Goal: Task Accomplishment & Management: Manage account settings

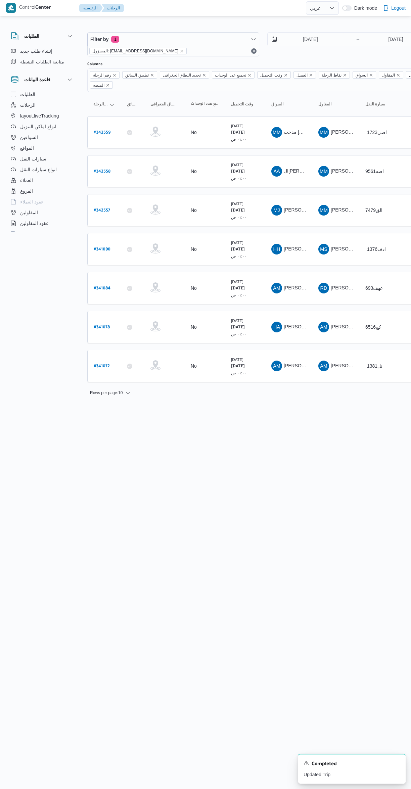
select select "ar"
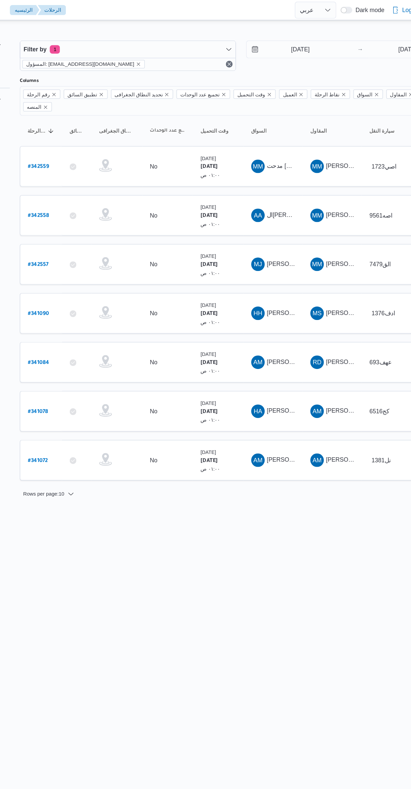
click at [292, 127] on span "MM مدحت محمد خليل عيد اروس" at bounding box center [288, 132] width 35 height 11
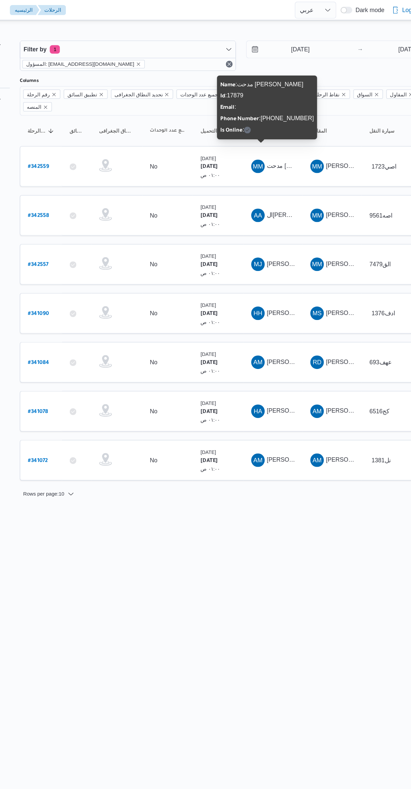
click at [246, 452] on html "Control Center الرئيسيه الرحلات English عربي Dark mode Logout الطلبات إنشاء طلب…" at bounding box center [205, 394] width 411 height 789
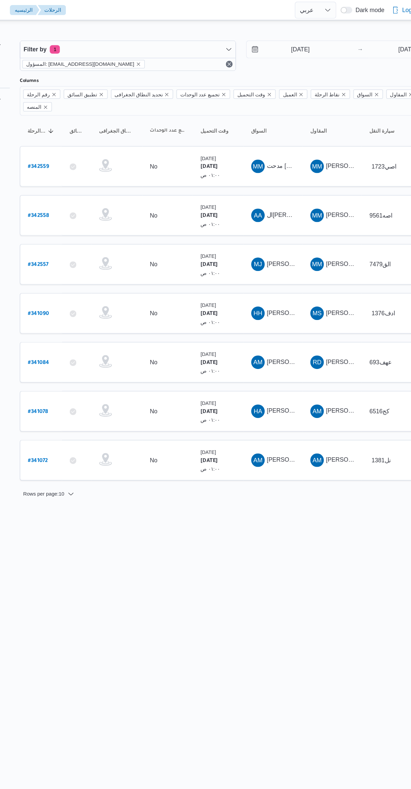
click at [106, 131] on b "# 342559" at bounding box center [102, 133] width 17 height 5
select select "ar"
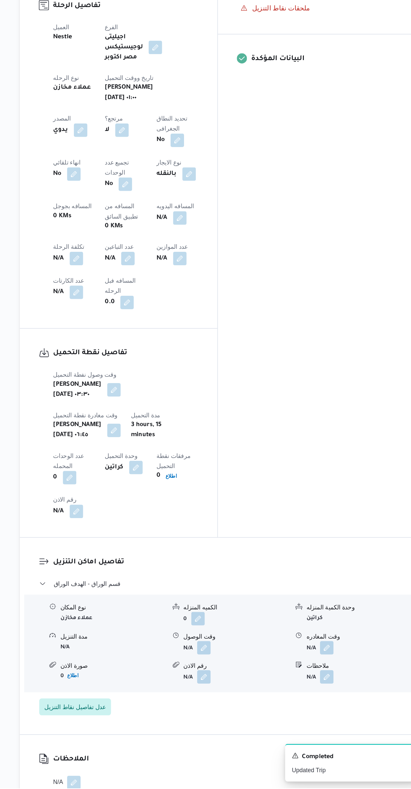
scroll to position [148, 0]
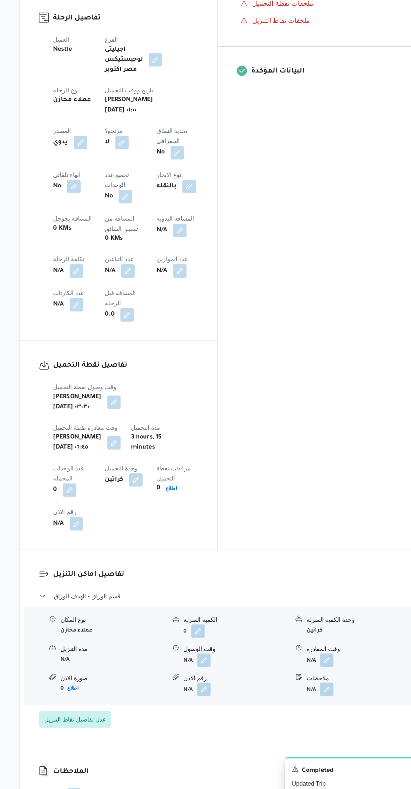
click at [235, 671] on button "button" at bounding box center [233, 676] width 11 height 11
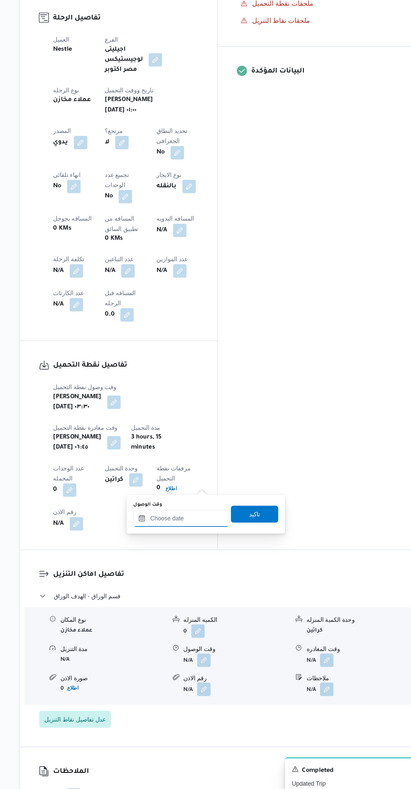
click at [222, 561] on input "وقت الوصول" at bounding box center [216, 563] width 76 height 13
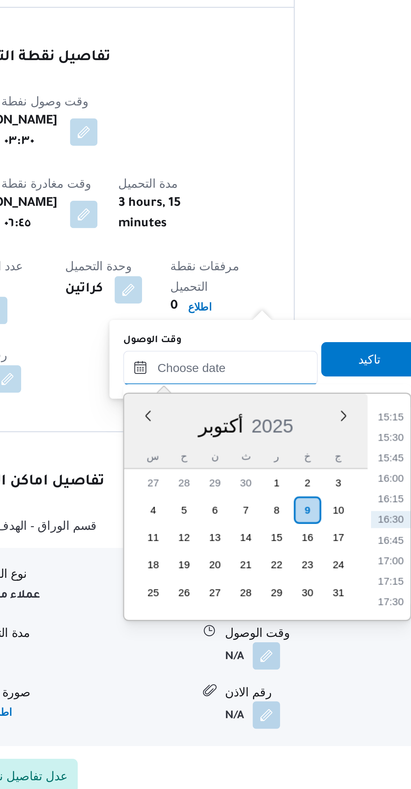
scroll to position [0, 0]
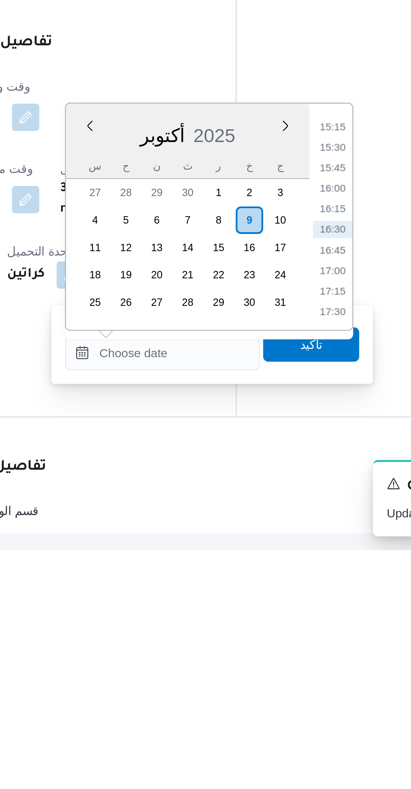
click at [278, 629] on li "15:30" at bounding box center [282, 631] width 15 height 7
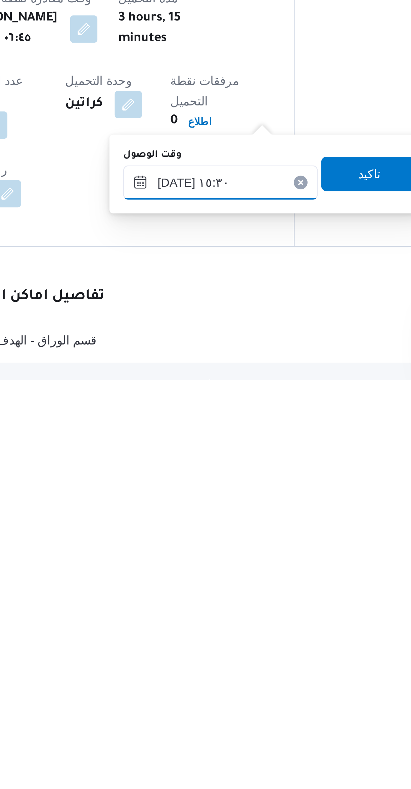
click at [196, 713] on input "٠٩/١٠/٢٠٢٥ ١٥:٣٠" at bounding box center [216, 711] width 76 height 13
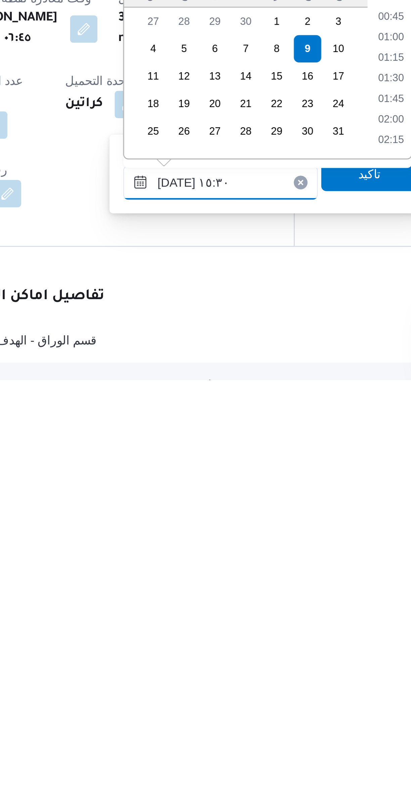
scroll to position [459, 0]
click at [193, 713] on input "٠٩/١٠/٢٠٢٥ ١٥:٣٠" at bounding box center [216, 711] width 76 height 13
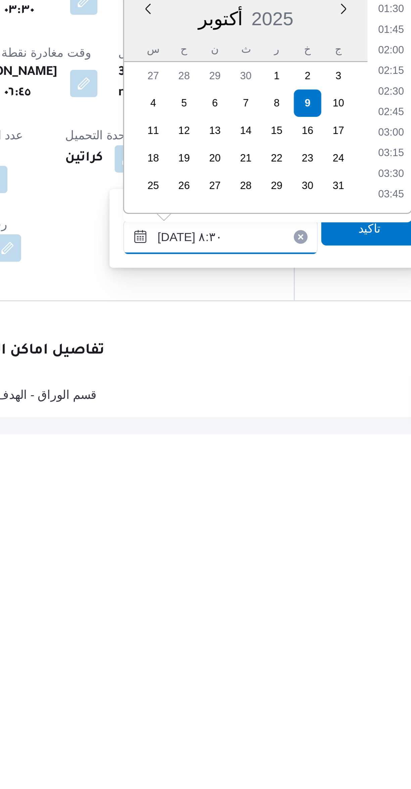
scroll to position [203, 0]
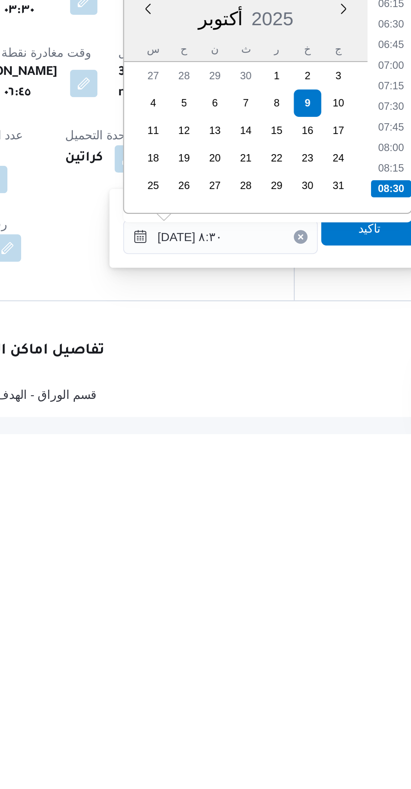
click at [279, 690] on li "08:30" at bounding box center [283, 693] width 16 height 7
type input "٠٩/١٠/٢٠٢٥ ٠٨:٣٠"
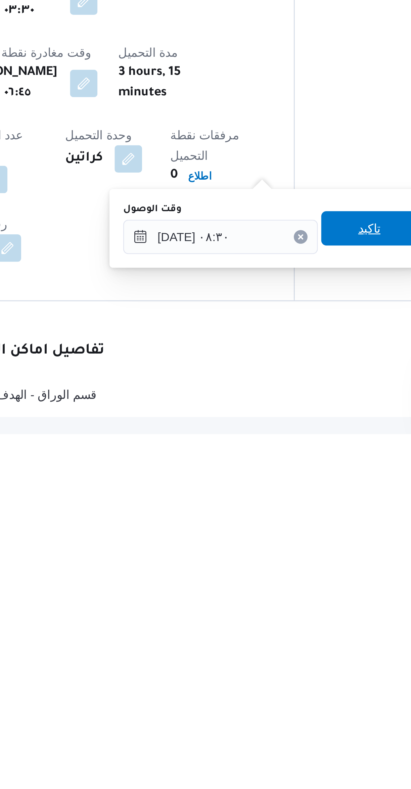
click at [271, 710] on span "تاكيد" at bounding box center [274, 709] width 9 height 8
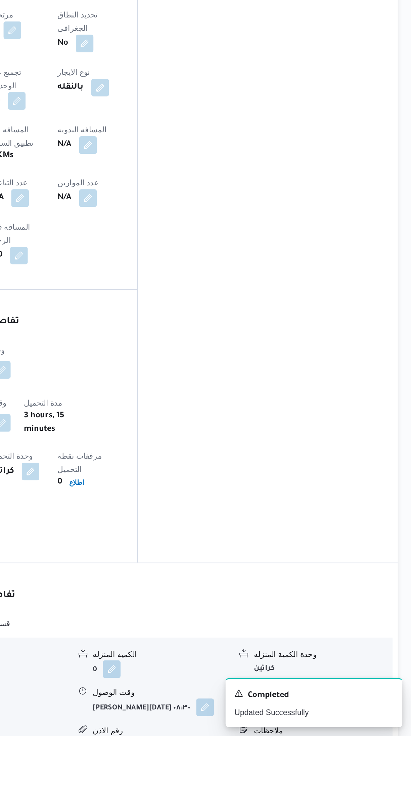
scroll to position [53, 0]
click at [332, 766] on button "button" at bounding box center [331, 771] width 11 height 11
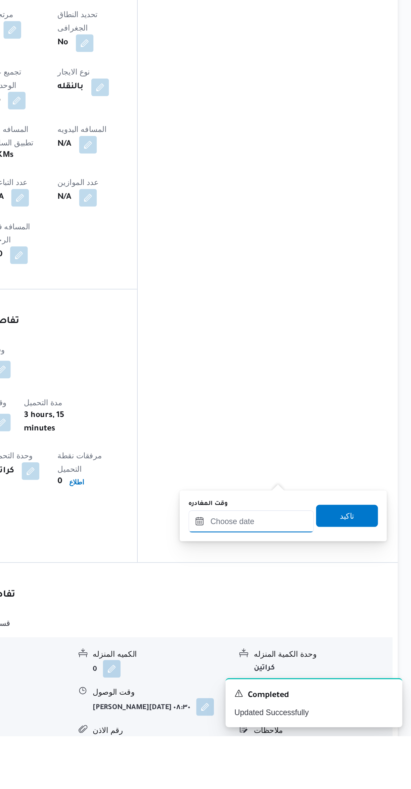
click at [309, 657] on input "وقت المغادره" at bounding box center [314, 658] width 76 height 13
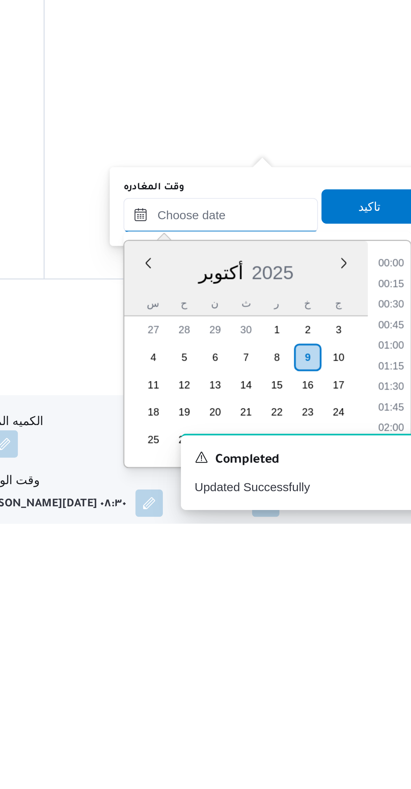
scroll to position [491, 0]
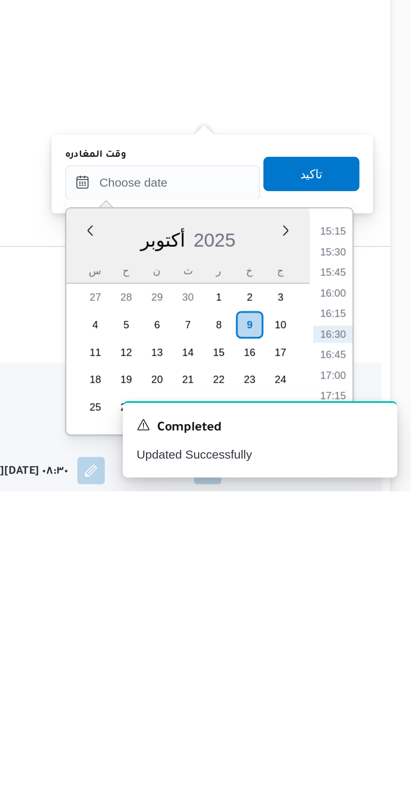
click at [379, 686] on li "15:15" at bounding box center [380, 687] width 15 height 7
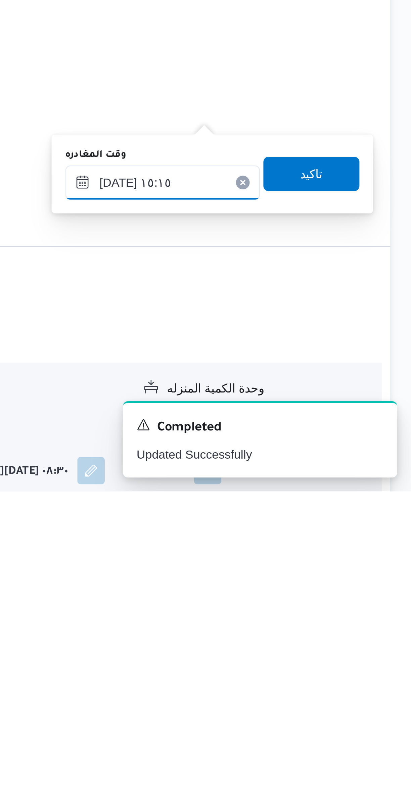
scroll to position [44, 0]
click at [292, 671] on input "٠٩/١٠/٢٠٢٥ ١٥:١٥" at bounding box center [314, 668] width 76 height 13
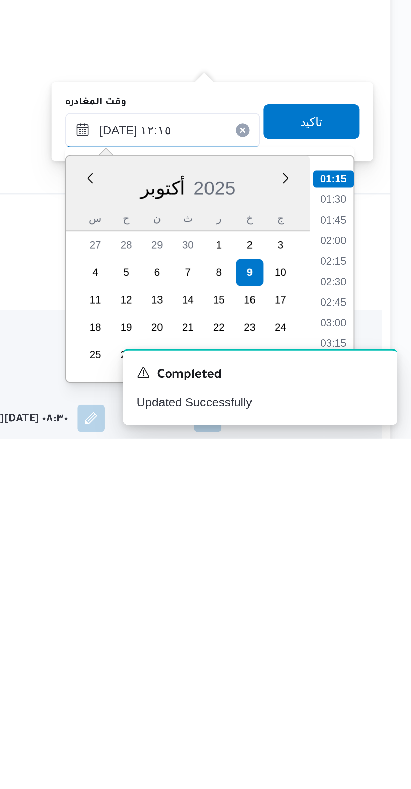
scroll to position [324, 0]
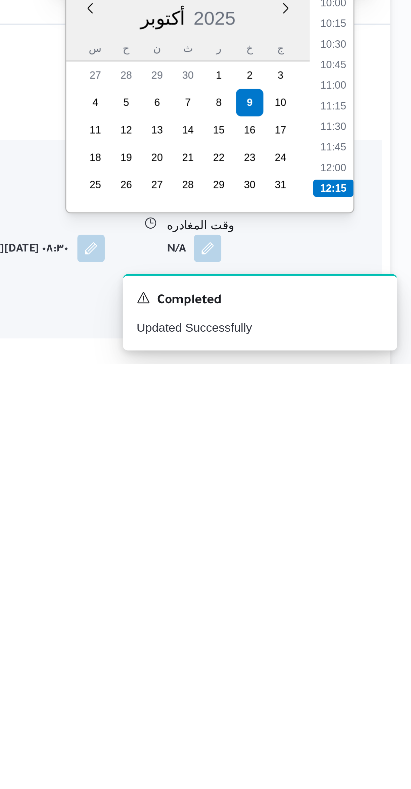
type input "٠٩/١٠/٢٠٢٥ ١٢:١٥"
click at [379, 717] on li "12:15" at bounding box center [381, 720] width 16 height 7
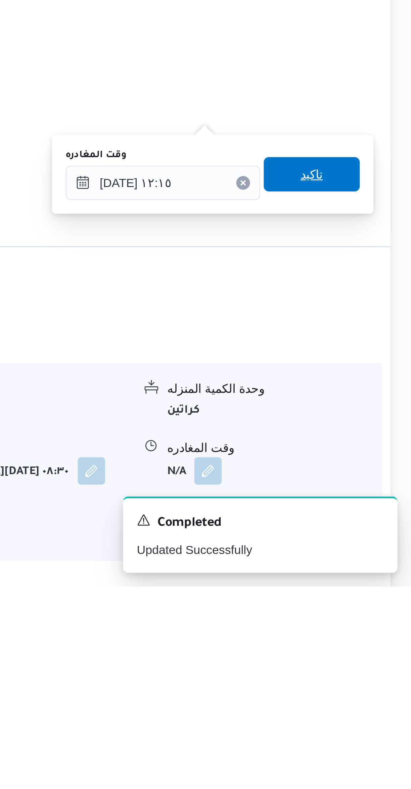
click at [373, 624] on span "تاكيد" at bounding box center [372, 627] width 38 height 13
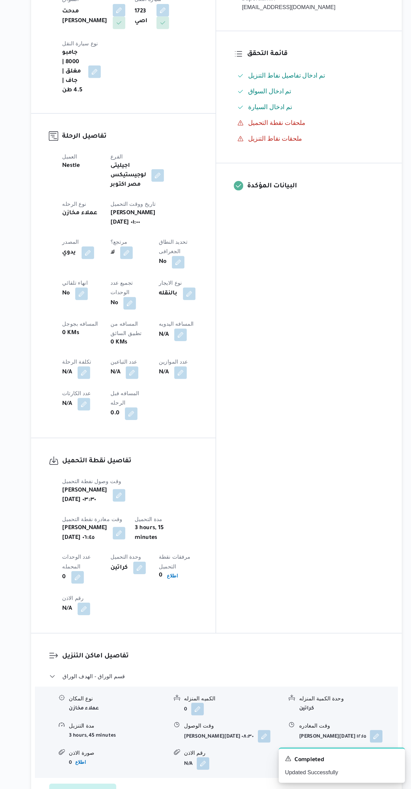
scroll to position [80, 0]
click at [209, 397] on button "button" at bounding box center [214, 402] width 11 height 11
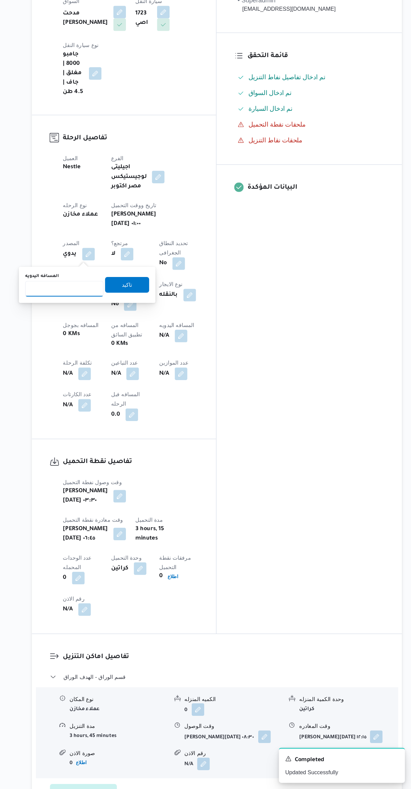
click at [121, 361] on input "المسافه اليدويه" at bounding box center [115, 362] width 67 height 13
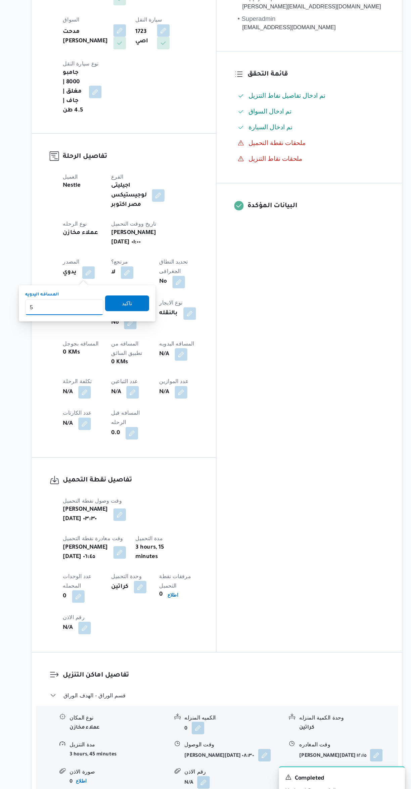
type input "58"
click at [166, 359] on span "تاكيد" at bounding box center [168, 359] width 9 height 8
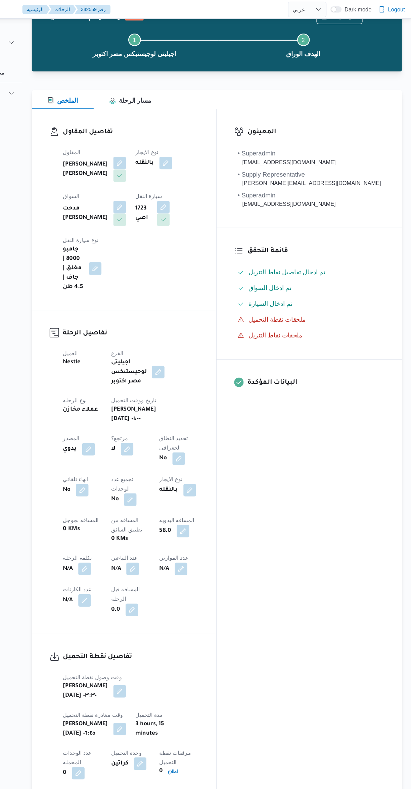
scroll to position [0, 0]
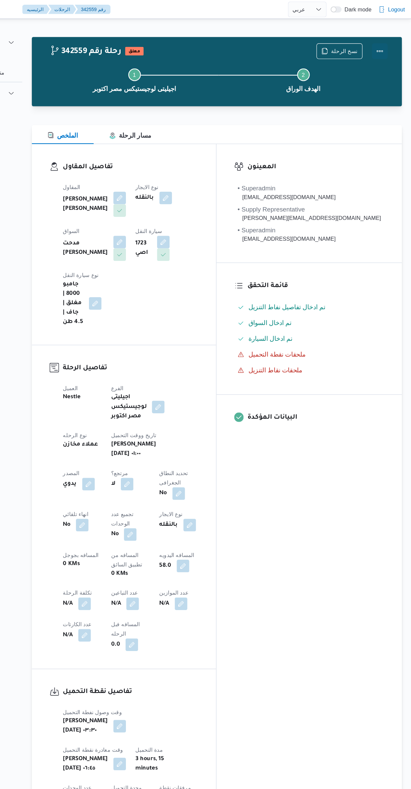
click at [384, 41] on button "Actions" at bounding box center [383, 43] width 13 height 13
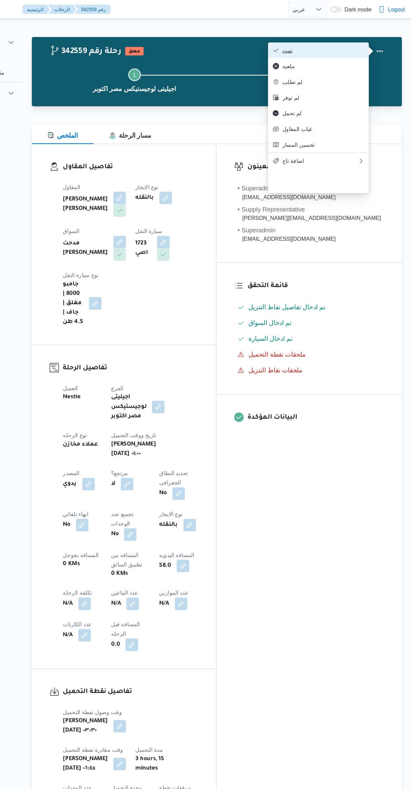
click at [353, 44] on span "تمت" at bounding box center [336, 42] width 70 height 5
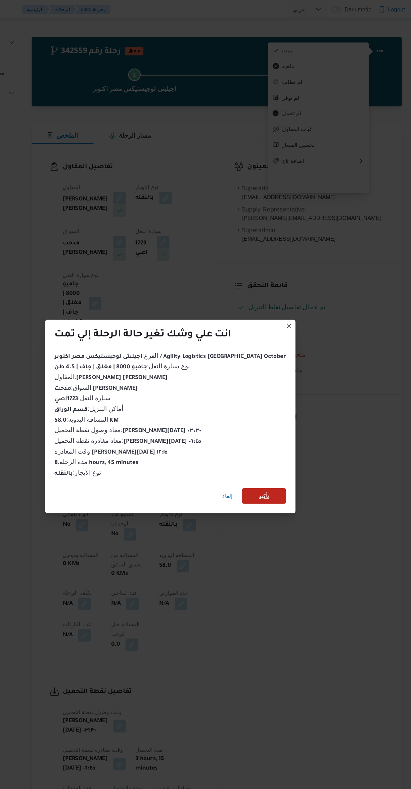
click at [282, 417] on span "تأكيد" at bounding box center [286, 422] width 38 height 13
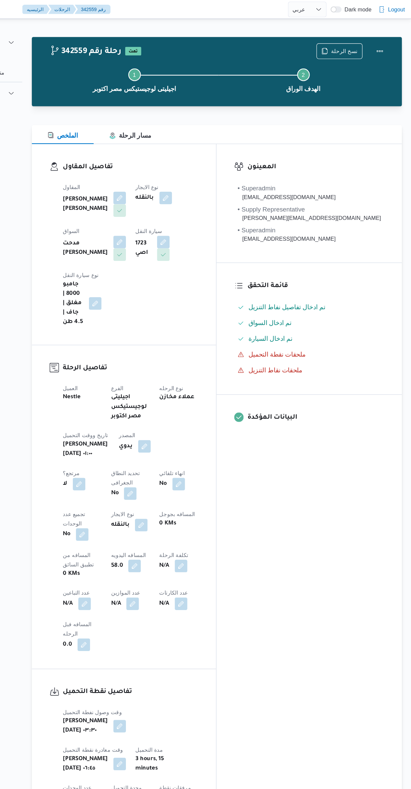
click at [343, 471] on div "المعينون • Superadmin karim.ragab@illa.com.eg • Supply Representative mohamed.s…" at bounding box center [324, 430] width 158 height 614
select select "ar"
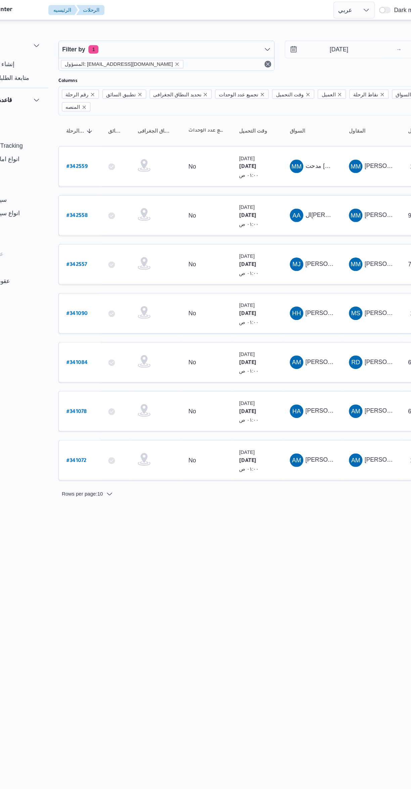
click at [103, 364] on b "# 341072" at bounding box center [102, 366] width 16 height 5
select select "ar"
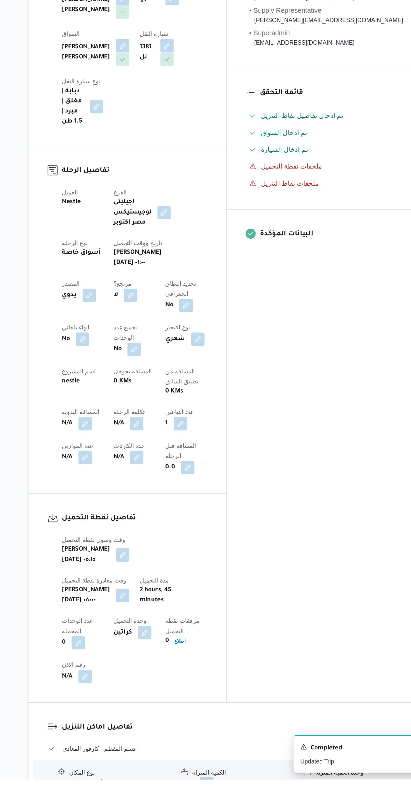
scroll to position [47, 0]
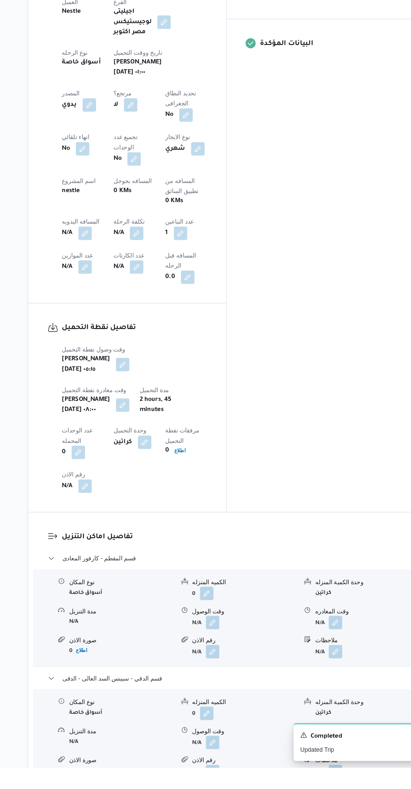
scroll to position [145, 0]
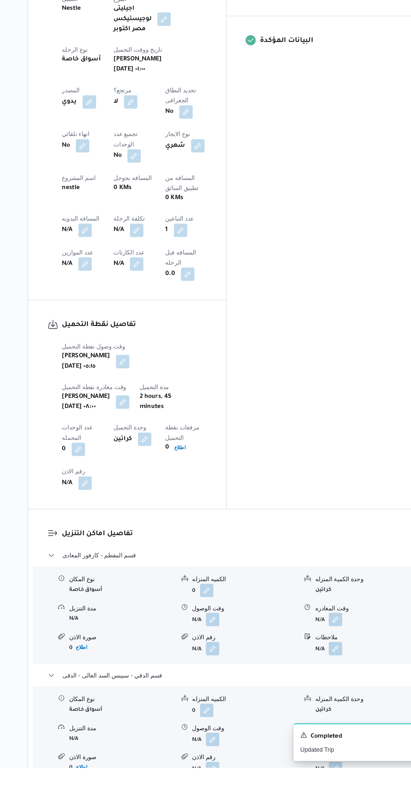
click at [236, 666] on button "button" at bounding box center [233, 671] width 11 height 11
click at [218, 585] on input "وقت الوصول" at bounding box center [216, 585] width 76 height 13
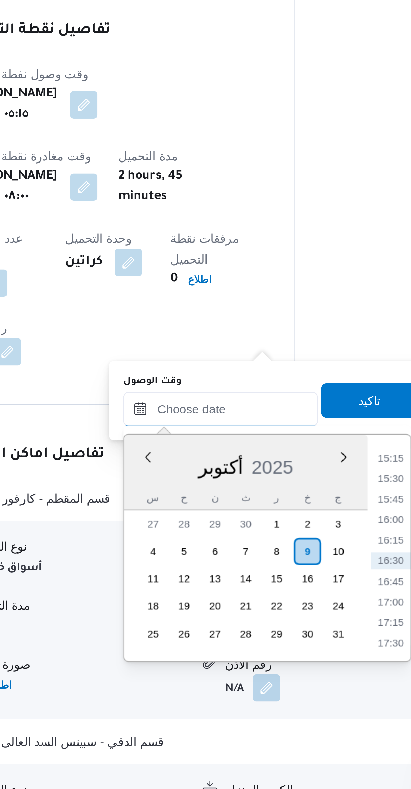
scroll to position [0, 0]
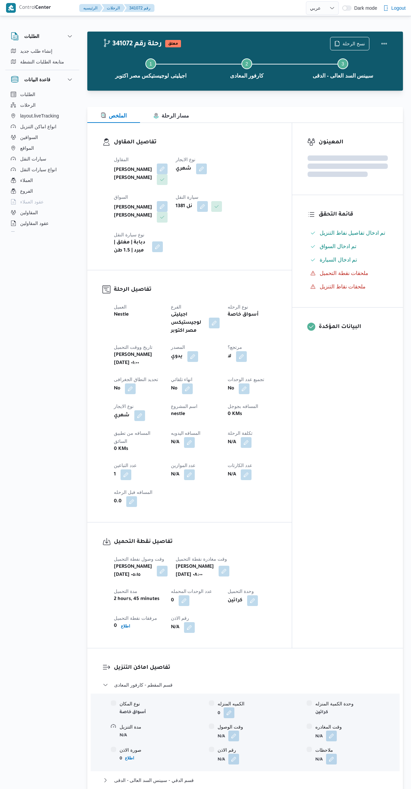
select select "ar"
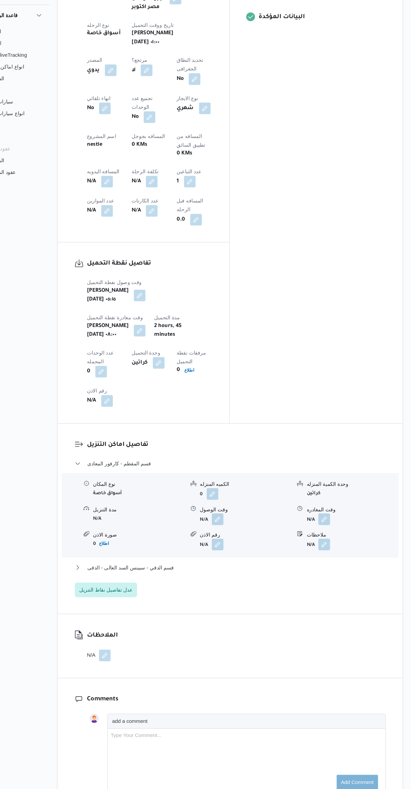
click at [229, 536] on button "button" at bounding box center [233, 541] width 11 height 11
click at [201, 455] on input "وقت الوصول" at bounding box center [216, 455] width 76 height 13
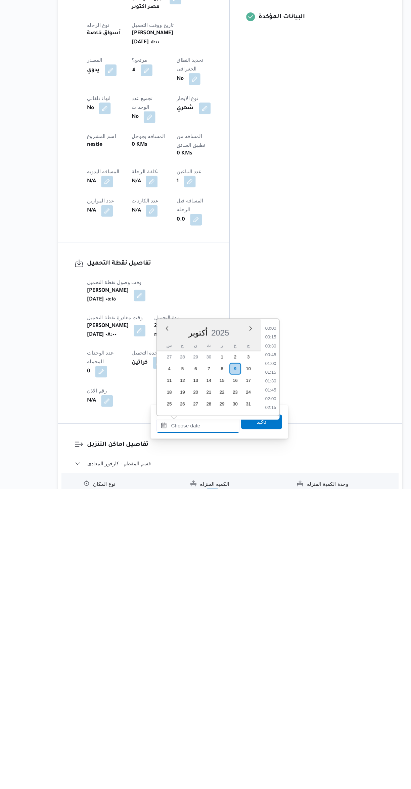
scroll to position [491, 0]
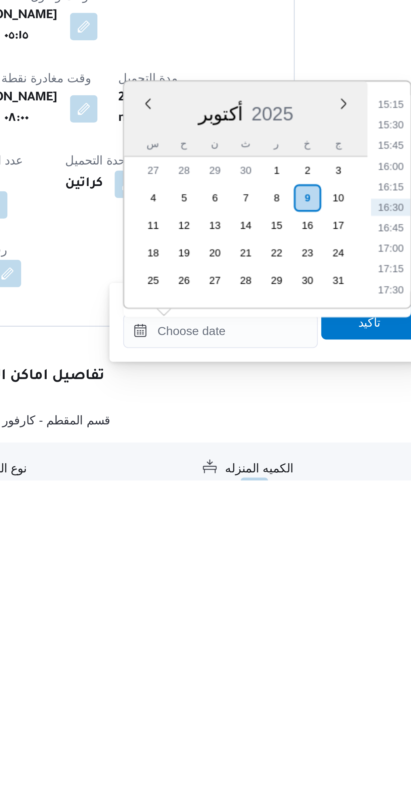
click at [281, 649] on li "15:30" at bounding box center [282, 650] width 15 height 7
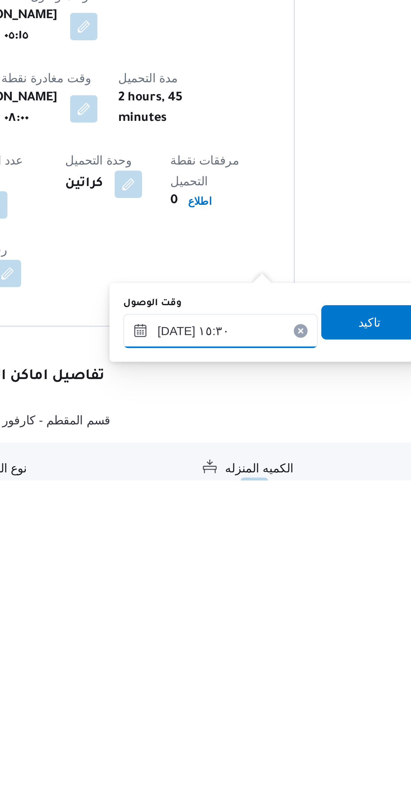
click at [194, 734] on input "٠٩/١٠/٢٠٢٥ ١٥:٣٠" at bounding box center [216, 730] width 76 height 13
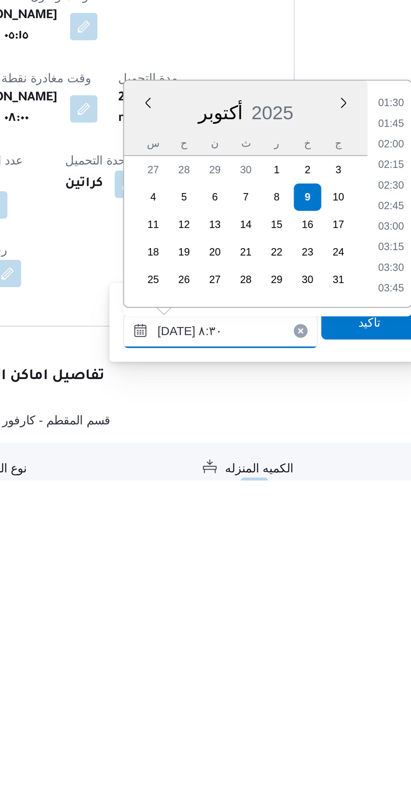
scroll to position [203, 0]
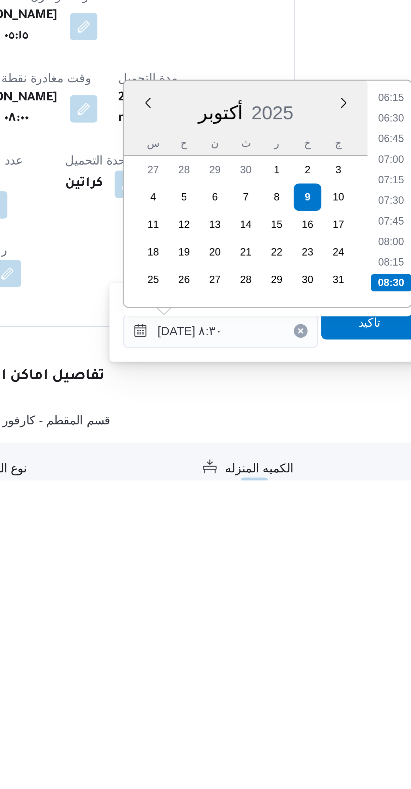
click at [280, 706] on li "08:15" at bounding box center [282, 703] width 15 height 7
type input "٠٩/١٠/٢٠٢٥ ٠٨:١٥"
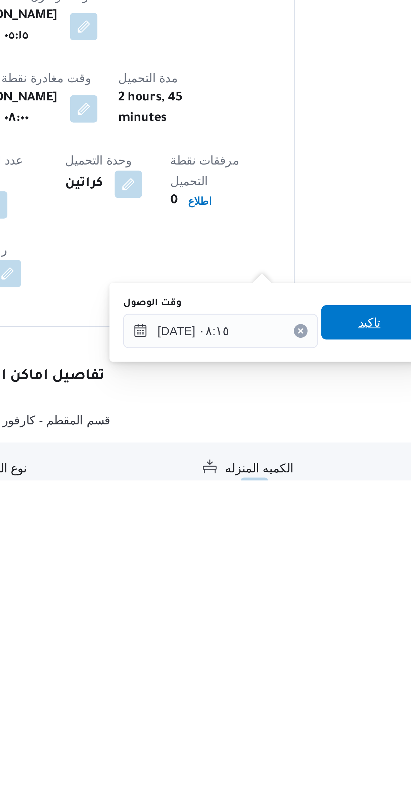
click at [270, 724] on span "تاكيد" at bounding box center [274, 727] width 9 height 8
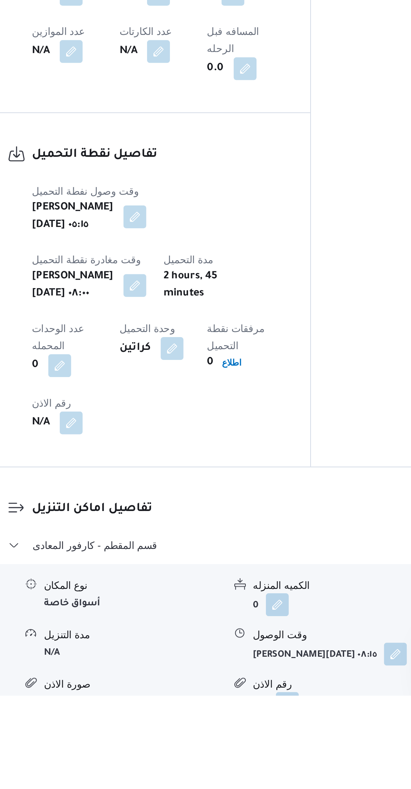
scroll to position [47, 0]
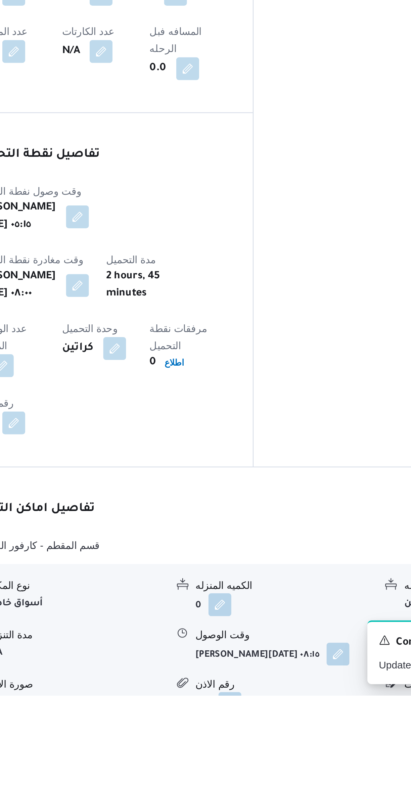
click at [279, 764] on button "button" at bounding box center [284, 769] width 11 height 11
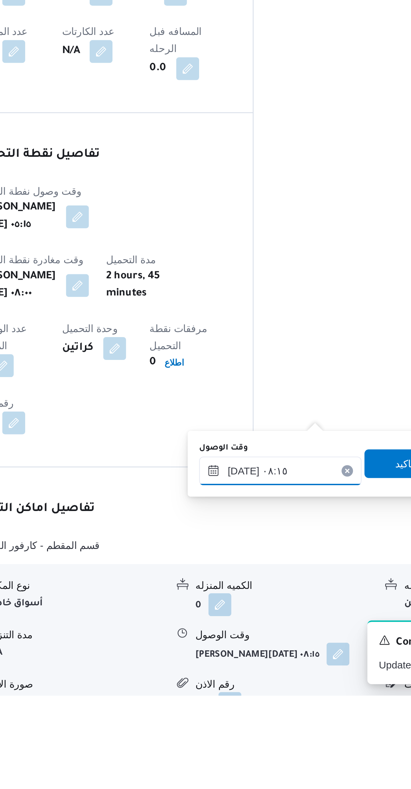
click at [251, 685] on input "٠٩/١٠/٢٠٢٥ ٠٨:١٥" at bounding box center [257, 683] width 76 height 13
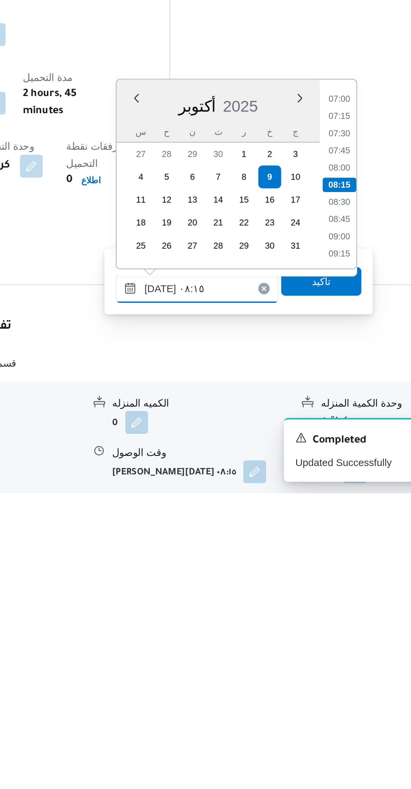
scroll to position [38, 0]
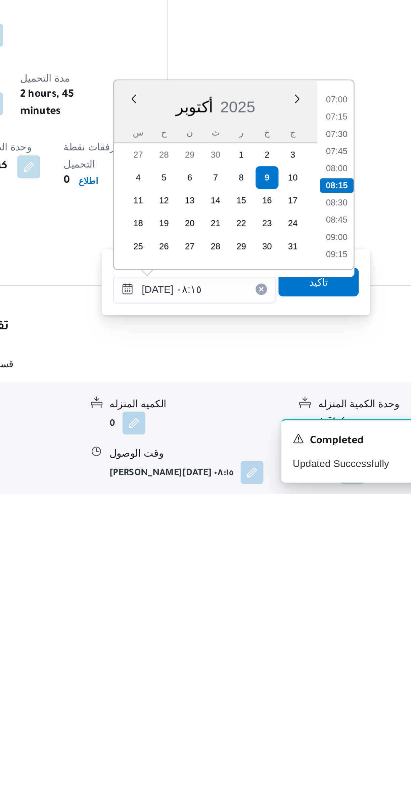
click at [322, 673] on li "09:15" at bounding box center [323, 676] width 15 height 7
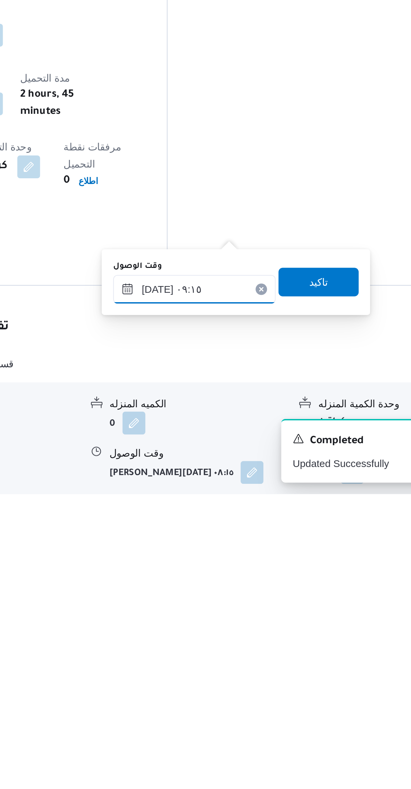
click at [245, 694] on input "[DATE] ٠٩:١٥" at bounding box center [257, 692] width 76 height 13
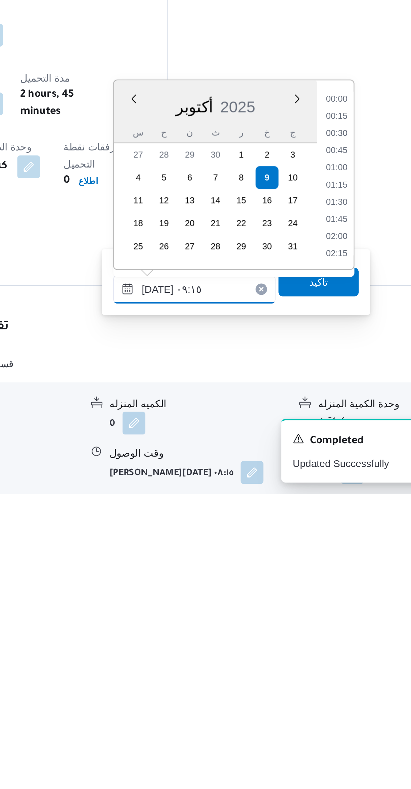
scroll to position [258, 0]
click at [323, 660] on li "09:45" at bounding box center [323, 660] width 15 height 7
type input "٠٩/١٠/٢٠٢٥ ٠٩:٤٥"
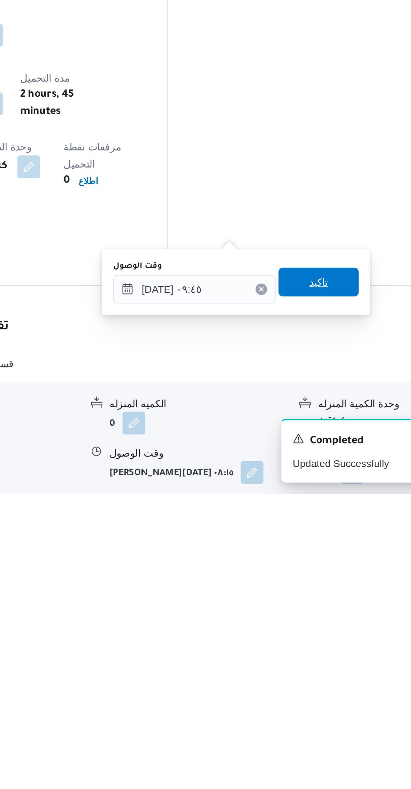
click at [317, 687] on span "تاكيد" at bounding box center [316, 689] width 38 height 13
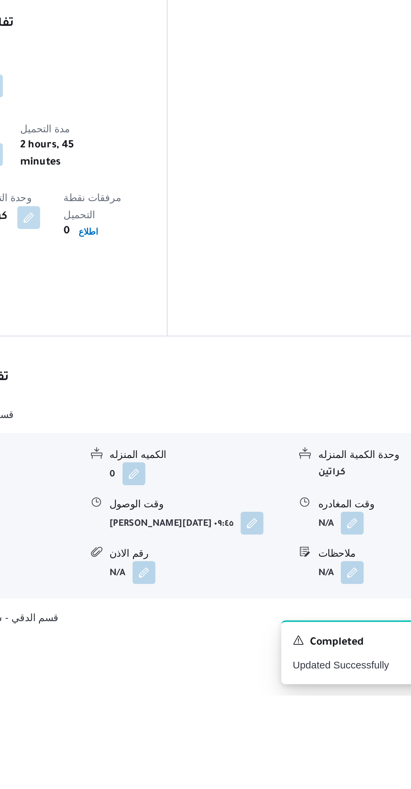
scroll to position [109, 0]
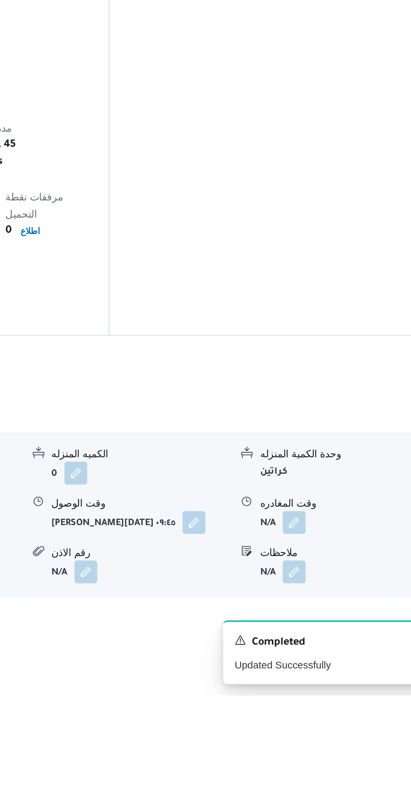
click at [331, 702] on button "button" at bounding box center [331, 707] width 11 height 11
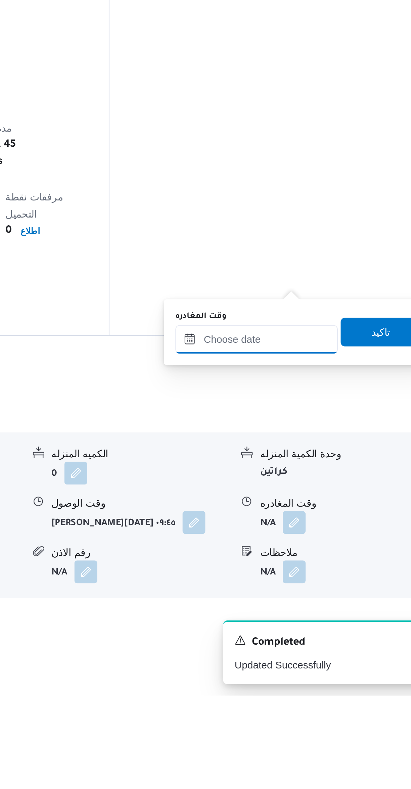
click at [310, 621] on input "وقت المغادره" at bounding box center [314, 621] width 76 height 13
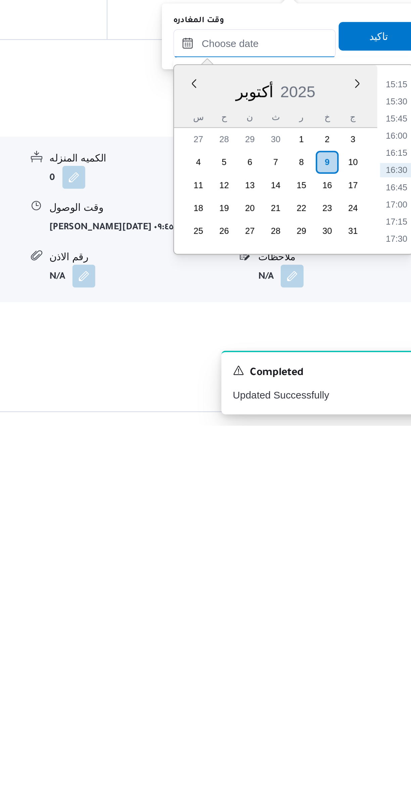
scroll to position [121, 0]
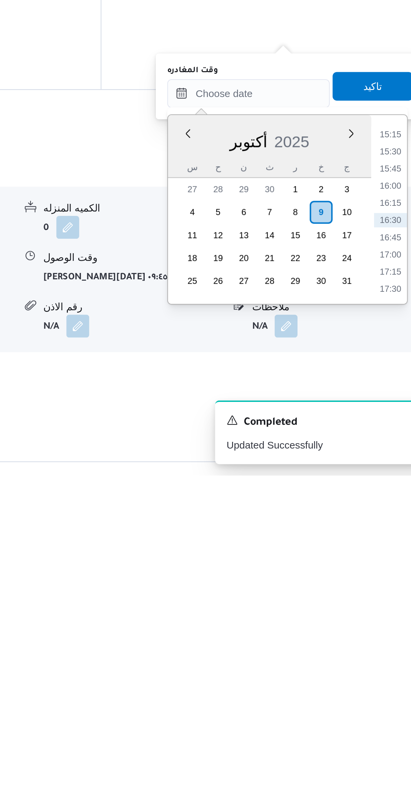
click at [380, 628] on li "15:15" at bounding box center [380, 629] width 15 height 7
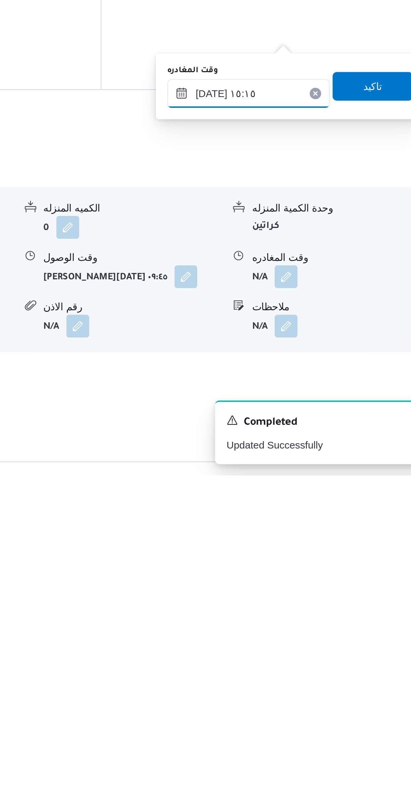
click at [294, 608] on input "٠٩/١٠/٢٠٢٥ ١٥:١٥" at bounding box center [314, 609] width 76 height 13
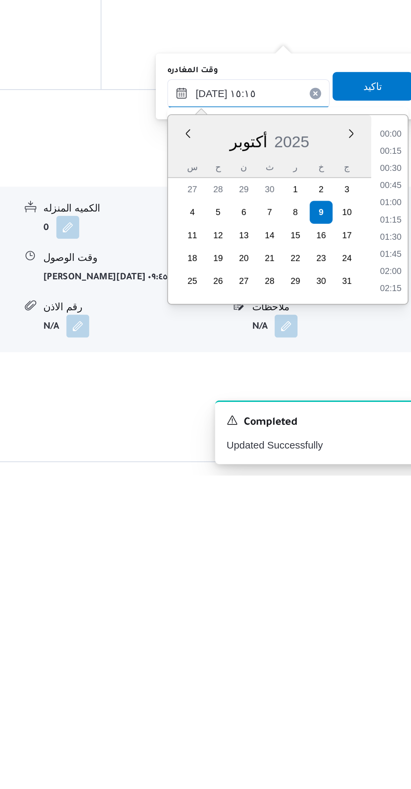
scroll to position [451, 0]
click at [291, 609] on input "٠٩/١٠/٢٠٢٥ ١٥:١٥" at bounding box center [314, 609] width 76 height 13
click at [290, 609] on input "٠٩/١٠/٢٠٢٥ ١٥:١٥" at bounding box center [314, 609] width 76 height 13
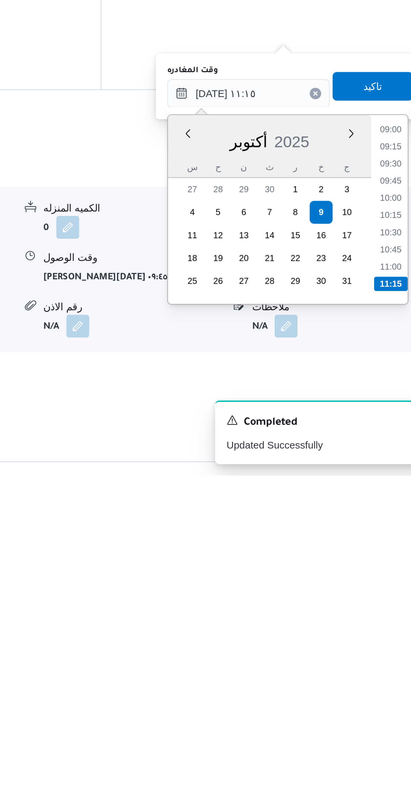
click at [376, 696] on li "11:15" at bounding box center [381, 699] width 16 height 7
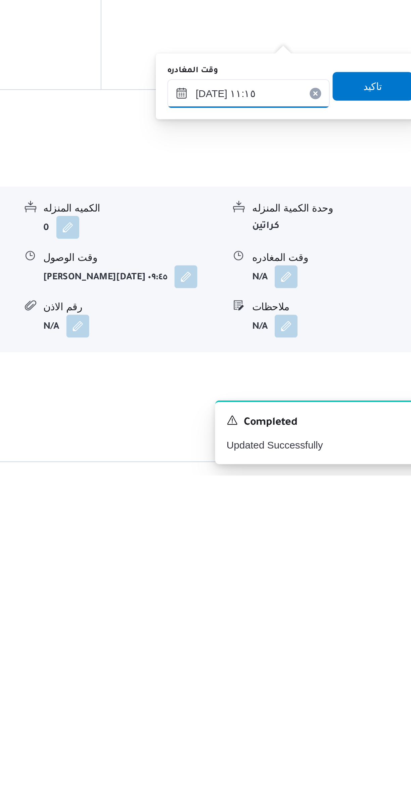
click at [307, 611] on input "٠٩/١٠/٢٠٢٥ ١١:١٥" at bounding box center [314, 609] width 76 height 13
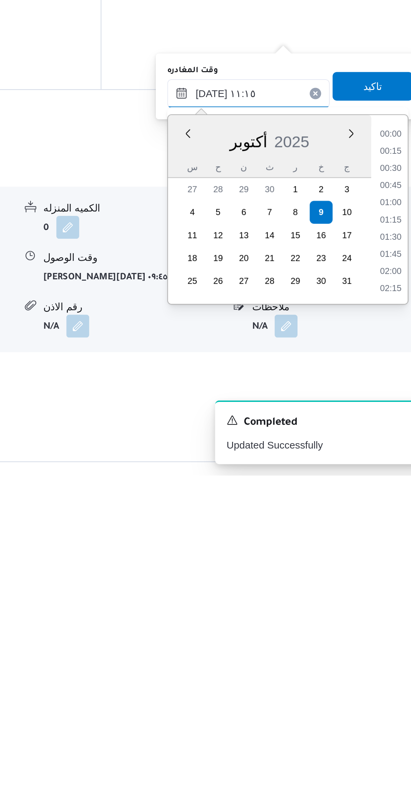
scroll to position [322, 0]
click at [377, 659] on li "11:00" at bounding box center [380, 661] width 15 height 7
type input "٠٩/١٠/٢٠٢٥ ١١:٠٠"
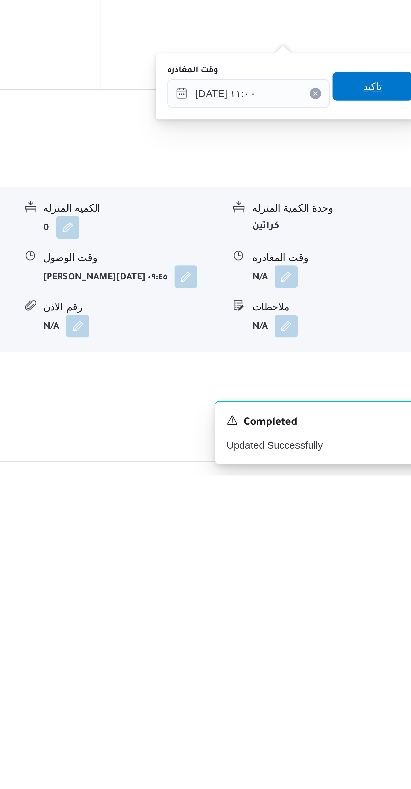
click at [372, 605] on span "تاكيد" at bounding box center [372, 606] width 38 height 13
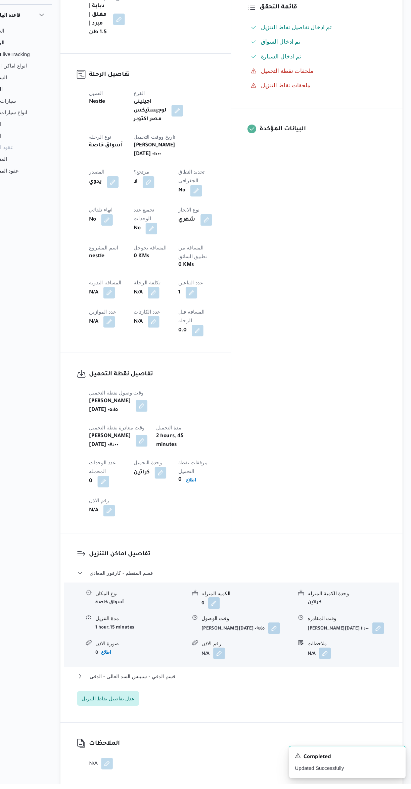
scroll to position [237, 0]
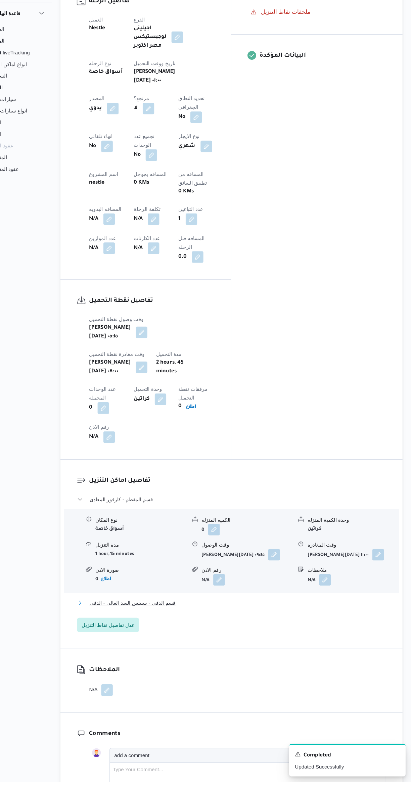
click at [280, 620] on button "قسم الدقي - سبينس السد العالى - الدقى" at bounding box center [245, 624] width 285 height 8
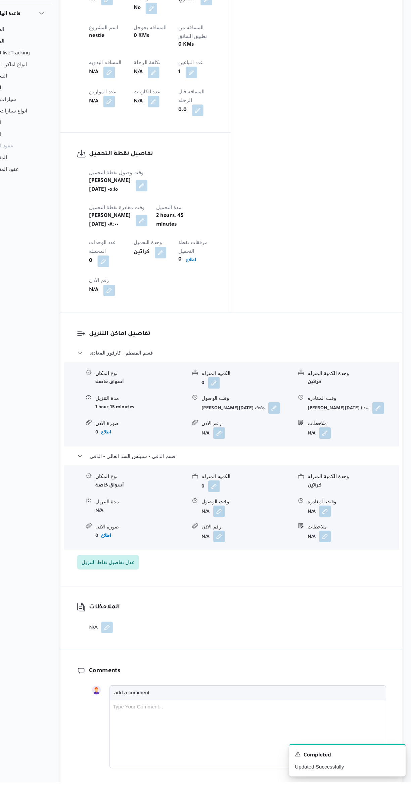
scroll to position [400, 0]
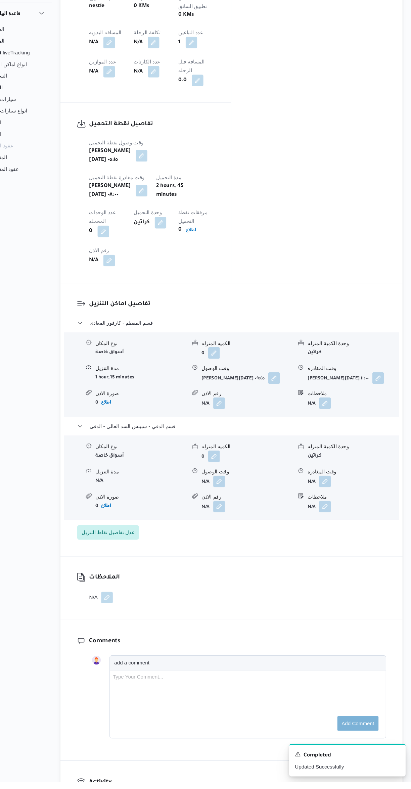
click at [235, 506] on button "button" at bounding box center [233, 511] width 11 height 11
click at [215, 425] on input "وقت الوصول" at bounding box center [216, 425] width 76 height 13
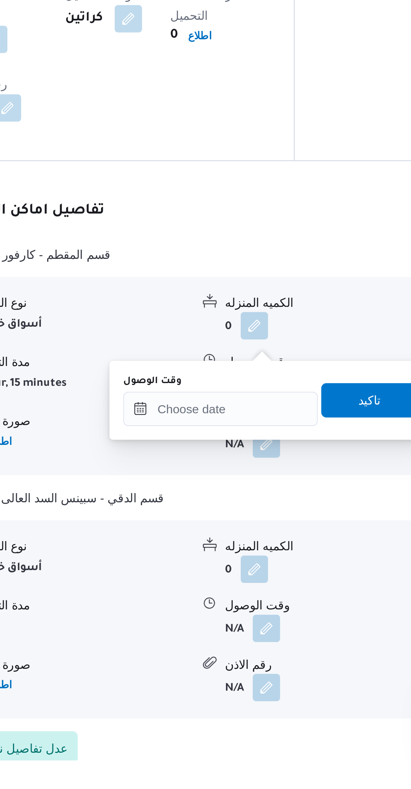
scroll to position [175, 0]
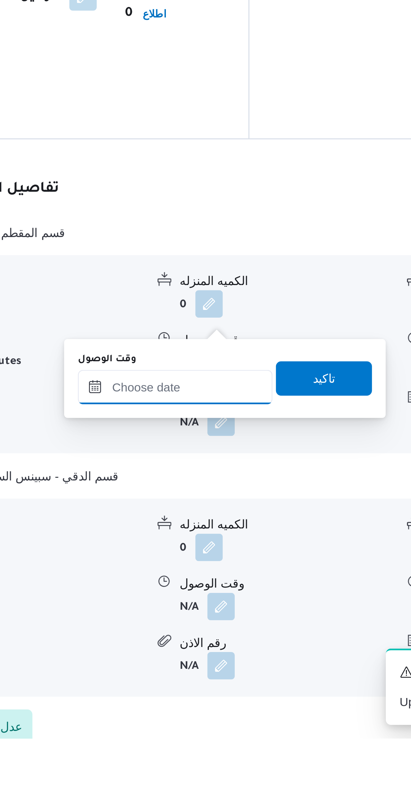
click at [209, 646] on input "وقت الوصول" at bounding box center [216, 651] width 76 height 13
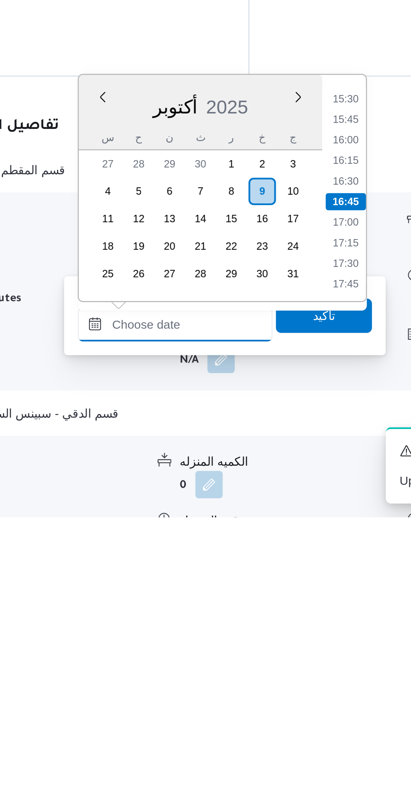
scroll to position [112, 0]
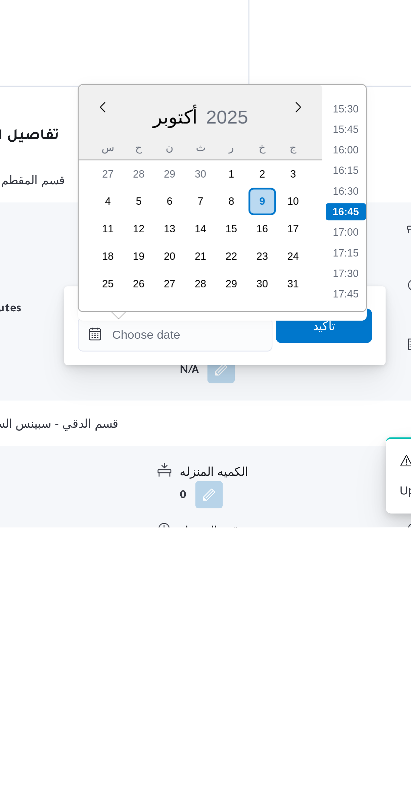
click at [282, 632] on li "15:45" at bounding box center [282, 633] width 15 height 7
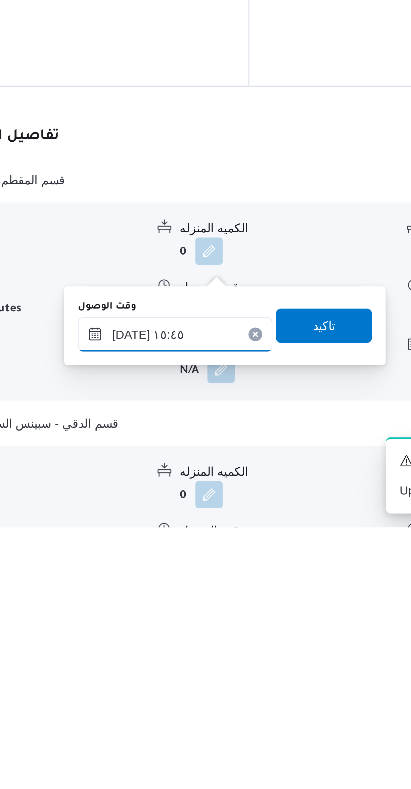
click at [193, 715] on input "٠٩/١٠/٢٠٢٥ ١٥:٤٥" at bounding box center [216, 713] width 76 height 13
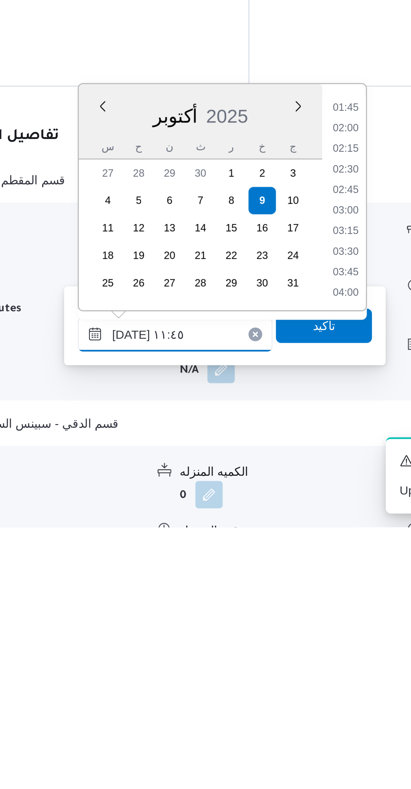
scroll to position [308, 0]
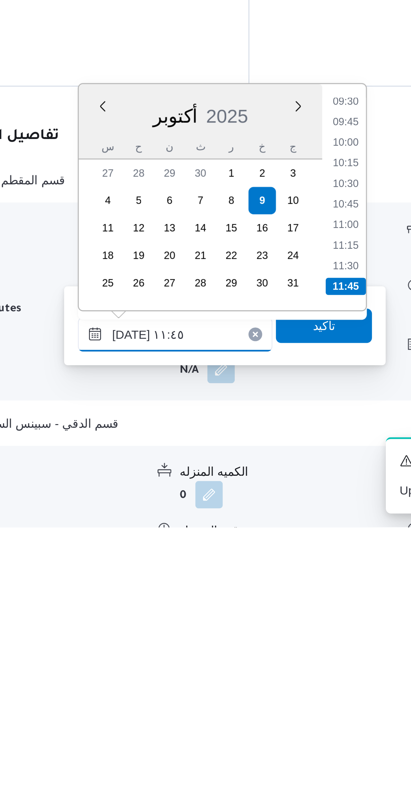
type input "٠٩/١٠/٢٠٢٥ ١١:٤٥"
click at [281, 695] on li "11:45" at bounding box center [283, 694] width 16 height 7
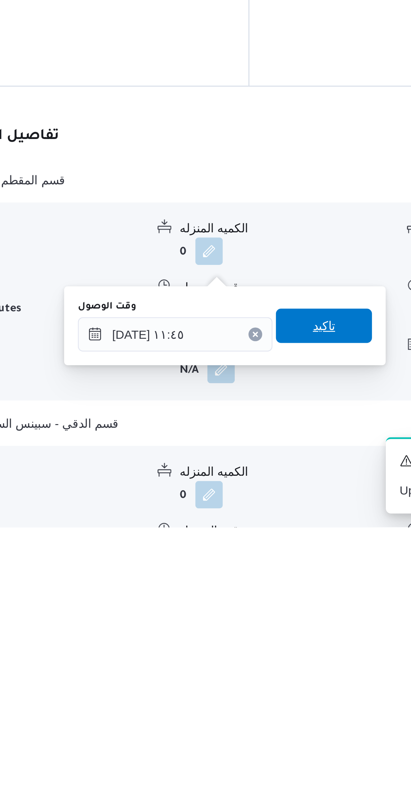
click at [276, 708] on span "تاكيد" at bounding box center [274, 710] width 38 height 13
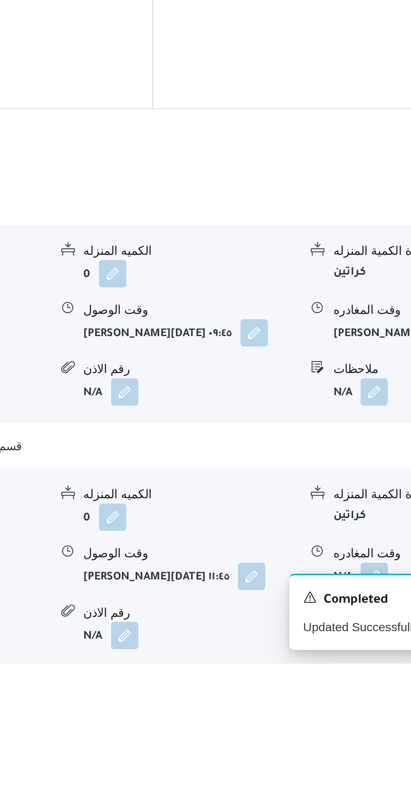
scroll to position [157, 0]
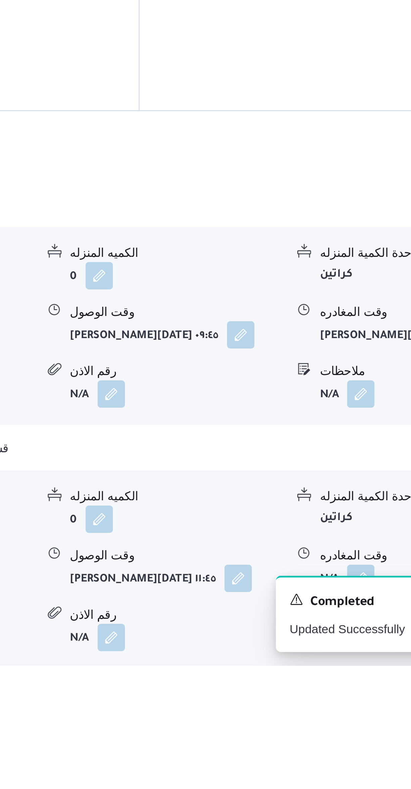
click at [333, 750] on button "button" at bounding box center [331, 755] width 11 height 11
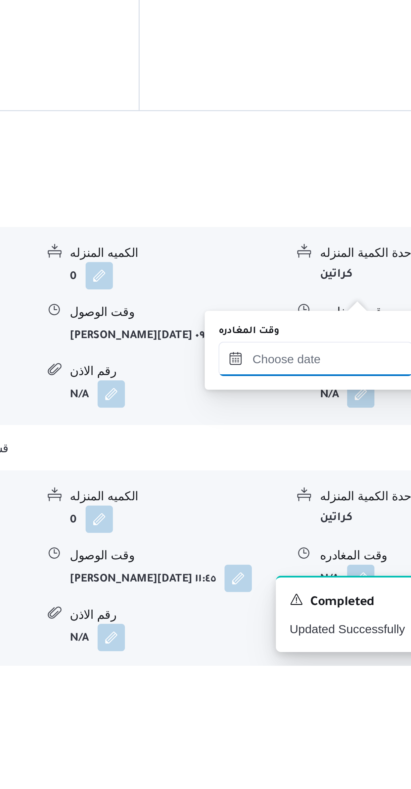
click at [300, 671] on input "وقت المغادره" at bounding box center [314, 668] width 76 height 13
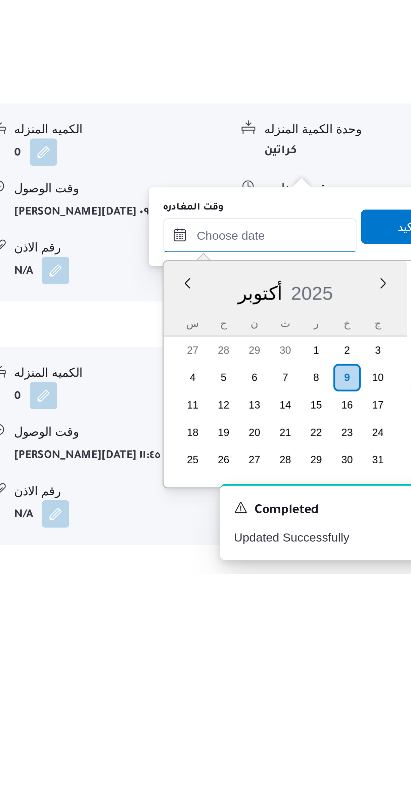
scroll to position [170, 0]
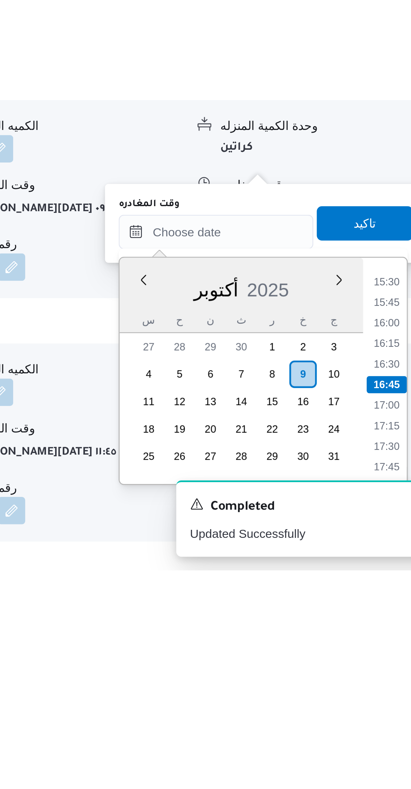
click at [378, 674] on li "15:30" at bounding box center [380, 676] width 15 height 7
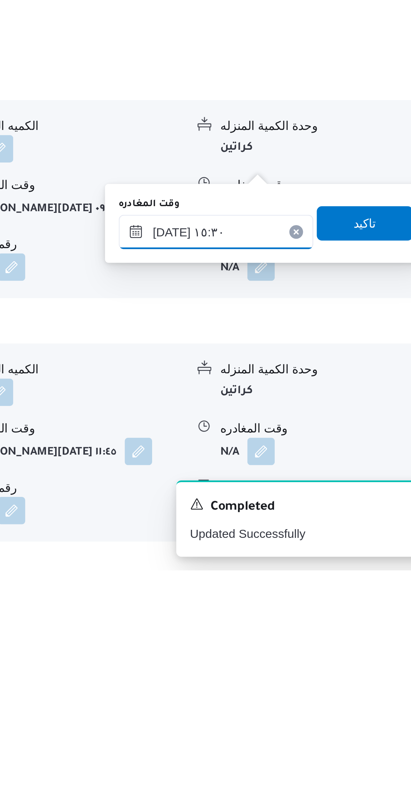
click at [291, 656] on input "٠٩/١٠/٢٠٢٥ ١٥:٣٠" at bounding box center [314, 656] width 76 height 13
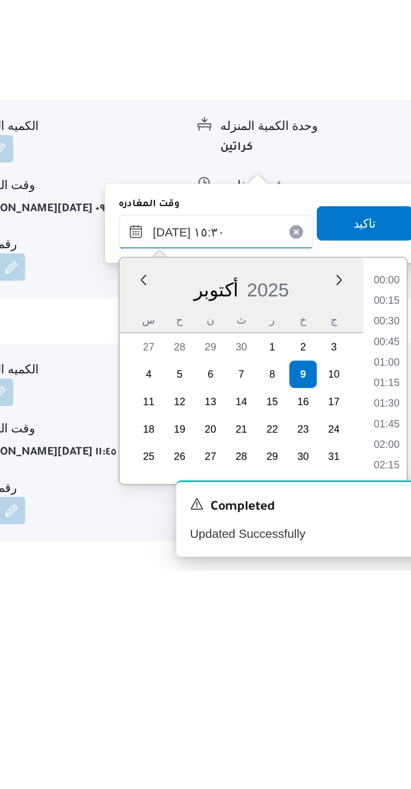
scroll to position [459, 0]
click at [378, 675] on li "14:15" at bounding box center [380, 676] width 15 height 7
type input "٠٩/١٠/٢٠٢٥ ١٤:١٥"
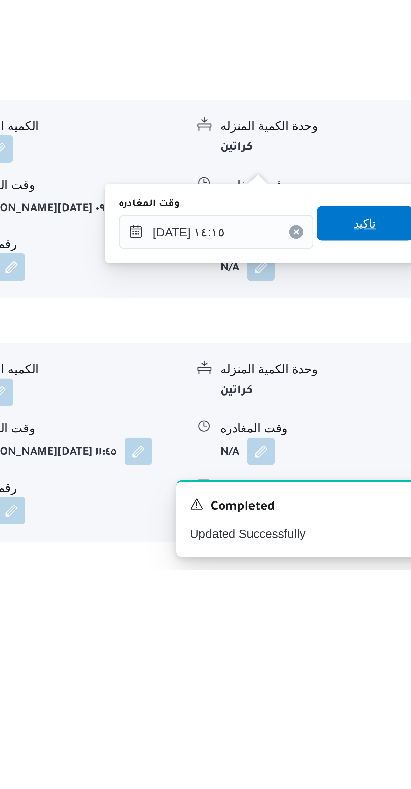
click at [368, 650] on span "تاكيد" at bounding box center [372, 653] width 9 height 8
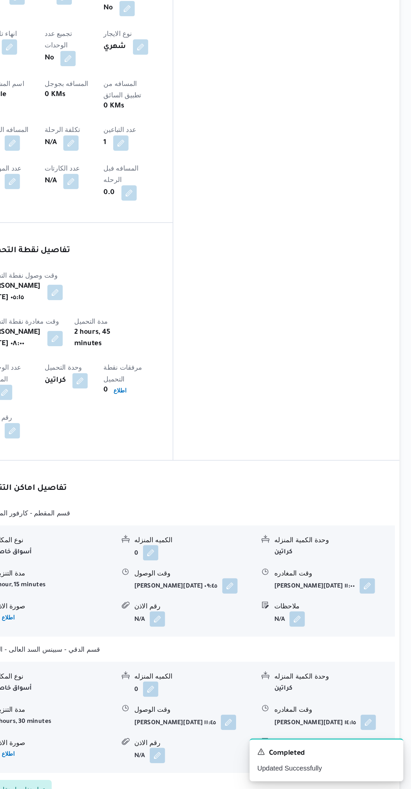
scroll to position [170, 0]
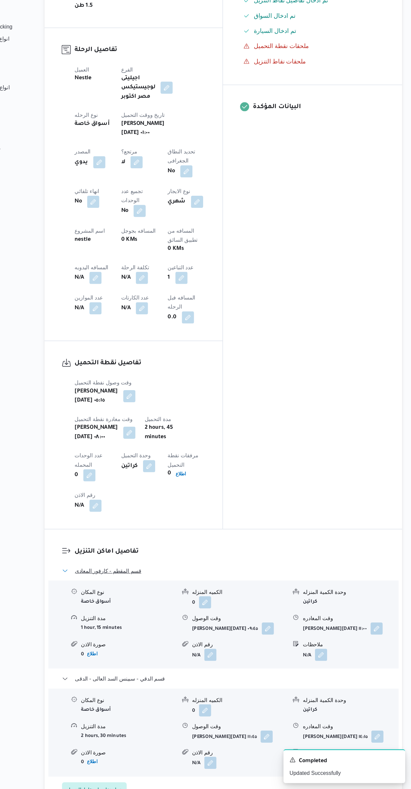
click at [254, 592] on button "قسم المقطم - كارفور المعادى" at bounding box center [245, 596] width 285 height 8
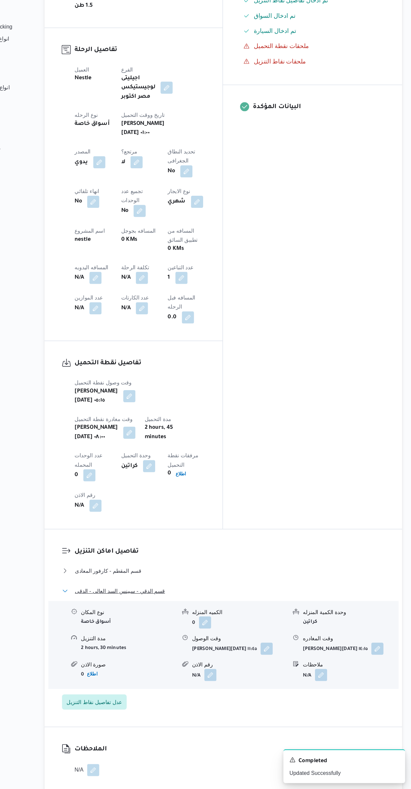
click at [239, 610] on button "قسم الدقي - سبينس السد العالى - الدقى" at bounding box center [245, 614] width 285 height 8
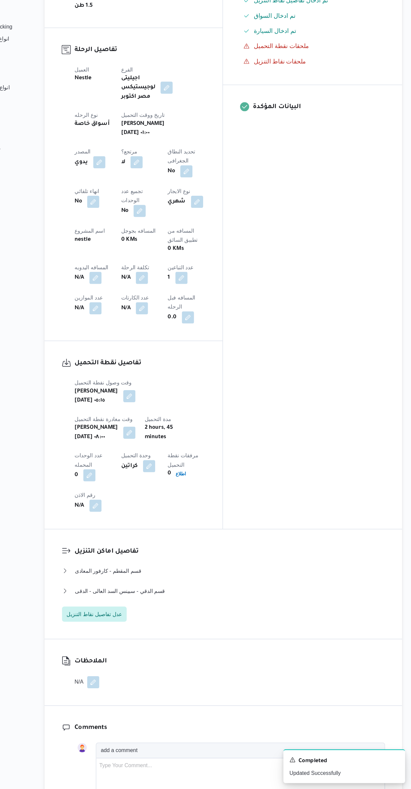
click at [138, 332] on button "button" at bounding box center [132, 337] width 11 height 11
click at [183, 265] on input "المسافه اليدويه" at bounding box center [174, 265] width 67 height 13
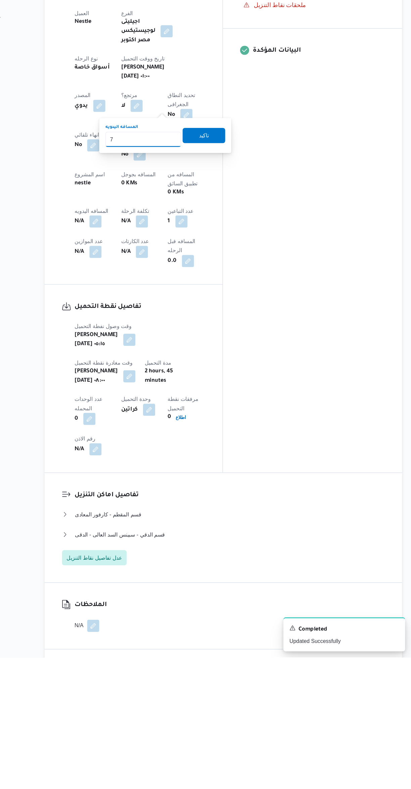
type input "75"
click at [224, 328] on span "تاكيد" at bounding box center [228, 328] width 9 height 8
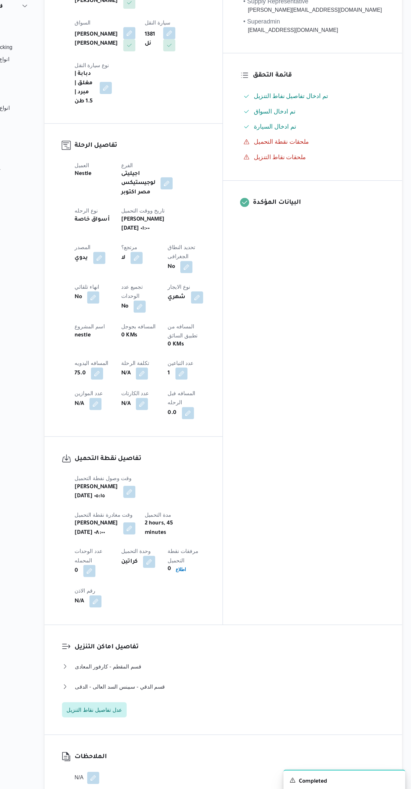
scroll to position [103, 0]
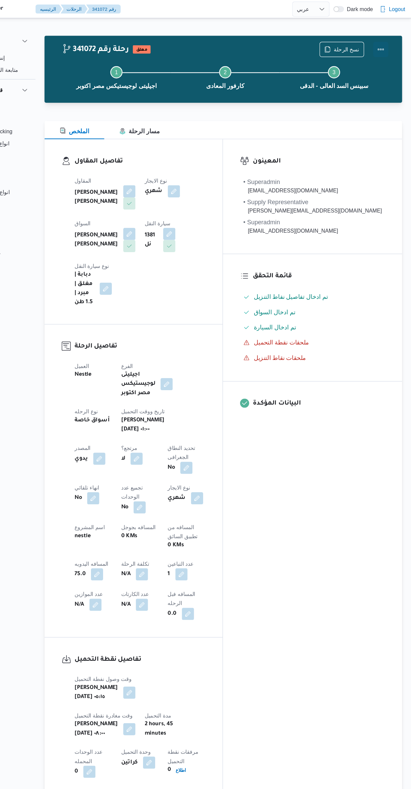
click at [386, 38] on button "Actions" at bounding box center [383, 43] width 13 height 13
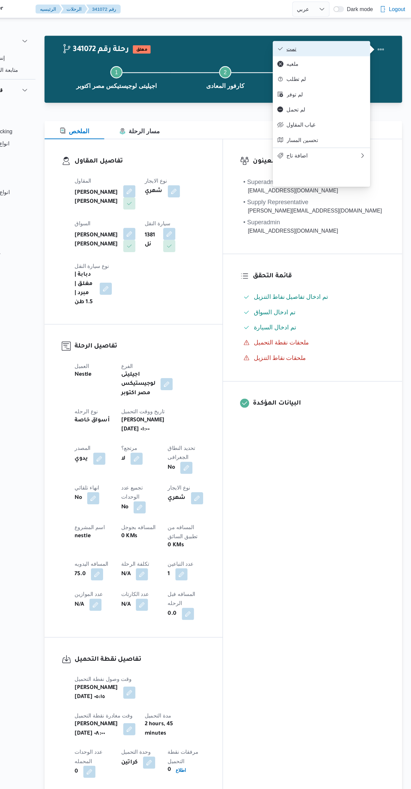
click at [333, 44] on span "تمت" at bounding box center [336, 42] width 70 height 5
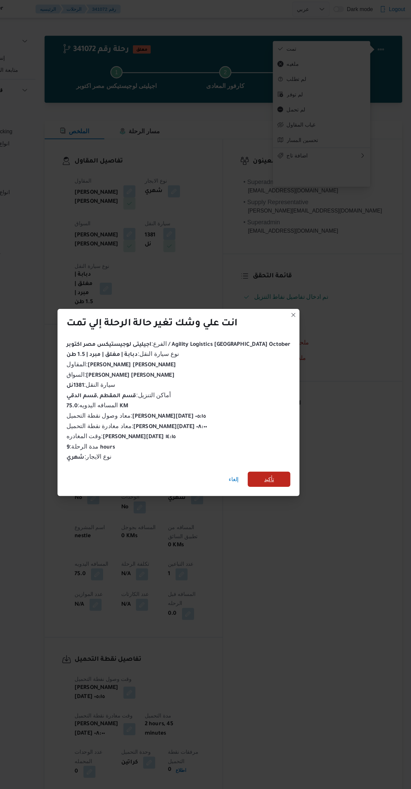
click at [276, 421] on span "تأكيد" at bounding box center [286, 422] width 38 height 13
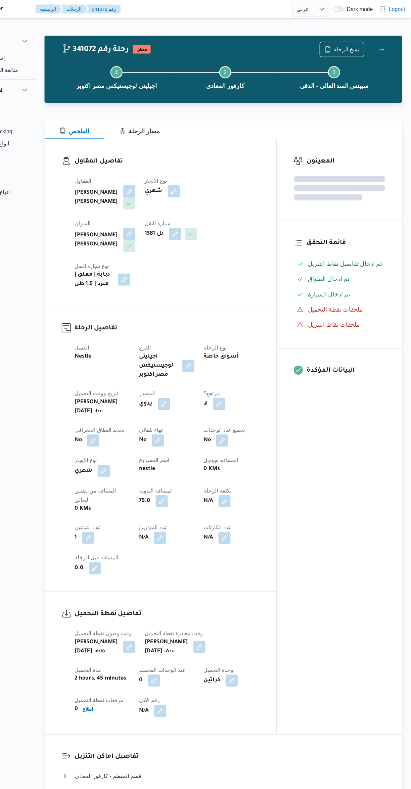
click at [346, 461] on div "المعينون قائمة التحقق تم ادخال تفاصيل نفاط التنزيل تم ادخال السواق تم ادخال الس…" at bounding box center [347, 385] width 111 height 525
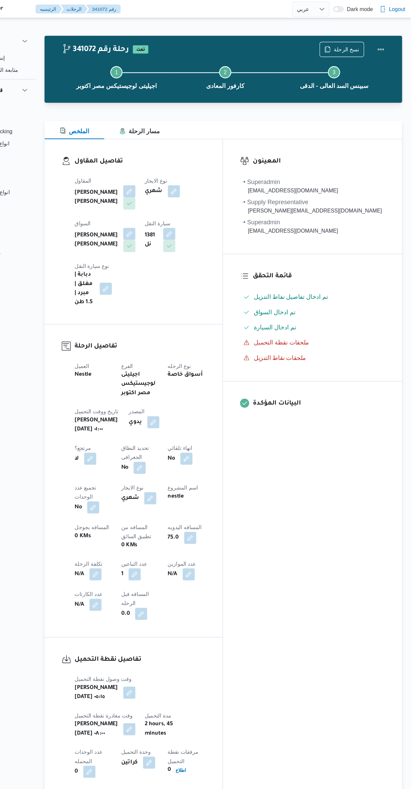
scroll to position [0, 0]
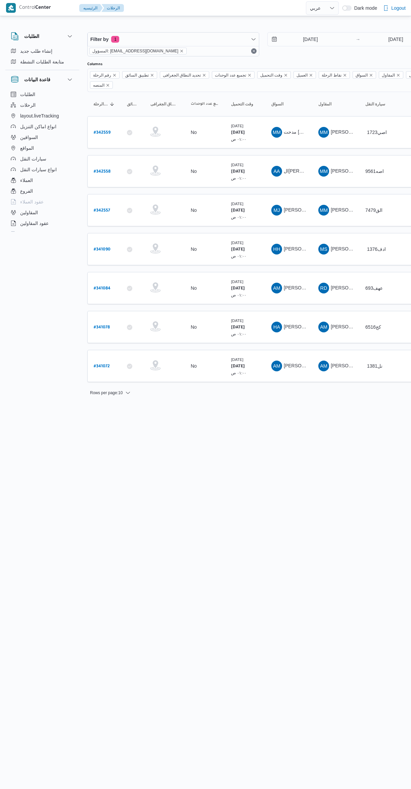
select select "ar"
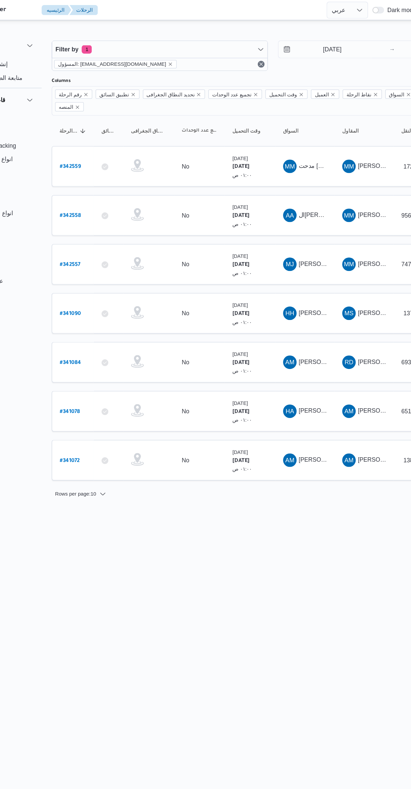
click at [101, 323] on link "# 341078" at bounding box center [102, 327] width 16 height 9
select select "ar"
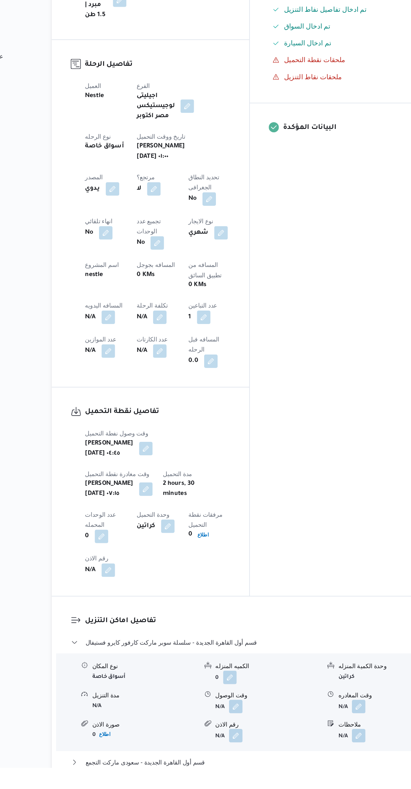
scroll to position [145, 0]
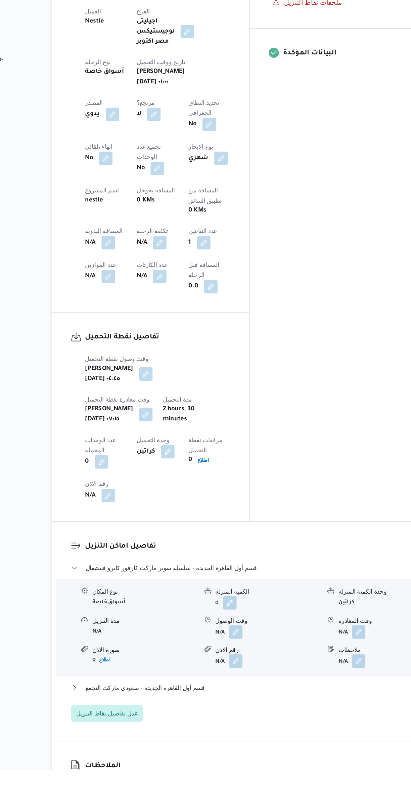
click at [230, 674] on button "button" at bounding box center [233, 679] width 11 height 11
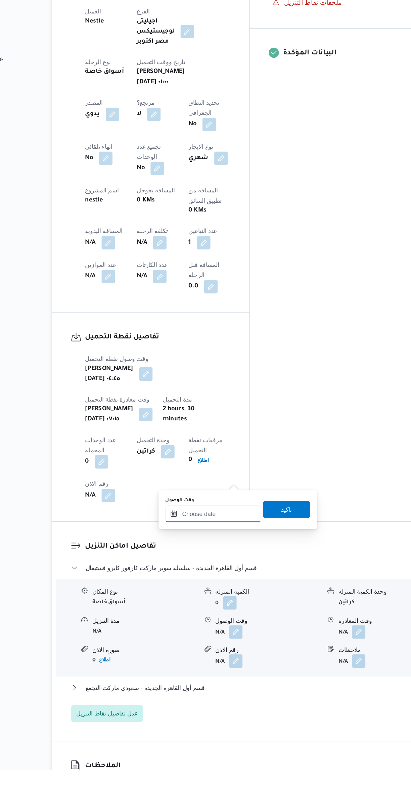
click at [214, 585] on input "وقت الوصول" at bounding box center [216, 585] width 76 height 13
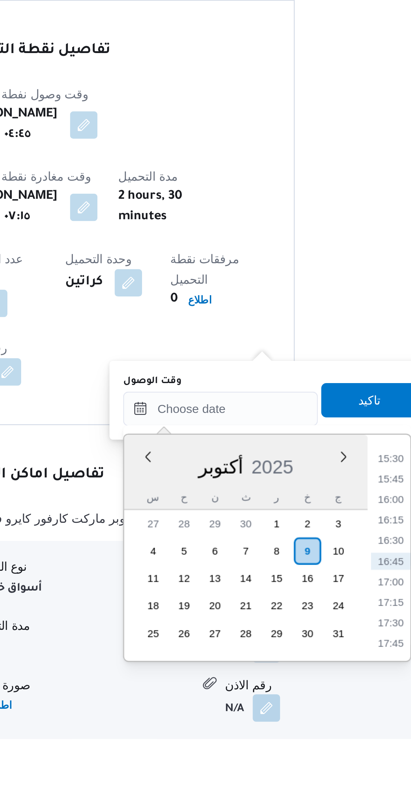
scroll to position [72, 0]
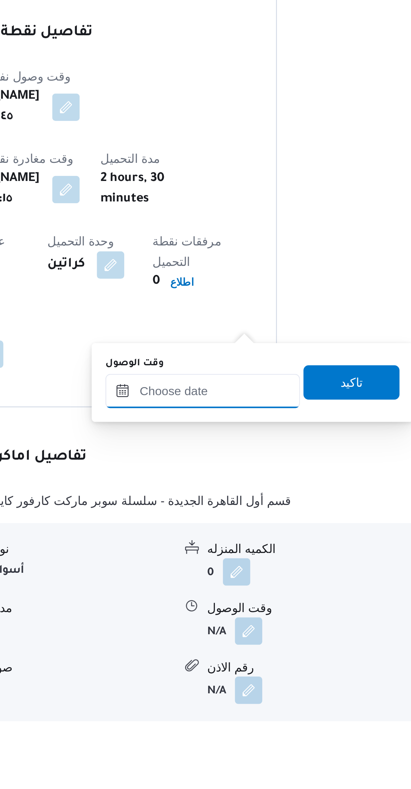
click at [208, 658] on input "وقت الوصول" at bounding box center [216, 658] width 76 height 13
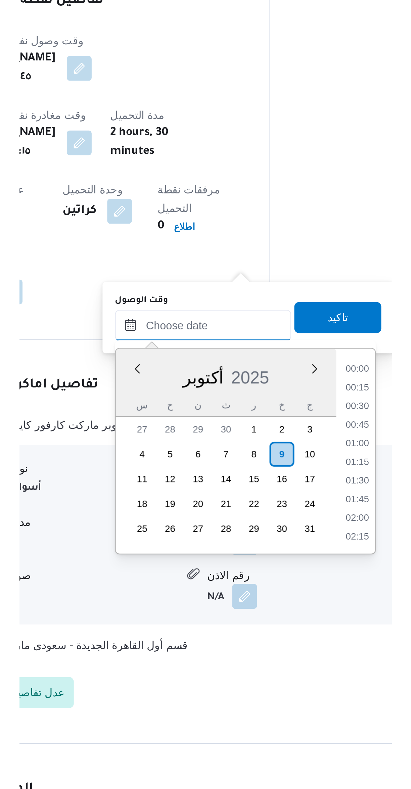
scroll to position [499, 0]
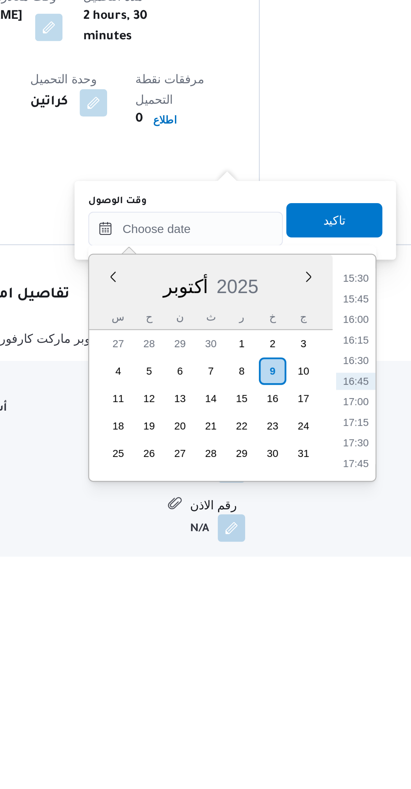
click at [281, 679] on li "15:30" at bounding box center [282, 680] width 15 height 7
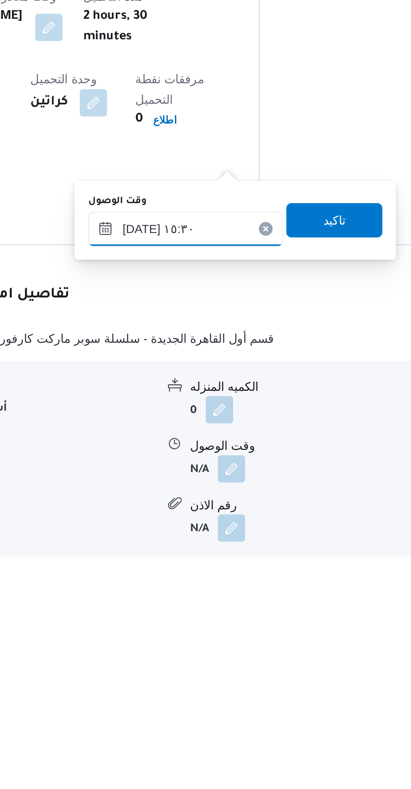
click at [195, 662] on input "٠٩/١٠/٢٠٢٥ ١٥:٣٠" at bounding box center [216, 660] width 76 height 13
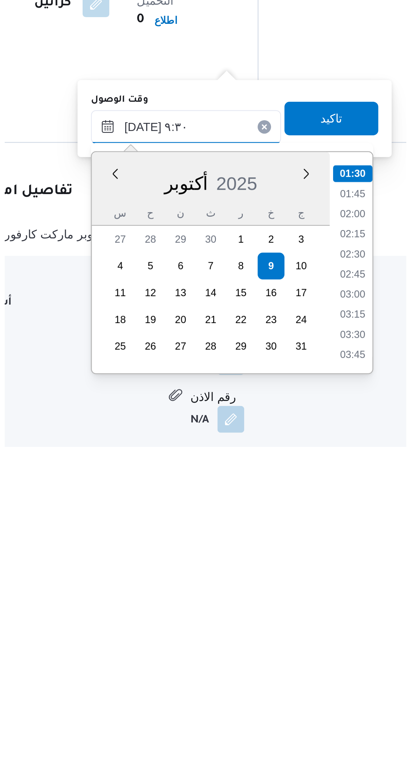
scroll to position [236, 0]
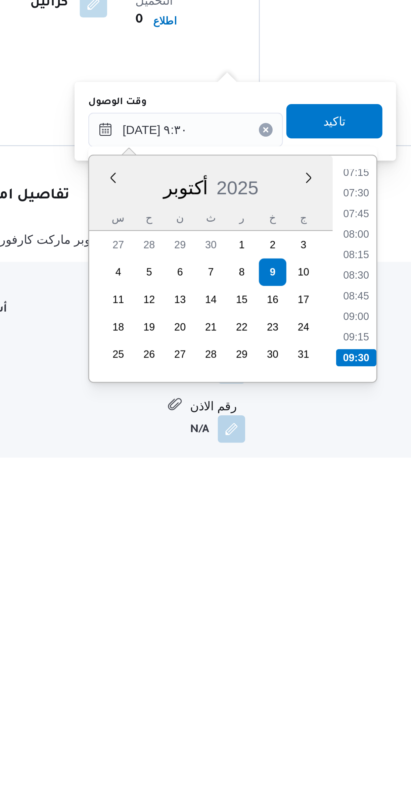
click at [282, 747] on li "09:30" at bounding box center [283, 750] width 16 height 7
type input "٠٩/١٠/٢٠٢٥ ٠٩:٣٠"
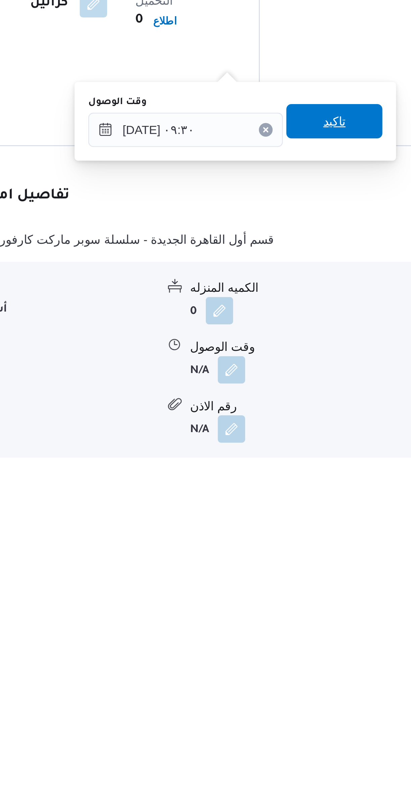
click at [281, 656] on span "تاكيد" at bounding box center [274, 657] width 38 height 13
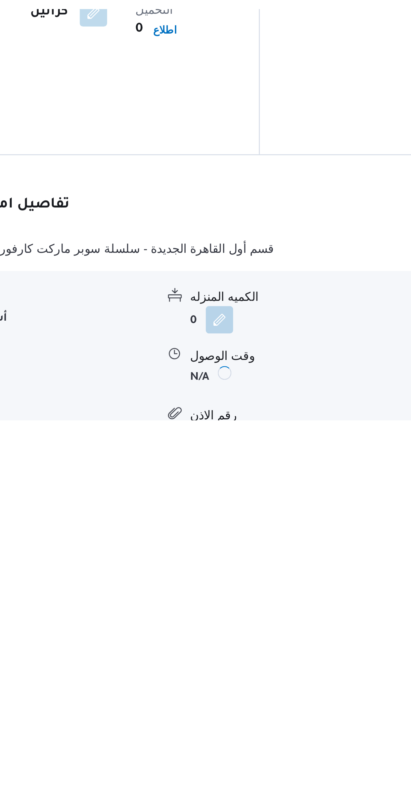
scroll to position [70, 0]
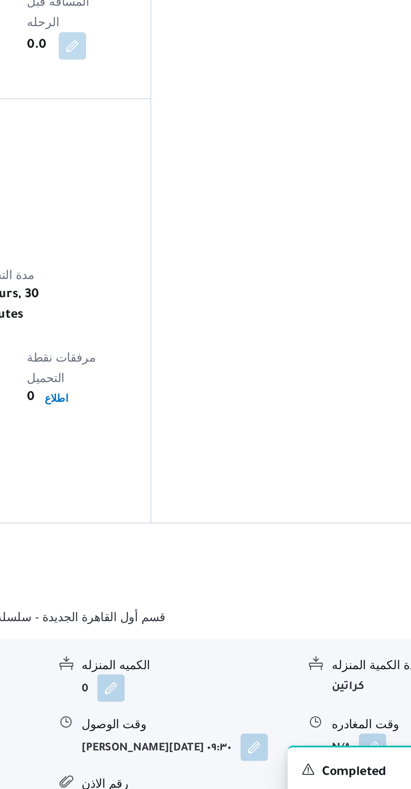
click at [330, 749] on button "button" at bounding box center [331, 754] width 11 height 11
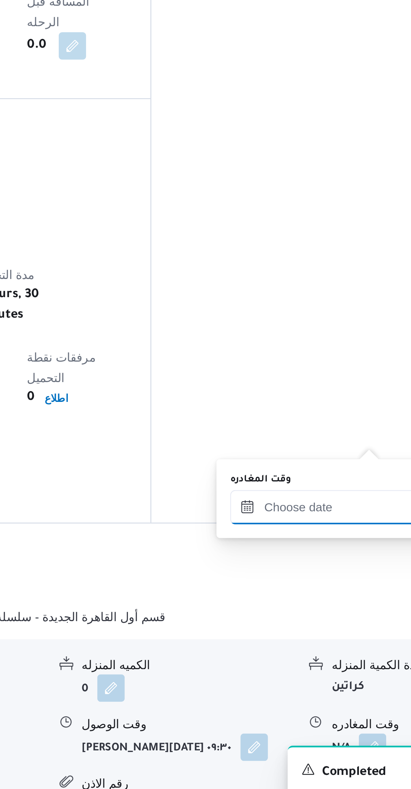
click at [300, 660] on input "وقت المغادره" at bounding box center [314, 660] width 76 height 13
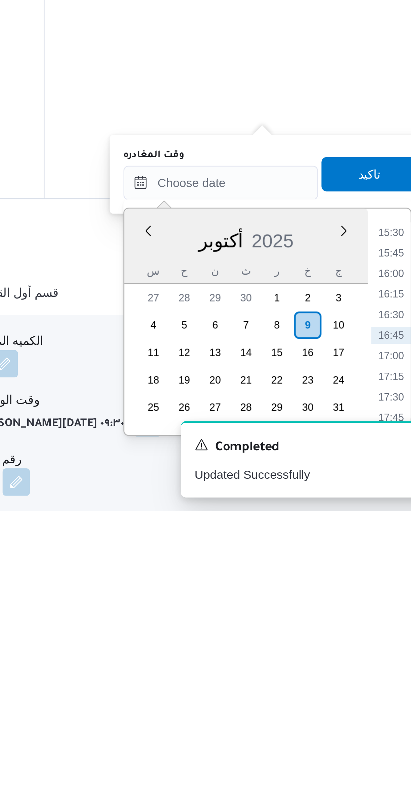
click at [378, 678] on li "15:30" at bounding box center [380, 680] width 15 height 7
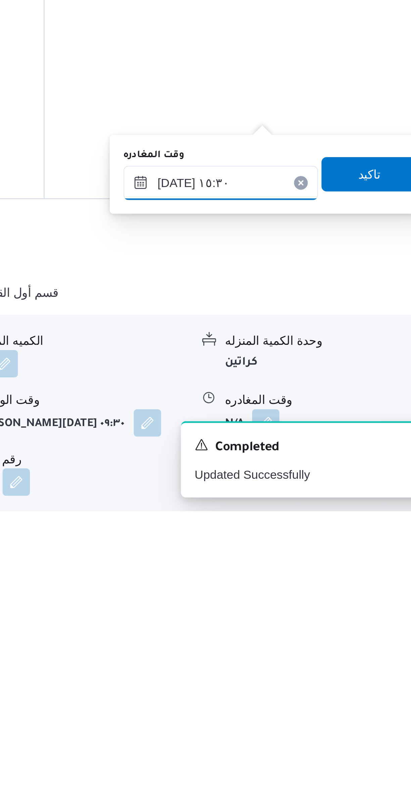
click at [292, 661] on input "٠٩/١٠/٢٠٢٥ ١٥:٣٠" at bounding box center [314, 660] width 76 height 13
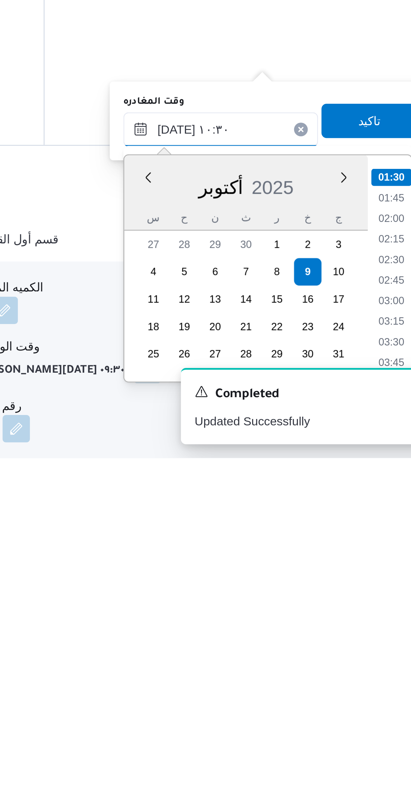
scroll to position [268, 0]
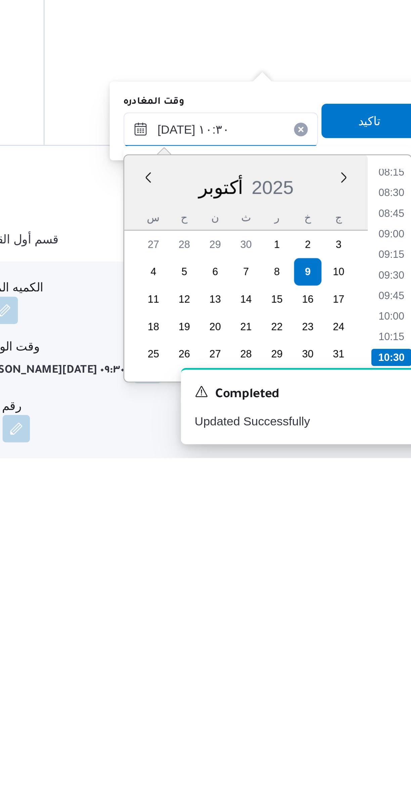
type input "٠٩/١٠/٢٠٢٥ ١٠:٣٠"
click at [379, 748] on li "10:30" at bounding box center [381, 749] width 16 height 7
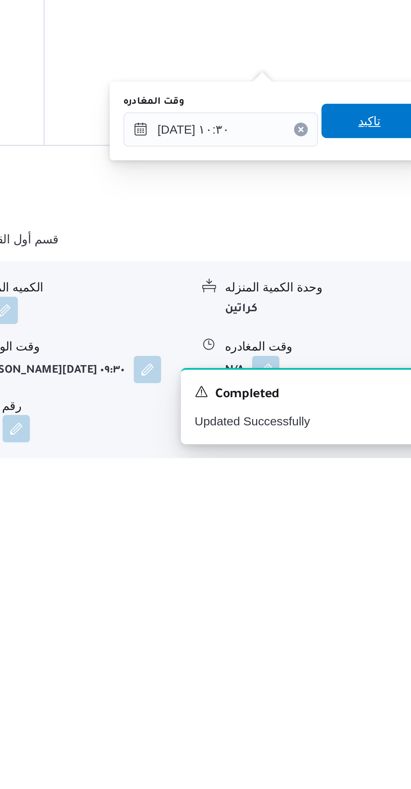
click at [374, 658] on span "تاكيد" at bounding box center [372, 656] width 38 height 13
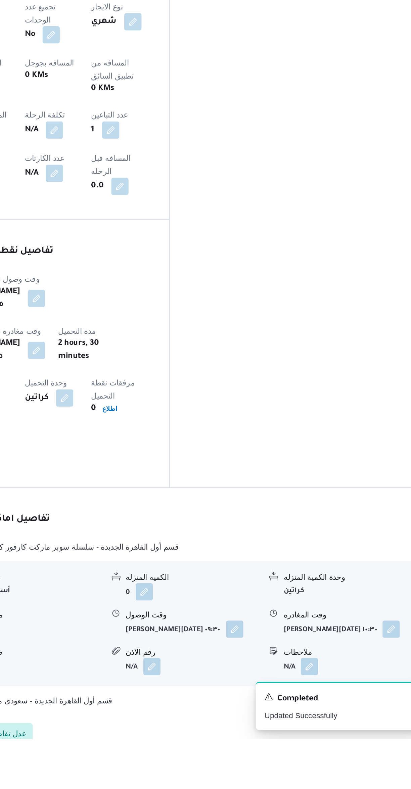
scroll to position [112, 0]
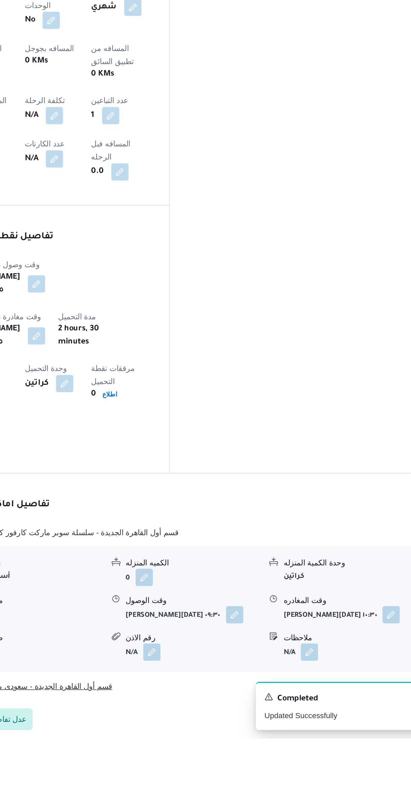
click at [311, 753] on button "قسم أول القاهرة الجديدة - سعودى ماركت التجمع" at bounding box center [245, 757] width 285 height 8
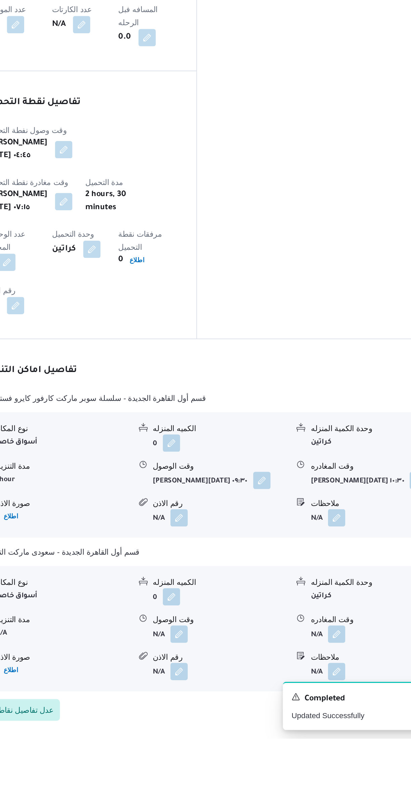
scroll to position [201, 0]
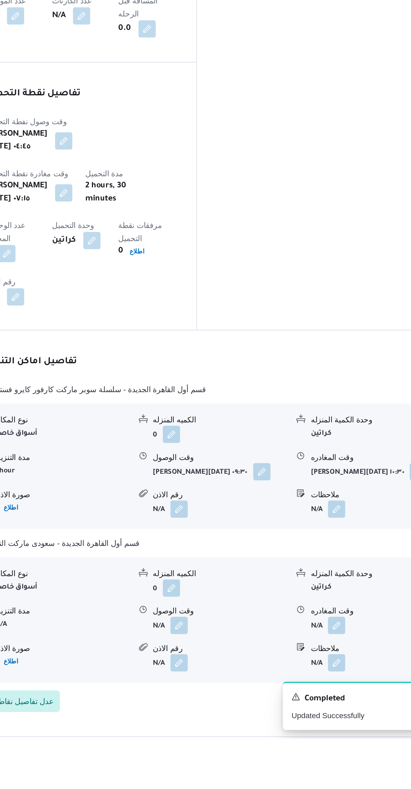
click at [236, 714] on button "button" at bounding box center [233, 719] width 11 height 11
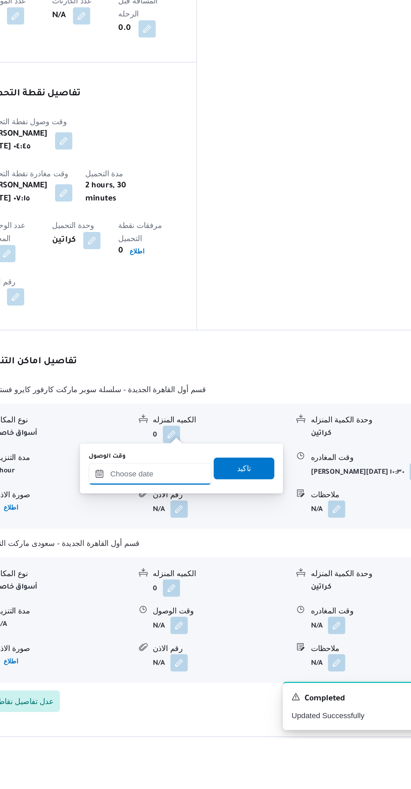
click at [223, 627] on input "وقت الوصول" at bounding box center [216, 624] width 76 height 13
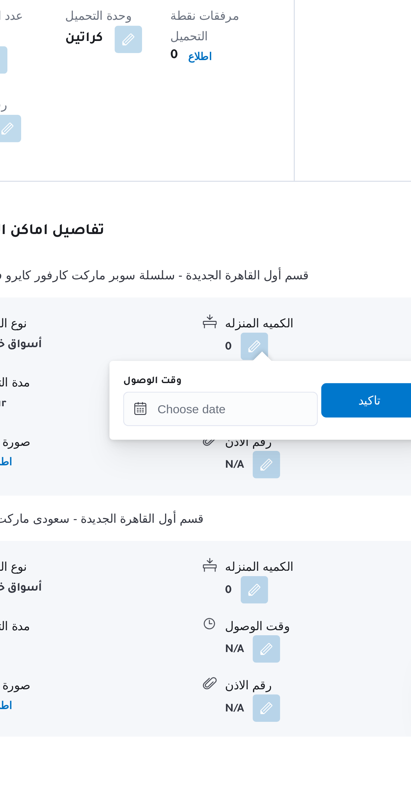
scroll to position [165, 0]
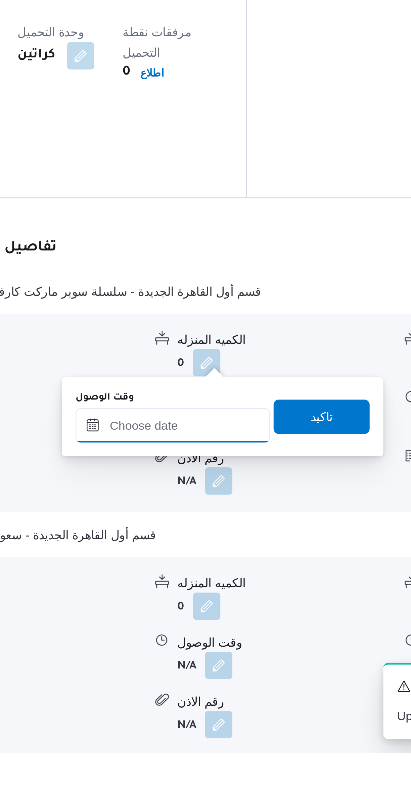
click at [212, 661] on input "وقت الوصول" at bounding box center [216, 660] width 76 height 13
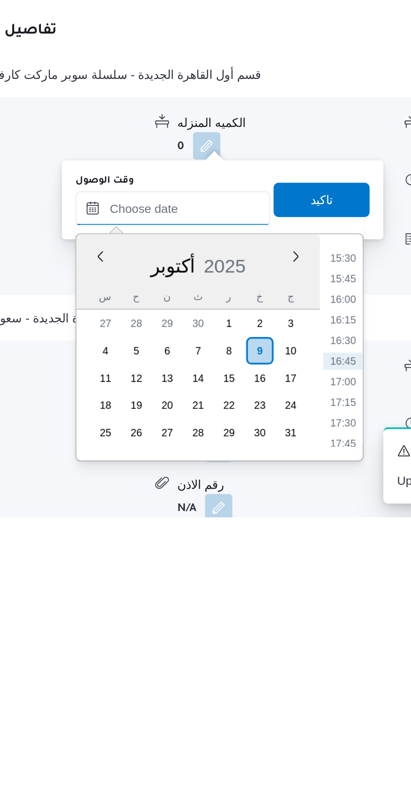
scroll to position [158, 0]
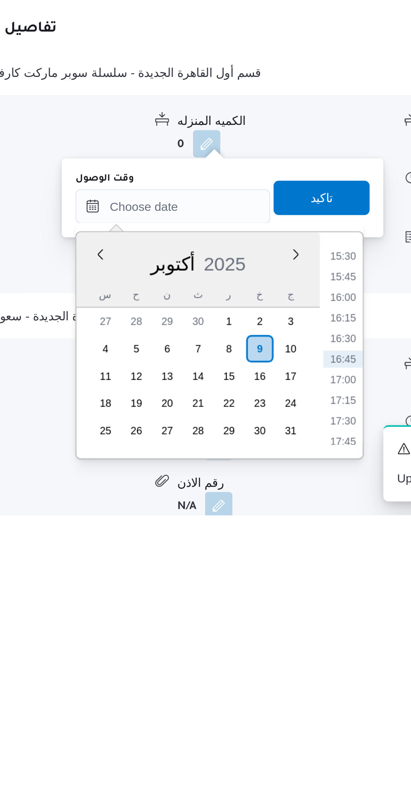
click at [286, 690] on li "15:30" at bounding box center [282, 687] width 15 height 7
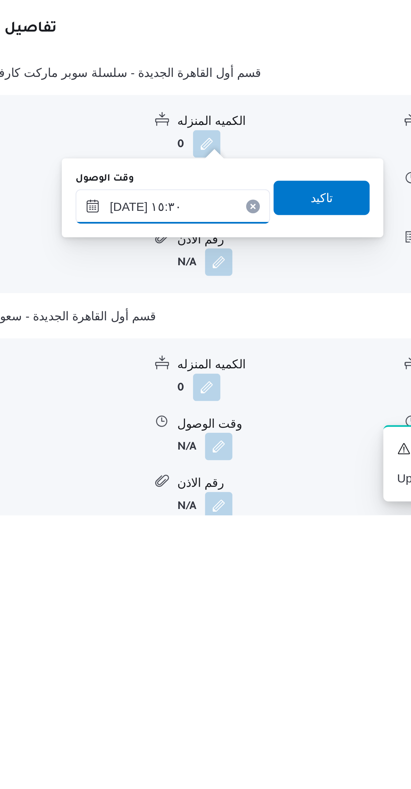
click at [191, 669] on input "٠٩/١٠/٢٠٢٥ ١٥:٣٠" at bounding box center [216, 668] width 76 height 13
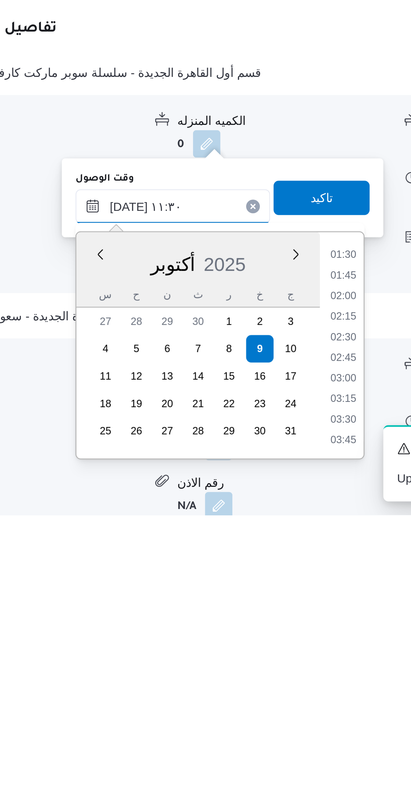
scroll to position [300, 0]
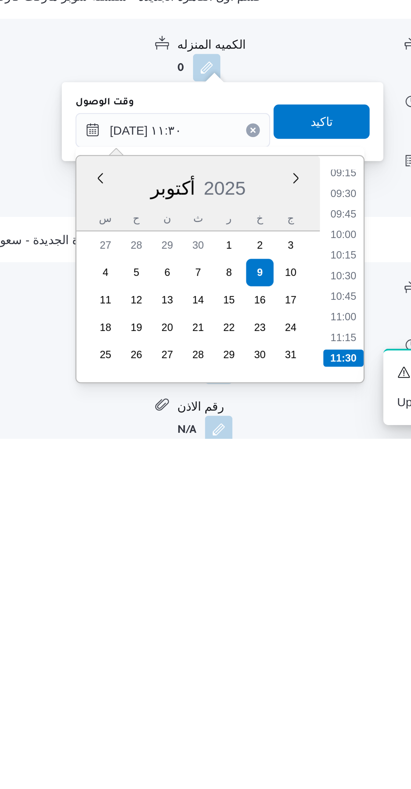
click at [282, 747] on li "11:15" at bounding box center [282, 749] width 15 height 7
type input "٠٩/١٠/٢٠٢٥ ١١:١٥"
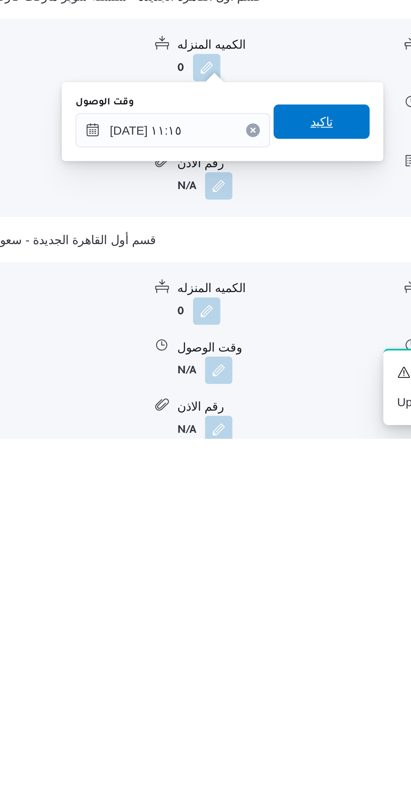
click at [281, 667] on span "تاكيد" at bounding box center [274, 664] width 38 height 13
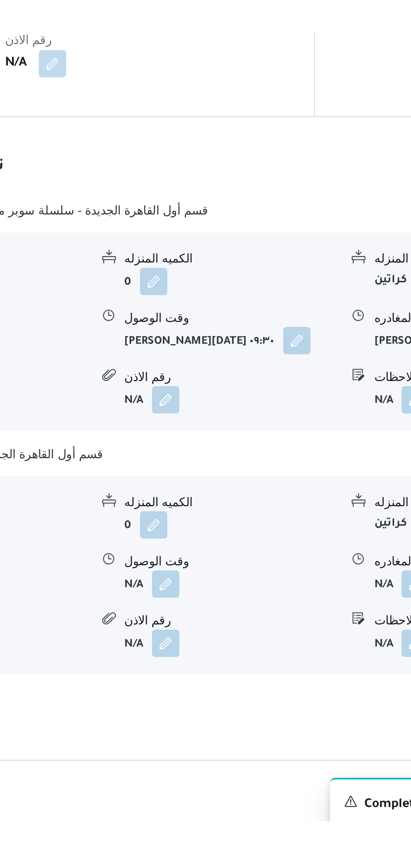
scroll to position [162, 0]
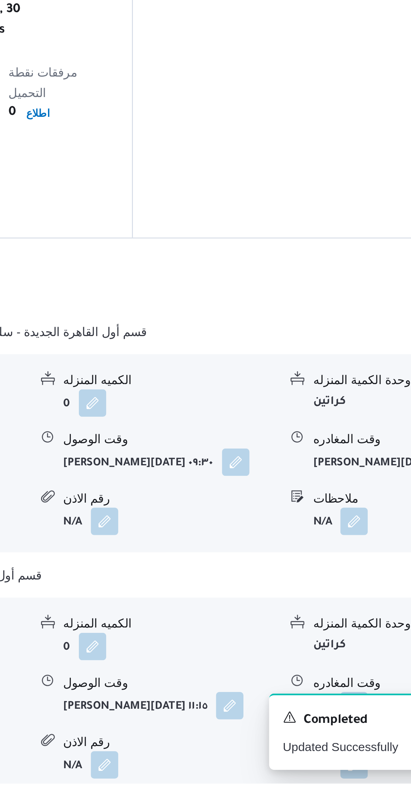
click at [329, 753] on button "button" at bounding box center [331, 758] width 11 height 11
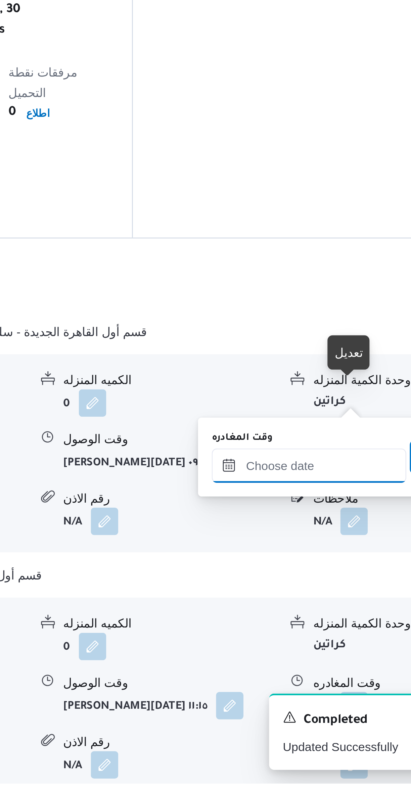
click at [308, 663] on input "وقت المغادره" at bounding box center [314, 664] width 76 height 13
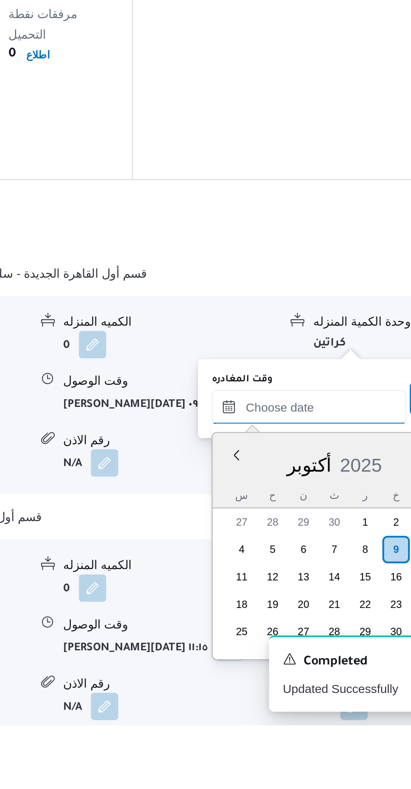
scroll to position [499, 0]
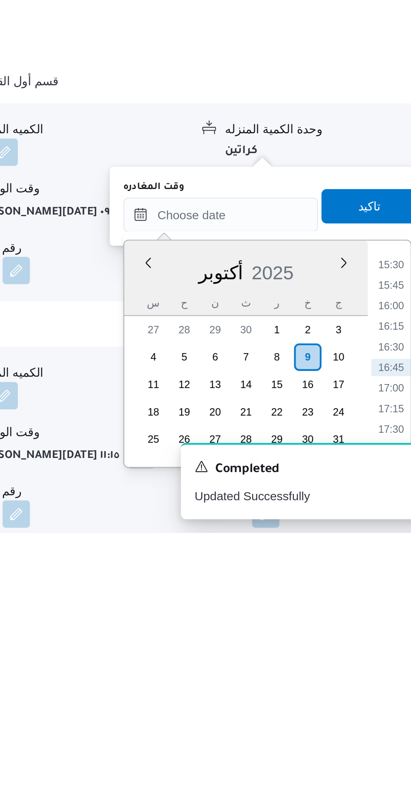
click at [377, 681] on li "15:30" at bounding box center [380, 684] width 15 height 7
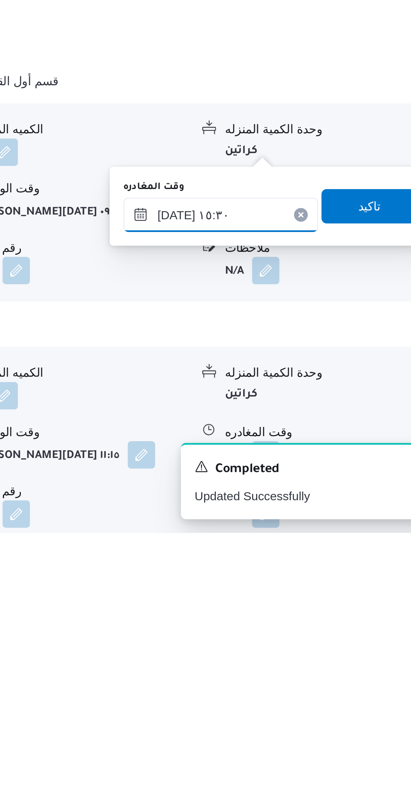
click at [292, 664] on input "٠٩/١٠/٢٠٢٥ ١٥:٣٠" at bounding box center [314, 664] width 76 height 13
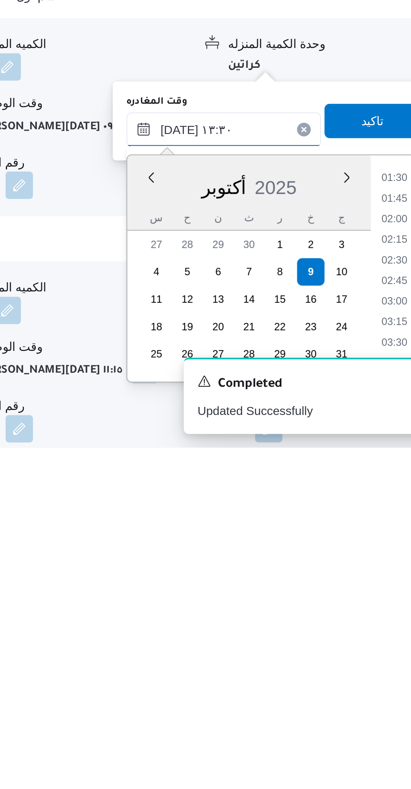
scroll to position [365, 0]
type input "٠٩/١٠/٢٠٢٥ ١٣:٣٠"
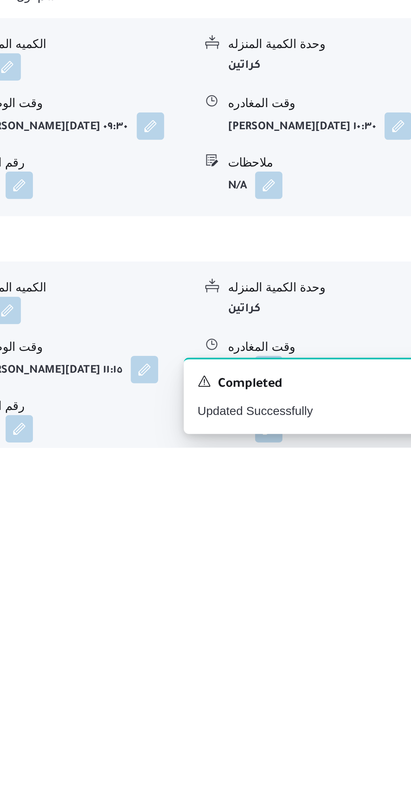
click at [379, 717] on div "نوع المكان أسواق خاصة الكميه المنزله 0 وحدة الكمية المنزله كراتين مدة التنزيل N…" at bounding box center [245, 755] width 314 height 76
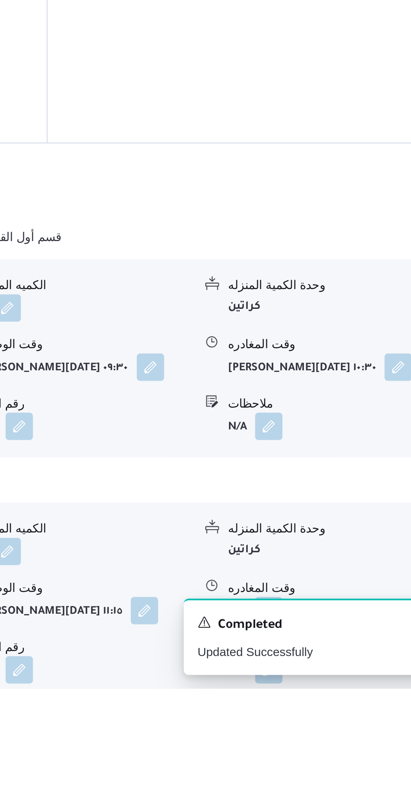
click at [333, 753] on button "button" at bounding box center [331, 758] width 11 height 11
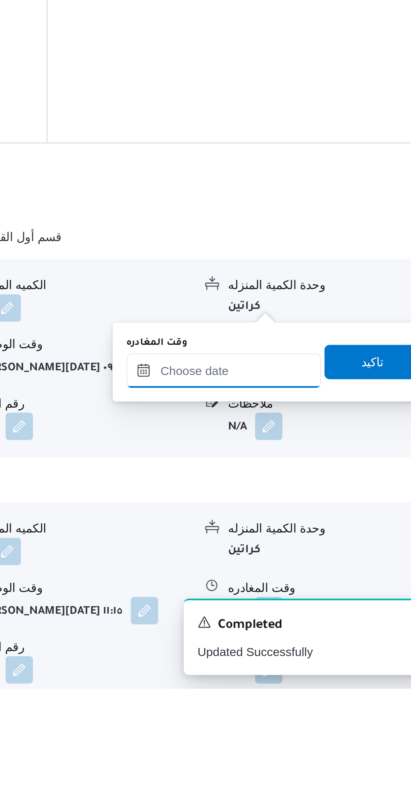
click at [316, 665] on input "وقت المغادره" at bounding box center [314, 664] width 76 height 13
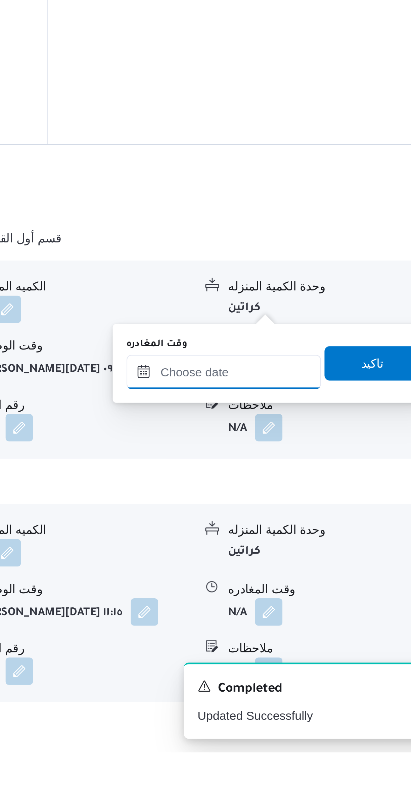
click at [307, 639] on input "وقت المغادره" at bounding box center [314, 639] width 76 height 13
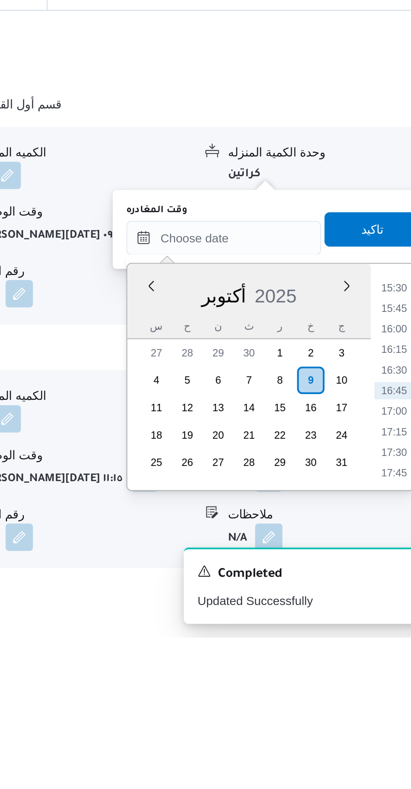
click at [379, 661] on li "15:45" at bounding box center [380, 660] width 15 height 7
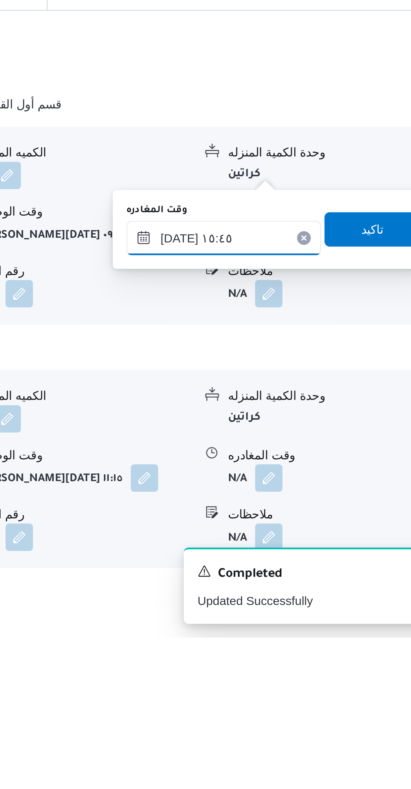
click at [300, 630] on input "٠٩/١٠/٢٠٢٥ ١٥:٤٥" at bounding box center [314, 632] width 76 height 13
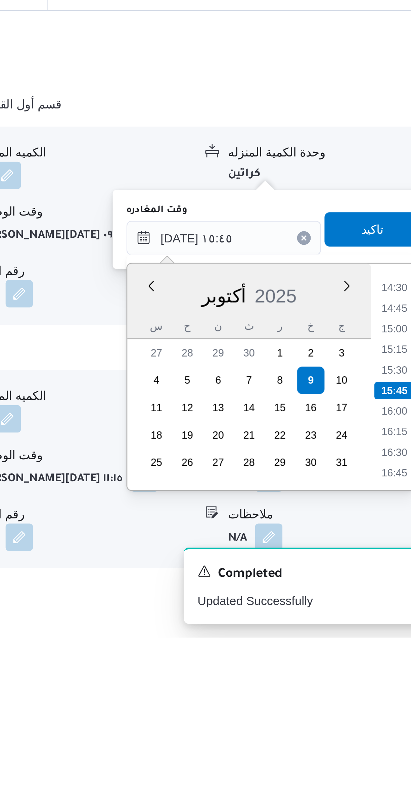
click at [377, 651] on li "14:30" at bounding box center [380, 652] width 15 height 7
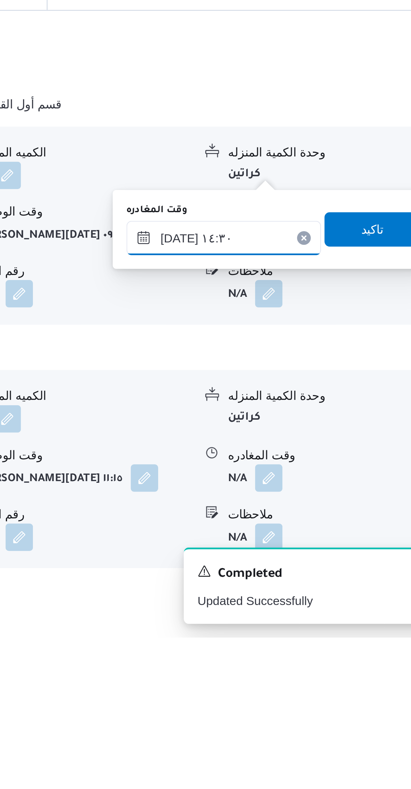
click at [298, 629] on input "٠٩/١٠/٢٠٢٥ ١٤:٣٠" at bounding box center [314, 632] width 76 height 13
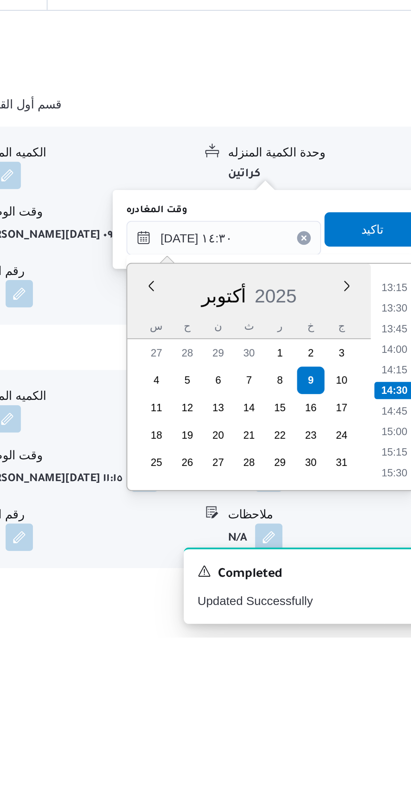
click at [376, 659] on li "13:30" at bounding box center [380, 660] width 15 height 7
type input "٠٩/١٠/٢٠٢٥ ١٣:٣٠"
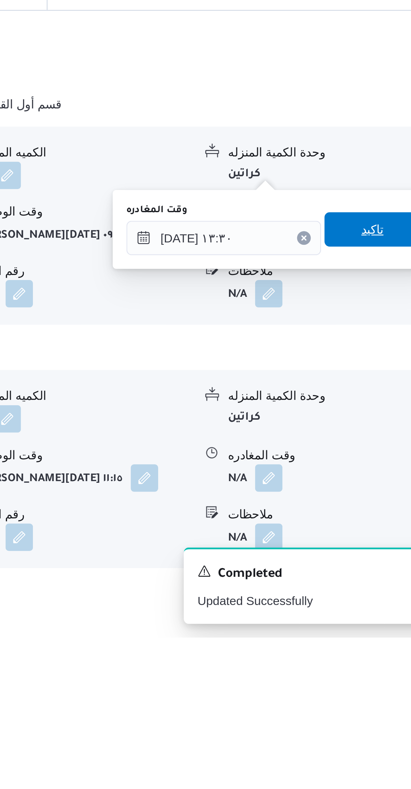
click at [374, 629] on span "تاكيد" at bounding box center [372, 629] width 38 height 13
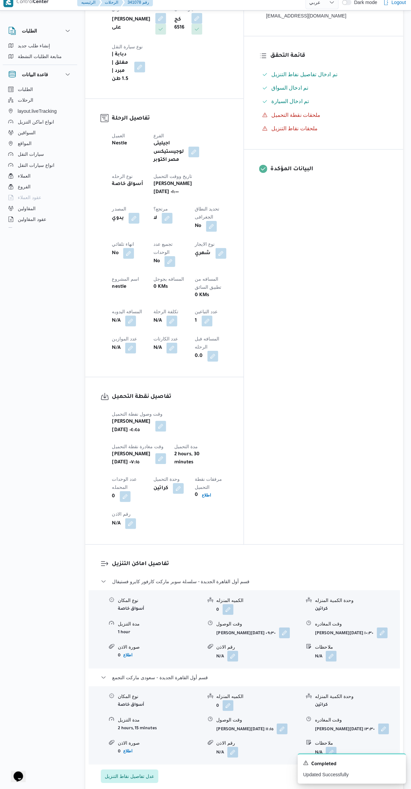
click at [138, 319] on button "button" at bounding box center [132, 324] width 11 height 11
click at [166, 244] on input "المسافه اليدويه" at bounding box center [174, 243] width 67 height 13
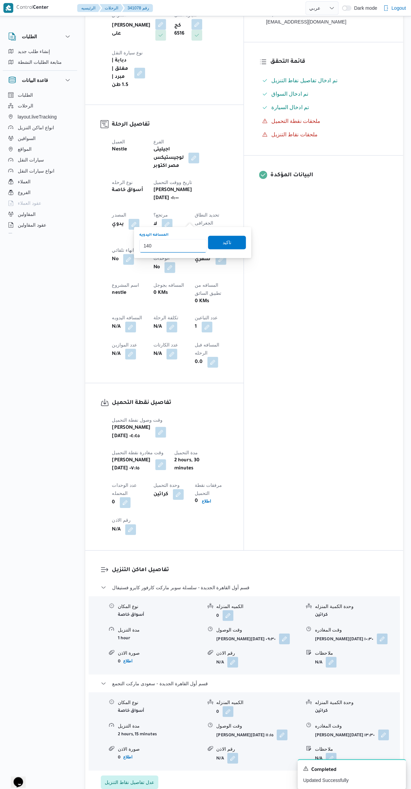
type input "140"
click at [138, 319] on button "button" at bounding box center [132, 324] width 11 height 11
click at [224, 240] on span "تاكيد" at bounding box center [228, 241] width 9 height 8
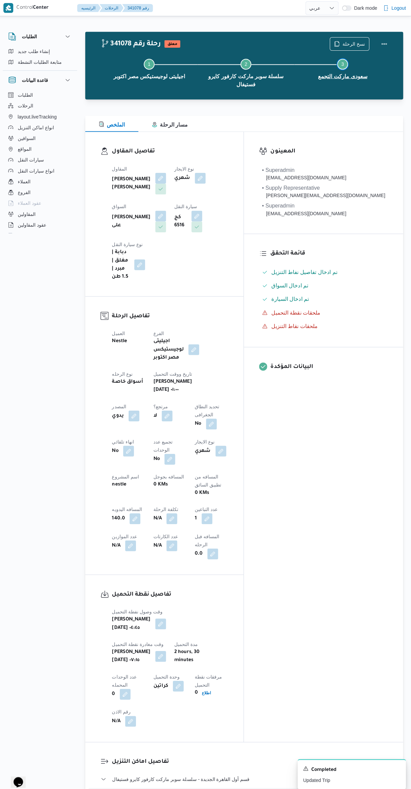
click at [382, 50] on button "Step 3 is incomplete 3 سعودى ماركت التجمع" at bounding box center [343, 67] width 96 height 35
click at [384, 42] on button "Actions" at bounding box center [383, 43] width 13 height 13
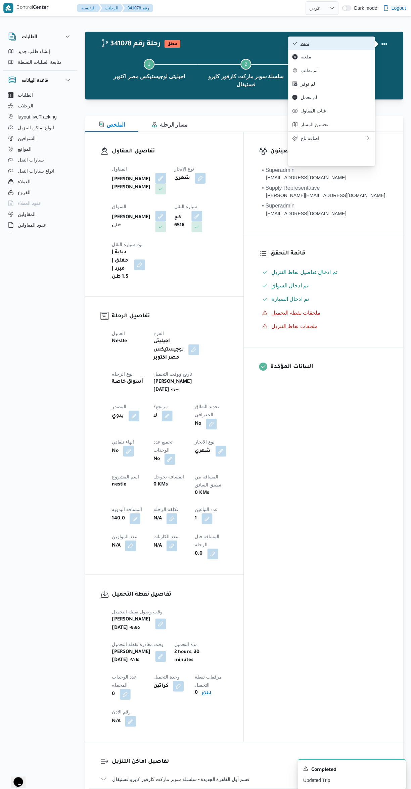
click at [334, 44] on span "تمت" at bounding box center [336, 42] width 70 height 5
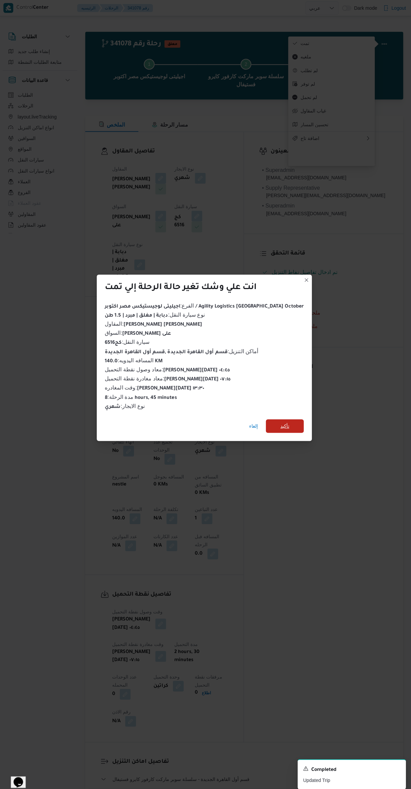
click at [285, 416] on span "تأكيد" at bounding box center [286, 422] width 38 height 13
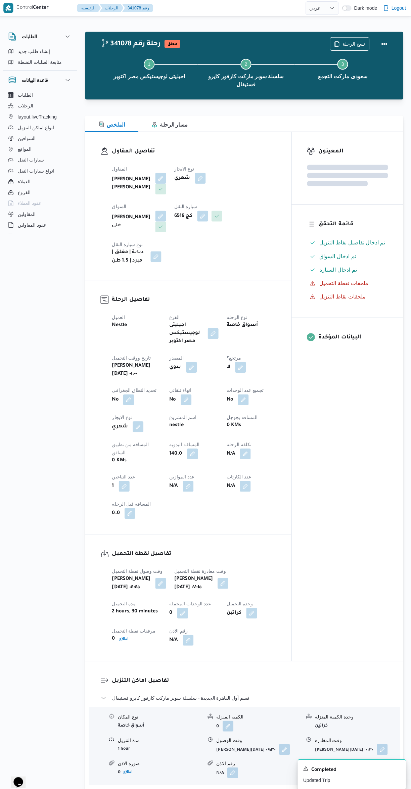
click at [335, 489] on div "المعينون قائمة التحقق تم ادخال تفاصيل نفاط التنزيل تم ادخال السواق تم ادخال الس…" at bounding box center [347, 393] width 111 height 525
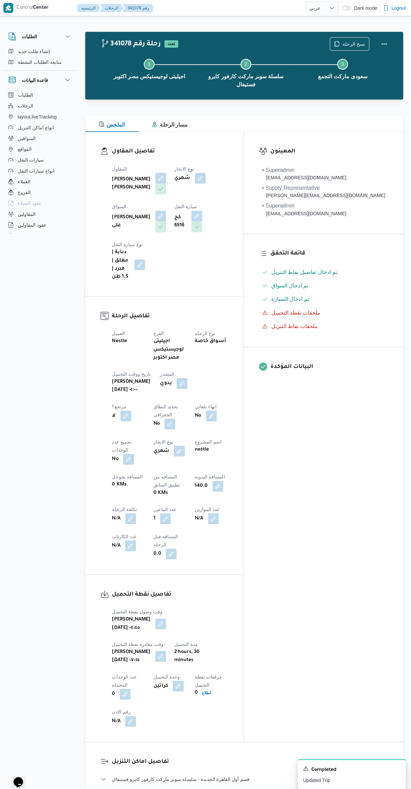
select select "ar"
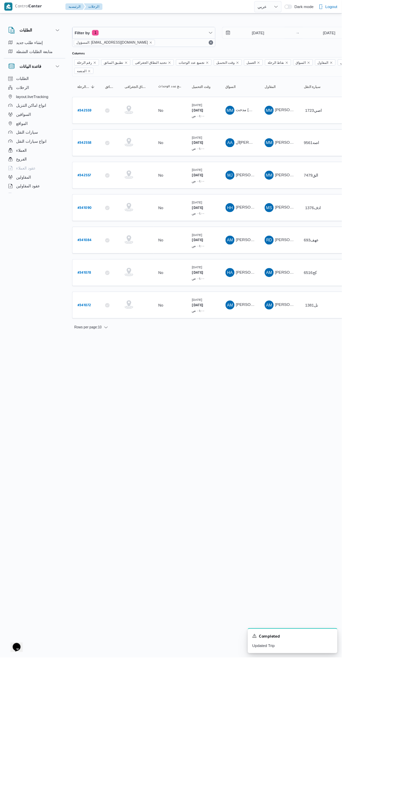
click at [290, 207] on span "مصطفى جمال عبداللطيف ابراهيم" at bounding box center [323, 209] width 79 height 5
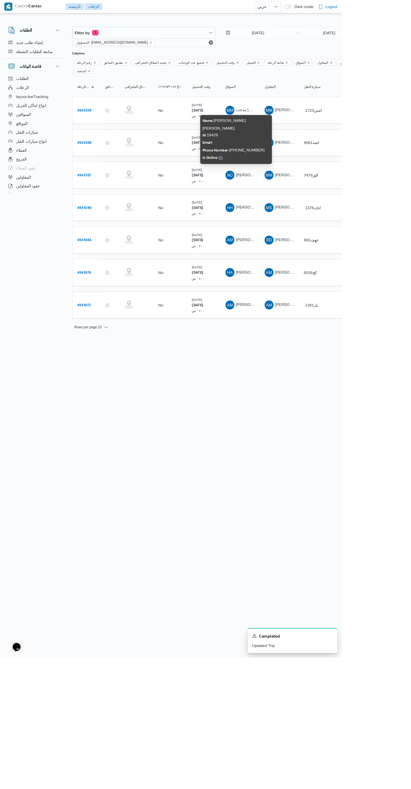
click at [105, 206] on link "# 342557" at bounding box center [102, 210] width 16 height 9
select select "ar"
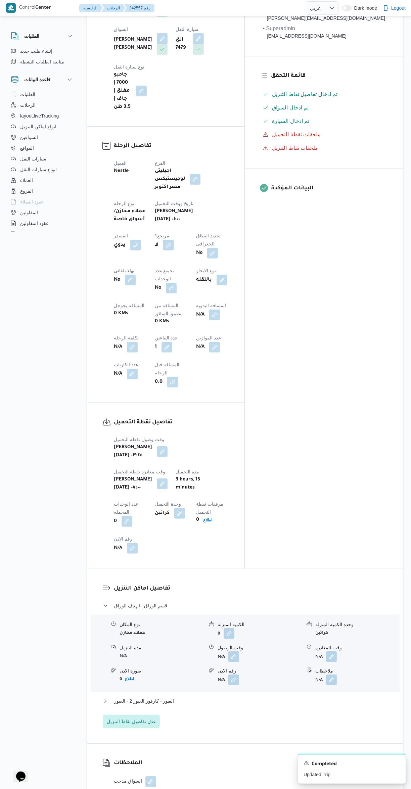
scroll to position [171, 0]
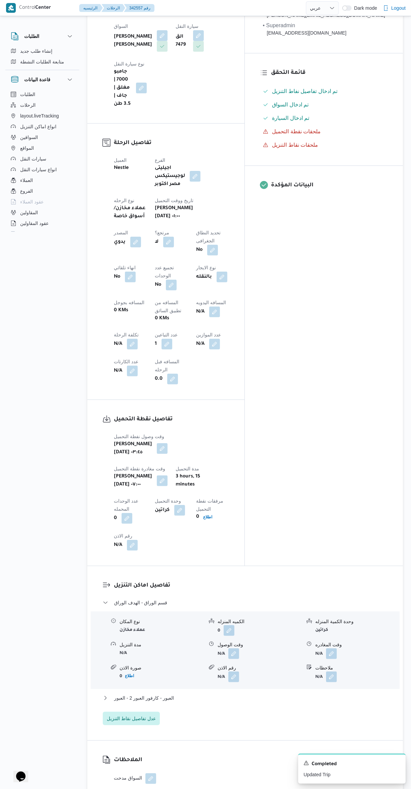
click at [234, 648] on button "button" at bounding box center [233, 653] width 11 height 11
click at [220, 539] on input "وقت الوصول" at bounding box center [216, 540] width 76 height 13
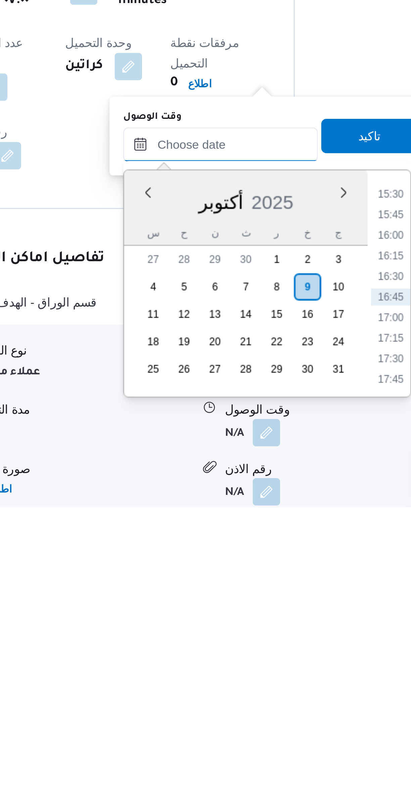
scroll to position [65, 0]
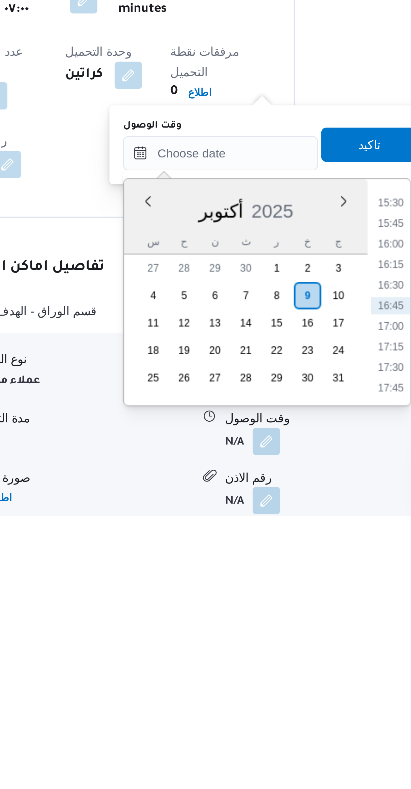
click at [280, 666] on li "15:30" at bounding box center [282, 666] width 15 height 7
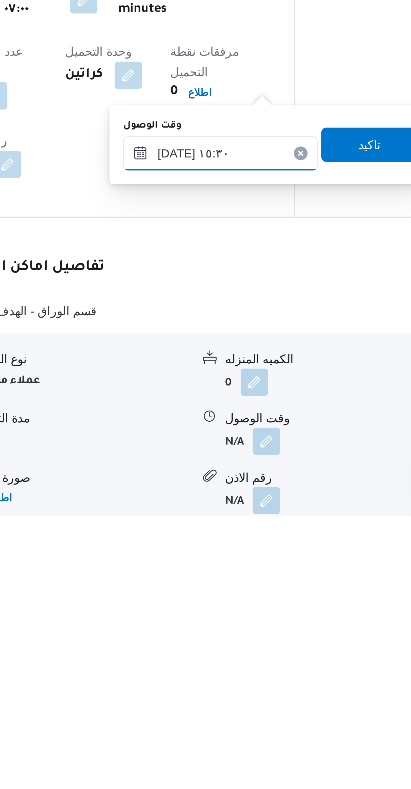
click at [195, 648] on input "٠٩/١٠/٢٠٢٥ ١٥:٣٠" at bounding box center [216, 646] width 76 height 13
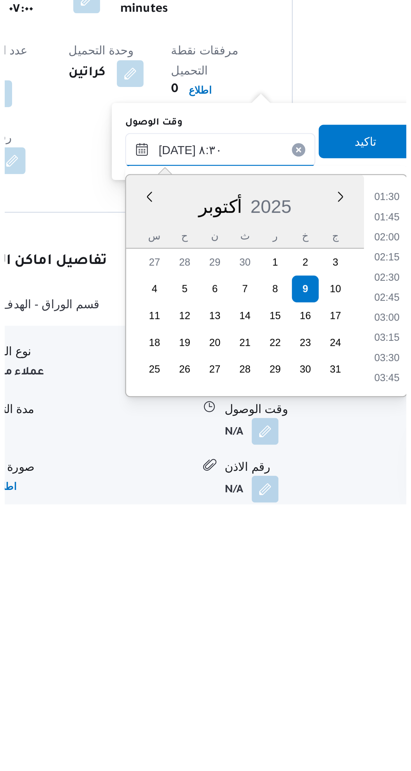
scroll to position [203, 0]
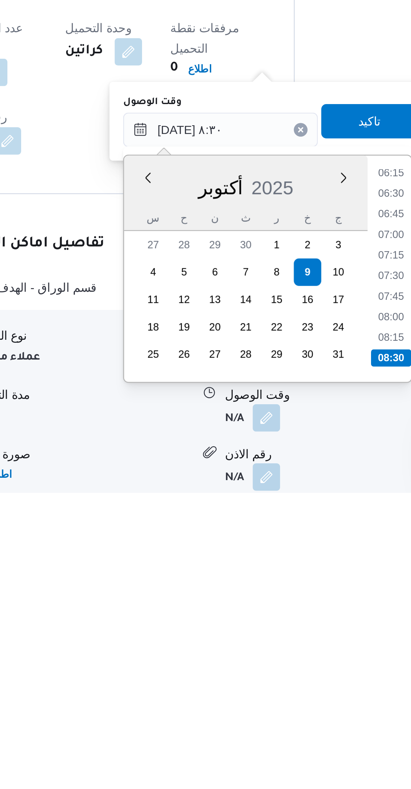
click at [282, 735] on li "08:30" at bounding box center [283, 736] width 16 height 7
type input "٠٩/١٠/٢٠٢٥ ٠٨:٣٠"
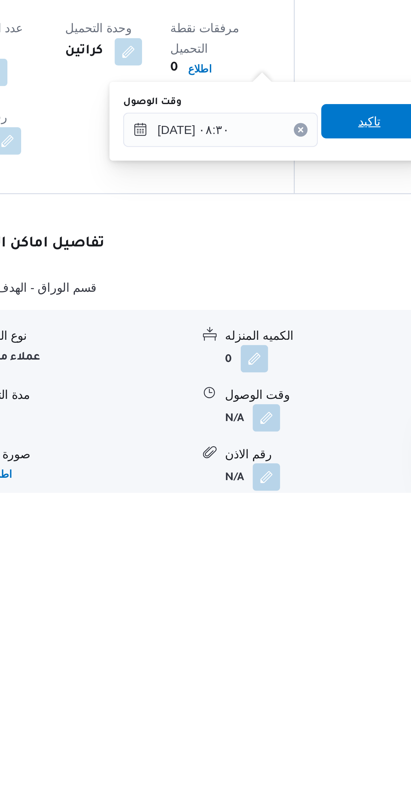
click at [270, 645] on span "تاكيد" at bounding box center [274, 644] width 9 height 8
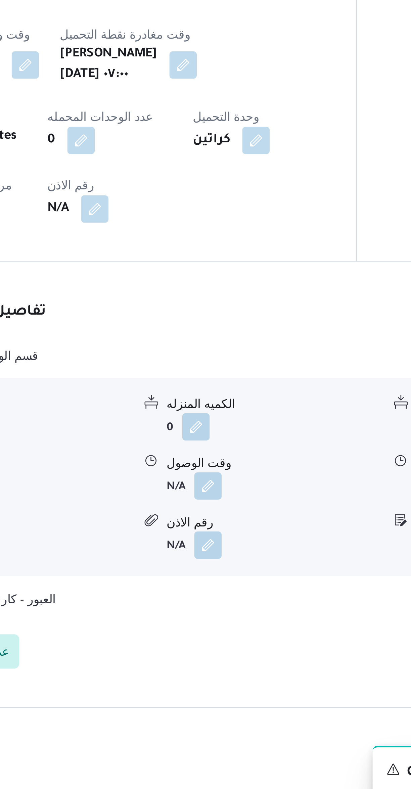
scroll to position [65, 0]
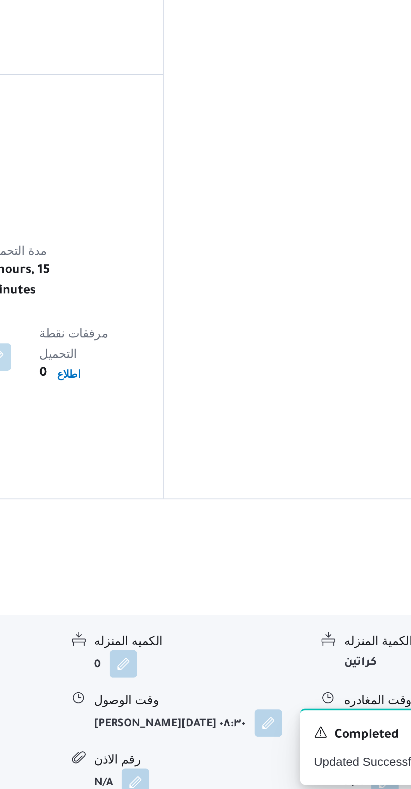
click at [330, 754] on button "button" at bounding box center [331, 759] width 11 height 11
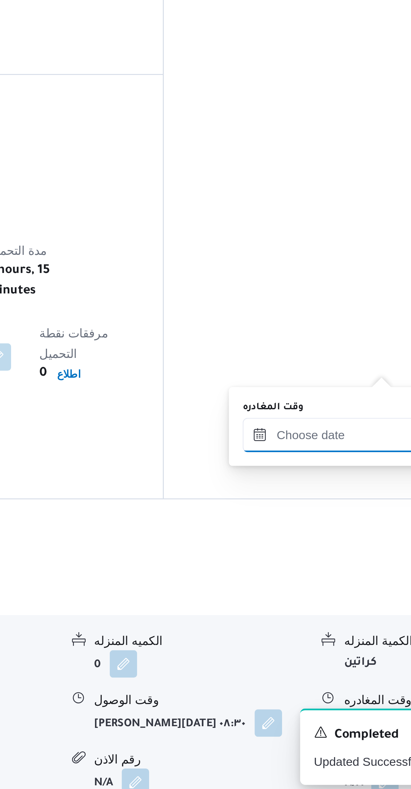
click at [303, 648] on input "وقت المغادره" at bounding box center [314, 646] width 76 height 13
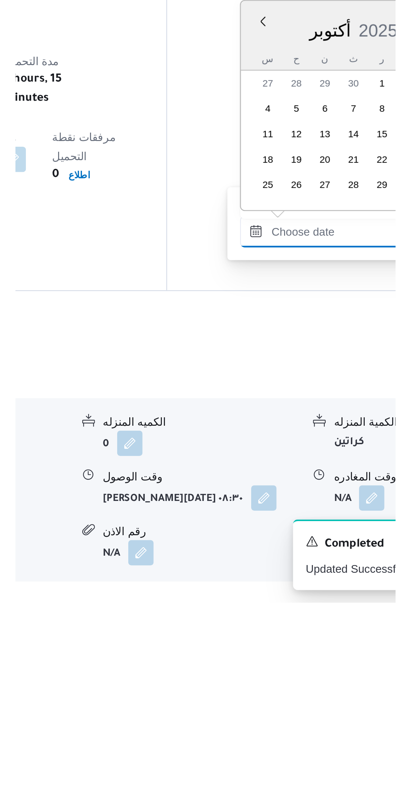
scroll to position [499, 0]
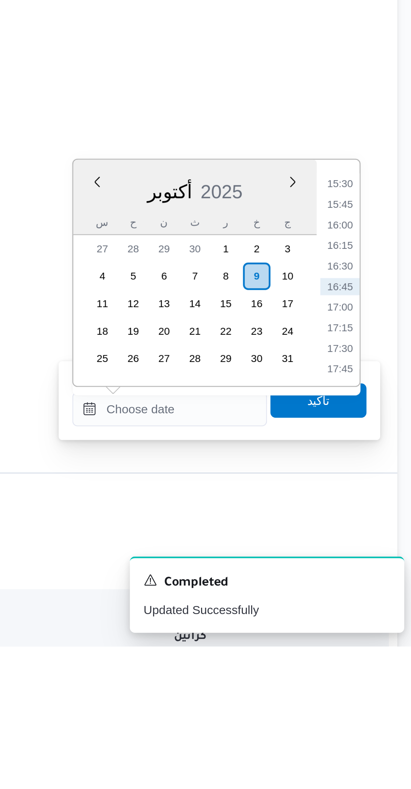
click at [381, 607] on li "15:30" at bounding box center [380, 607] width 15 height 7
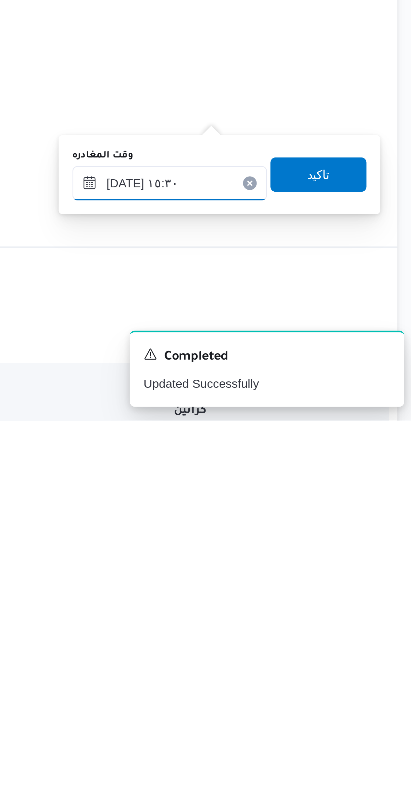
click at [294, 696] on input "٠٩/١٠/٢٠٢٥ ١٥:٣٠" at bounding box center [314, 695] width 76 height 13
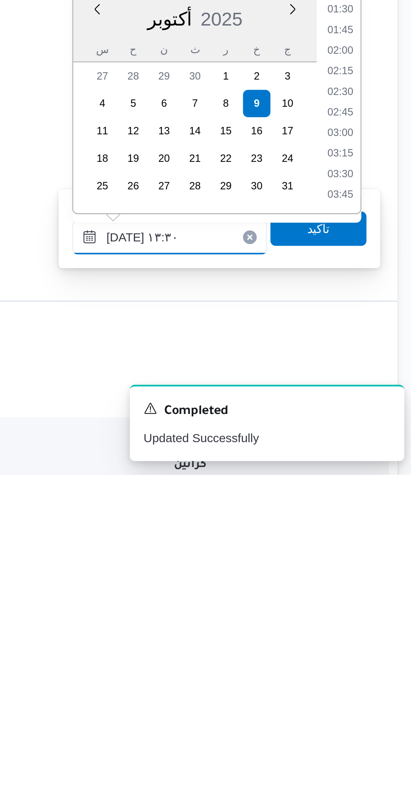
scroll to position [365, 0]
type input "٠٩/١٠/٢٠٢٥ ١٣:٣٠"
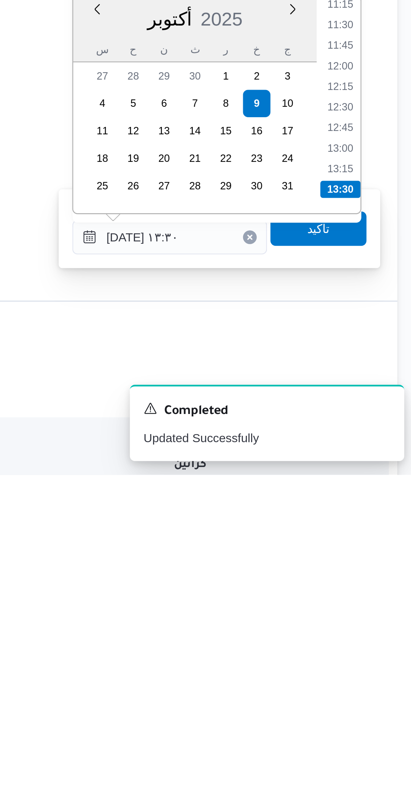
click at [381, 675] on li "13:30" at bounding box center [381, 677] width 16 height 7
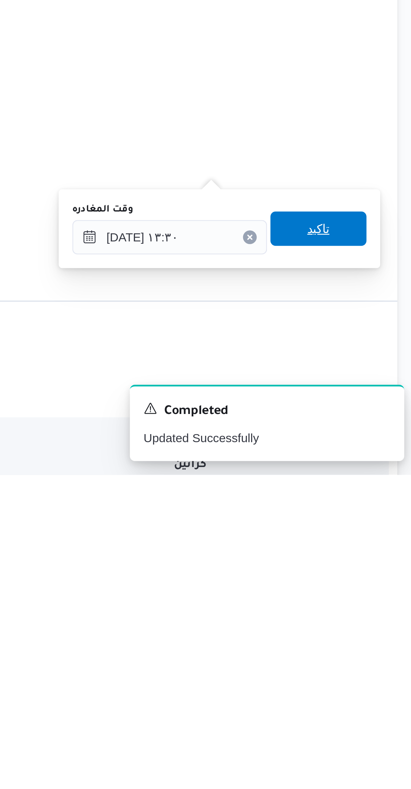
click at [374, 691] on span "تاكيد" at bounding box center [372, 692] width 38 height 13
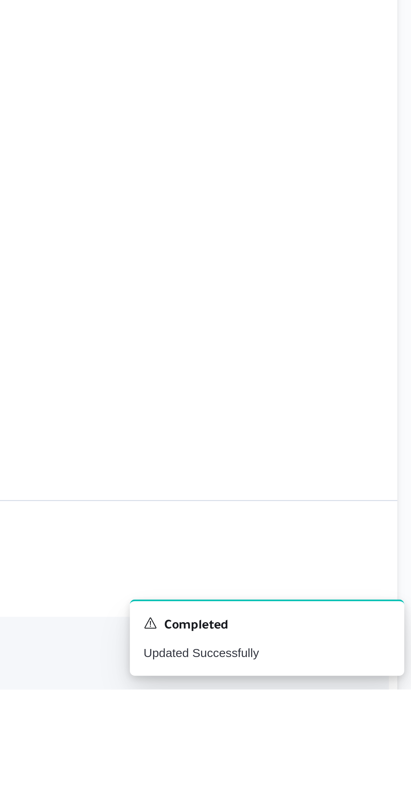
scroll to position [21, 0]
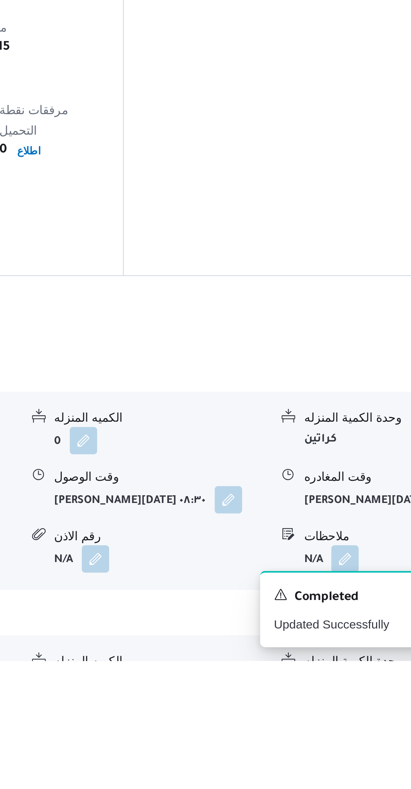
scroll to position [99, 0]
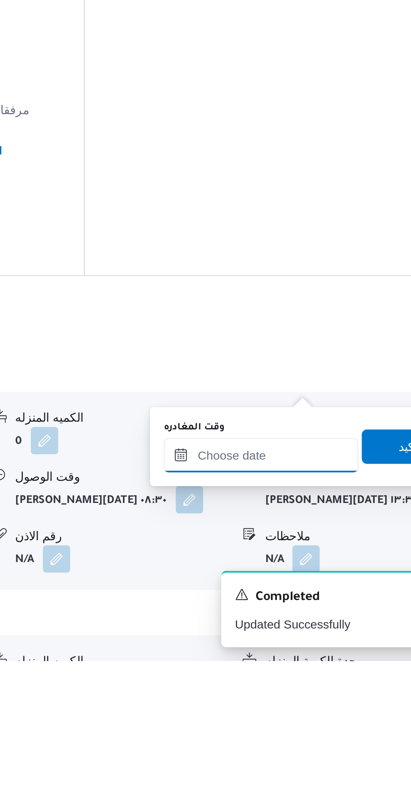
click at [313, 707] on input "وقت المغادره" at bounding box center [314, 708] width 76 height 13
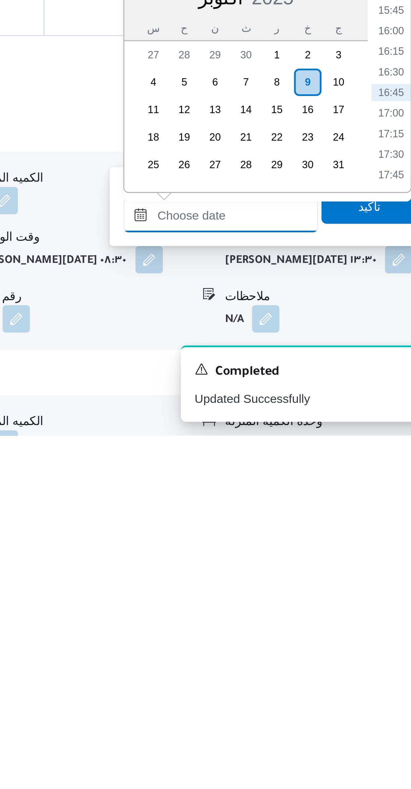
scroll to position [104, 0]
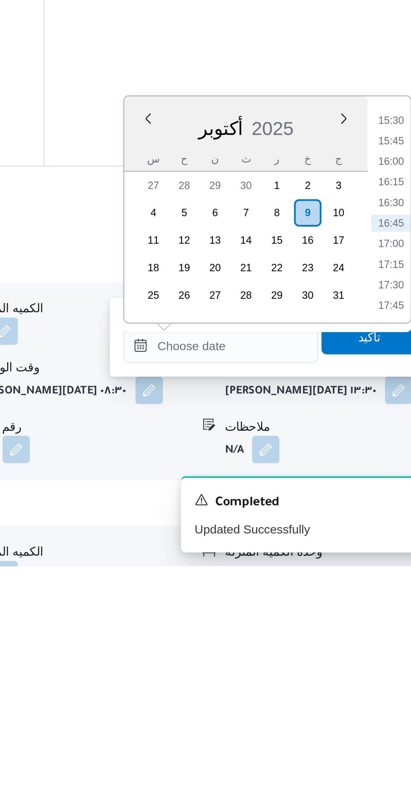
click at [377, 608] on div "Time 00:00 00:15 00:30 00:45 01:00 01:15 01:30 01:45 02:00 02:15 02:30 02:45 03…" at bounding box center [379, 649] width 17 height 89
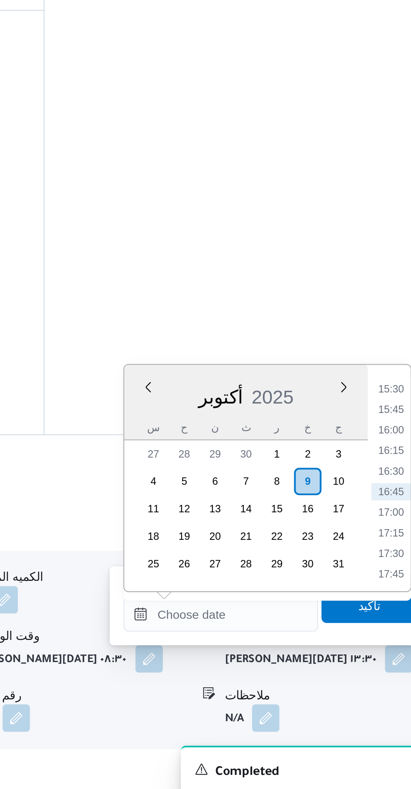
click at [380, 613] on li "15:30" at bounding box center [380, 614] width 15 height 7
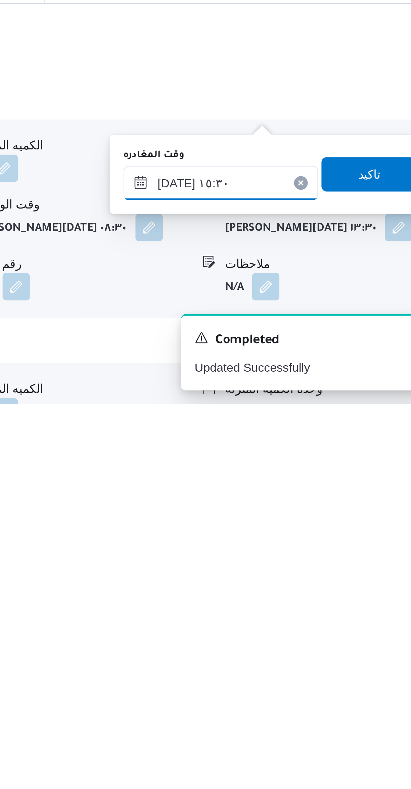
click at [304, 705] on input "٠٩/١٠/٢٠٢٥ ١٥:٣٠" at bounding box center [314, 702] width 76 height 13
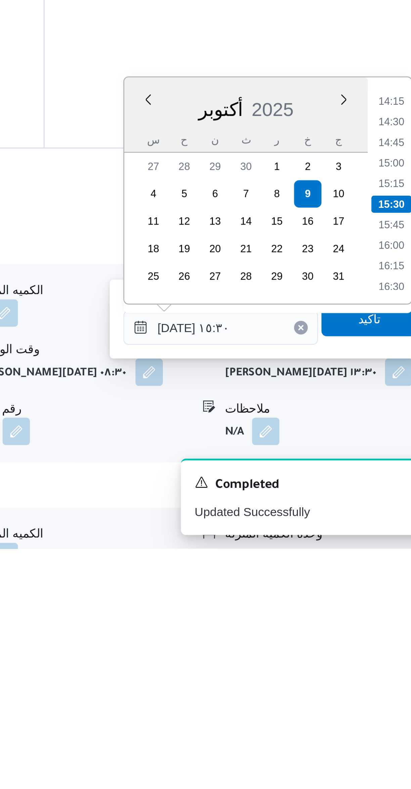
click at [380, 613] on li "14:15" at bounding box center [380, 613] width 15 height 7
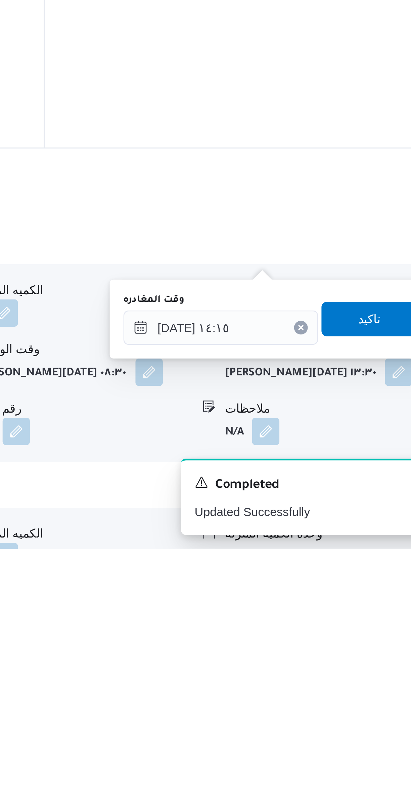
click at [287, 693] on label "وقت المغادره" at bounding box center [288, 691] width 24 height 5
click at [287, 696] on input "٠٩/١٠/٢٠٢٥ ١٤:١٥" at bounding box center [314, 702] width 76 height 13
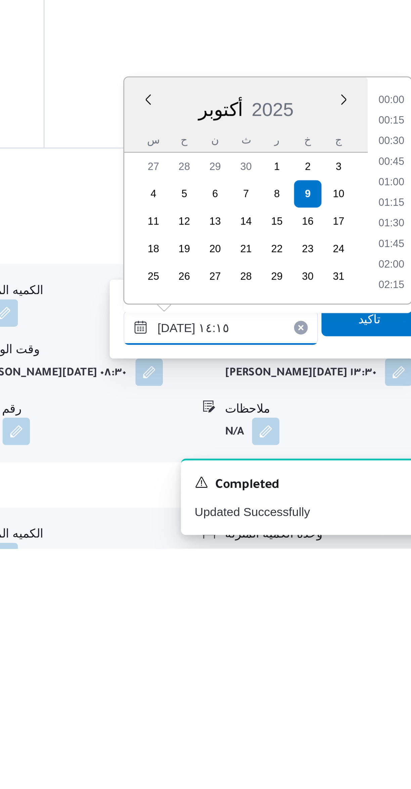
scroll to position [418, 0]
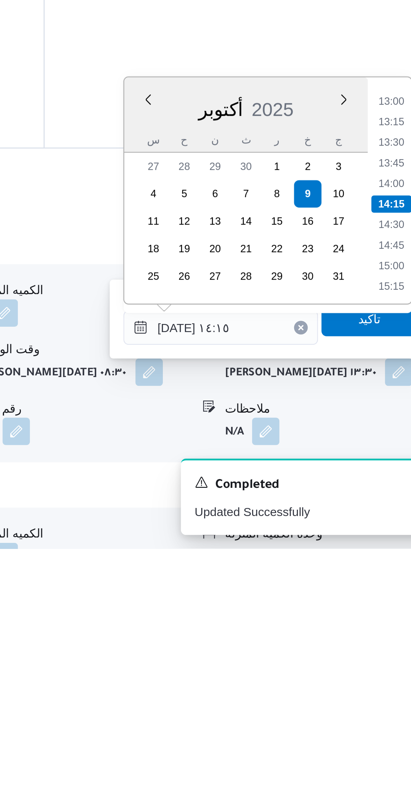
click at [377, 630] on li "13:30" at bounding box center [380, 630] width 15 height 7
type input "٠٩/١٠/٢٠٢٥ ١٣:٣٠"
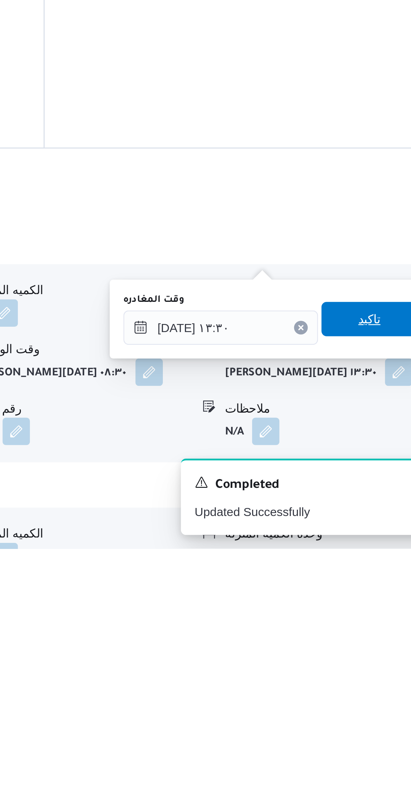
click at [371, 697] on span "تاكيد" at bounding box center [372, 698] width 38 height 13
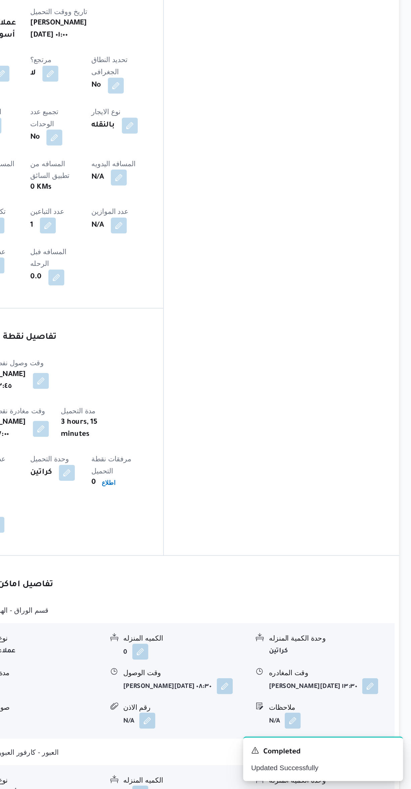
scroll to position [105, 0]
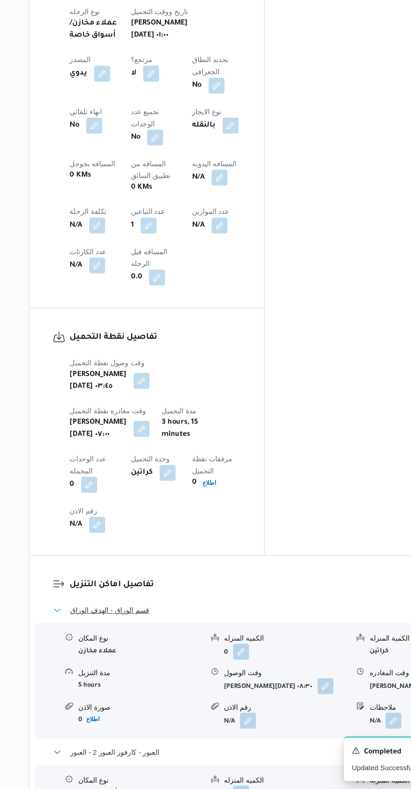
click at [123, 665] on span "قسم الوراق - الهدف الوراق" at bounding box center [140, 669] width 53 height 8
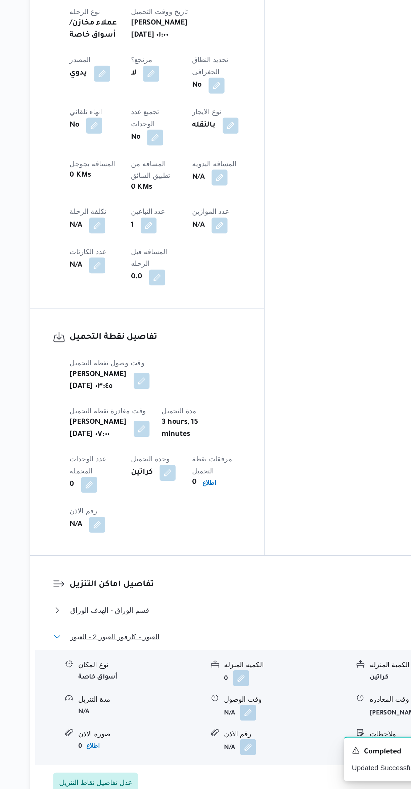
click at [127, 683] on span "العبور - كارفور العبور 2 - العبور" at bounding box center [144, 687] width 60 height 8
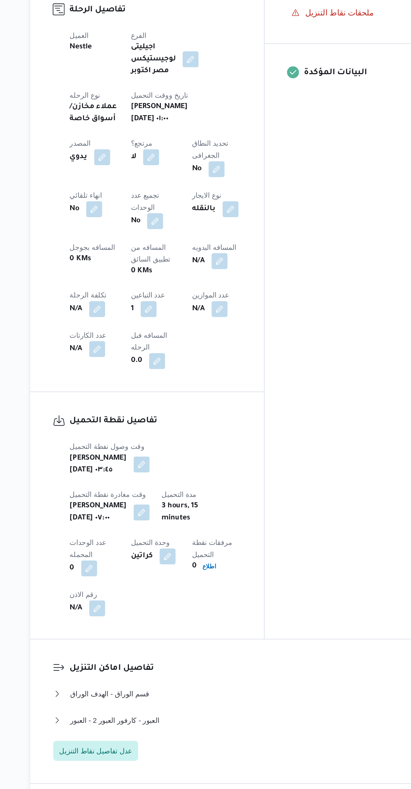
click at [209, 373] on button "button" at bounding box center [214, 378] width 11 height 11
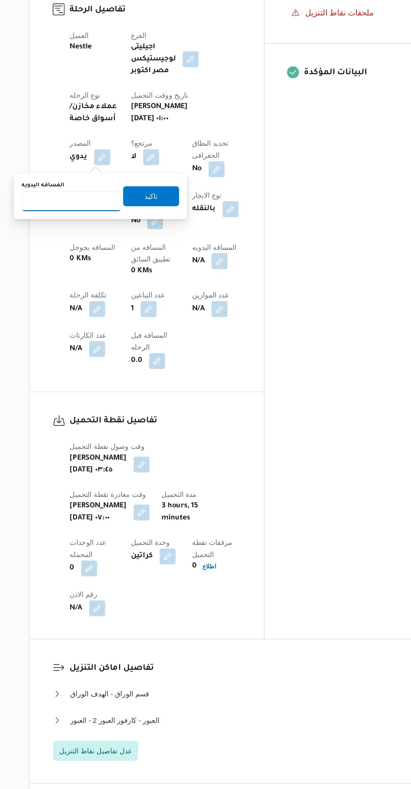
click at [112, 337] on input "المسافه اليدويه" at bounding box center [115, 337] width 67 height 13
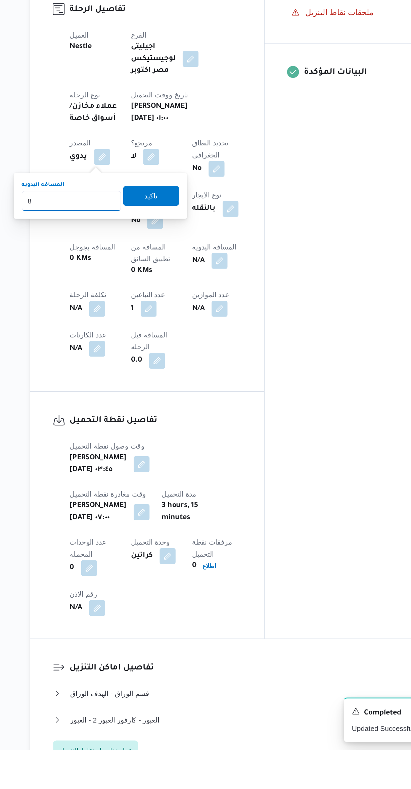
type input "84"
click at [156, 413] on span "تاكيد" at bounding box center [169, 416] width 38 height 13
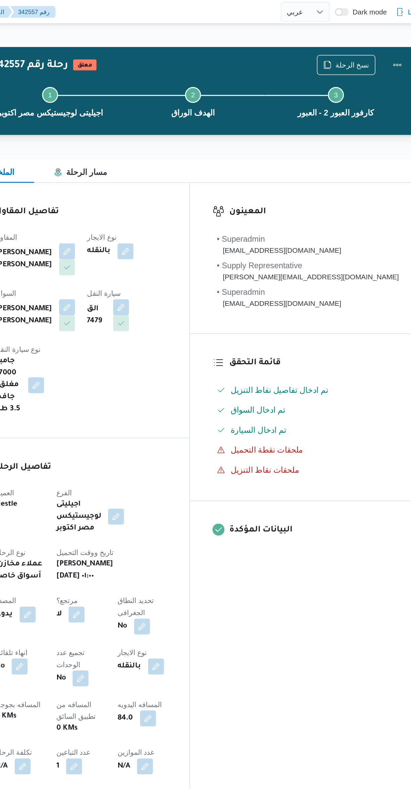
scroll to position [0, 0]
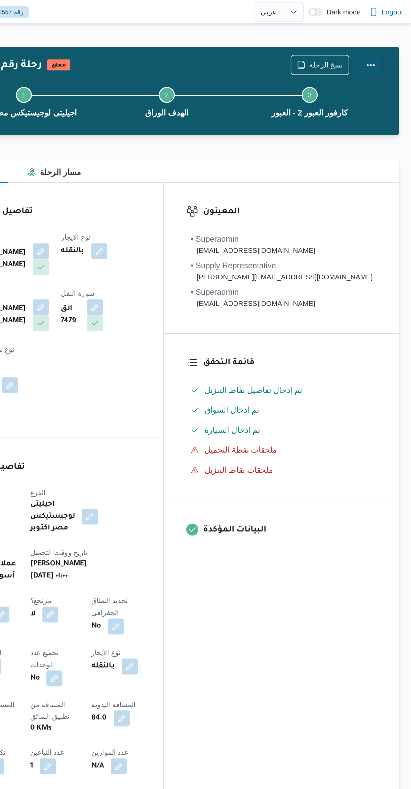
click at [391, 44] on button "Actions" at bounding box center [383, 43] width 13 height 13
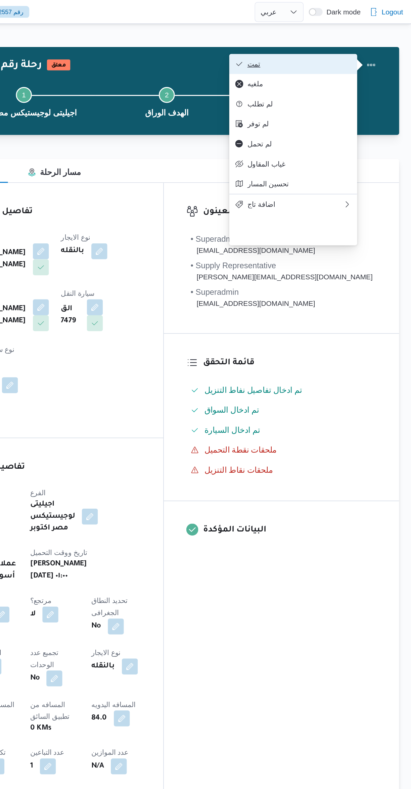
click at [366, 41] on span "تمت" at bounding box center [336, 42] width 70 height 5
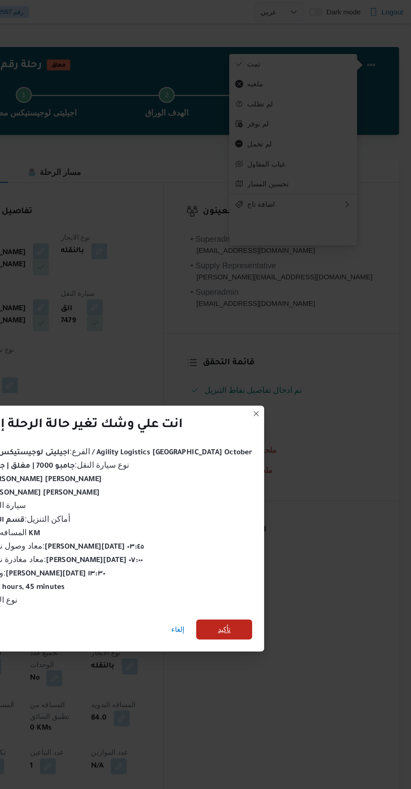
click at [282, 422] on span "تأكيد" at bounding box center [286, 422] width 38 height 13
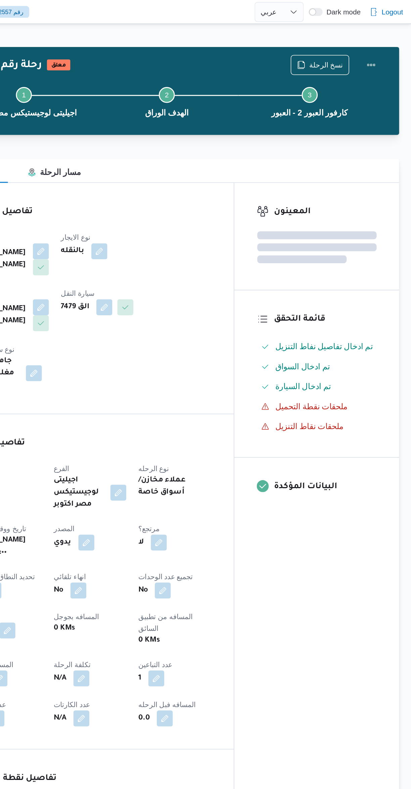
click at [348, 419] on div "المعينون قائمة التحقق تم ادخال تفاصيل نفاط التنزيل تم ادخال السواق تم ادخال الس…" at bounding box center [347, 376] width 111 height 506
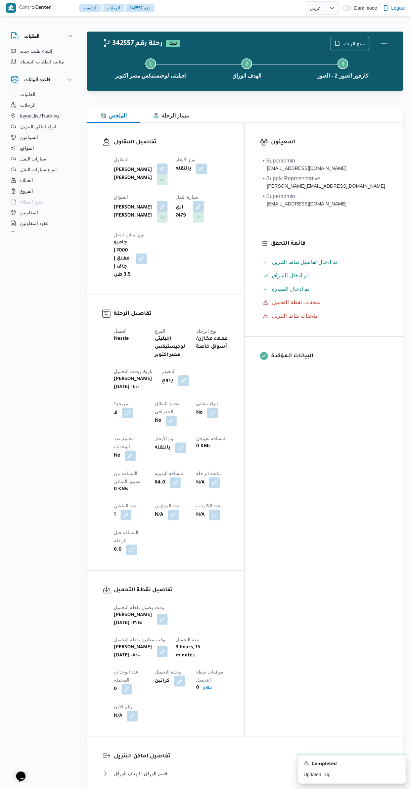
select select "ar"
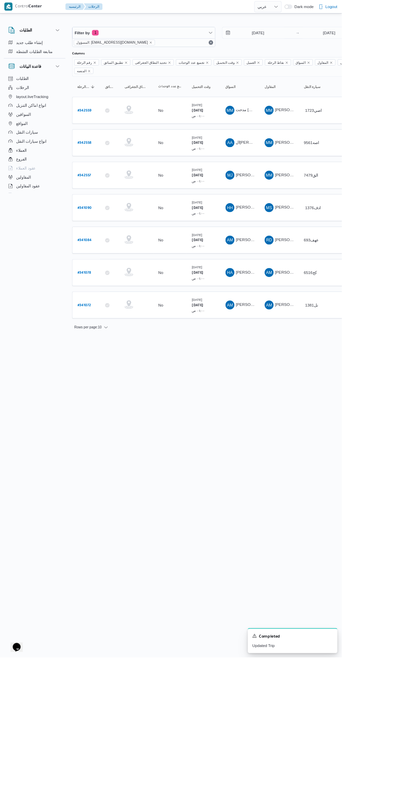
click at [104, 247] on b "# 341090" at bounding box center [102, 249] width 17 height 5
select select "ar"
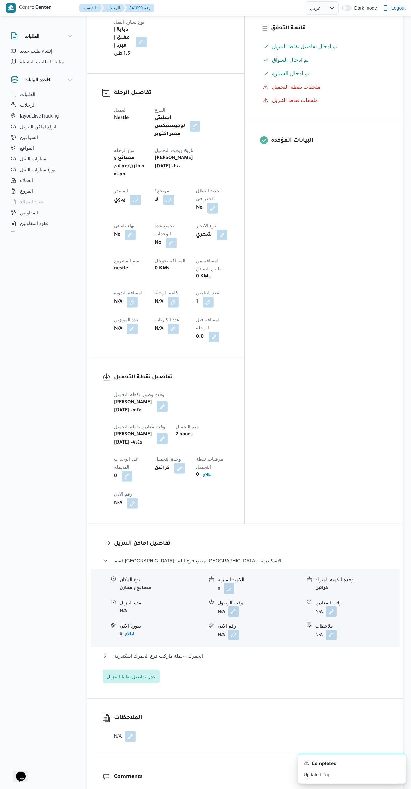
scroll to position [216, 0]
click at [239, 606] on button "button" at bounding box center [233, 611] width 11 height 11
click at [226, 514] on input "وقت الوصول" at bounding box center [216, 514] width 76 height 13
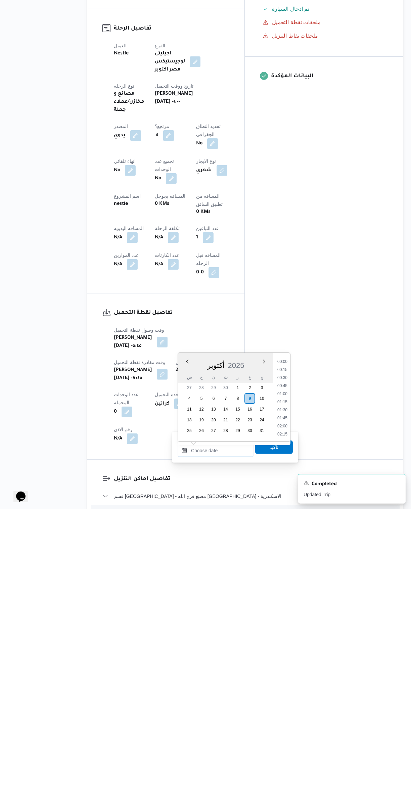
scroll to position [499, 0]
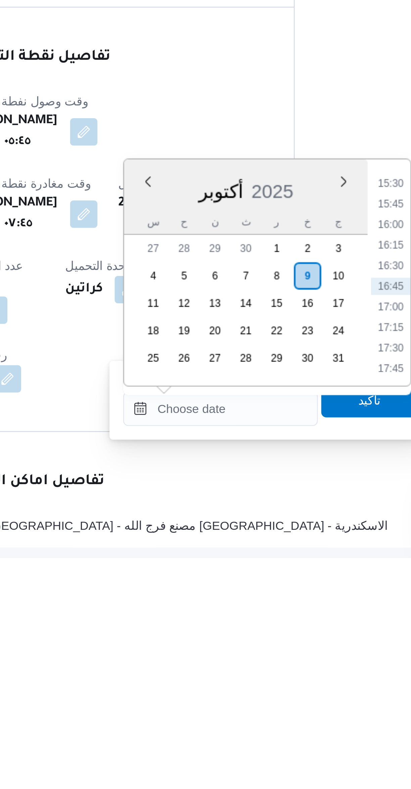
click at [281, 641] on li "15:30" at bounding box center [282, 642] width 15 height 7
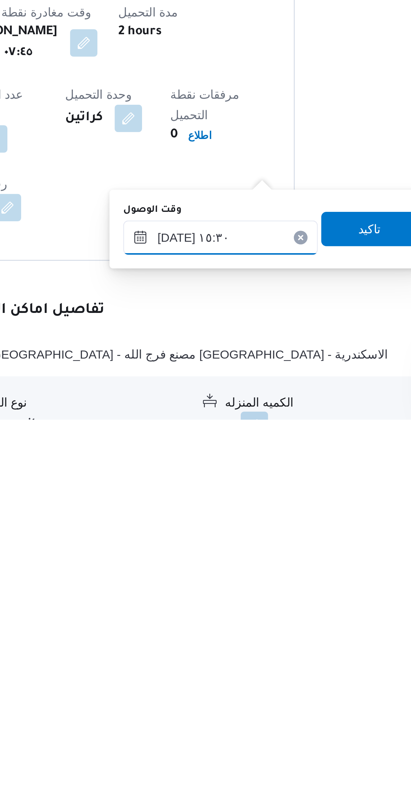
click at [195, 720] on input "٠٩/١٠/٢٠٢٥ ١٥:٣٠" at bounding box center [216, 717] width 76 height 13
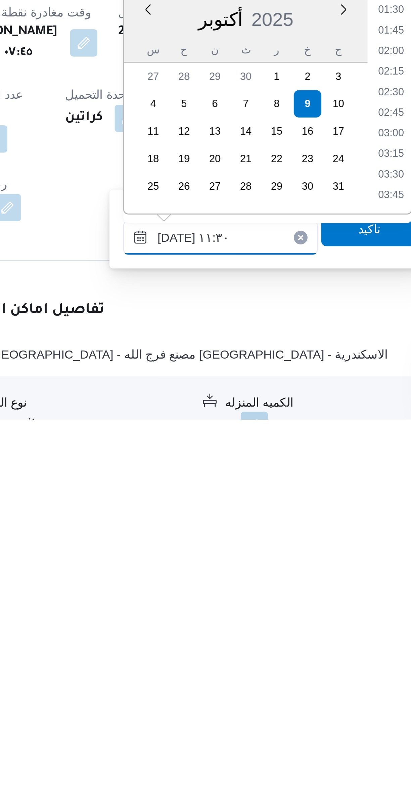
scroll to position [300, 0]
type input "٠٩/١٠/٢٠٢٥ ١١:٣٠"
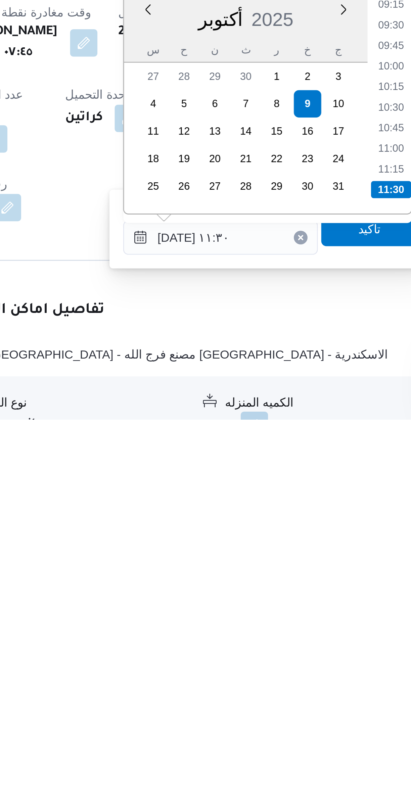
click at [280, 697] on li "11:30" at bounding box center [283, 699] width 16 height 7
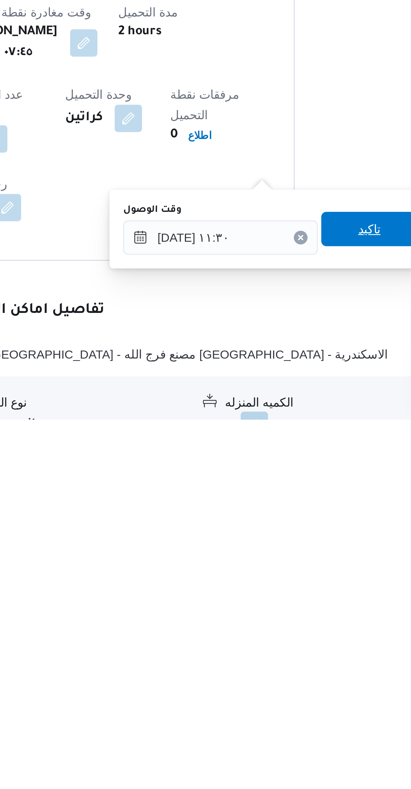
click at [275, 715] on span "تاكيد" at bounding box center [274, 714] width 38 height 13
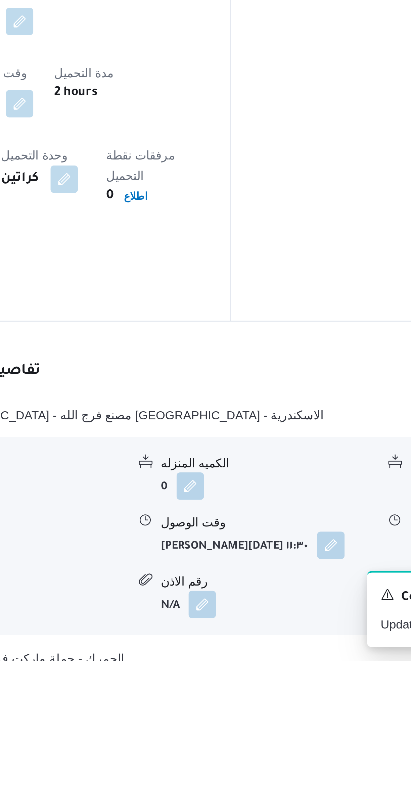
scroll to position [86, 0]
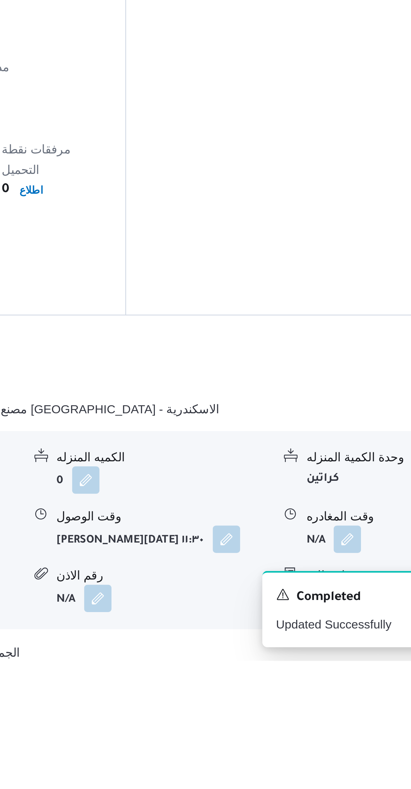
click at [335, 736] on button "button" at bounding box center [331, 741] width 11 height 11
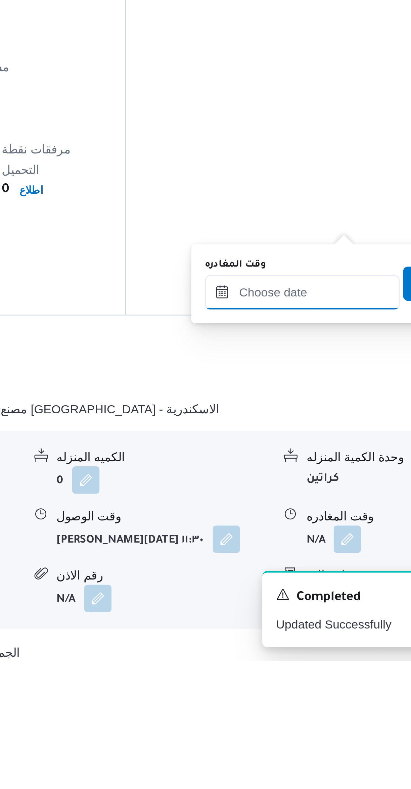
click at [305, 645] on input "وقت المغادره" at bounding box center [314, 644] width 76 height 13
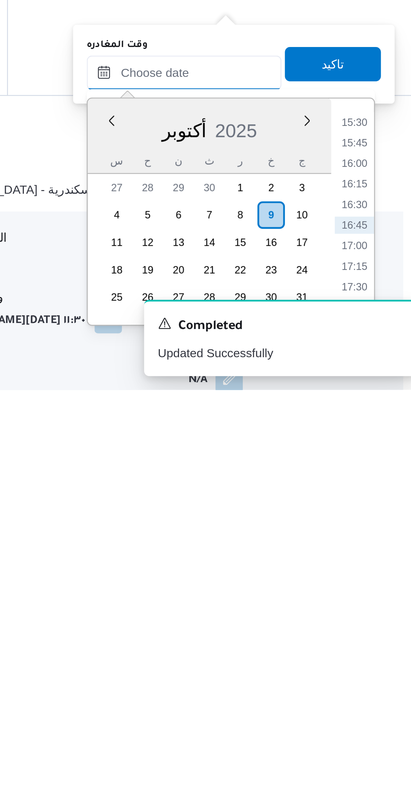
scroll to position [66, 0]
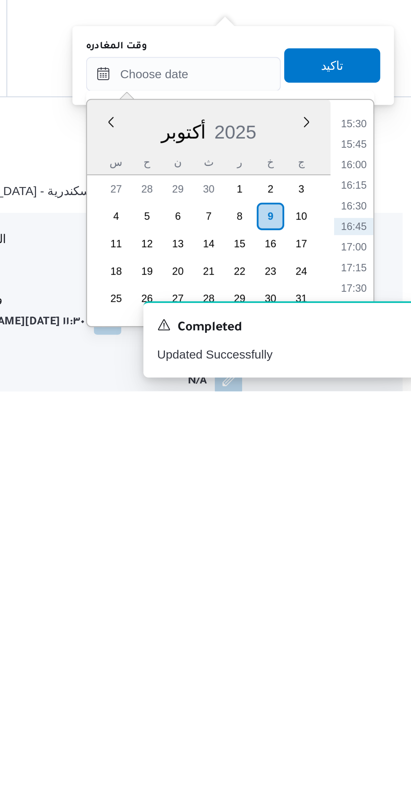
click at [383, 685] on li "15:30" at bounding box center [380, 684] width 15 height 7
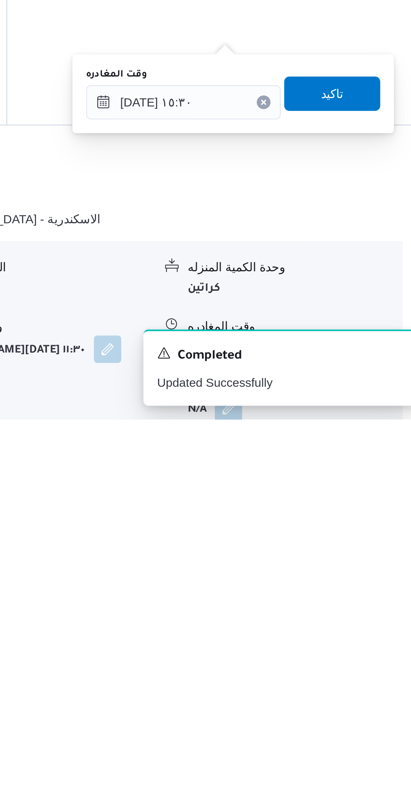
click at [297, 653] on label "وقت المغادره" at bounding box center [288, 653] width 24 height 5
click at [297, 658] on input "٠٩/١٠/٢٠٢٥ ١٥:٣٠" at bounding box center [314, 664] width 76 height 13
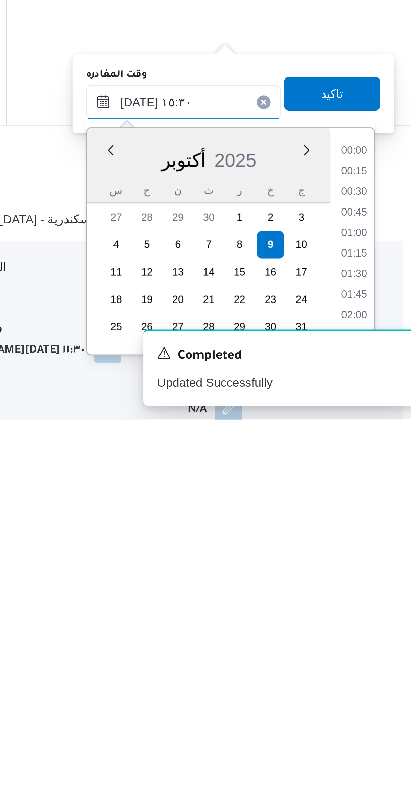
scroll to position [459, 0]
click at [382, 690] on li "14:30" at bounding box center [380, 692] width 15 height 7
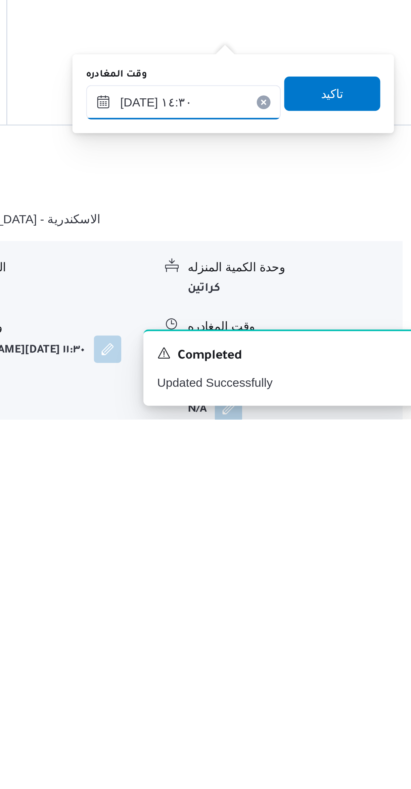
click at [298, 665] on input "٠٩/١٠/٢٠٢٥ ١٤:٣٠" at bounding box center [314, 664] width 76 height 13
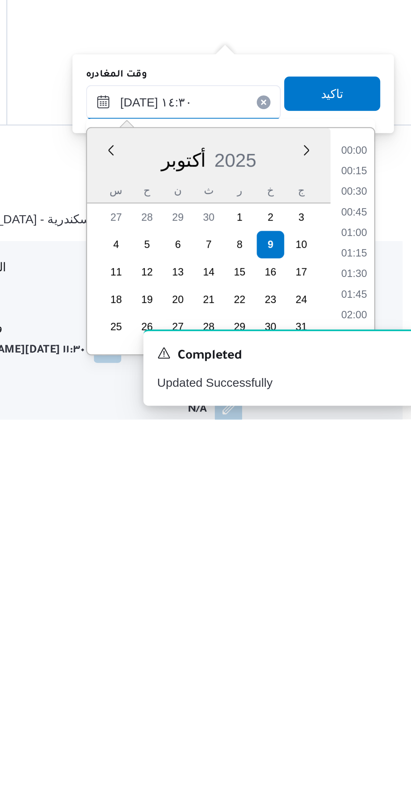
scroll to position [426, 0]
click at [384, 707] on li "14:00" at bounding box center [380, 708] width 15 height 7
type input "٠٩/١٠/٢٠٢٥ ١٤:٠٠"
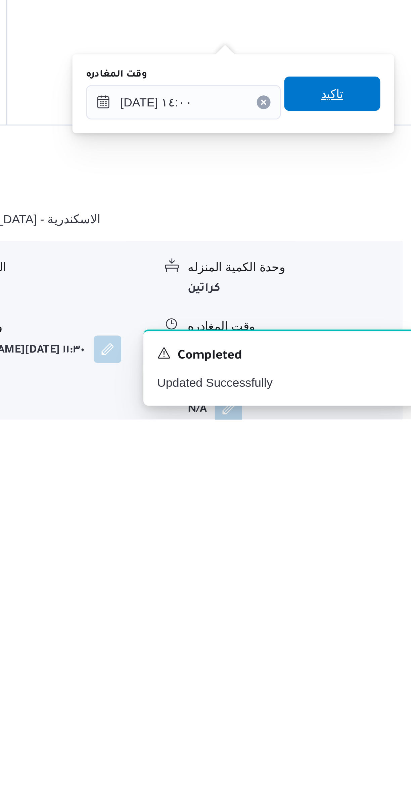
click at [380, 661] on span "تاكيد" at bounding box center [372, 661] width 38 height 13
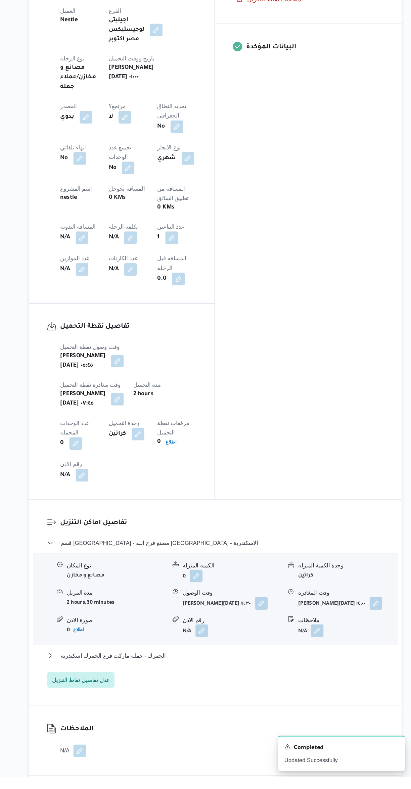
scroll to position [186, 0]
click at [268, 682] on button "الجمرك - جملة ماركت فرع الجمرك اسكندرية" at bounding box center [245, 686] width 285 height 8
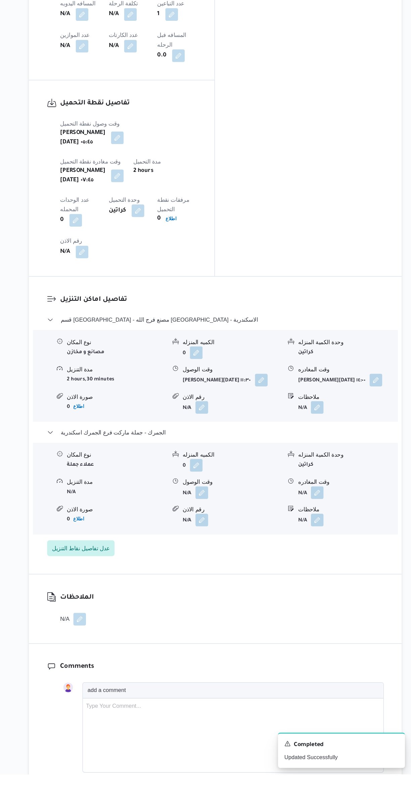
scroll to position [380, 0]
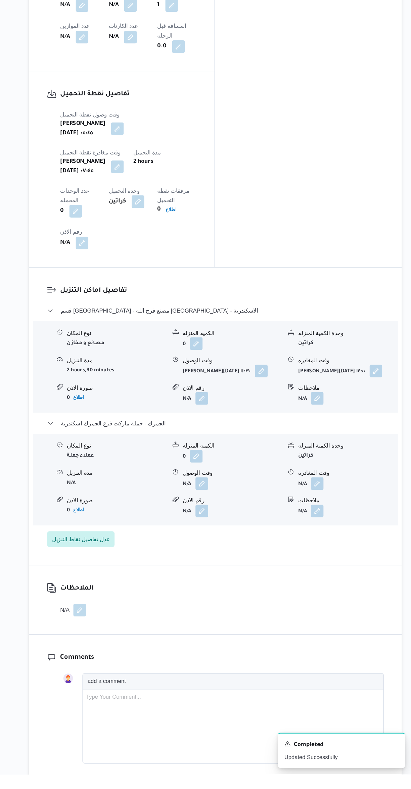
click at [234, 538] on button "button" at bounding box center [233, 543] width 11 height 11
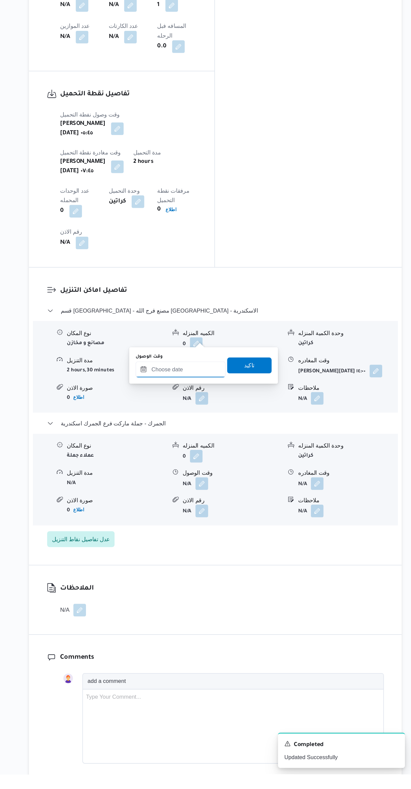
click at [221, 447] on input "وقت الوصول" at bounding box center [216, 446] width 76 height 13
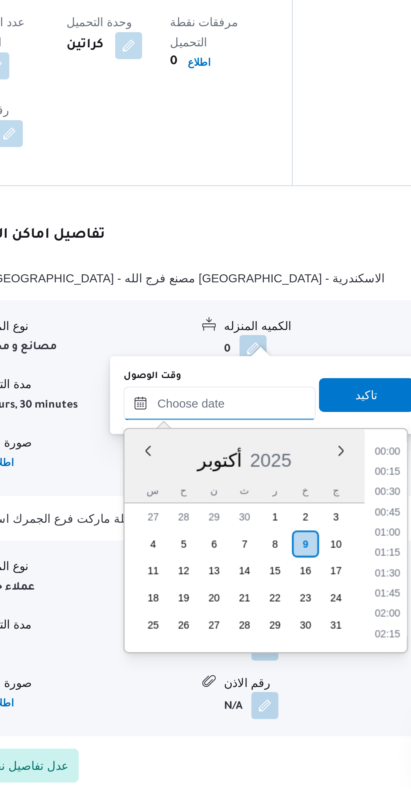
scroll to position [499, 0]
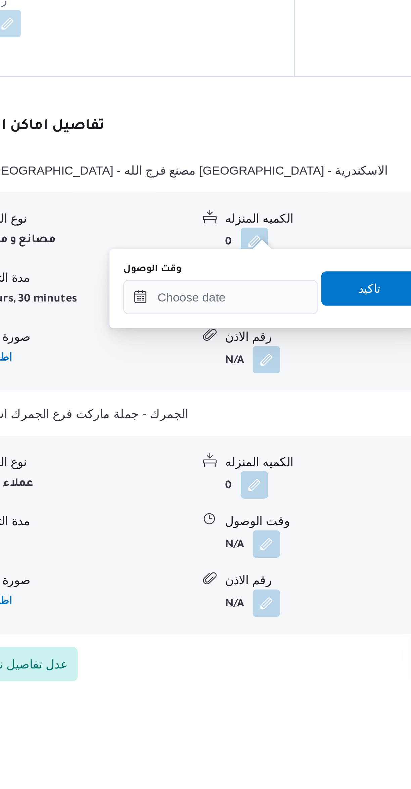
click at [199, 626] on label "وقت الوصول" at bounding box center [189, 624] width 23 height 5
click at [199, 629] on input "وقت الوصول" at bounding box center [216, 635] width 76 height 13
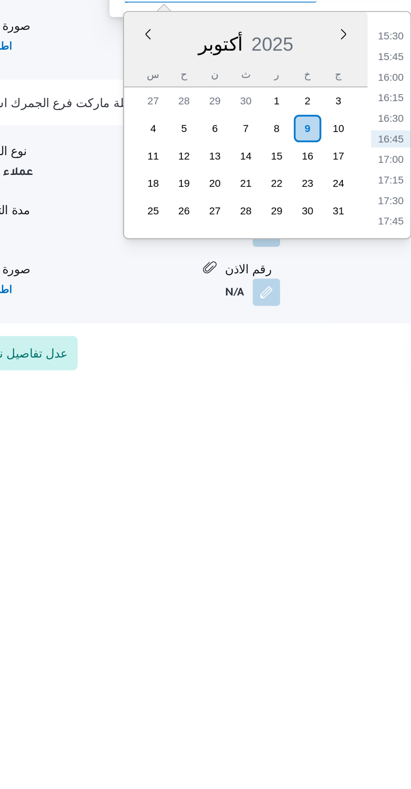
scroll to position [197, 0]
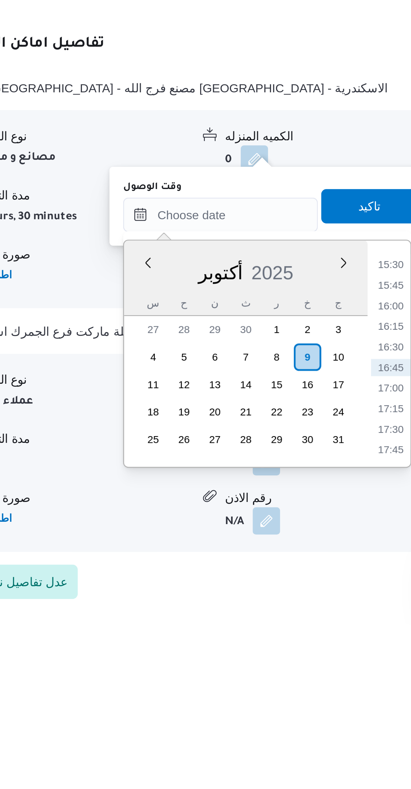
click at [282, 647] on li "15:30" at bounding box center [282, 648] width 15 height 7
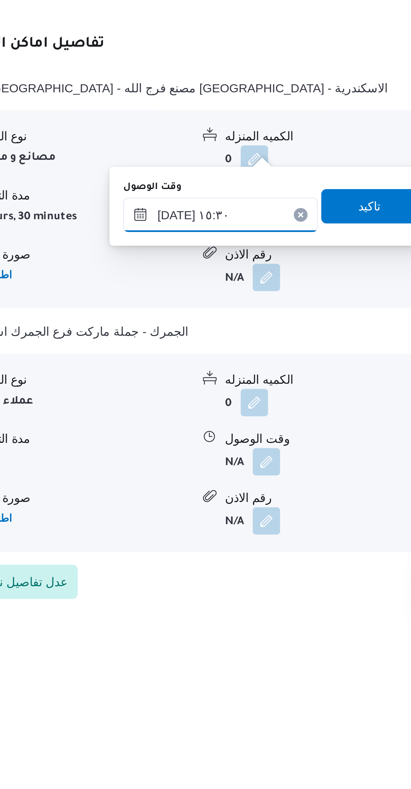
click at [199, 628] on input "٠٩/١٠/٢٠٢٥ ١٥:٣٠" at bounding box center [216, 628] width 76 height 13
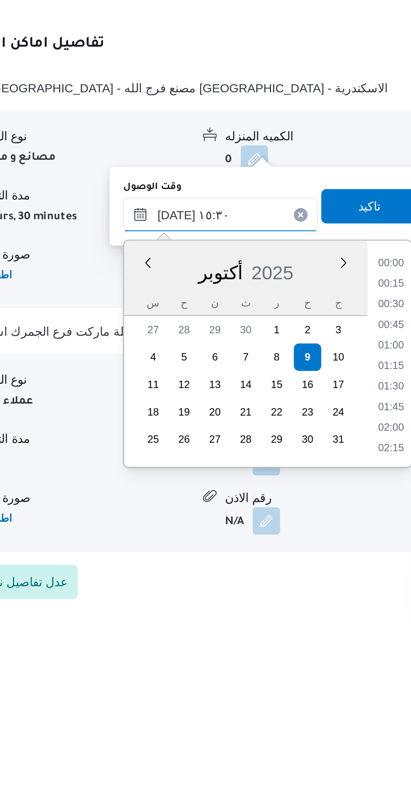
scroll to position [459, 0]
click at [283, 662] on li "14:45" at bounding box center [282, 664] width 15 height 7
type input "٠٩/١٠/٢٠٢٥ ١٤:٤٥"
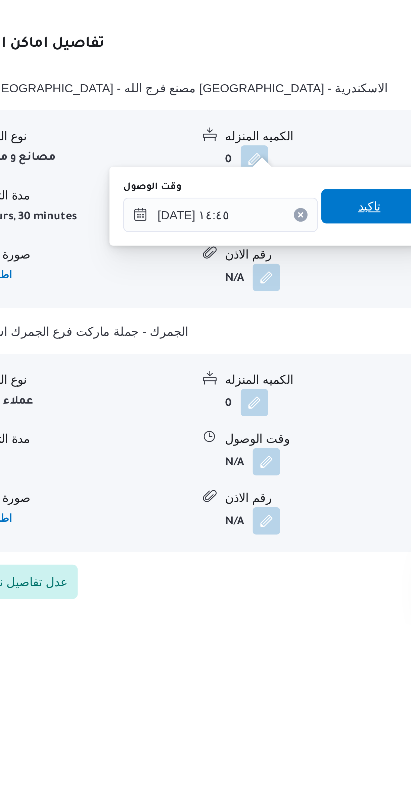
click at [278, 619] on span "تاكيد" at bounding box center [274, 625] width 38 height 13
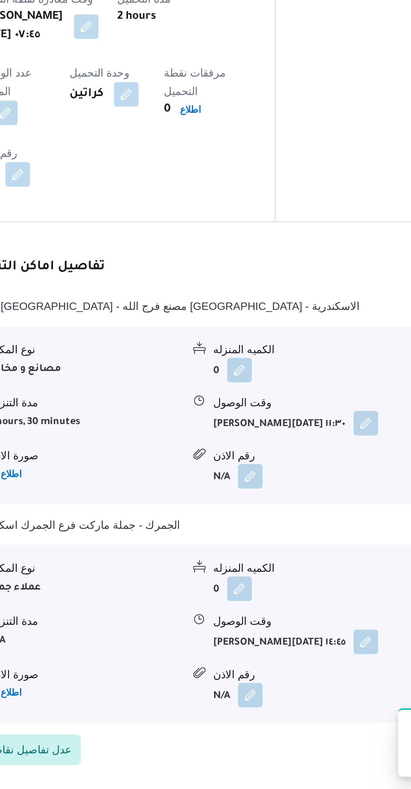
scroll to position [197, 0]
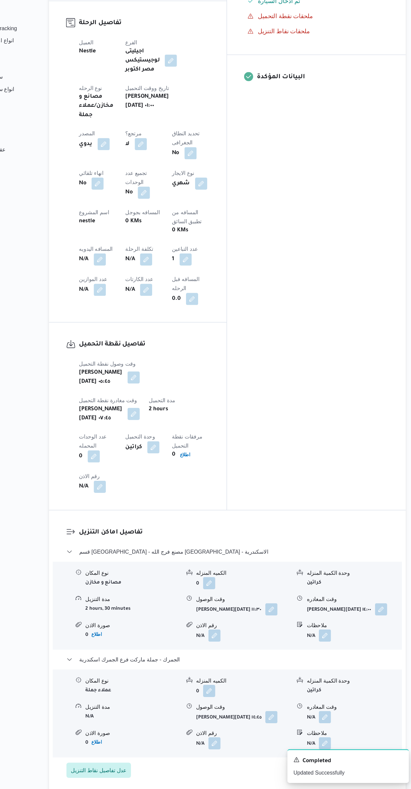
click at [138, 315] on button "button" at bounding box center [132, 320] width 11 height 11
click at [167, 237] on input "المسافه اليدويه" at bounding box center [174, 236] width 67 height 13
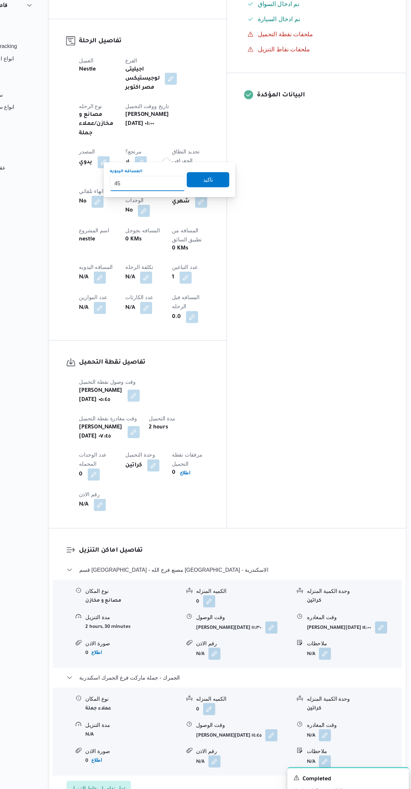
type input "454"
click at [215, 229] on span "تاكيد" at bounding box center [228, 233] width 38 height 13
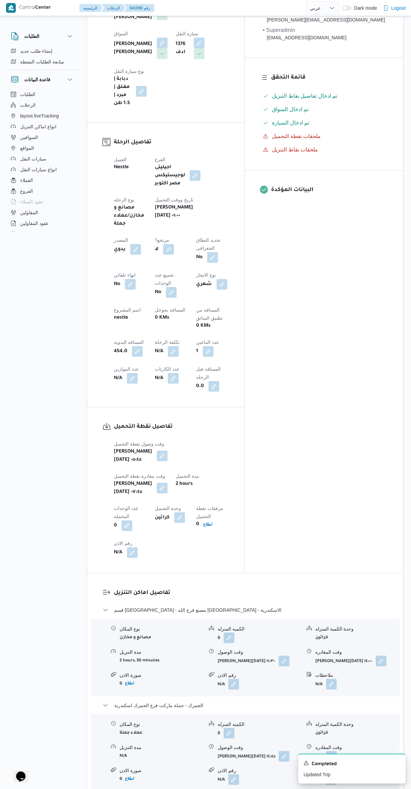
scroll to position [0, 0]
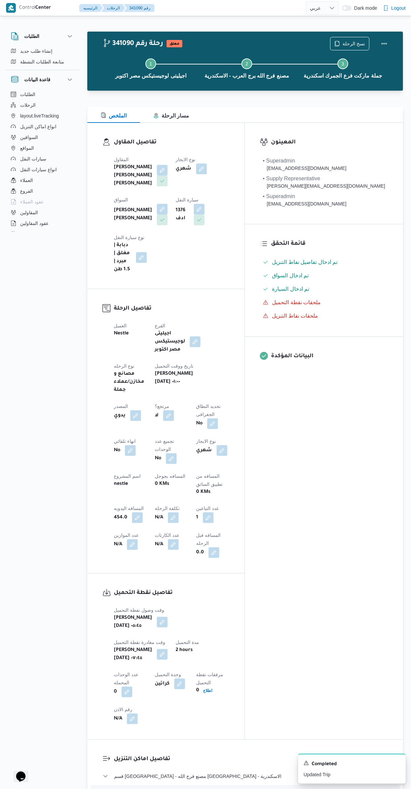
select select "ar"
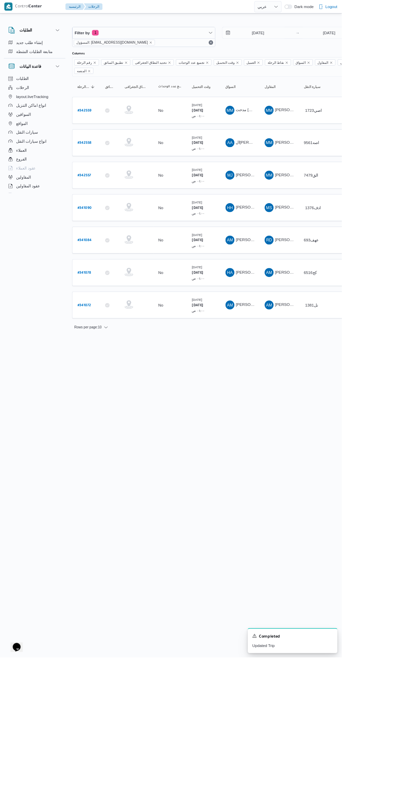
click at [99, 284] on link "# 341084" at bounding box center [102, 288] width 17 height 9
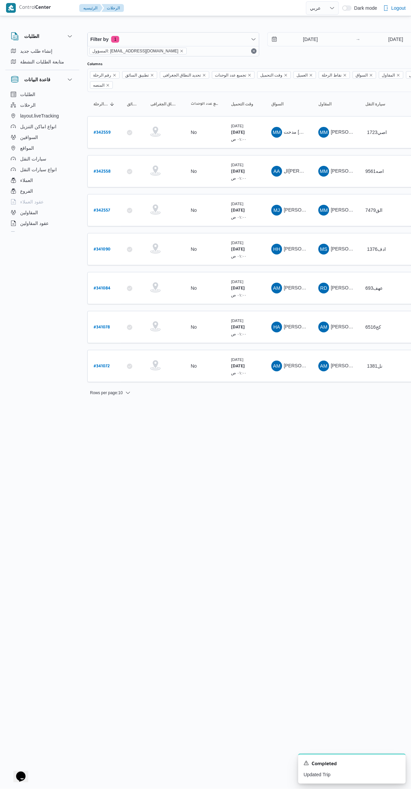
select select "ar"
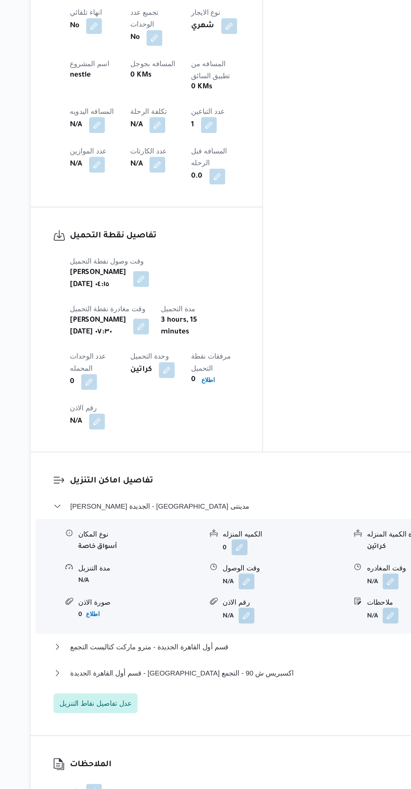
scroll to position [229, 0]
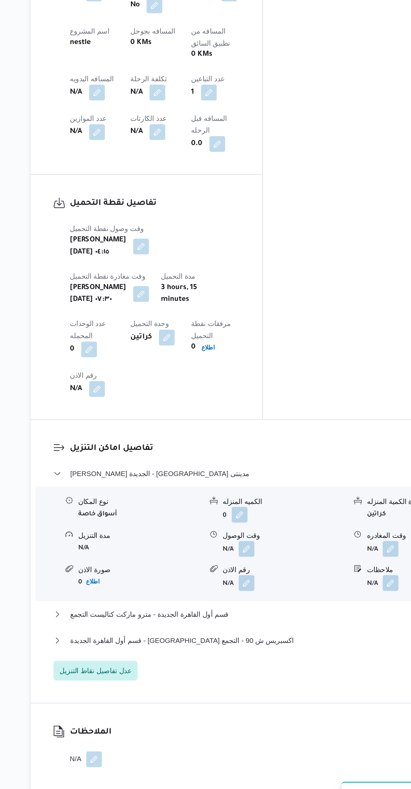
click at [230, 591] on button "button" at bounding box center [233, 596] width 11 height 11
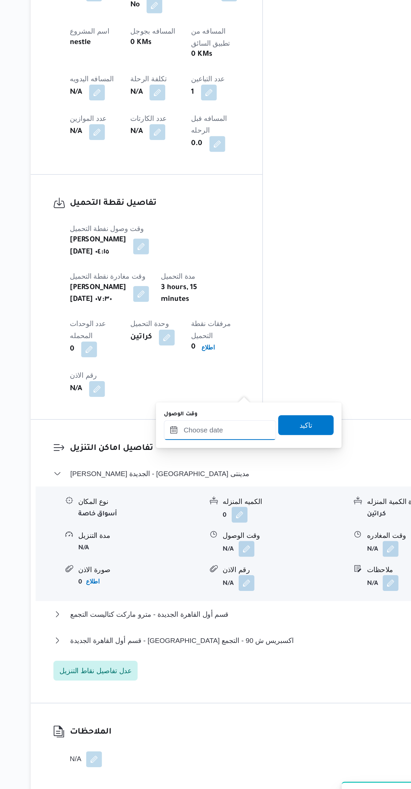
click at [201, 515] on input "وقت الوصول" at bounding box center [216, 515] width 76 height 13
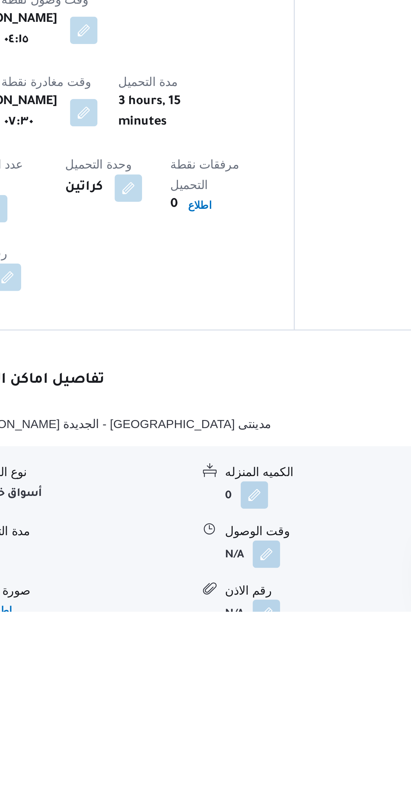
scroll to position [58, 0]
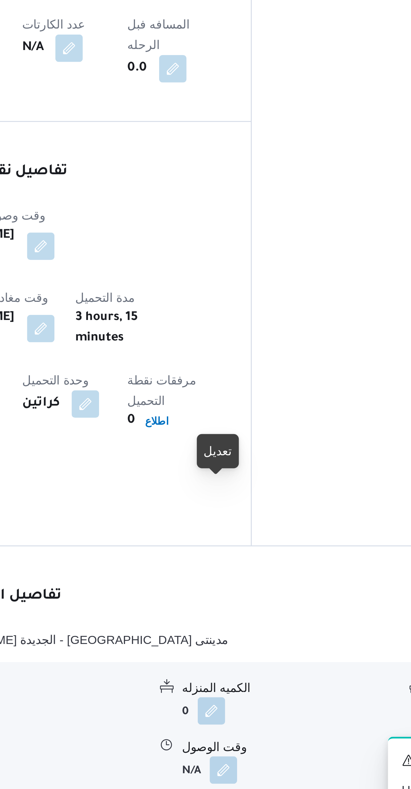
click at [232, 762] on button "button" at bounding box center [233, 767] width 11 height 11
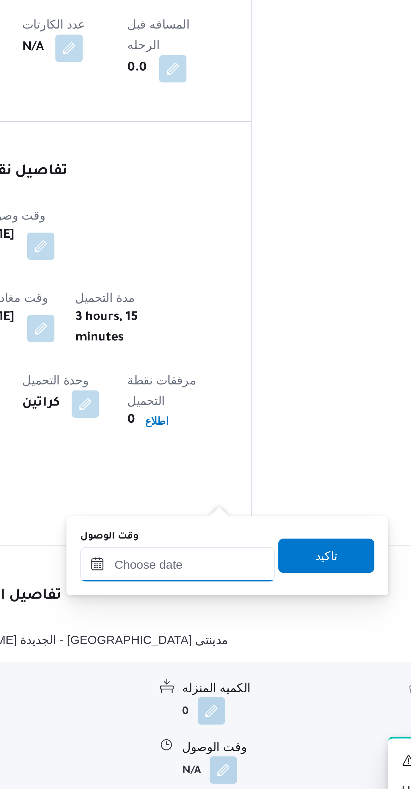
click at [209, 683] on input "وقت الوصول" at bounding box center [216, 686] width 76 height 13
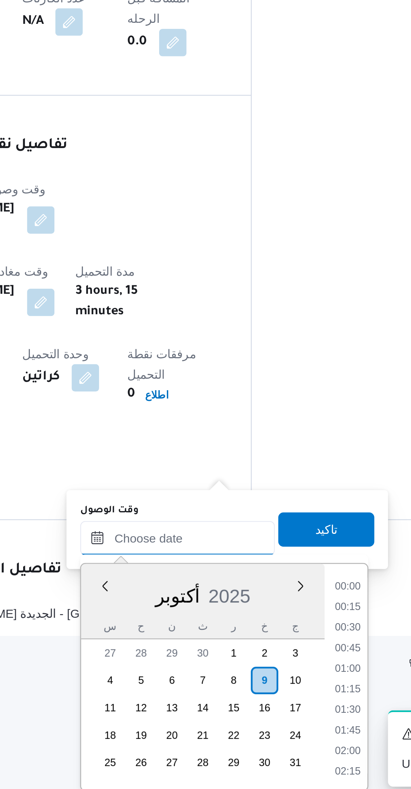
scroll to position [62, 0]
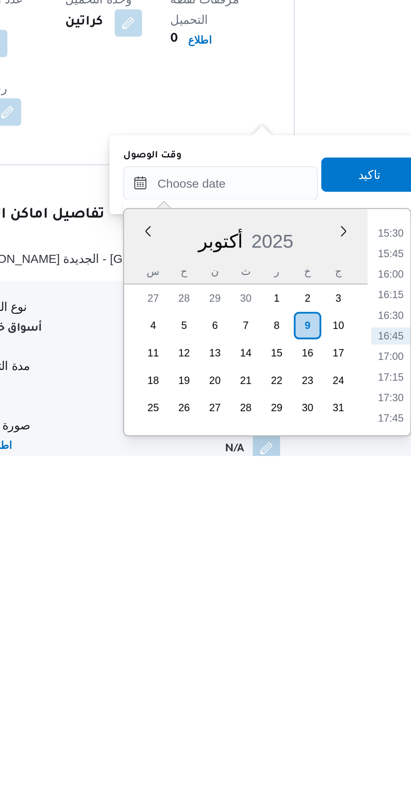
click at [281, 700] on li "15:30" at bounding box center [282, 701] width 15 height 7
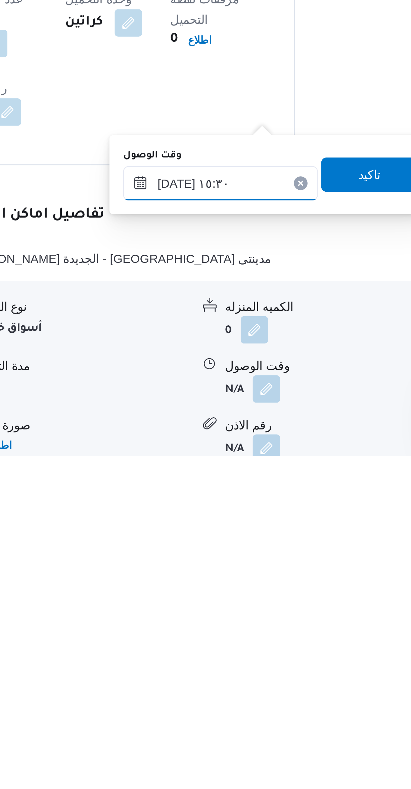
click at [195, 686] on input "٠٩/١٠/٢٠٢٥ ١٥:٣٠" at bounding box center [216, 682] width 76 height 13
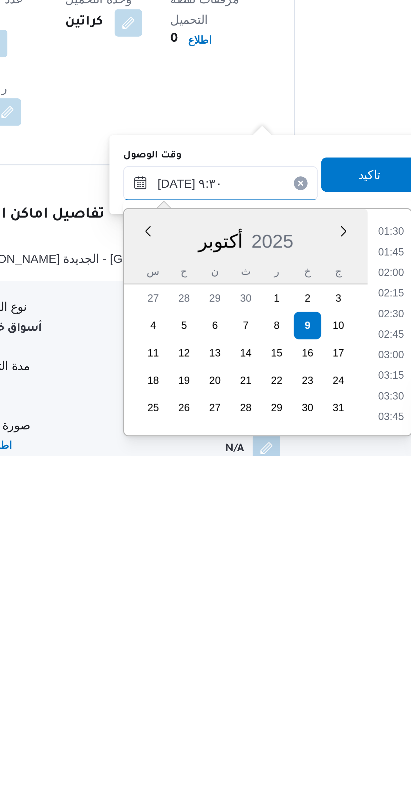
scroll to position [236, 0]
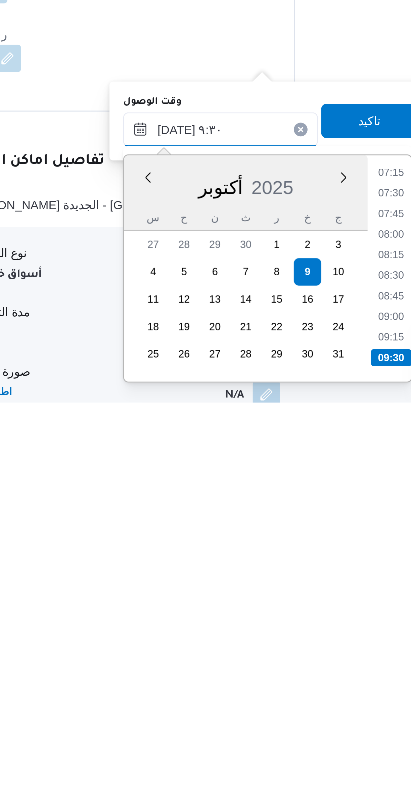
type input "٠٩/١٠/٢٠٢٥ ٩:٣٠"
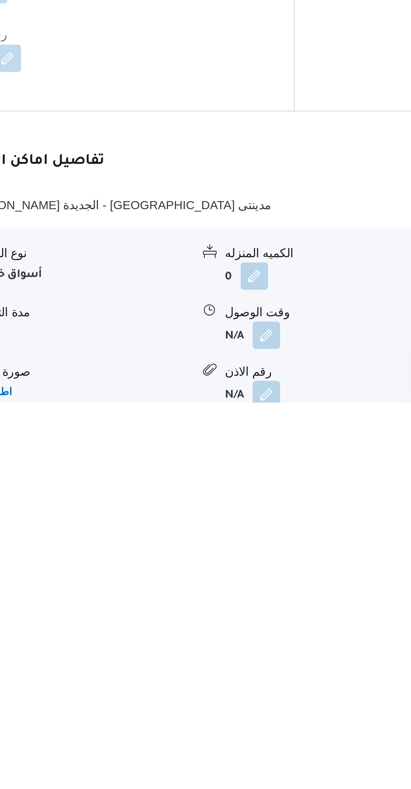
scroll to position [73, 0]
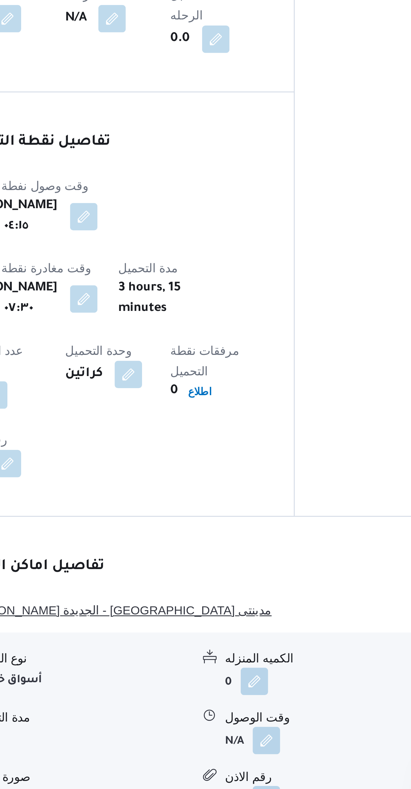
click at [280, 697] on button "ثانى القاهرة الجديدة - كارفور مدينتى" at bounding box center [245, 701] width 285 height 8
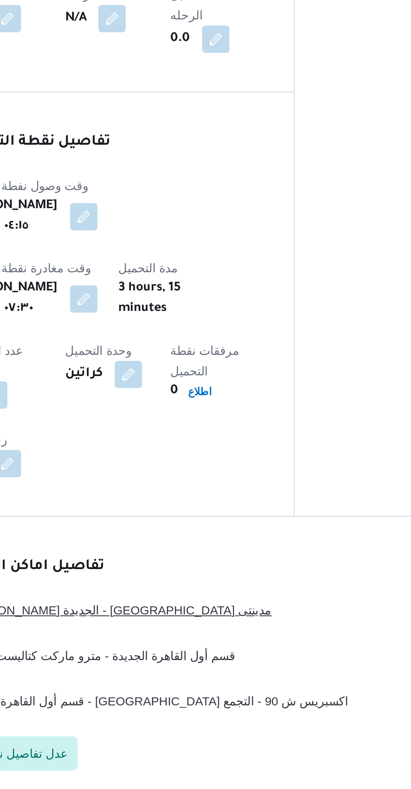
click at [238, 697] on button "ثانى القاهرة الجديدة - كارفور مدينتى" at bounding box center [245, 701] width 285 height 8
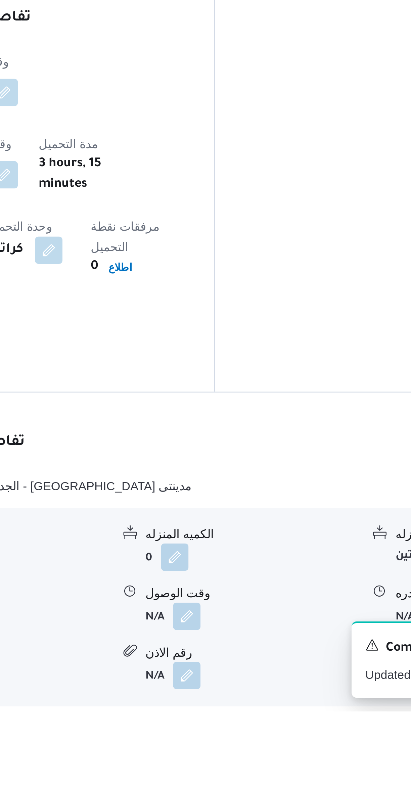
click at [233, 746] on button "button" at bounding box center [233, 751] width 11 height 11
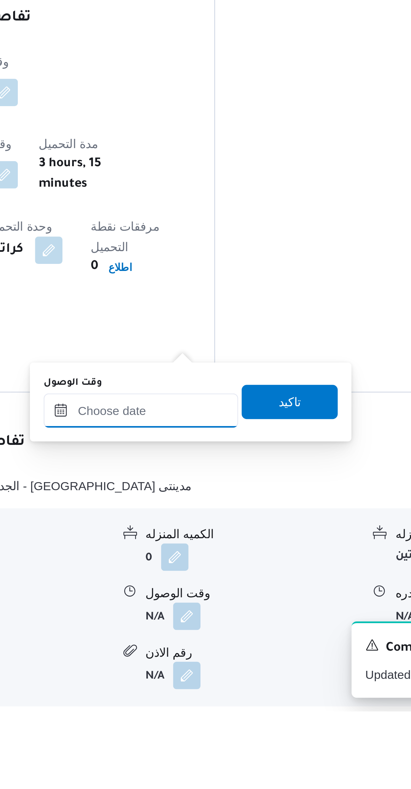
click at [217, 673] on input "وقت الوصول" at bounding box center [216, 671] width 76 height 13
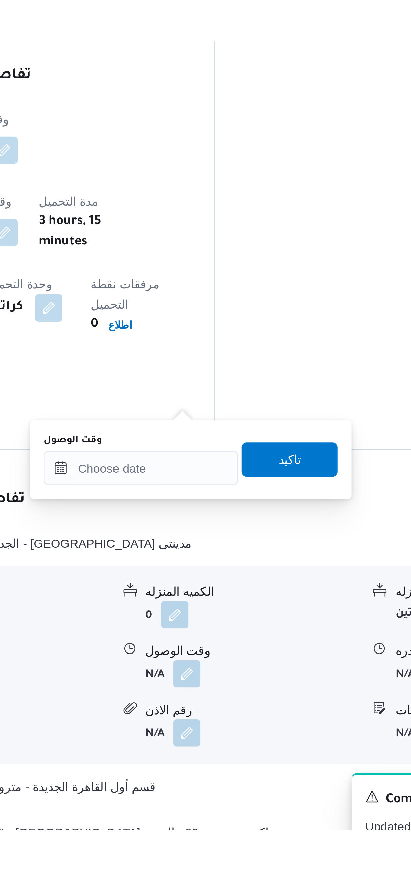
scroll to position [110, 0]
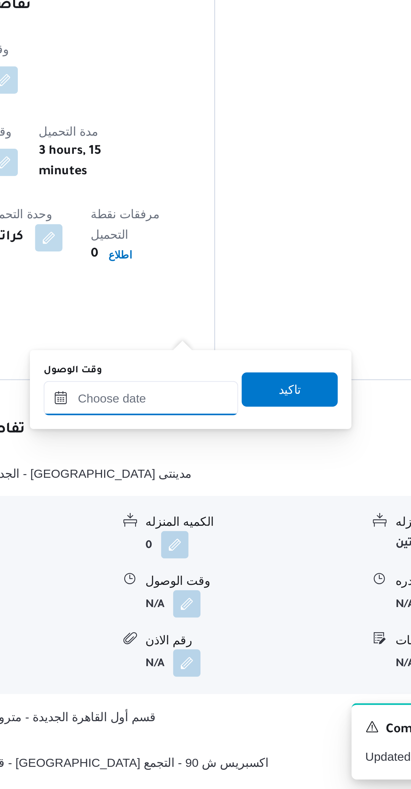
click at [205, 635] on input "وقت الوصول" at bounding box center [216, 634] width 76 height 13
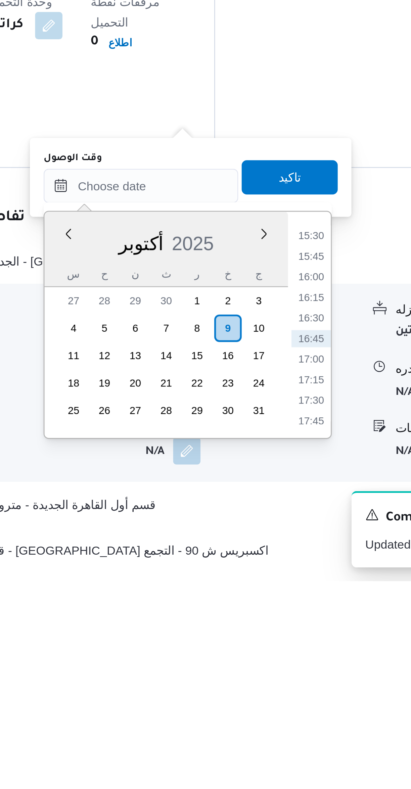
click at [283, 669] on li "16:00" at bounding box center [282, 670] width 15 height 7
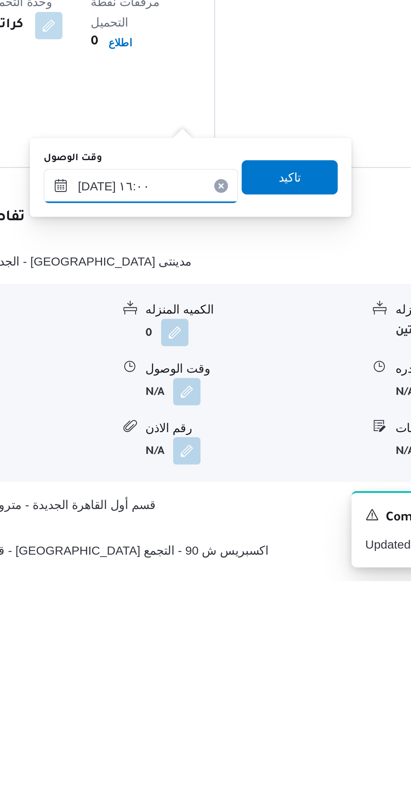
click at [195, 635] on input "٠٩/١٠/٢٠٢٥ ١٦:٠٠" at bounding box center [216, 634] width 76 height 13
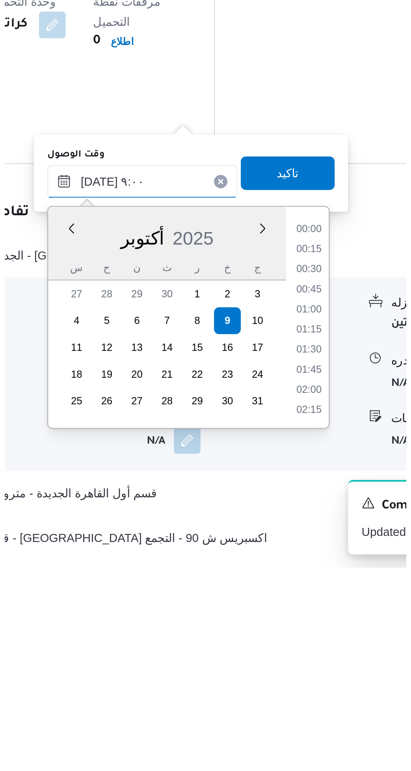
scroll to position [220, 0]
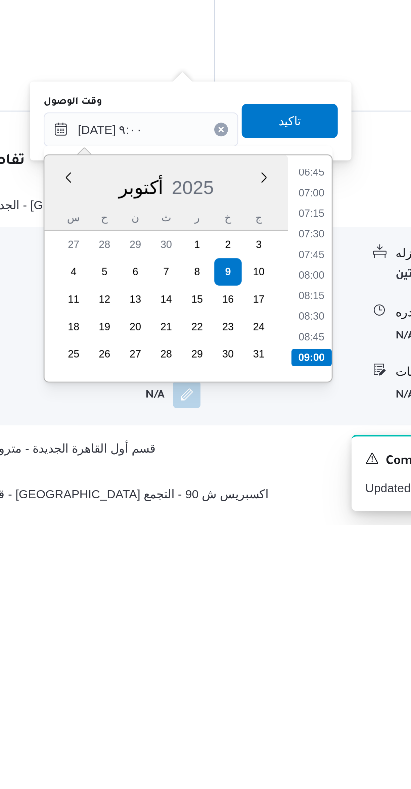
click at [283, 720] on li "09:00" at bounding box center [283, 723] width 16 height 7
type input "٠٩/١٠/٢٠٢٥ ٠٩:٠٠"
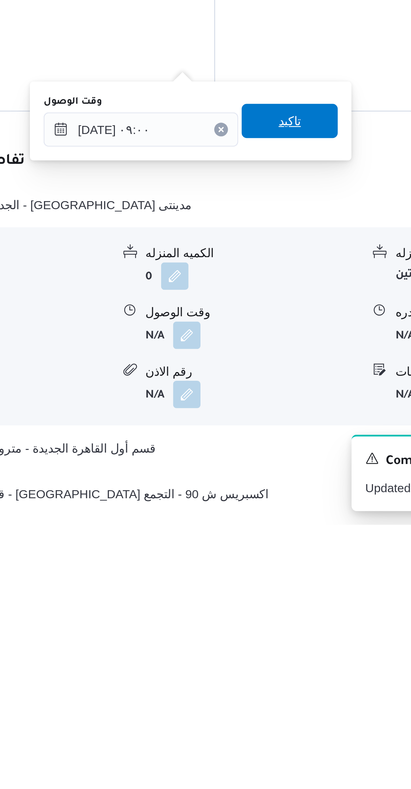
click at [280, 631] on span "تاكيد" at bounding box center [274, 630] width 38 height 13
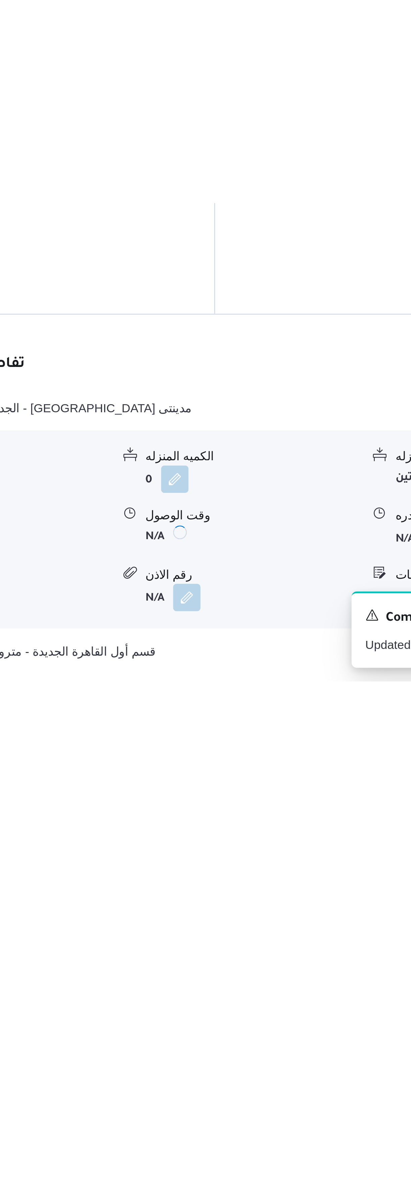
scroll to position [110, 0]
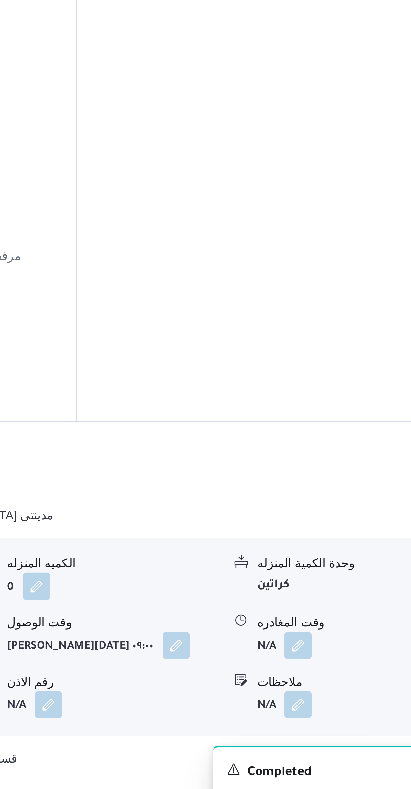
click at [334, 709] on button "button" at bounding box center [331, 714] width 11 height 11
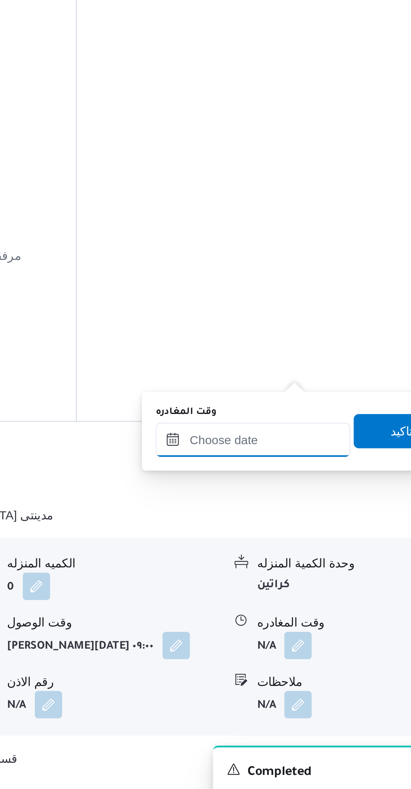
click at [314, 632] on input "وقت المغادره" at bounding box center [314, 633] width 76 height 13
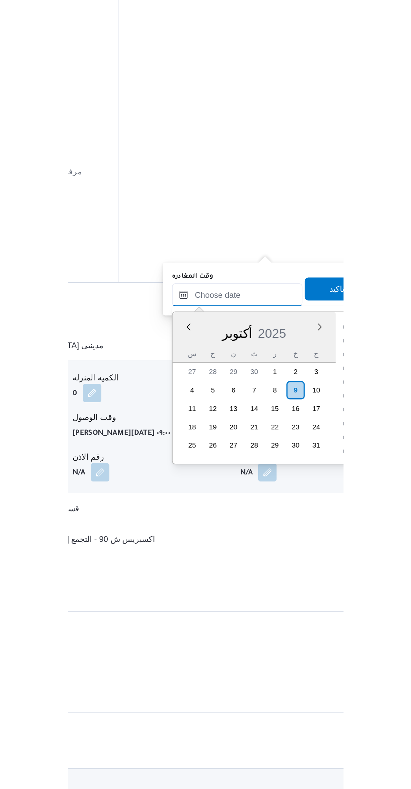
scroll to position [499, 0]
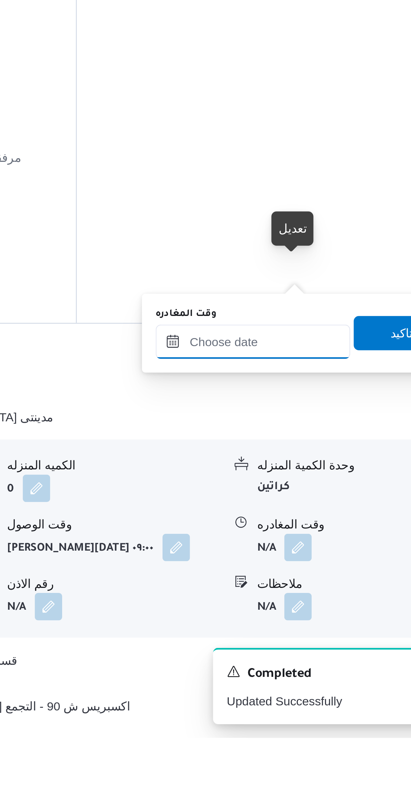
click at [320, 632] on input "وقت المغادره" at bounding box center [314, 633] width 76 height 13
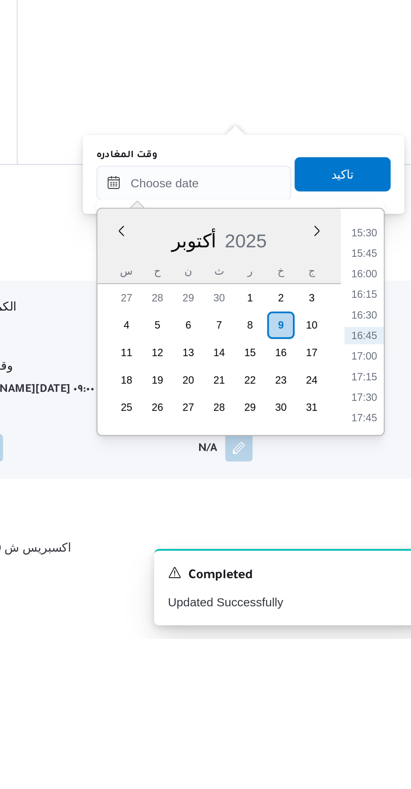
click at [382, 638] on li "15:45" at bounding box center [380, 638] width 15 height 7
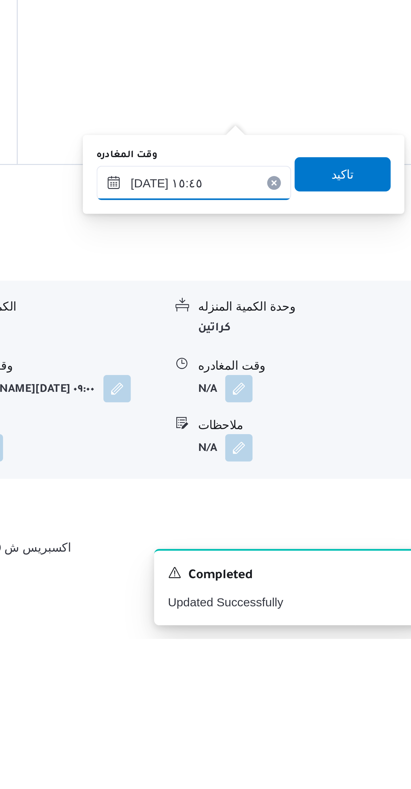
click at [290, 610] on input "٠٩/١٠/٢٠٢٥ ١٥:٤٥" at bounding box center [314, 610] width 76 height 13
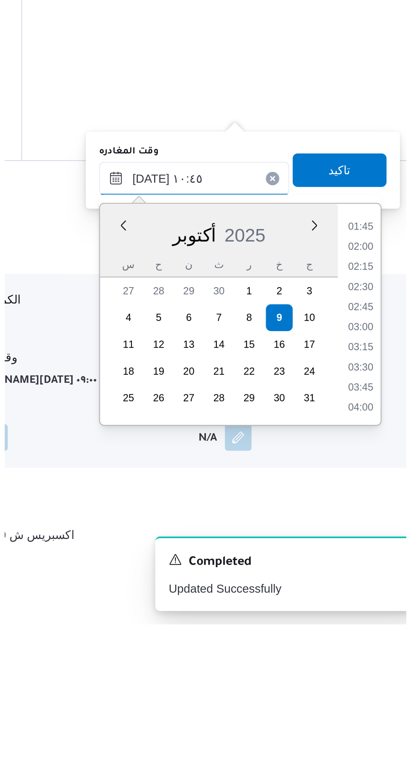
scroll to position [276, 0]
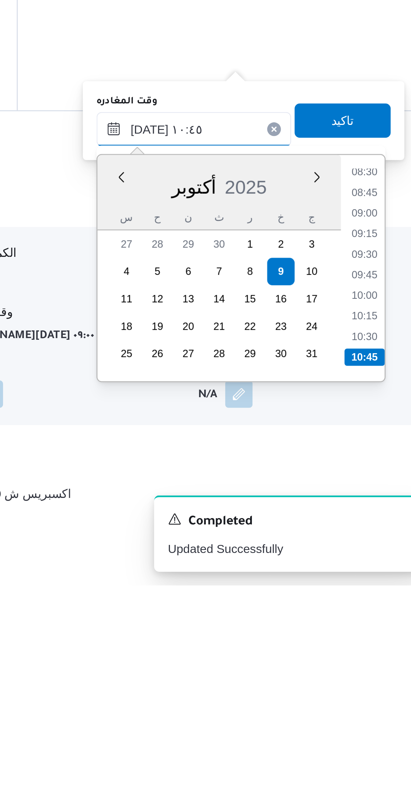
type input "٠٩/١٠/٢٠٢٥ ١٠:٤٥"
click at [383, 696] on li "10:45" at bounding box center [381, 699] width 16 height 7
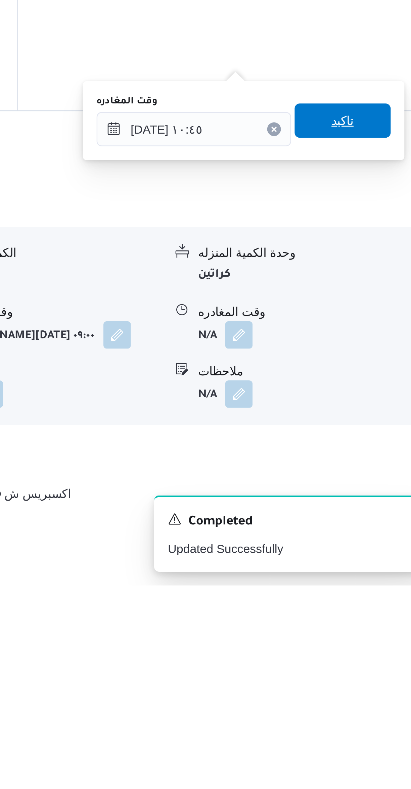
click at [378, 611] on span "تاكيد" at bounding box center [372, 606] width 38 height 13
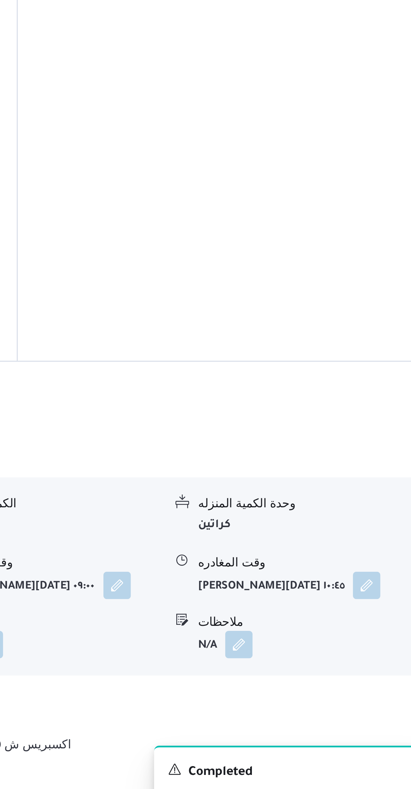
scroll to position [134, 0]
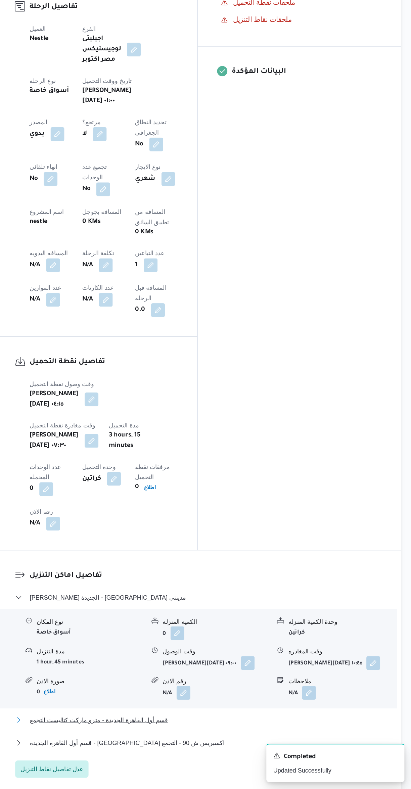
click at [283, 731] on button "قسم أول القاهرة الجديدة - مترو ماركت كتاليست التجمع" at bounding box center [245, 735] width 285 height 8
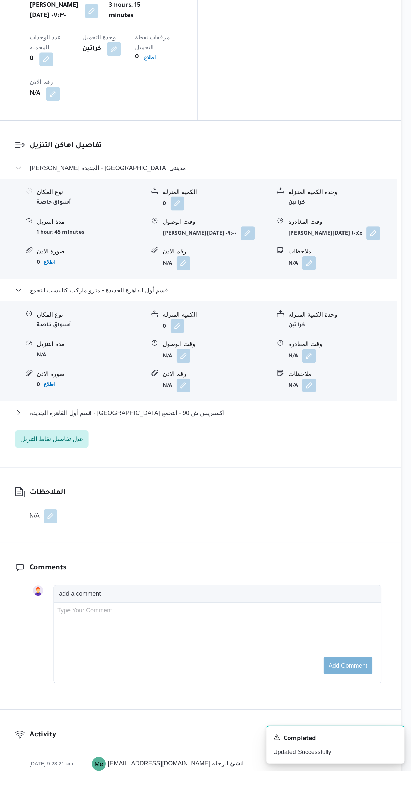
scroll to position [454, 0]
click at [229, 461] on button "button" at bounding box center [233, 466] width 11 height 11
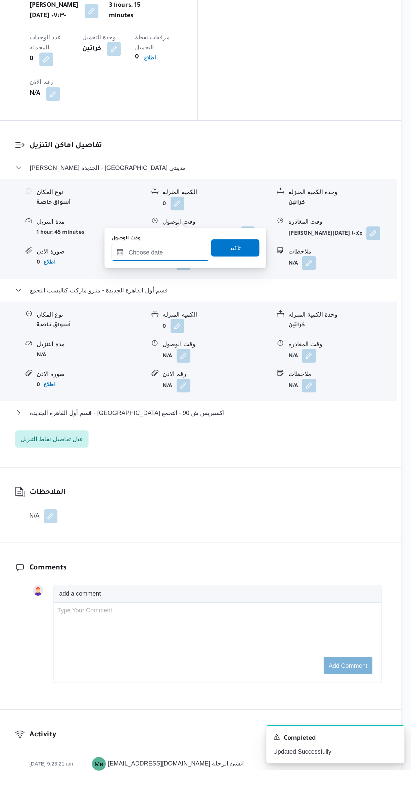
click at [210, 384] on input "وقت الوصول" at bounding box center [216, 385] width 76 height 13
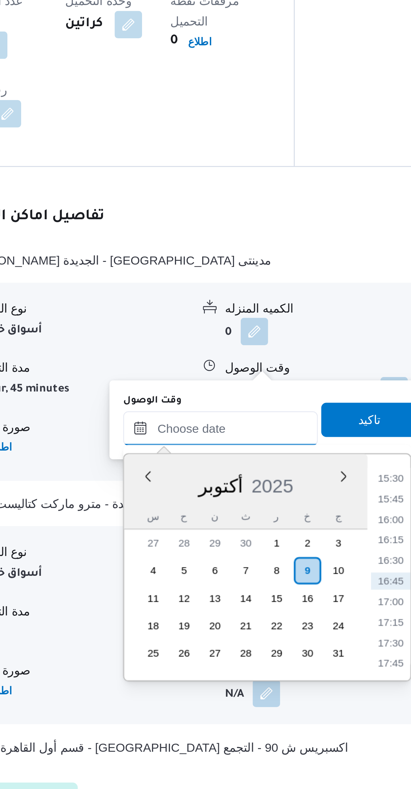
scroll to position [358, 0]
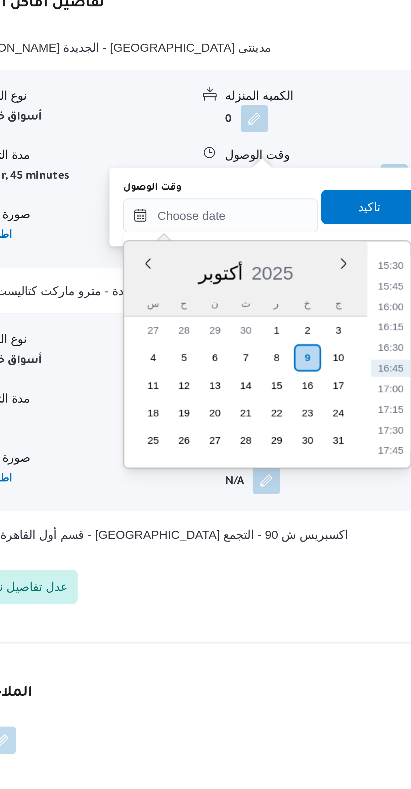
click at [281, 500] on li "15:30" at bounding box center [282, 501] width 15 height 7
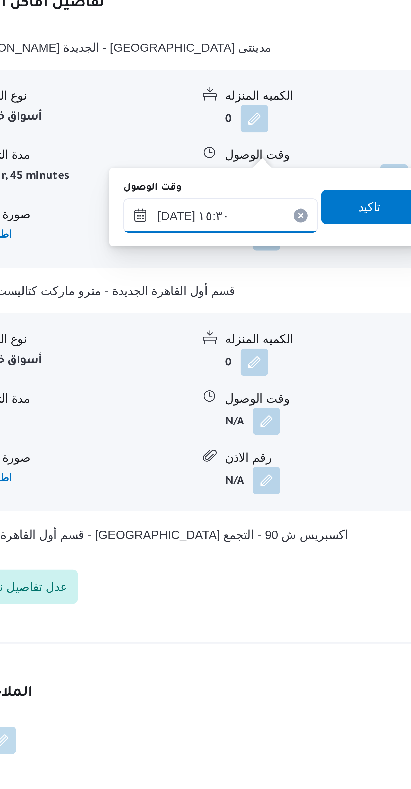
click at [195, 483] on input "٠٩/١٠/٢٠٢٥ ١٥:٣٠" at bounding box center [216, 481] width 76 height 13
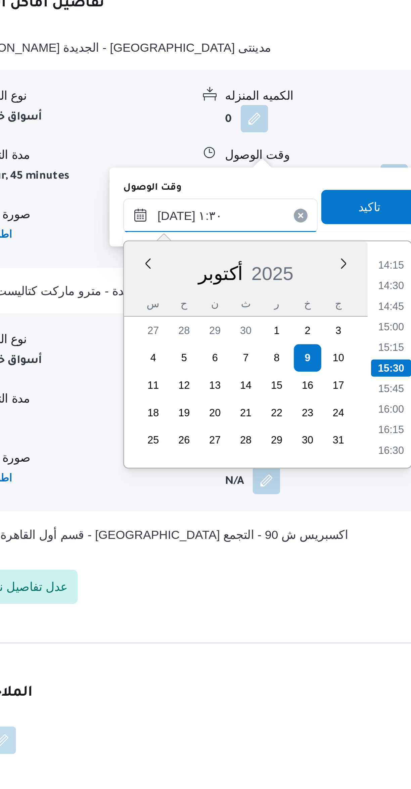
scroll to position [48, 0]
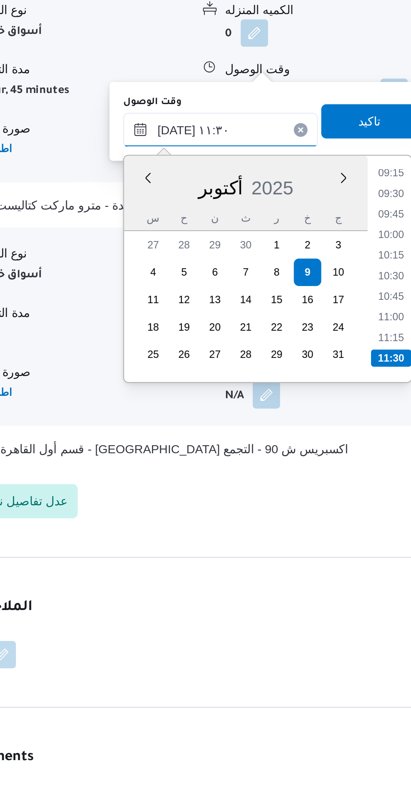
type input "٠٩/١٠/٢٠٢٥ ١١:٣٠"
click at [281, 569] on li "11:30" at bounding box center [283, 571] width 16 height 7
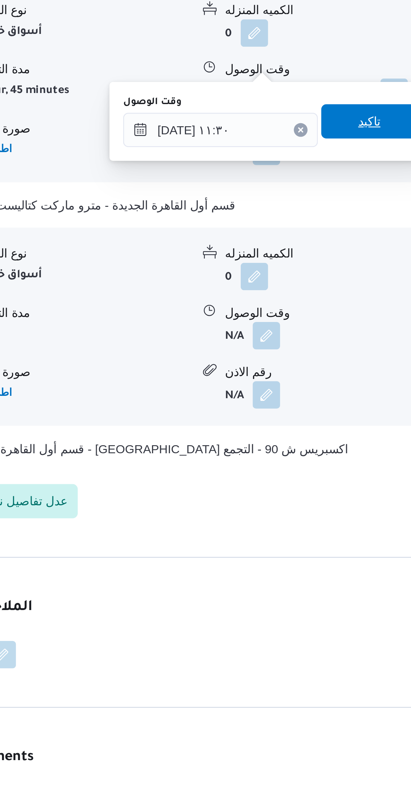
click at [278, 479] on span "تاكيد" at bounding box center [274, 478] width 38 height 13
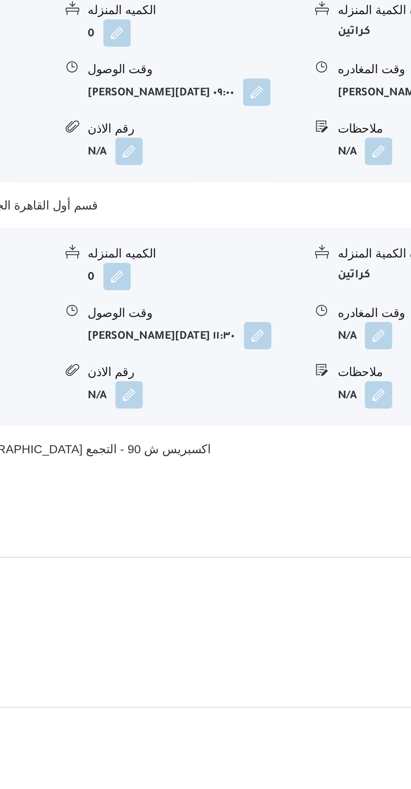
click at [331, 557] on button "button" at bounding box center [331, 562] width 11 height 11
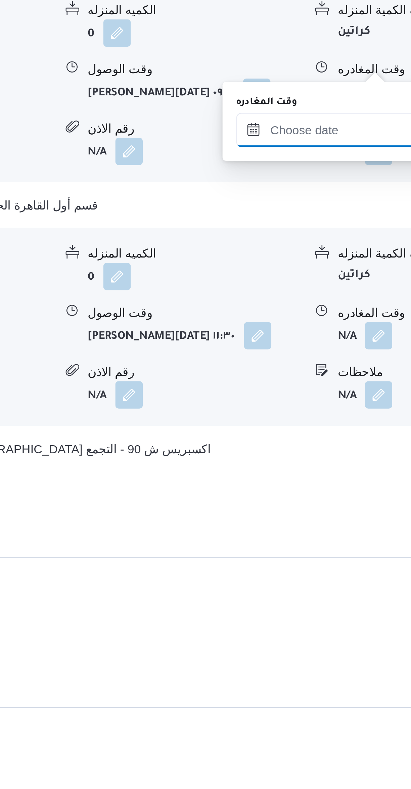
click at [310, 480] on input "وقت المغادره" at bounding box center [314, 481] width 76 height 13
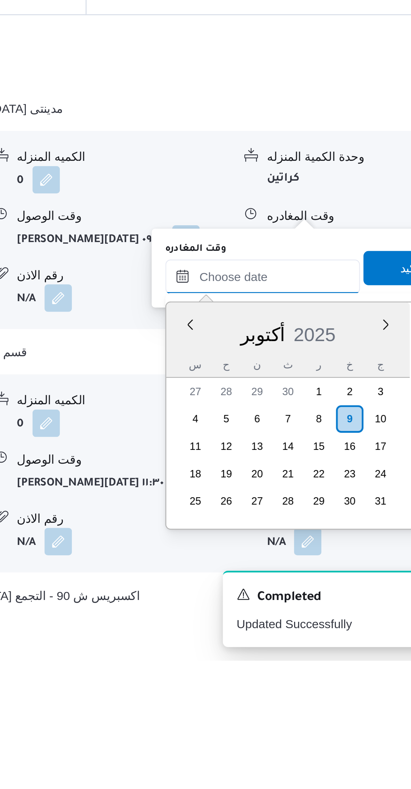
scroll to position [499, 0]
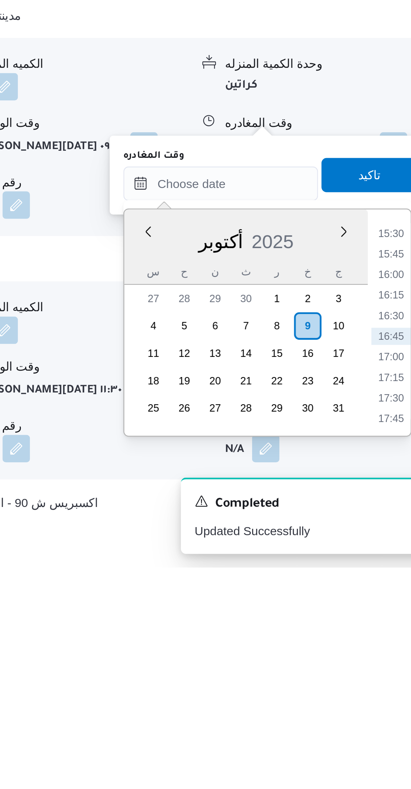
click at [379, 659] on li "15:30" at bounding box center [380, 658] width 15 height 7
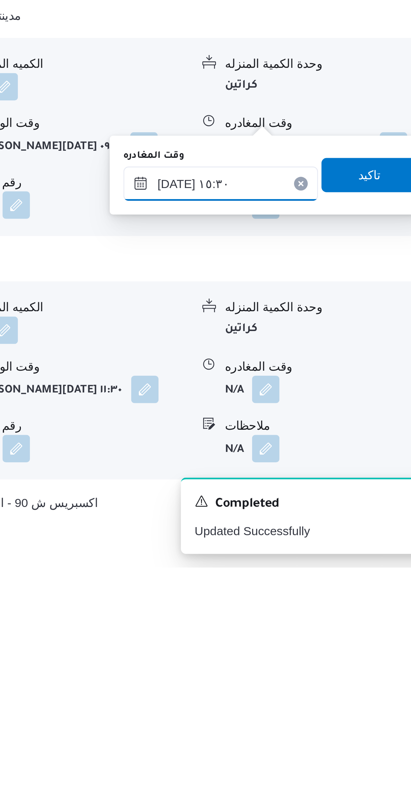
click at [293, 640] on input "٠٩/١٠/٢٠٢٥ ١٥:٣٠" at bounding box center [314, 638] width 76 height 13
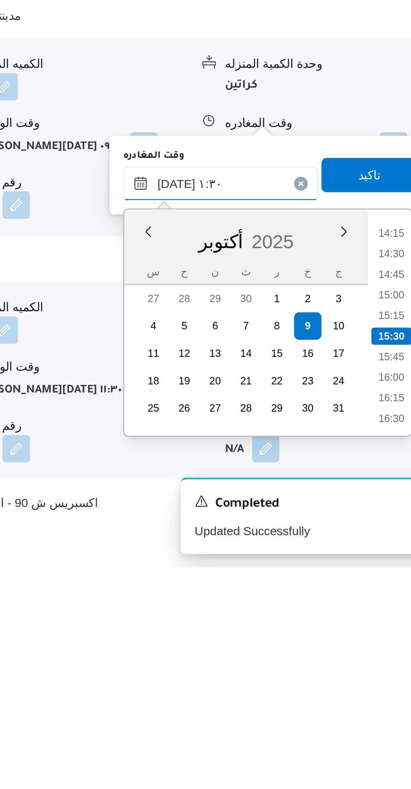
scroll to position [48, 0]
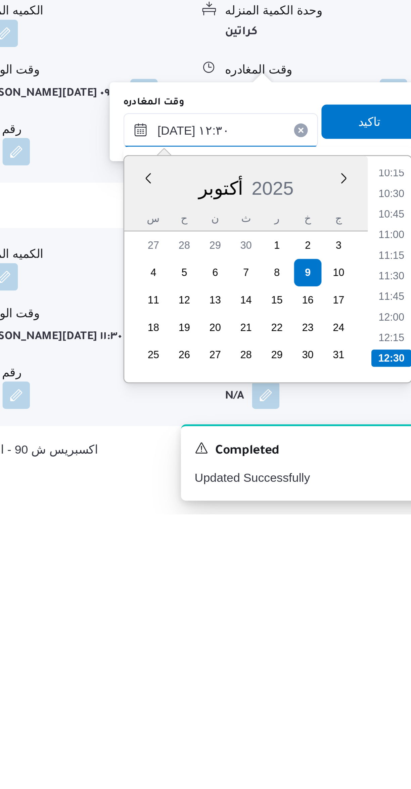
type input "٠٩/١٠/٢٠٢٥ ١٢:٣٠"
click at [379, 726] on li "12:30" at bounding box center [381, 728] width 16 height 7
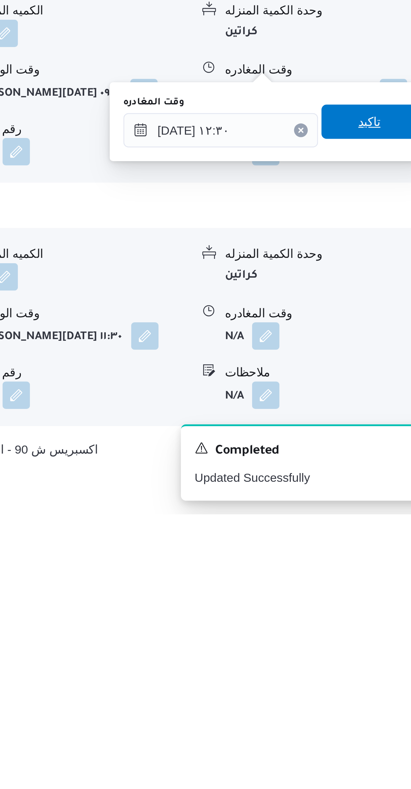
click at [375, 635] on span "تاكيد" at bounding box center [372, 635] width 38 height 13
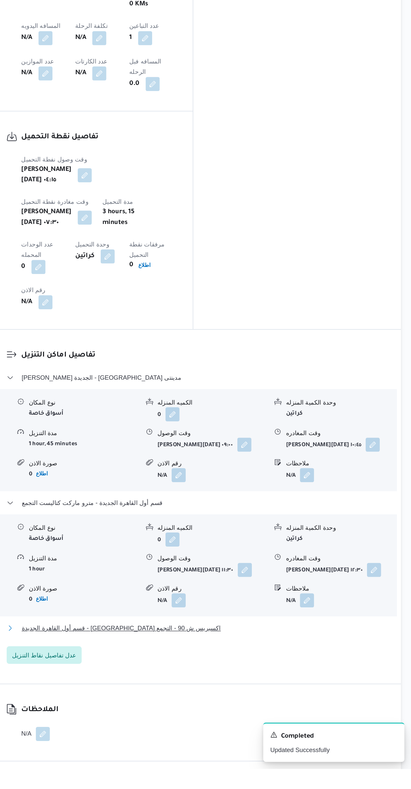
click at [297, 678] on button "قسم أول القاهرة الجديدة - كارفور اكسبريس ش 90 - التجمع" at bounding box center [245, 682] width 285 height 8
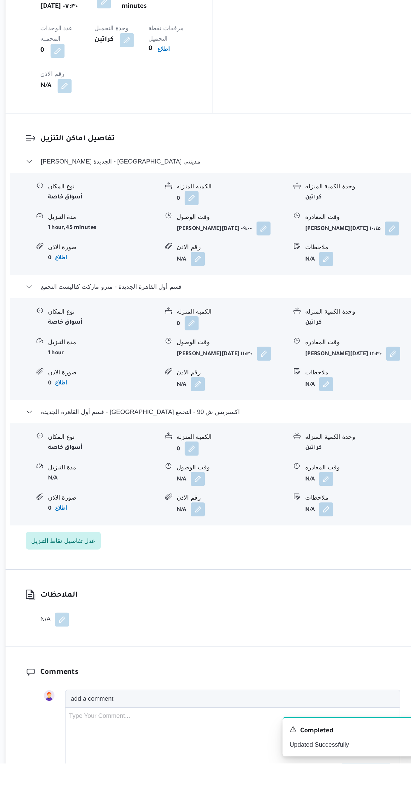
click at [237, 567] on button "button" at bounding box center [233, 572] width 11 height 11
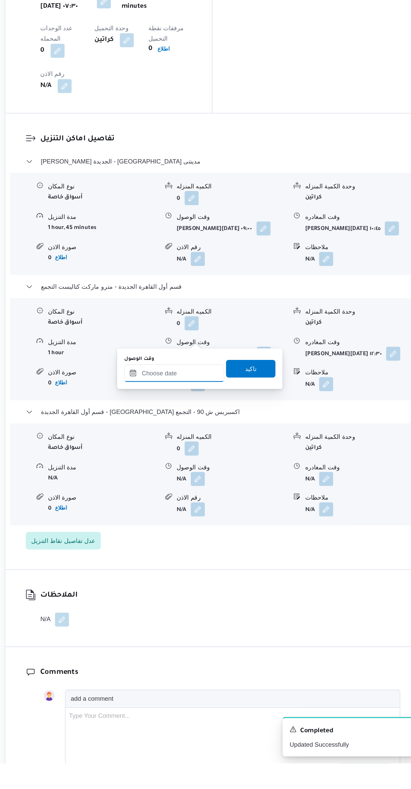
click at [228, 490] on input "وقت الوصول" at bounding box center [216, 491] width 76 height 13
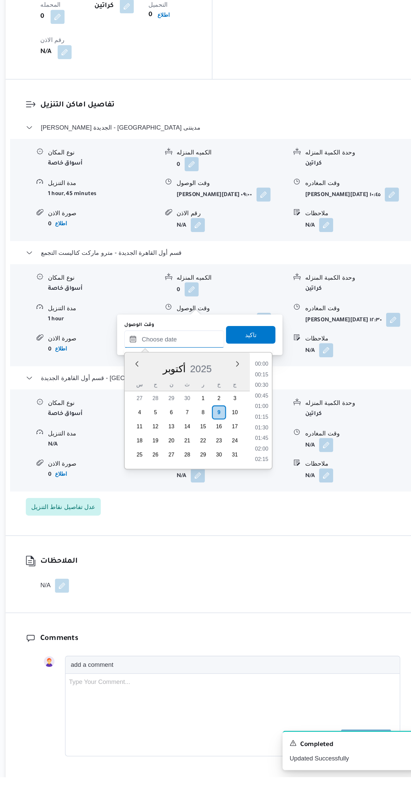
scroll to position [351, 0]
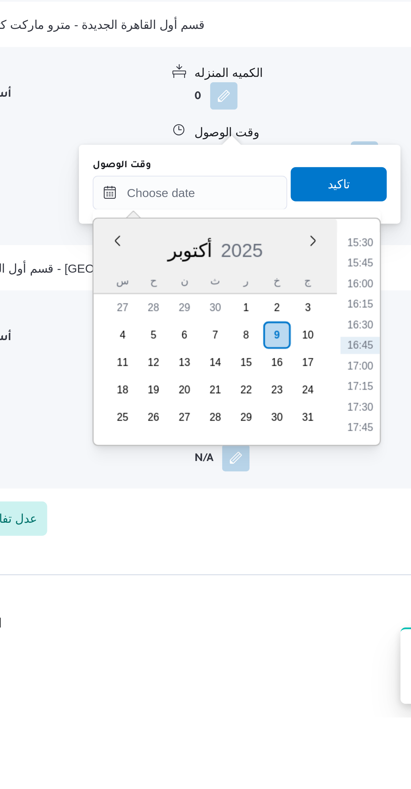
click at [283, 625] on li "16:15" at bounding box center [282, 627] width 15 height 7
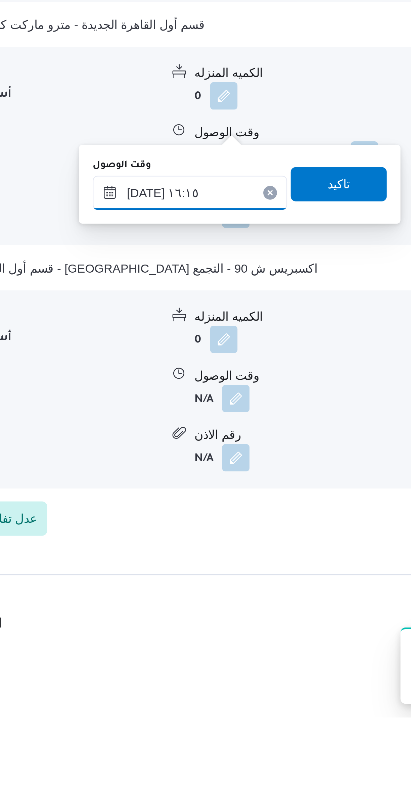
click at [195, 585] on input "٠٩/١٠/٢٠٢٥ ١٦:١٥" at bounding box center [216, 583] width 76 height 13
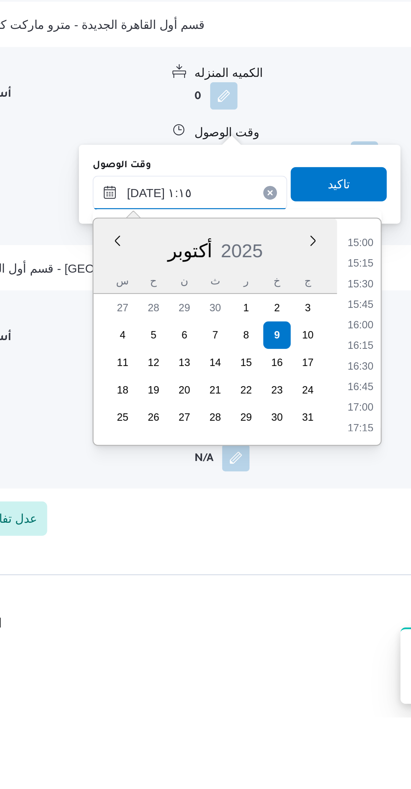
scroll to position [40, 0]
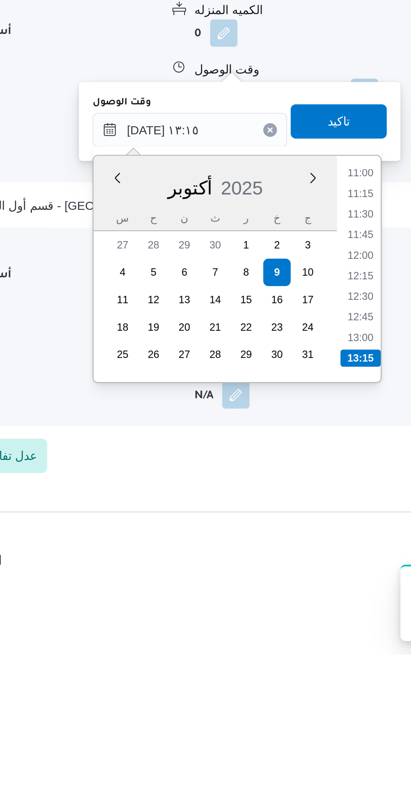
click at [283, 665] on li "13:00" at bounding box center [282, 665] width 15 height 7
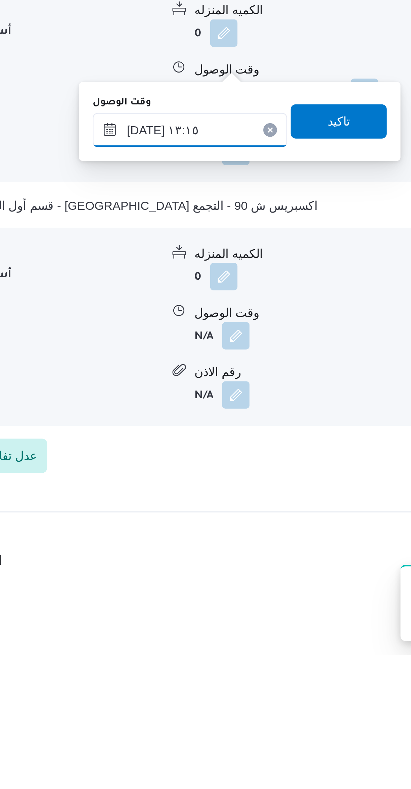
type input "٠٩/١٠/٢٠٢٥ ١٣:٠٠"
click at [280, 577] on span "تاكيد" at bounding box center [274, 580] width 38 height 13
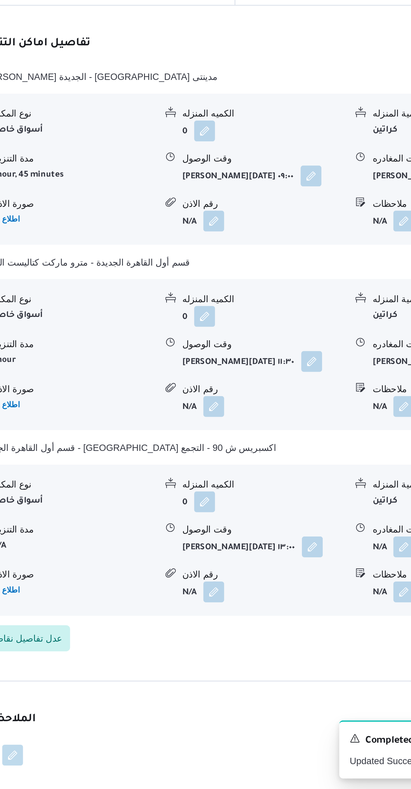
scroll to position [351, 0]
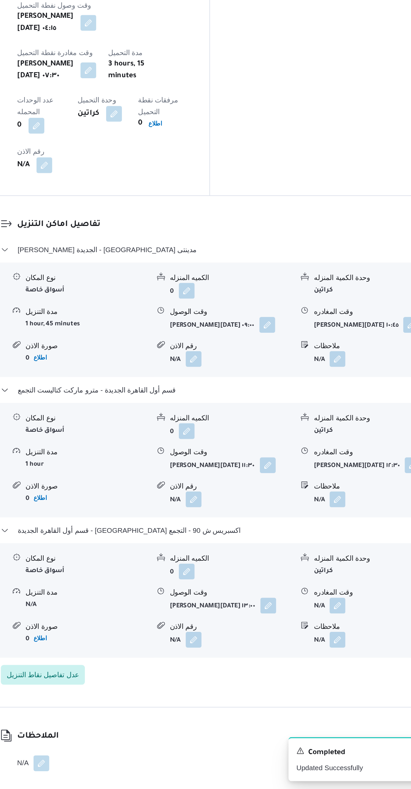
click at [335, 659] on button "button" at bounding box center [331, 664] width 11 height 11
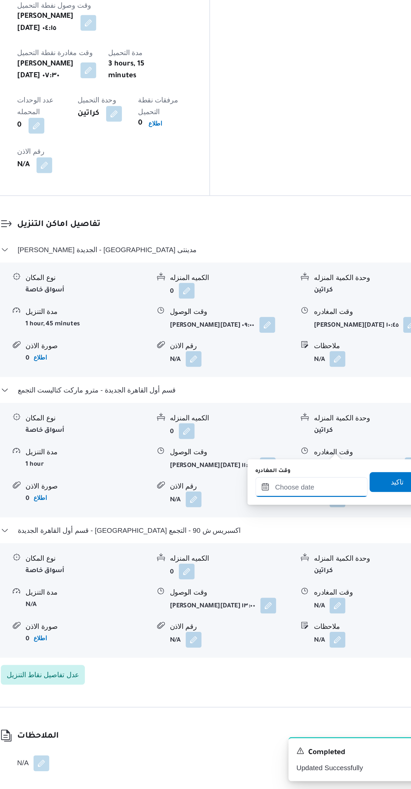
click at [308, 584] on input "وقت المغادره" at bounding box center [314, 583] width 76 height 13
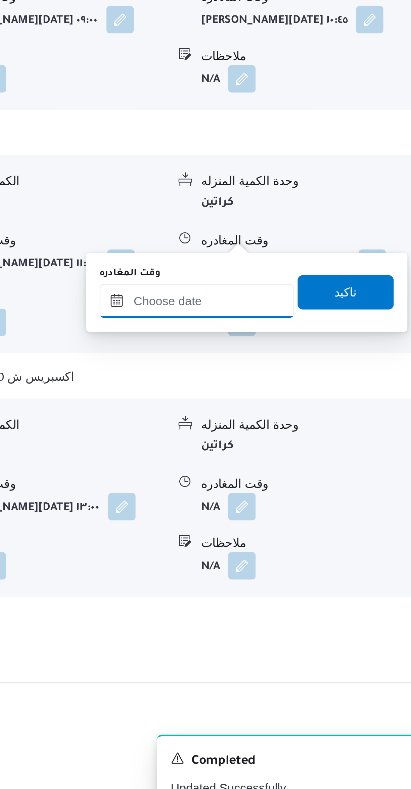
click at [300, 586] on input "وقت المغادره" at bounding box center [314, 583] width 76 height 13
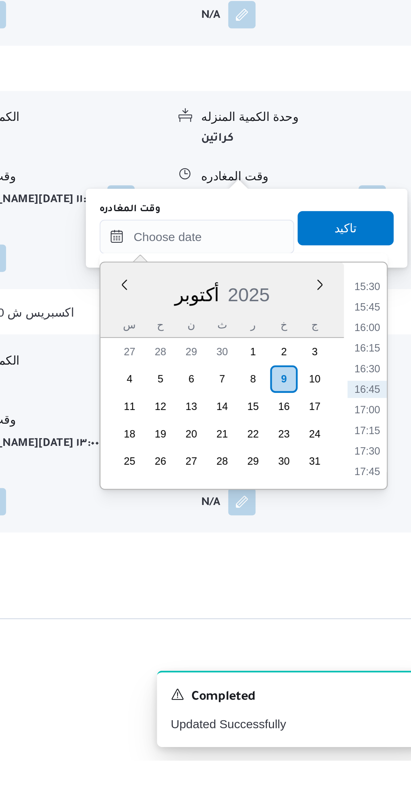
click at [380, 604] on li "15:30" at bounding box center [380, 603] width 15 height 7
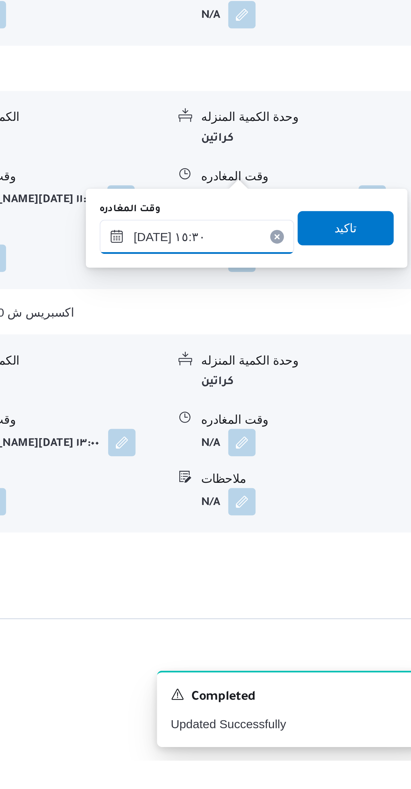
click at [300, 582] on input "٠٩/١٠/٢٠٢٥ ١٥:٣٠" at bounding box center [314, 583] width 76 height 13
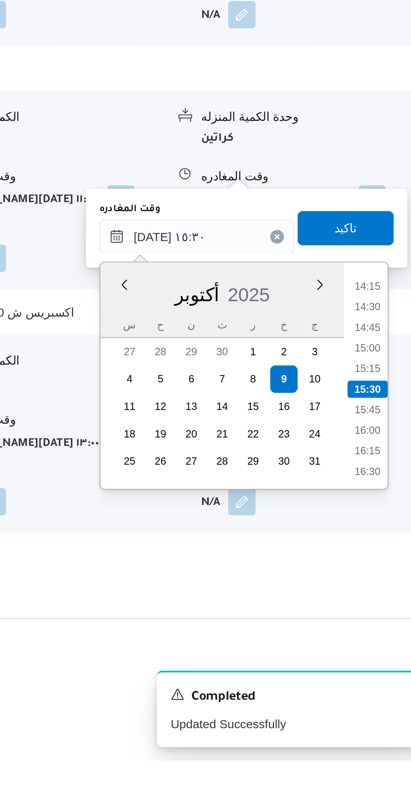
click at [380, 603] on li "14:15" at bounding box center [380, 603] width 15 height 7
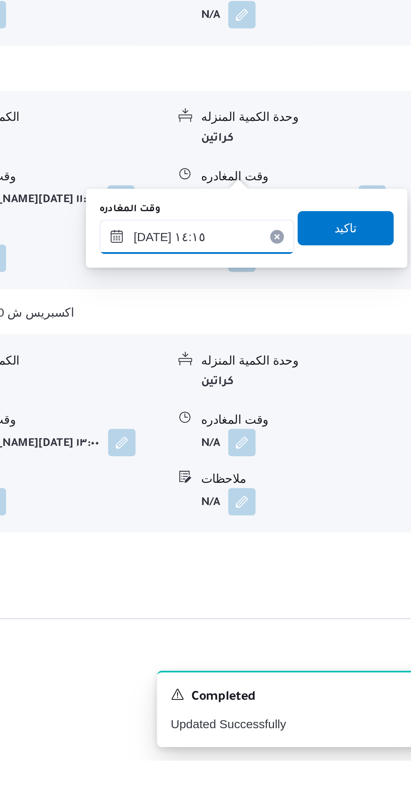
click at [299, 584] on input "٠٩/١٠/٢٠٢٥ ١٤:١٥" at bounding box center [314, 583] width 76 height 13
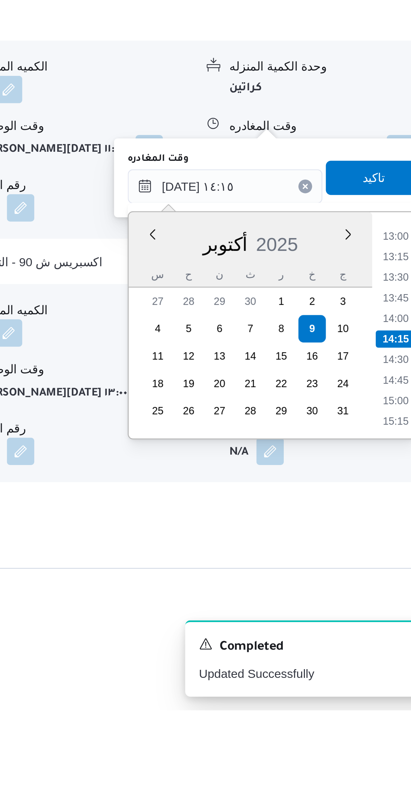
click at [378, 626] on li "13:45" at bounding box center [380, 627] width 15 height 7
type input "٠٩/١٠/٢٠٢٥ ١٣:٤٥"
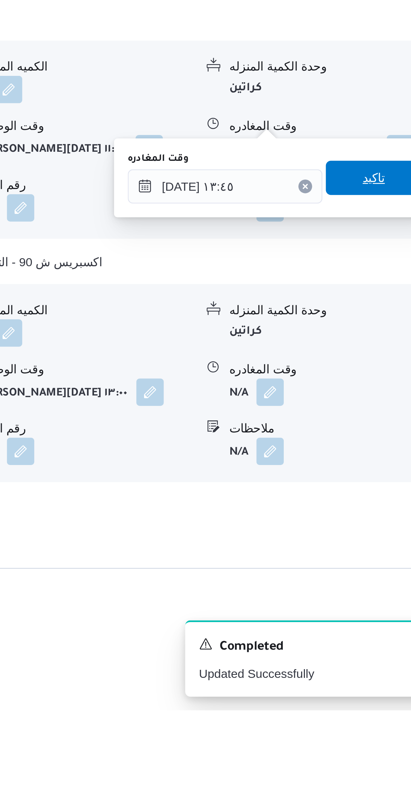
click at [376, 578] on span "تاكيد" at bounding box center [372, 580] width 38 height 13
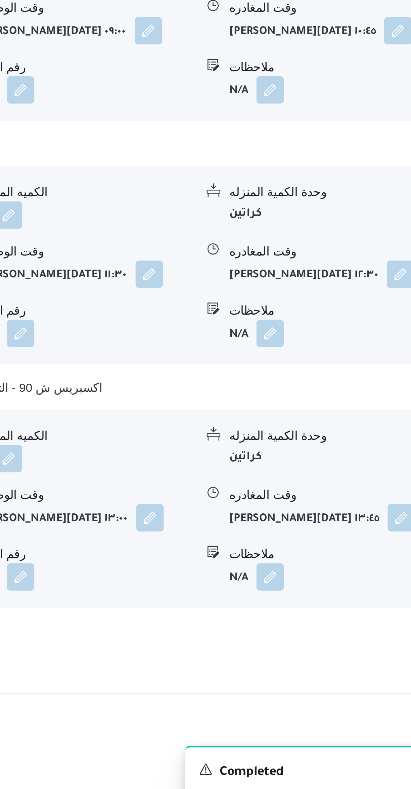
click at [331, 682] on button "button" at bounding box center [331, 687] width 11 height 11
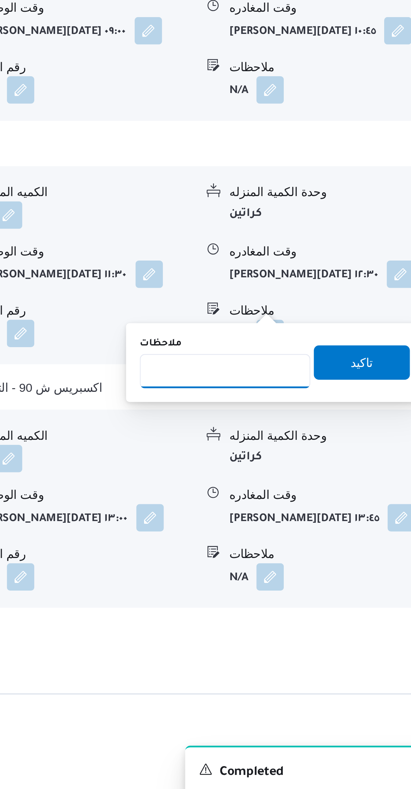
click at [317, 605] on input "ملاحظات" at bounding box center [313, 606] width 67 height 13
type input "الفرع لم يسلم"
click at [367, 603] on span "تاكيد" at bounding box center [368, 603] width 38 height 13
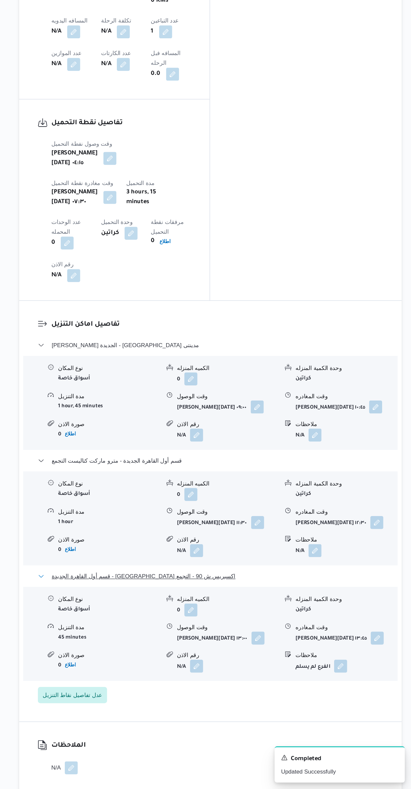
click at [145, 609] on span "قسم أول القاهرة الجديدة - كارفور اكسبريس ش 90 - التجمع" at bounding box center [190, 613] width 152 height 8
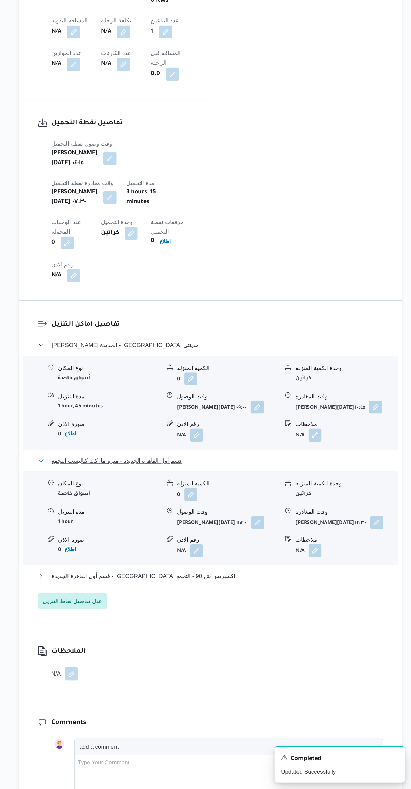
click at [132, 514] on span "قسم أول القاهرة الجديدة - مترو ماركت كتاليست التجمع" at bounding box center [167, 518] width 107 height 8
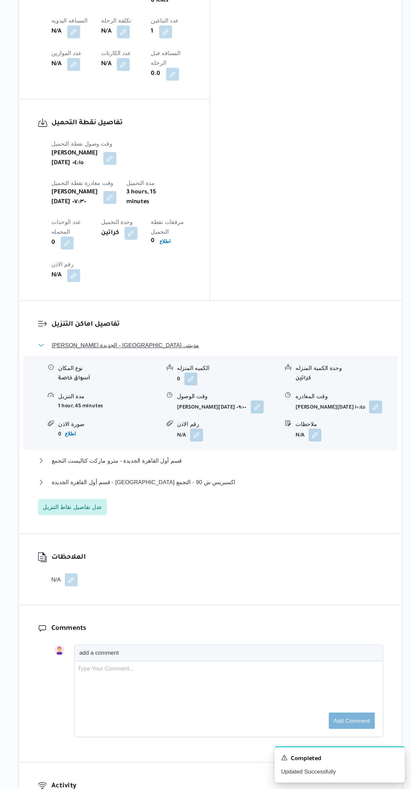
click at [118, 419] on span "ثانى القاهرة الجديدة - كارفور مدينتى" at bounding box center [175, 423] width 122 height 8
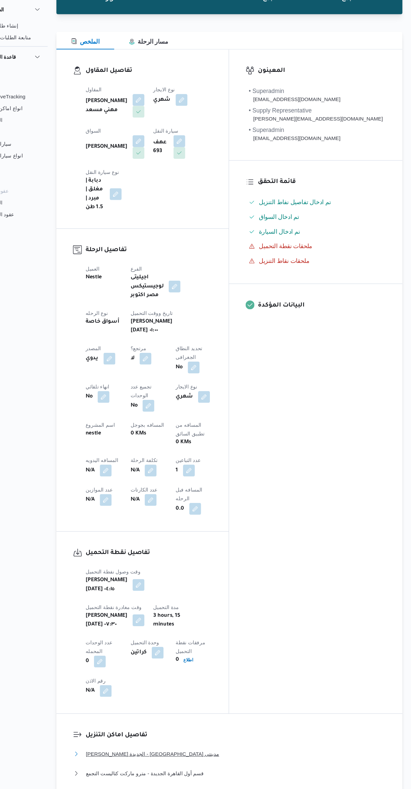
scroll to position [58, 0]
click at [138, 452] on button "button" at bounding box center [132, 457] width 11 height 11
click at [166, 395] on input "المسافه اليدويه" at bounding box center [174, 389] width 67 height 13
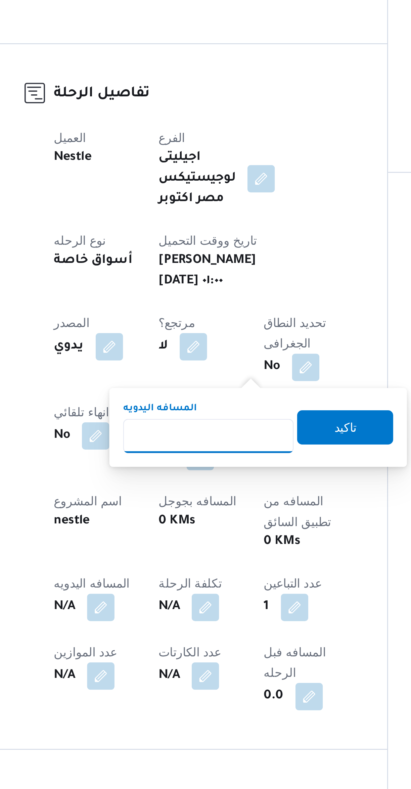
scroll to position [75, 0]
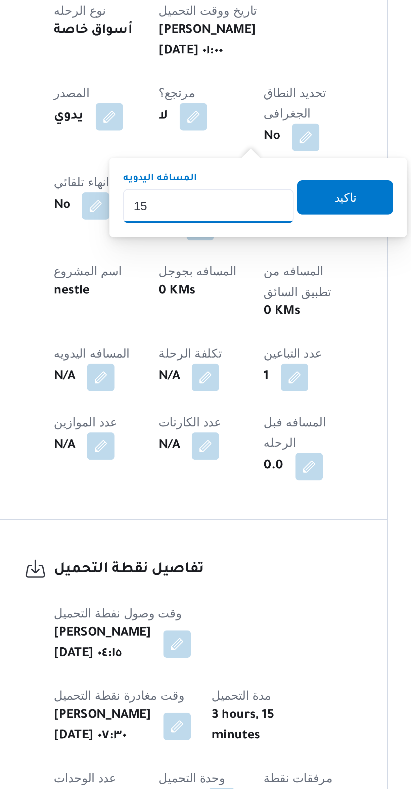
type input "154"
click at [234, 367] on span "تاكيد" at bounding box center [228, 369] width 38 height 13
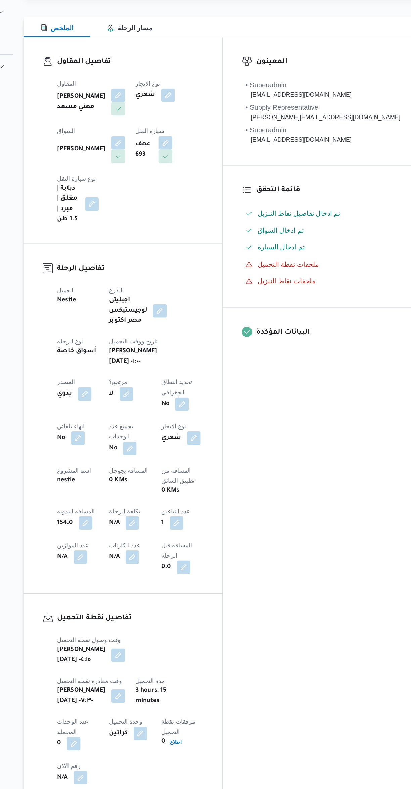
scroll to position [0, 0]
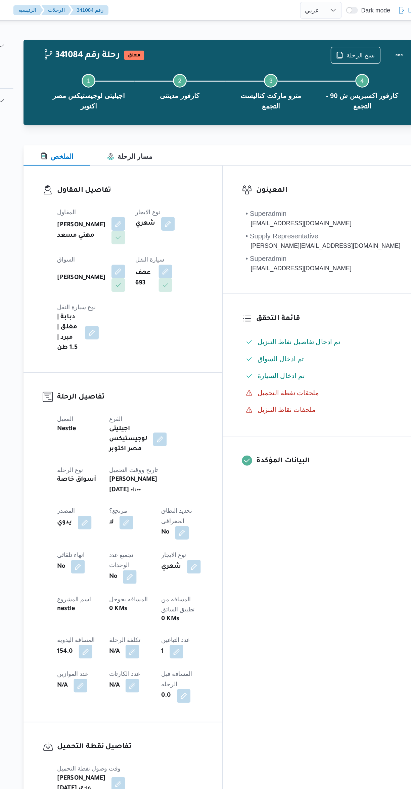
select select "ar"
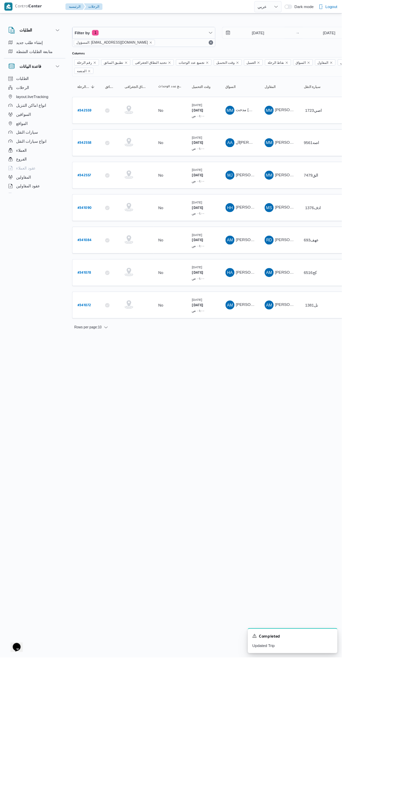
click at [107, 170] on b "# 342558" at bounding box center [102, 172] width 17 height 5
select select "ar"
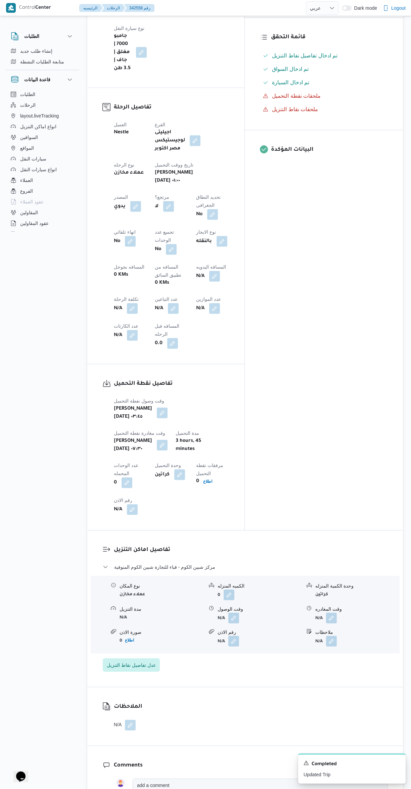
scroll to position [200, 0]
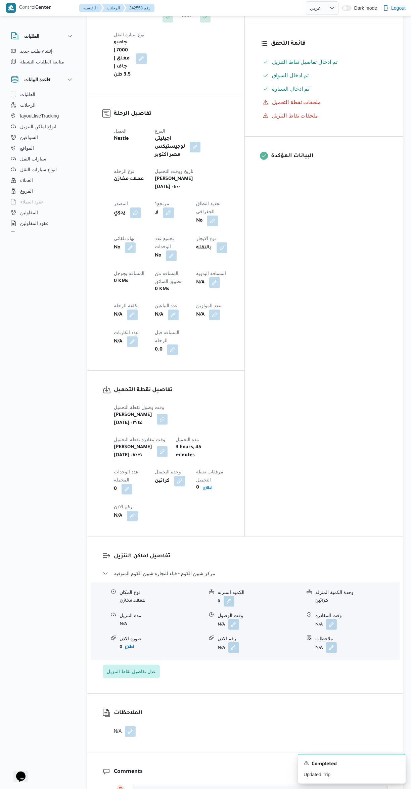
click at [209, 277] on button "button" at bounding box center [214, 282] width 11 height 11
click at [115, 244] on input "المسافه اليدويه" at bounding box center [115, 242] width 67 height 13
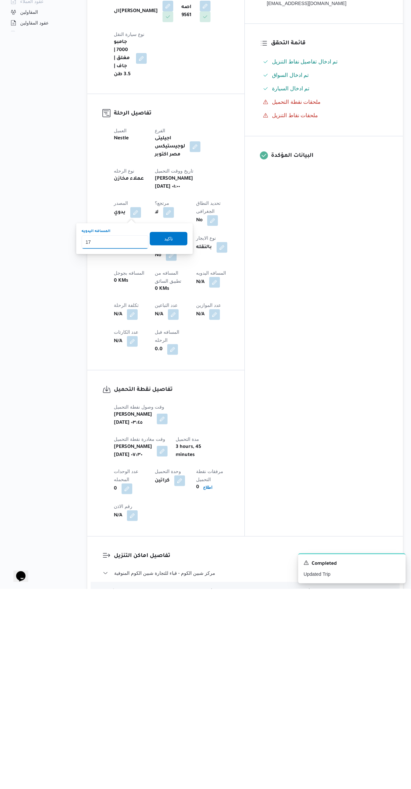
type input "170"
click at [164, 437] on span "تاكيد" at bounding box center [168, 439] width 9 height 8
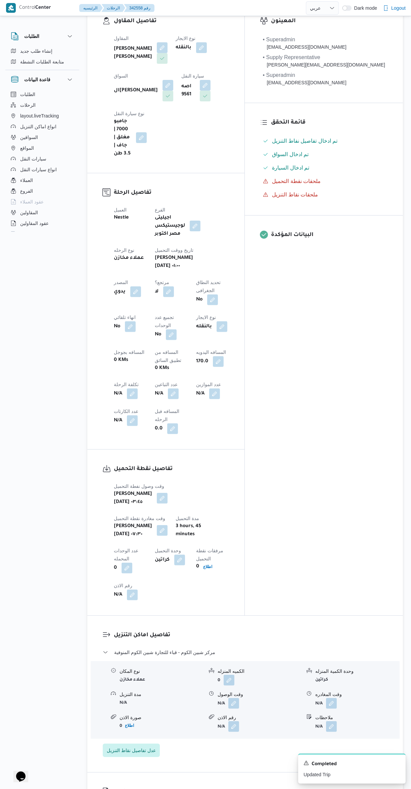
scroll to position [129, 0]
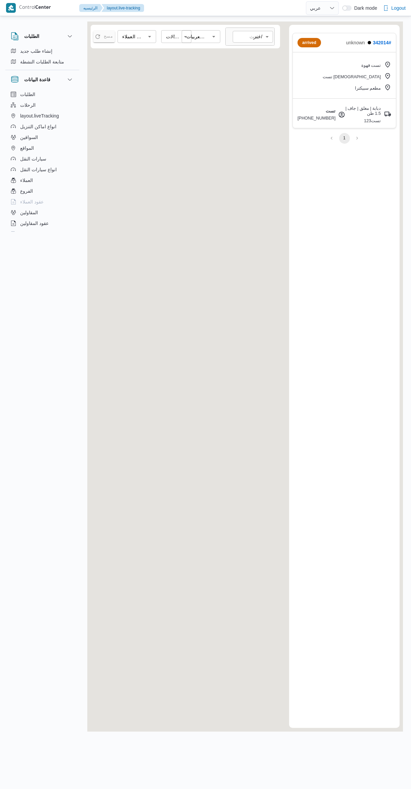
select select "ar"
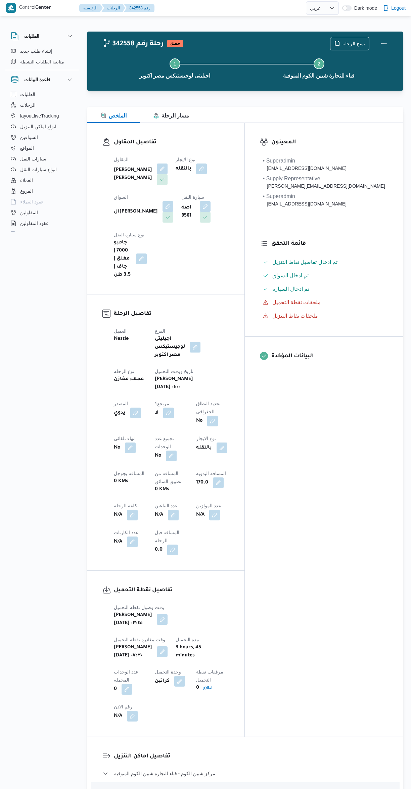
select select "ar"
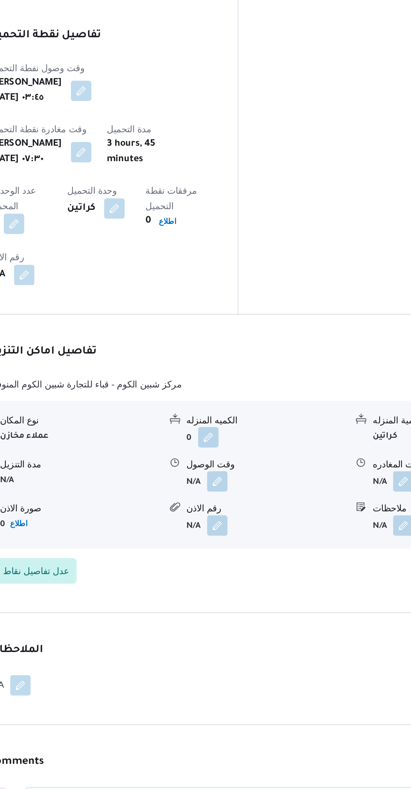
scroll to position [197, 0]
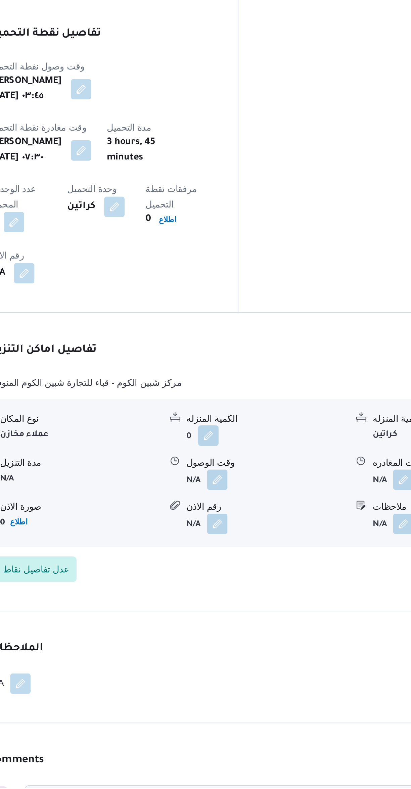
click at [231, 622] on button "button" at bounding box center [233, 627] width 11 height 11
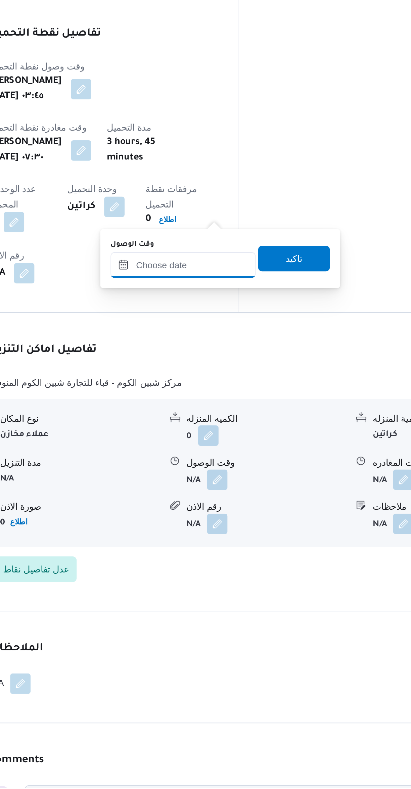
click at [210, 511] on input "وقت الوصول" at bounding box center [216, 514] width 76 height 13
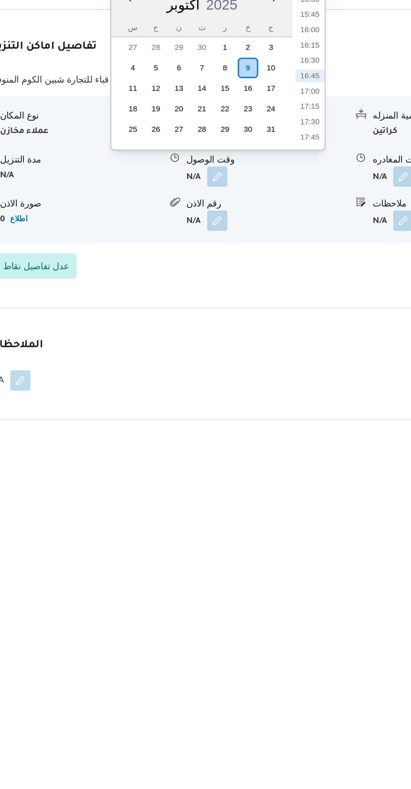
scroll to position [171, 0]
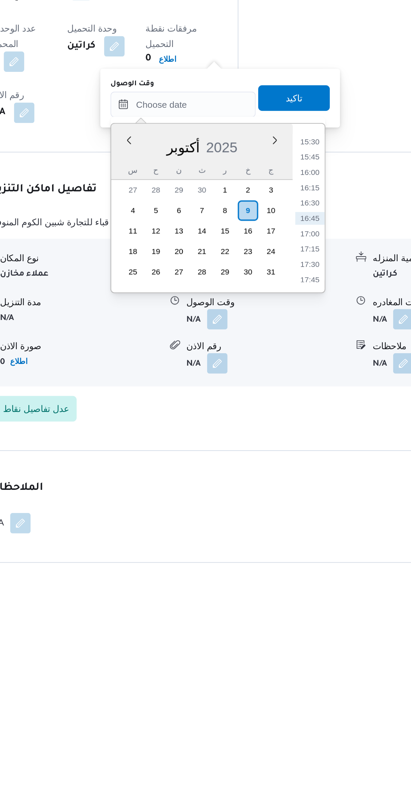
click at [281, 584] on li "16:15" at bounding box center [282, 585] width 15 height 7
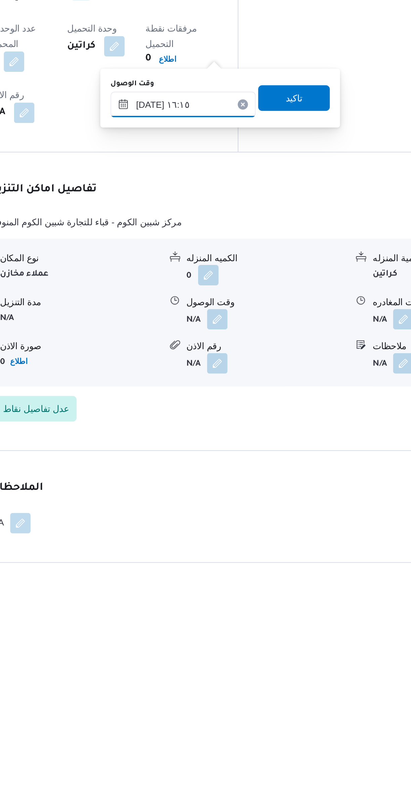
click at [194, 542] on input "[DATE] ١٦:١٥" at bounding box center [216, 541] width 76 height 13
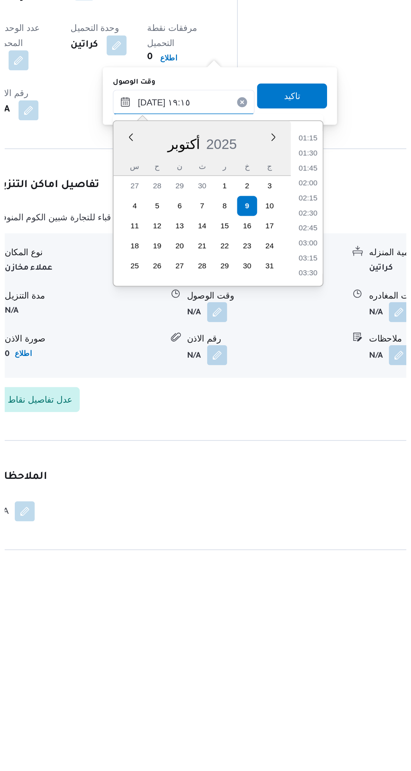
scroll to position [550, 0]
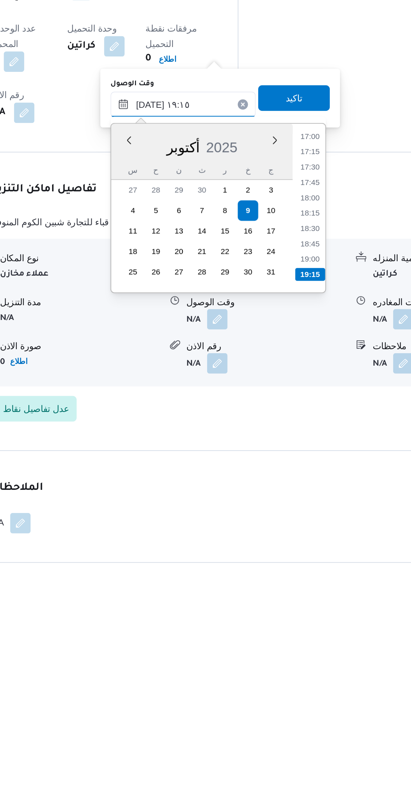
type input "[DATE] ١٩:١٥"
click at [283, 630] on li "19:15" at bounding box center [283, 630] width 16 height 7
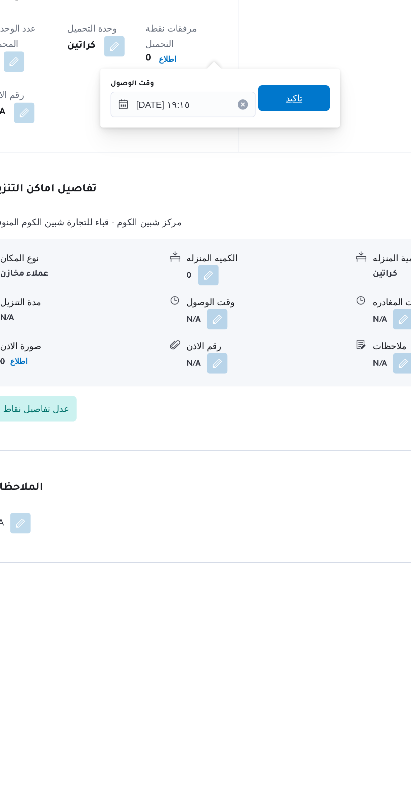
click at [270, 540] on span "تاكيد" at bounding box center [274, 538] width 9 height 8
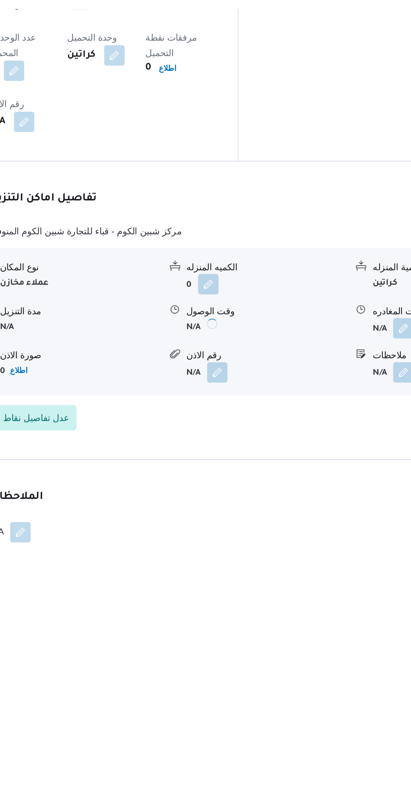
scroll to position [171, 0]
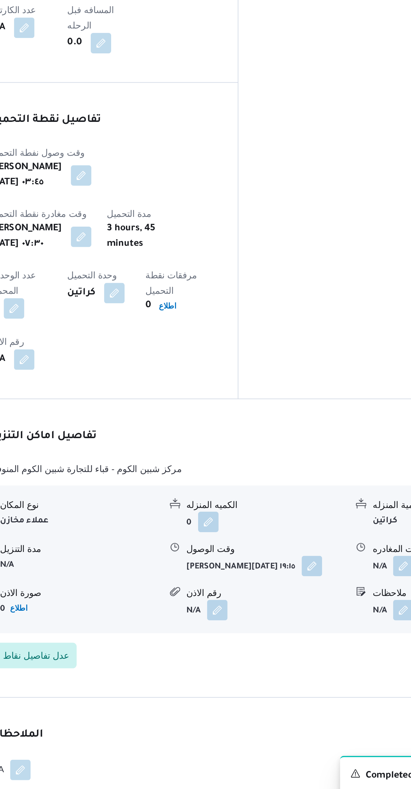
click at [278, 649] on button "button" at bounding box center [283, 654] width 11 height 11
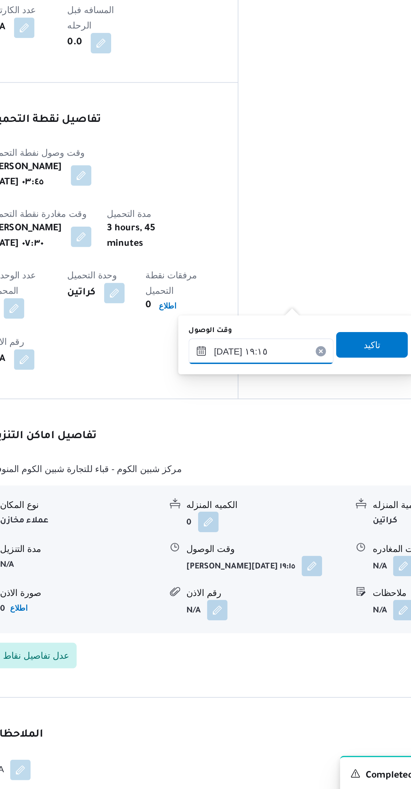
click at [233, 541] on input "[DATE] ١٩:١٥" at bounding box center [257, 541] width 76 height 13
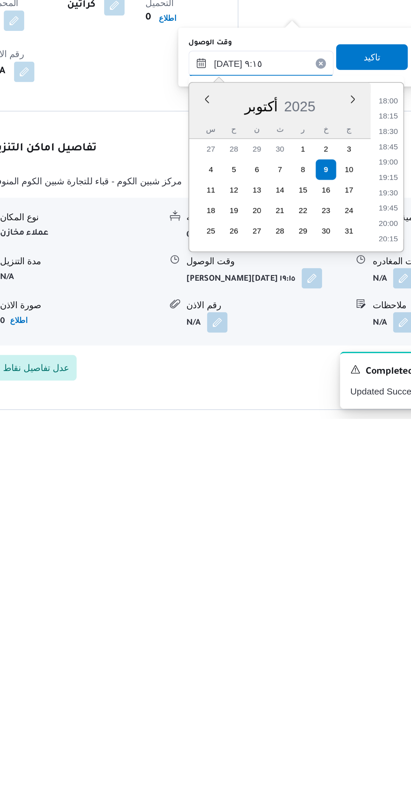
scroll to position [298, 0]
click at [320, 621] on li "09:15" at bounding box center [324, 621] width 16 height 7
type input "[DATE] ٠٩:١٥"
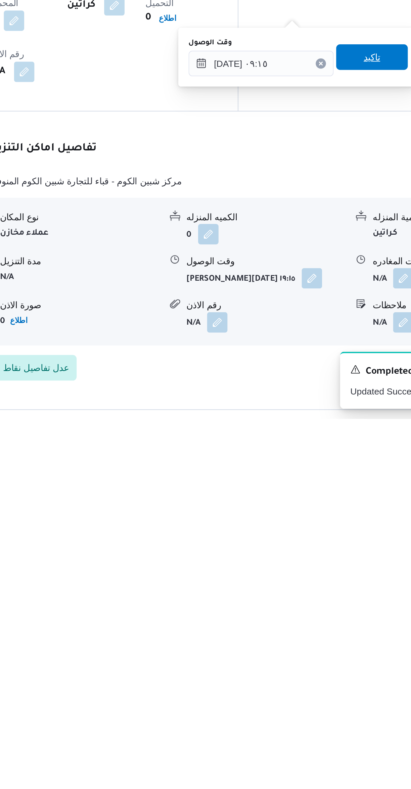
click at [320, 597] on span "تاكيد" at bounding box center [315, 598] width 38 height 13
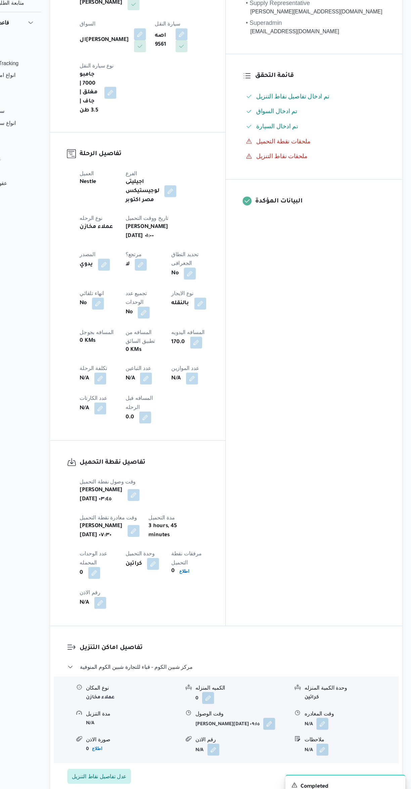
scroll to position [0, 0]
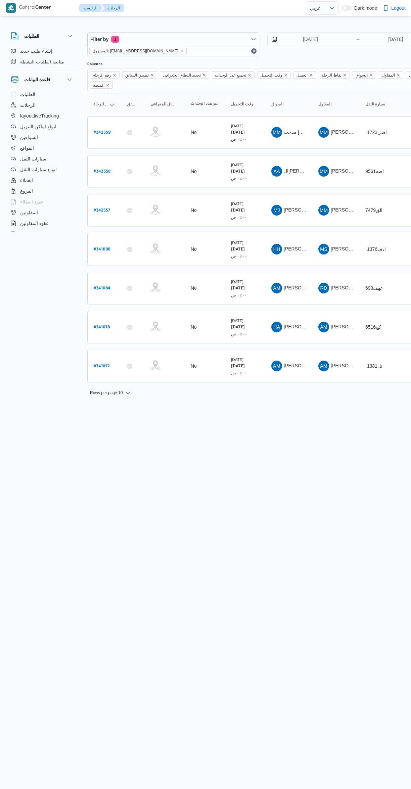
select select "ar"
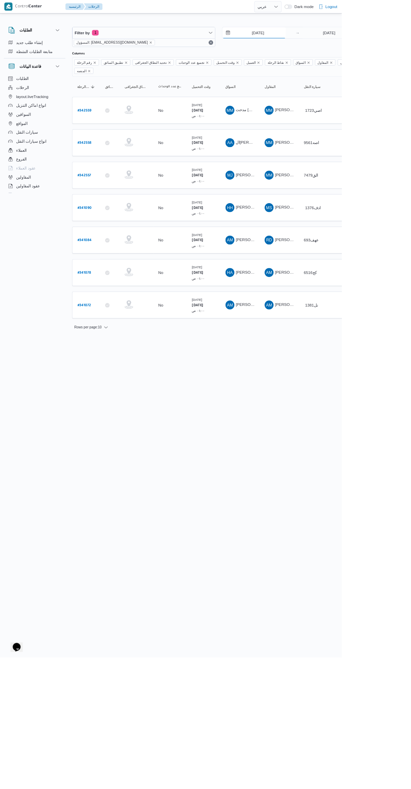
click at [307, 39] on input "[DATE]" at bounding box center [306, 39] width 76 height 13
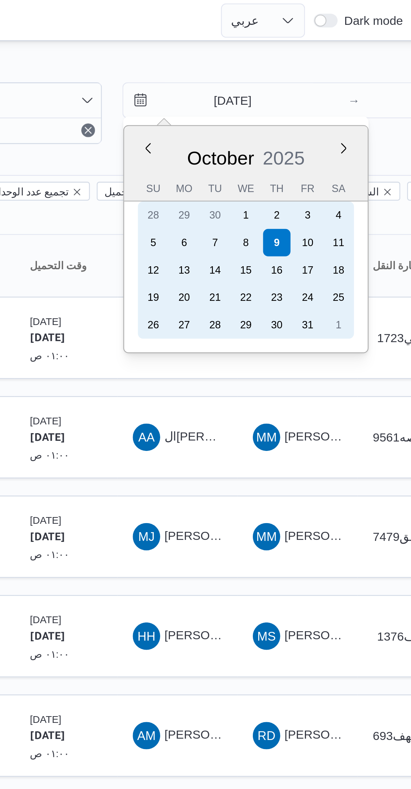
click at [316, 96] on div "8" at bounding box center [315, 95] width 11 height 11
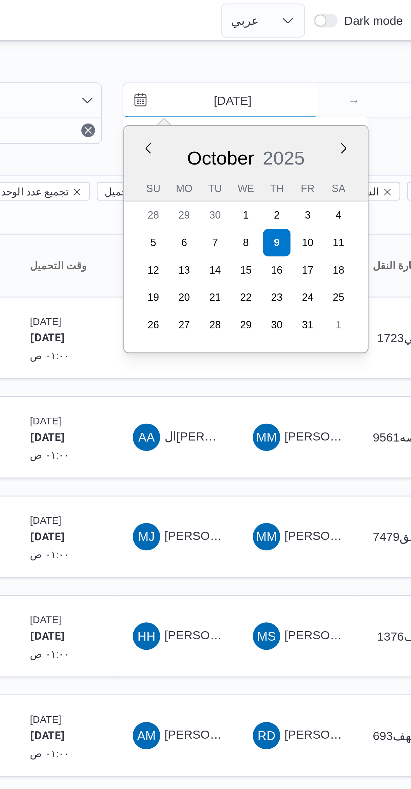
type input "[DATE]"
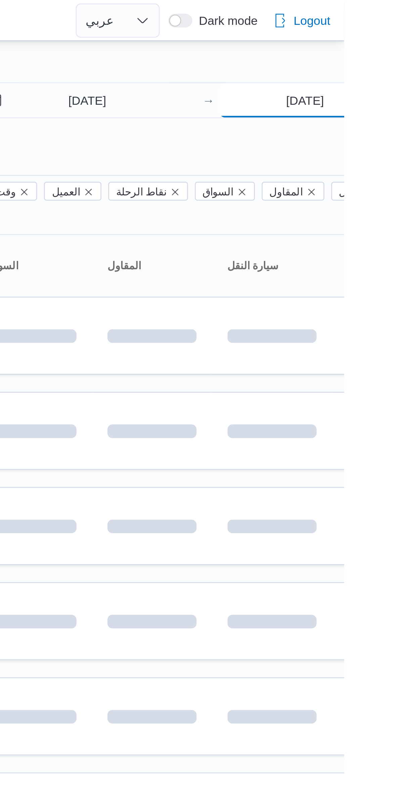
click at [384, 41] on input "[DATE]" at bounding box center [395, 39] width 67 height 13
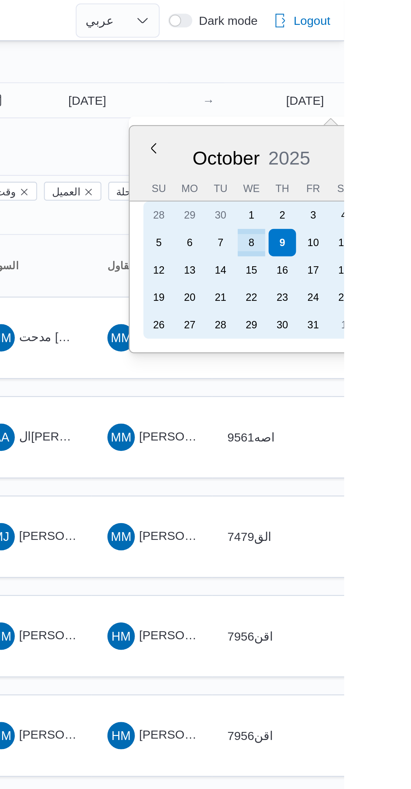
click at [374, 94] on div "8" at bounding box center [374, 95] width 11 height 11
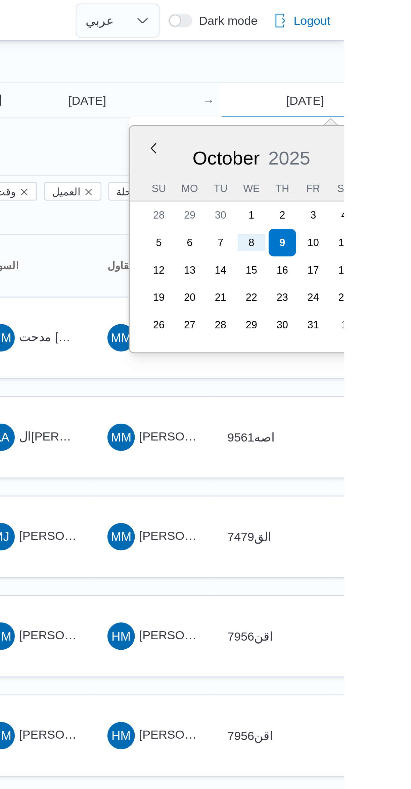
type input "8/10/2025"
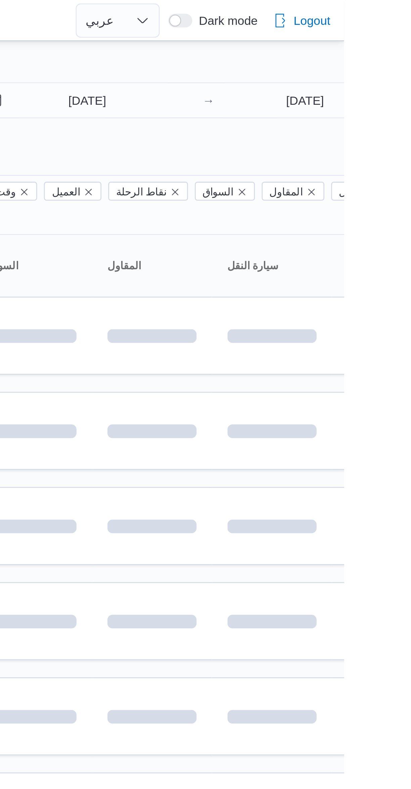
click at [317, 21] on div "Filter by 1 المسؤول: mostafa.elrouby@illa.com.eg 8/10/2025 → 8/10/2025 Group By…" at bounding box center [201, 261] width 411 height 488
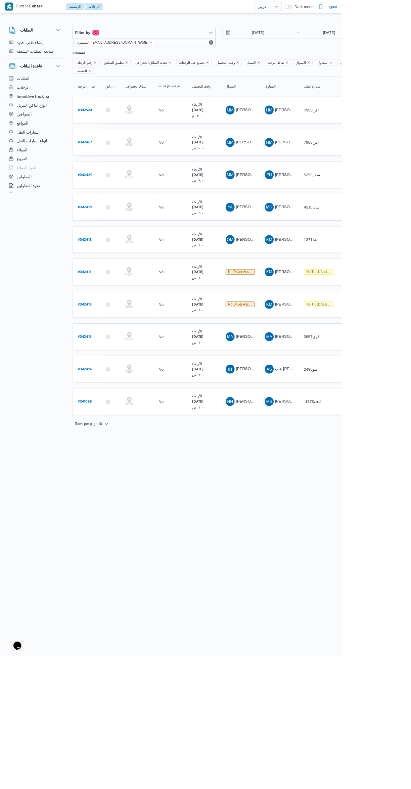
click at [101, 325] on b "# 342417" at bounding box center [102, 327] width 16 height 5
select select "ar"
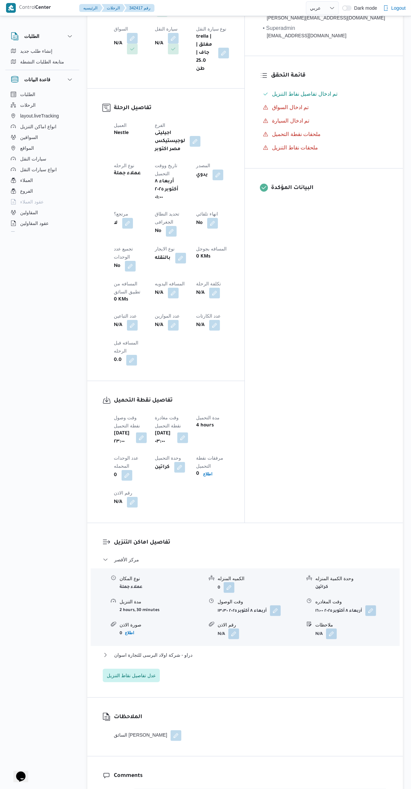
scroll to position [210, 0]
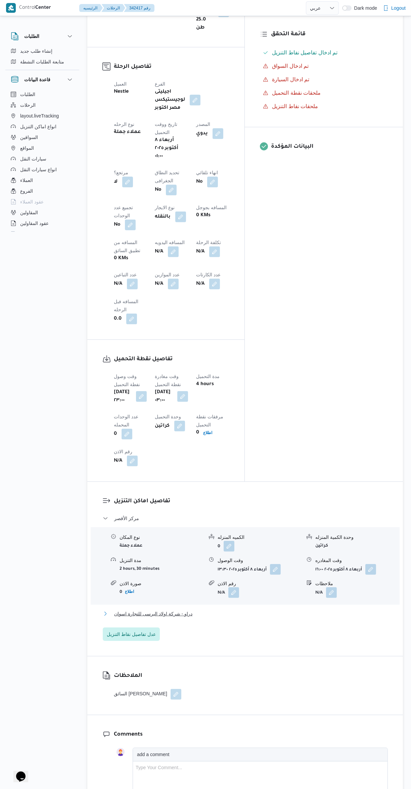
click at [293, 610] on button "دراو - شركة اولاد البرسى للتجارة اسوان" at bounding box center [245, 614] width 285 height 8
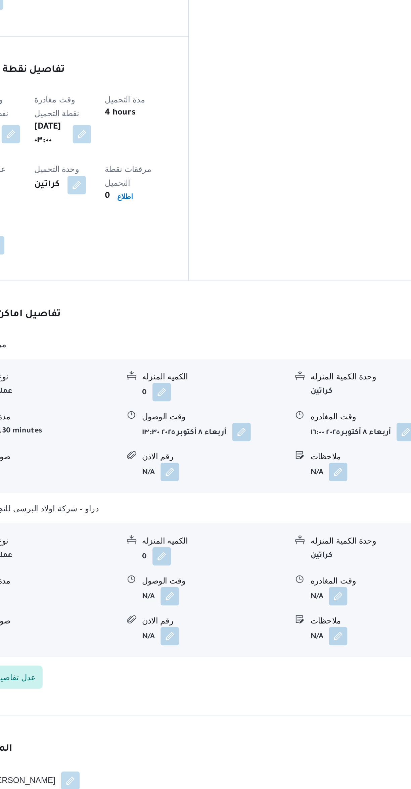
scroll to position [213, 0]
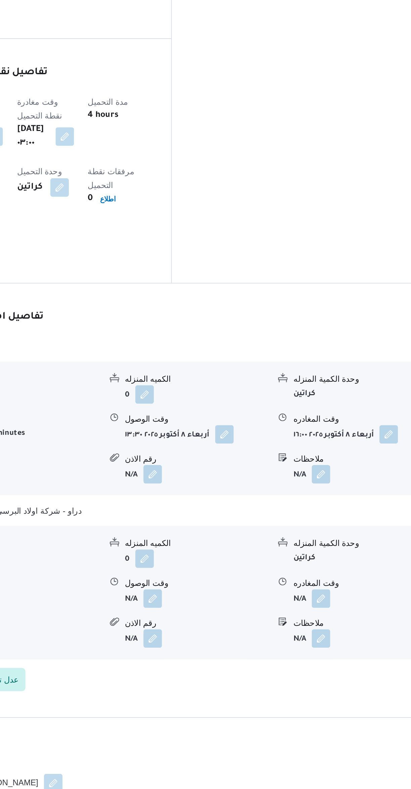
click at [231, 656] on button "button" at bounding box center [233, 661] width 11 height 11
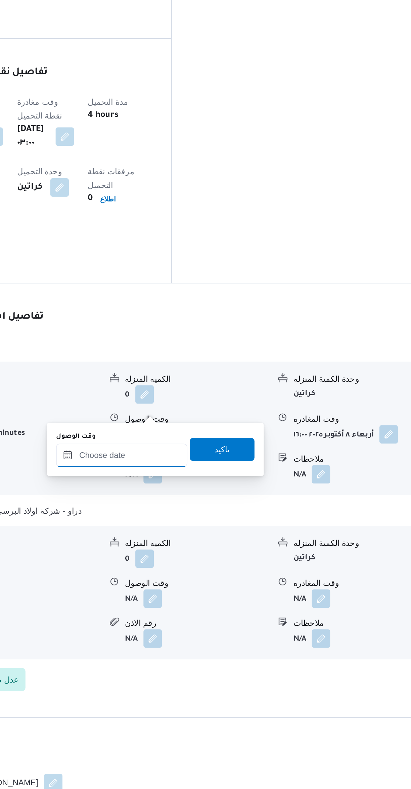
click at [221, 584] on input "وقت الوصول" at bounding box center [216, 578] width 76 height 13
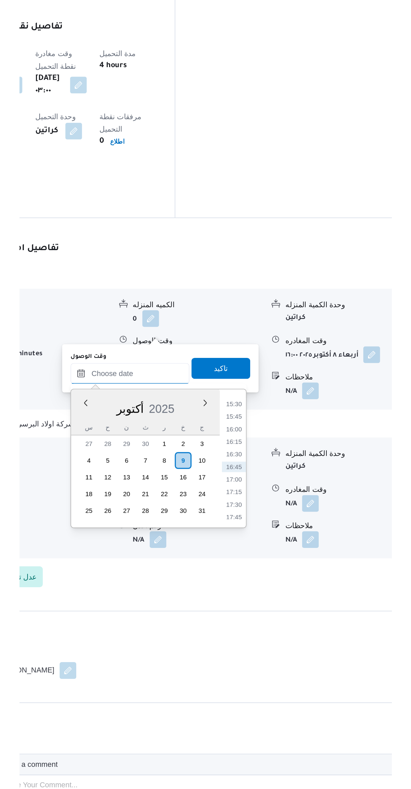
scroll to position [108, 0]
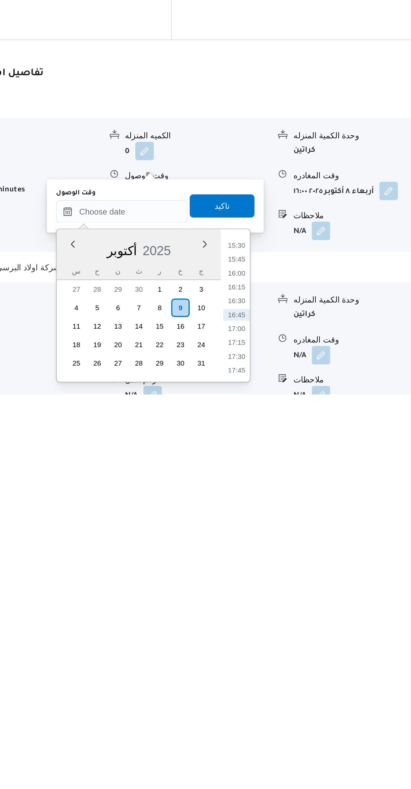
click at [283, 718] on li "16:00" at bounding box center [282, 718] width 15 height 7
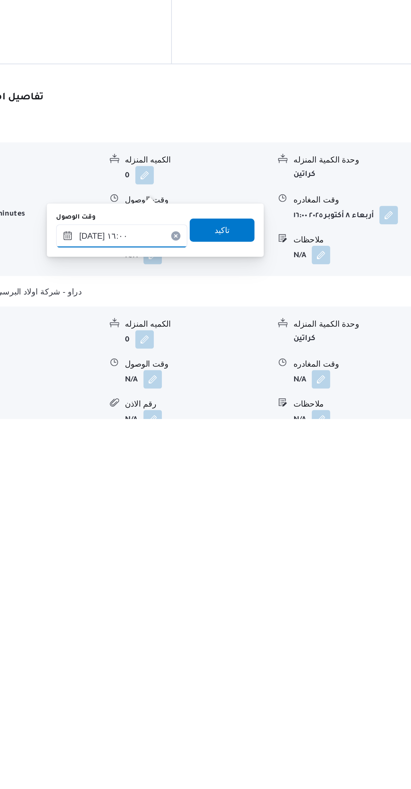
click at [193, 686] on input "٠٩/١٠/٢٠٢٥ ١٦:٠٠" at bounding box center [216, 682] width 76 height 13
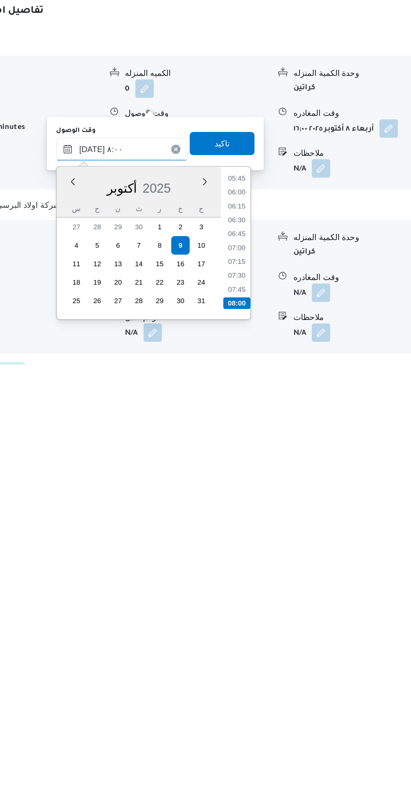
scroll to position [128, 0]
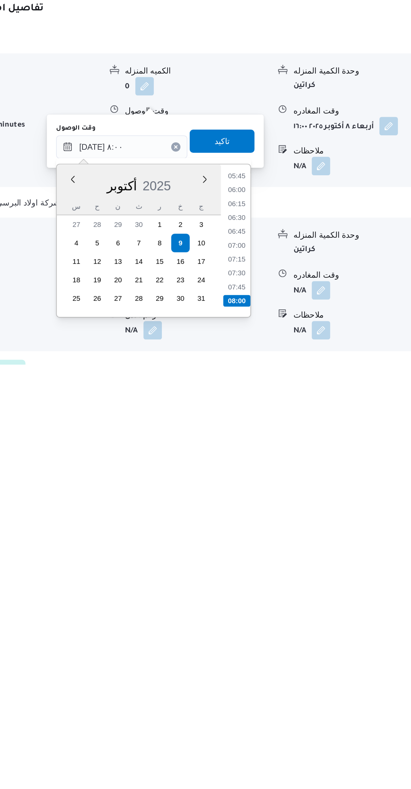
click at [280, 753] on li "08:00" at bounding box center [283, 752] width 16 height 7
type input "٠٩/١٠/٢٠٢٥ ٠٨:٠٠"
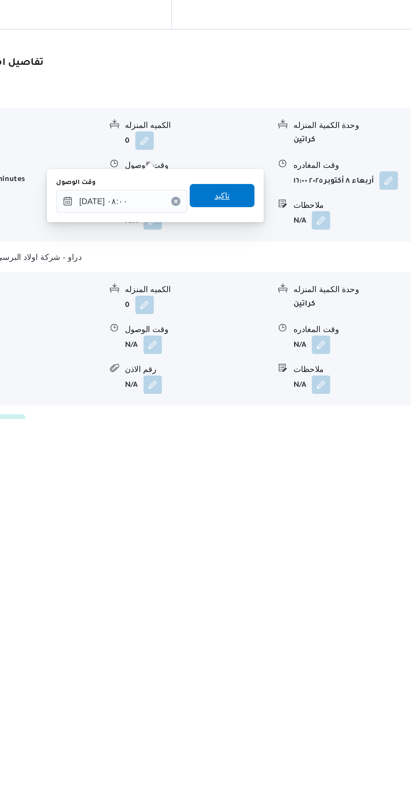
click at [270, 659] on span "تاكيد" at bounding box center [274, 659] width 9 height 8
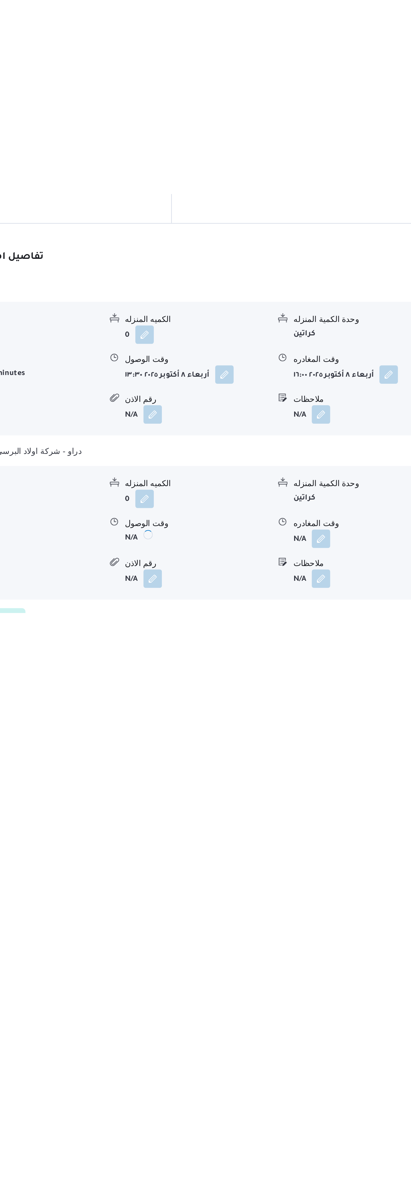
scroll to position [135, 0]
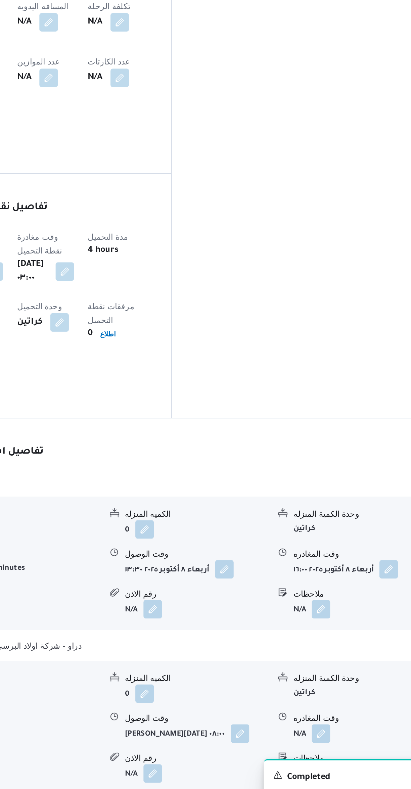
click at [331, 734] on button "button" at bounding box center [331, 739] width 11 height 11
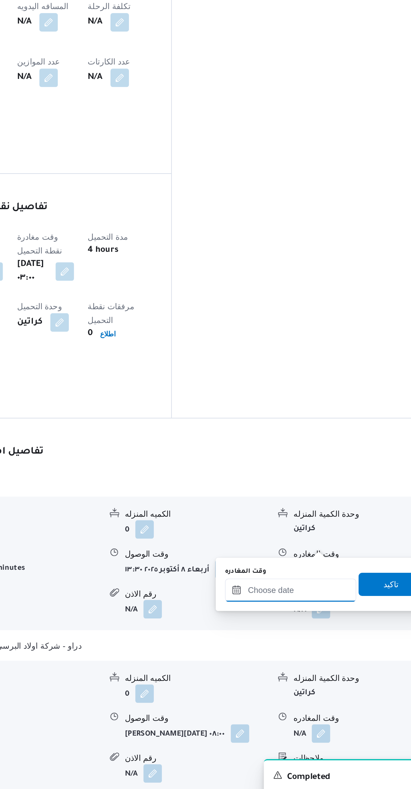
click at [314, 652] on input "وقت المغادره" at bounding box center [314, 655] width 76 height 13
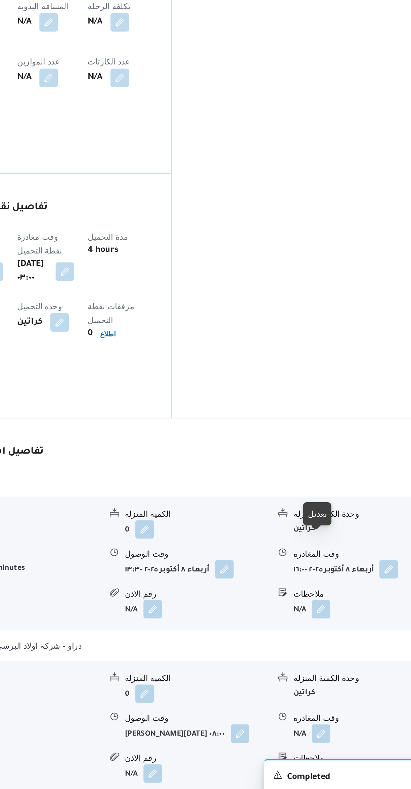
scroll to position [159, 0]
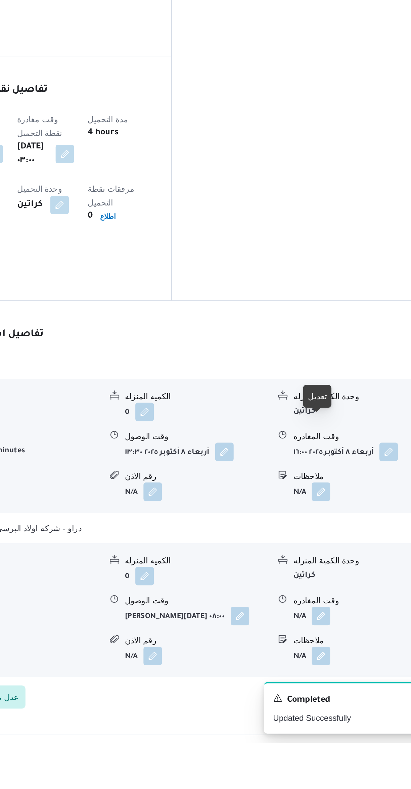
click at [327, 710] on button "button" at bounding box center [331, 715] width 11 height 11
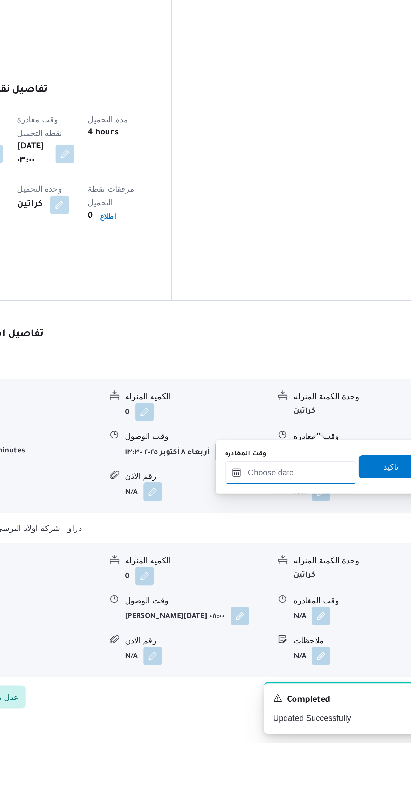
click at [300, 631] on input "وقت المغادره" at bounding box center [314, 632] width 76 height 13
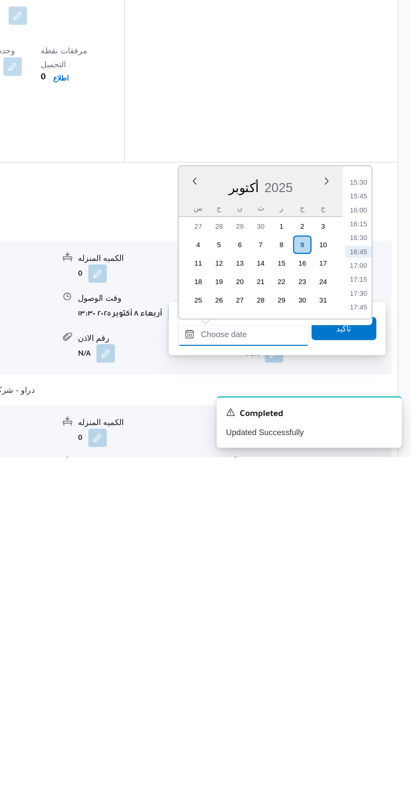
scroll to position [75, 0]
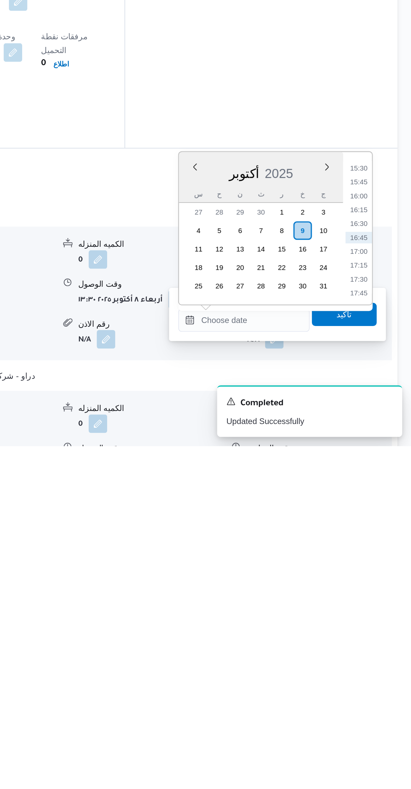
click at [375, 628] on li "15:30" at bounding box center [380, 627] width 15 height 7
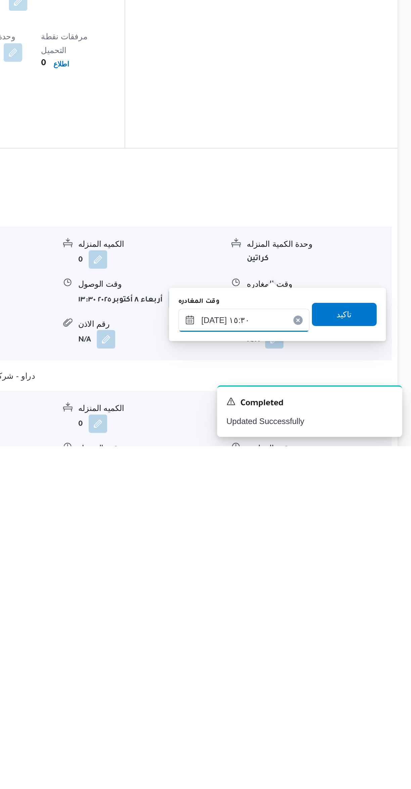
click at [301, 721] on input "٠٩/١٠/٢٠٢٥ ١٥:٣٠" at bounding box center [314, 715] width 76 height 13
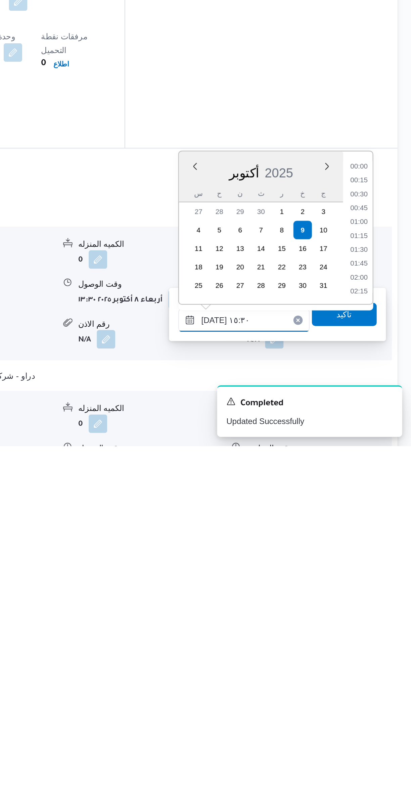
scroll to position [459, 0]
click at [375, 627] on li "14:15" at bounding box center [380, 627] width 15 height 7
type input "٠٩/١٠/٢٠٢٥ ١٤:١٥"
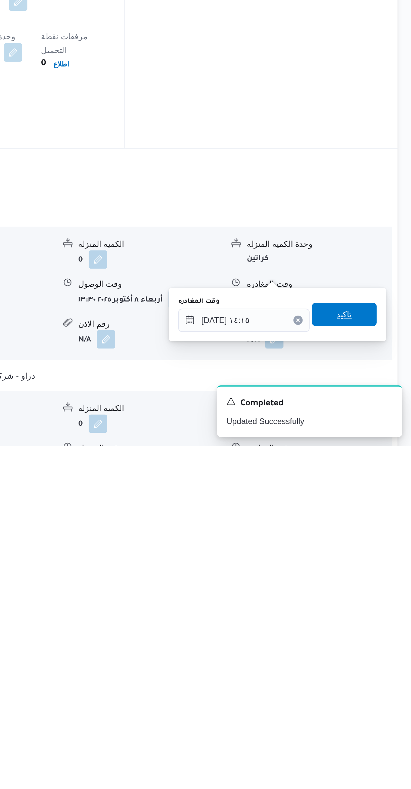
click at [357, 716] on span "تاكيد" at bounding box center [372, 712] width 38 height 13
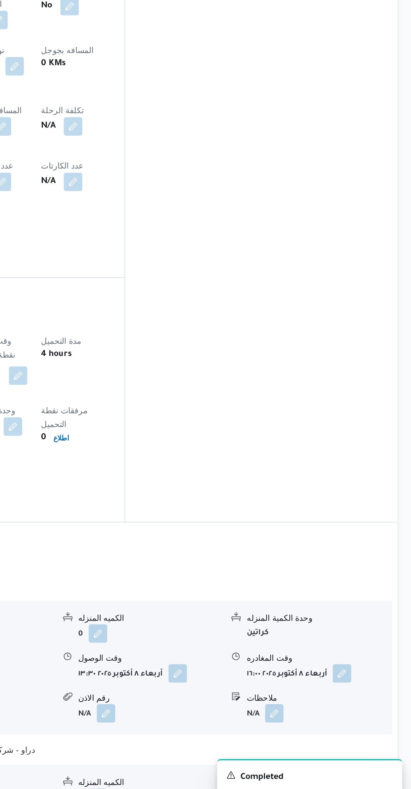
scroll to position [61, 0]
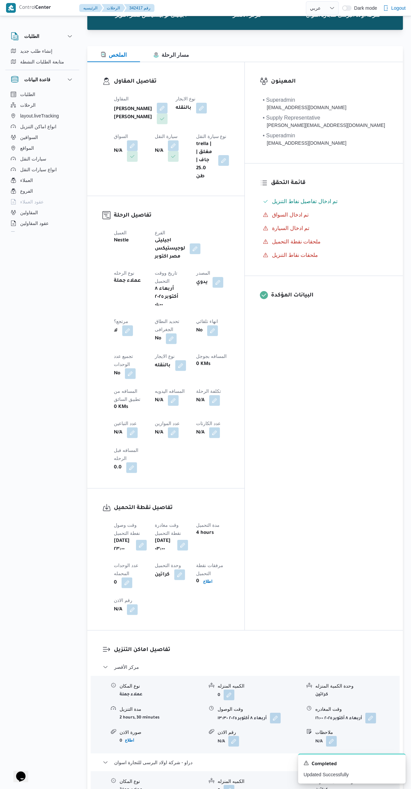
click at [154, 395] on div "N/A" at bounding box center [171, 401] width 34 height 12
click at [168, 395] on button "button" at bounding box center [173, 400] width 11 height 11
click at [101, 373] on input "المسافه اليدويه" at bounding box center [115, 373] width 67 height 13
type input "900"
click at [150, 373] on span "تاكيد" at bounding box center [169, 370] width 38 height 13
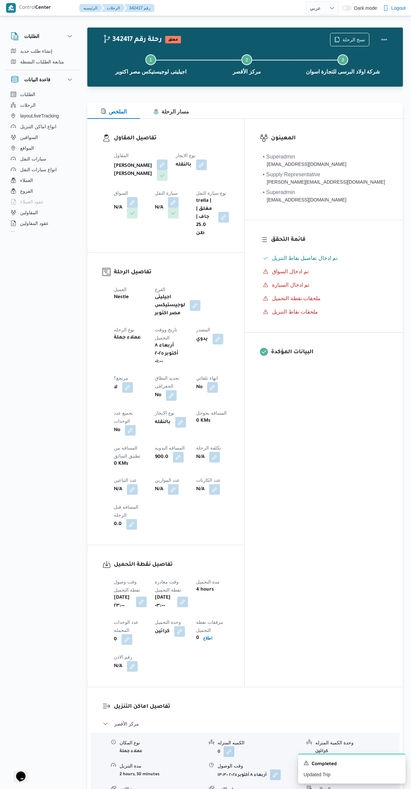
scroll to position [0, 0]
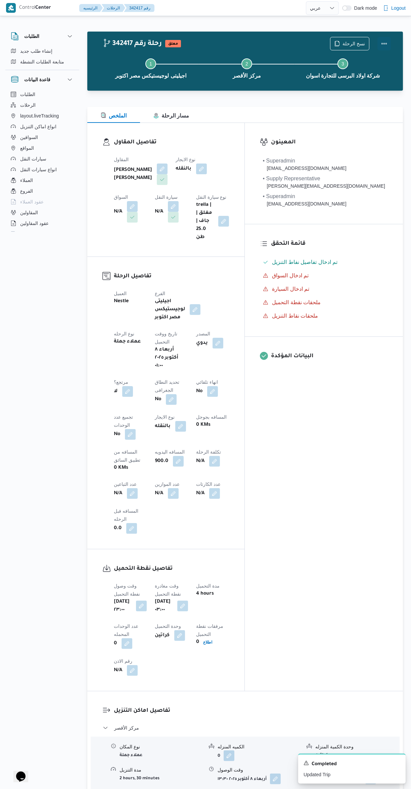
click at [384, 42] on button "Actions" at bounding box center [383, 43] width 13 height 13
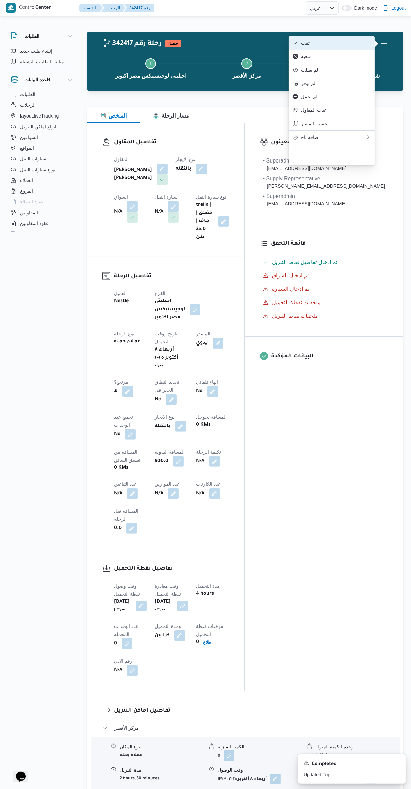
click at [355, 43] on span "تمت" at bounding box center [336, 42] width 70 height 5
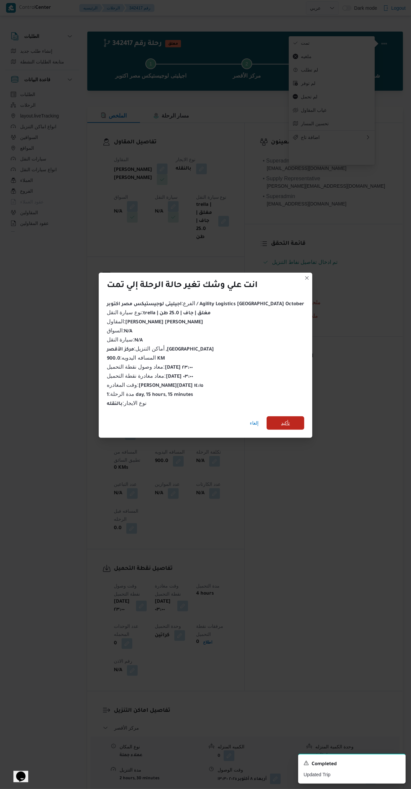
click at [284, 424] on span "تأكيد" at bounding box center [286, 422] width 38 height 13
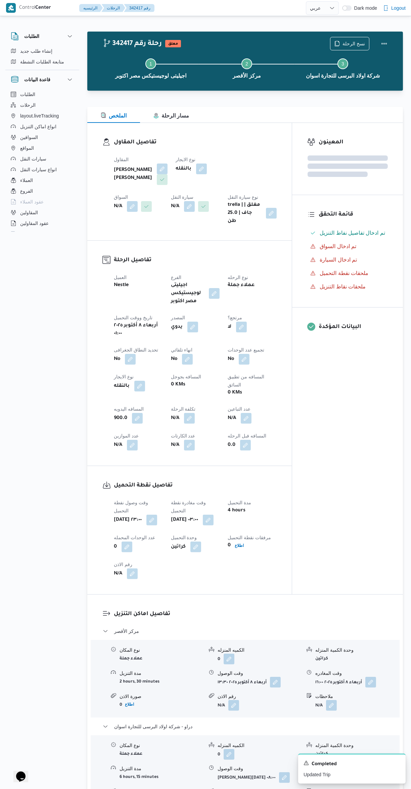
click at [342, 473] on div "المعينون قائمة التحقق تم ادخال تفاصيل نفاط التنزيل تم ادخال السواق تم ادخال الس…" at bounding box center [347, 358] width 111 height 471
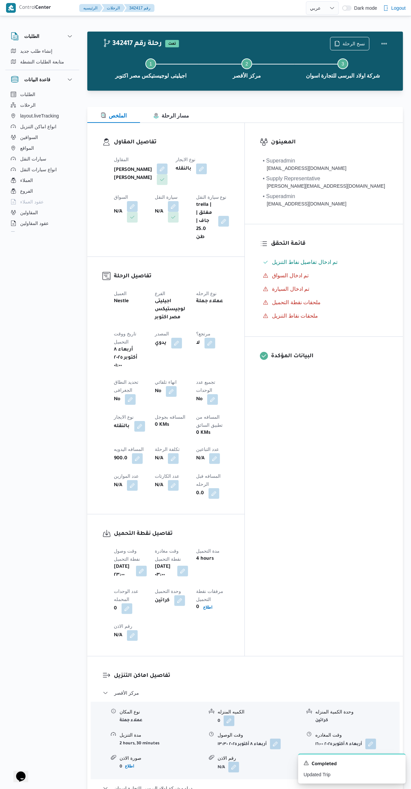
select select "ar"
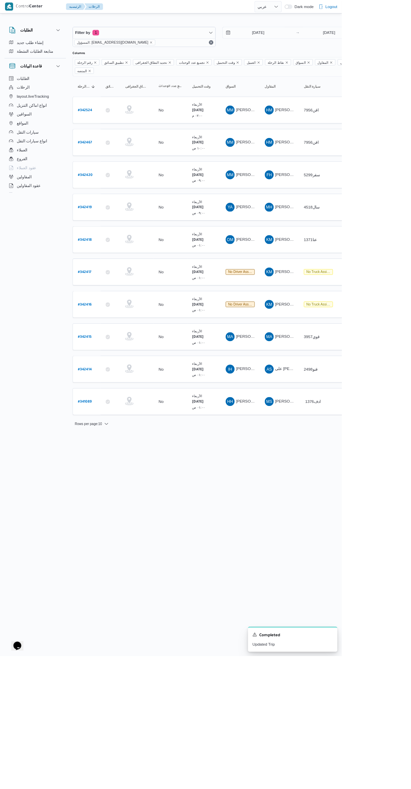
click at [104, 362] on link "# 342416" at bounding box center [102, 366] width 16 height 9
select select "ar"
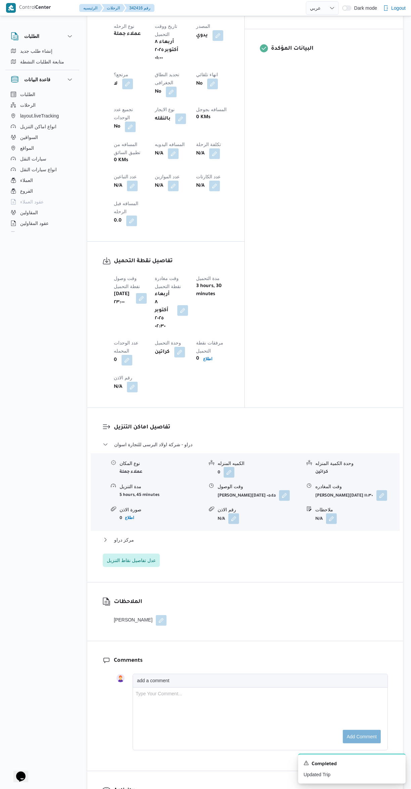
scroll to position [297, 0]
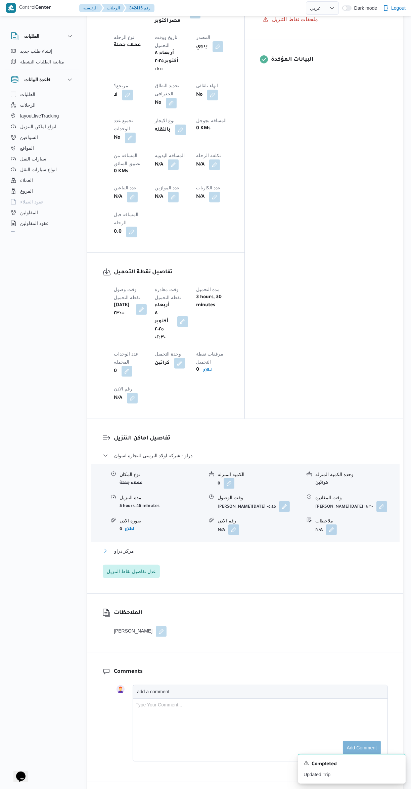
click at [105, 548] on icon "button" at bounding box center [105, 550] width 5 height 5
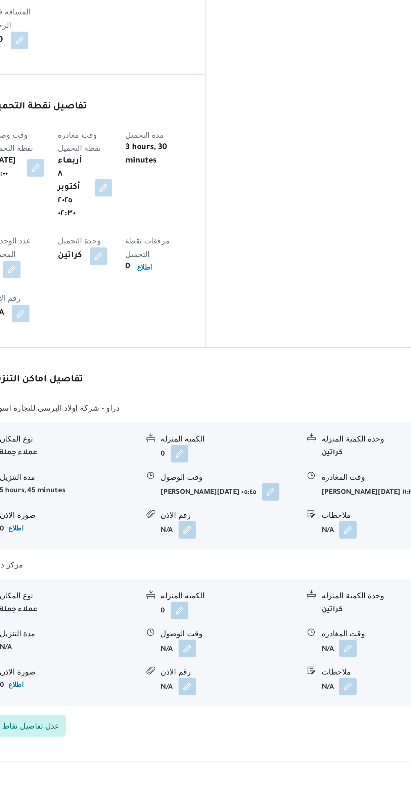
scroll to position [297, 0]
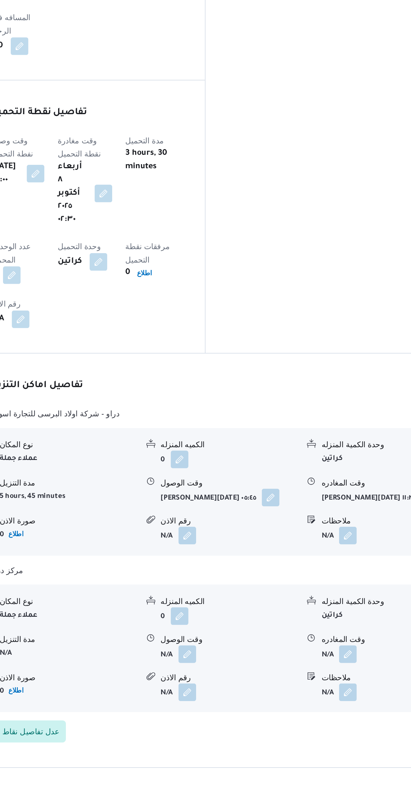
click at [231, 596] on button "button" at bounding box center [233, 601] width 11 height 11
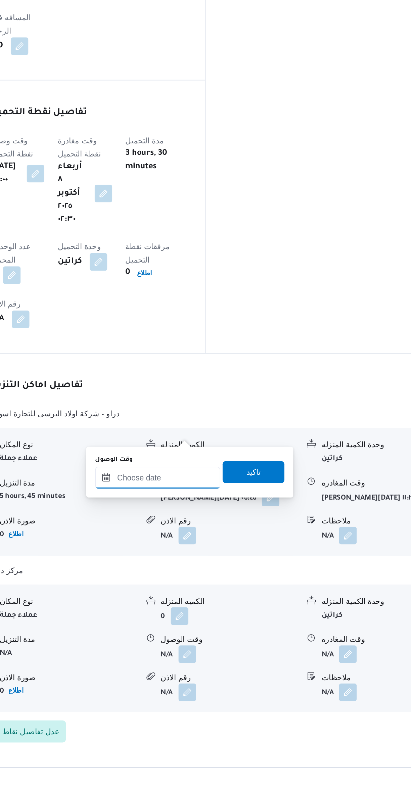
click at [214, 493] on input "وقت الوصول" at bounding box center [216, 494] width 76 height 13
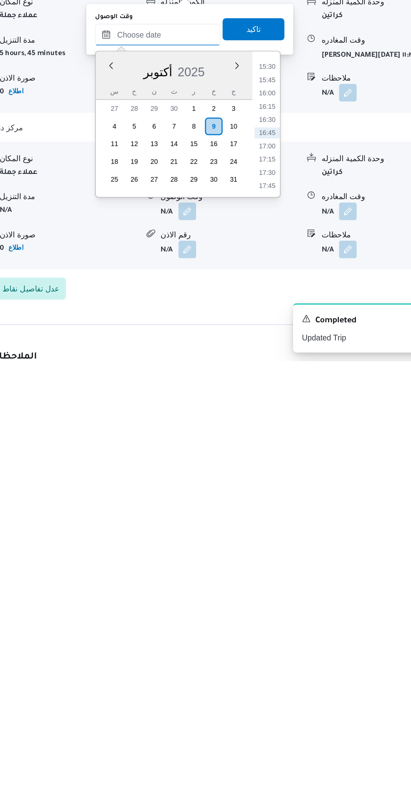
scroll to position [203, 0]
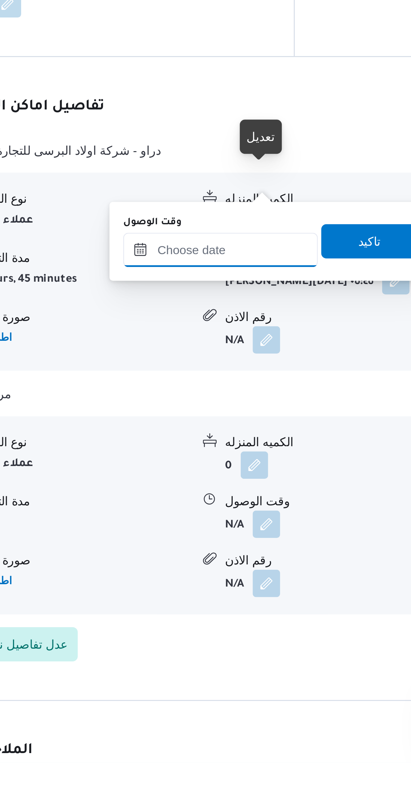
click at [206, 588] on input "وقت الوصول" at bounding box center [216, 588] width 76 height 13
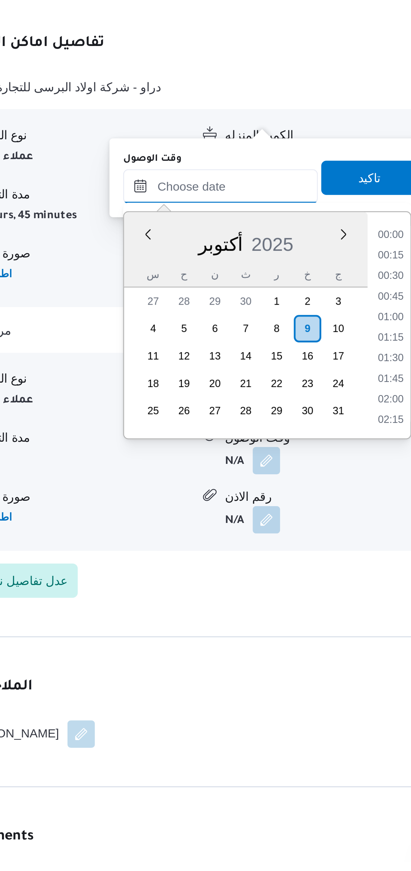
scroll to position [499, 0]
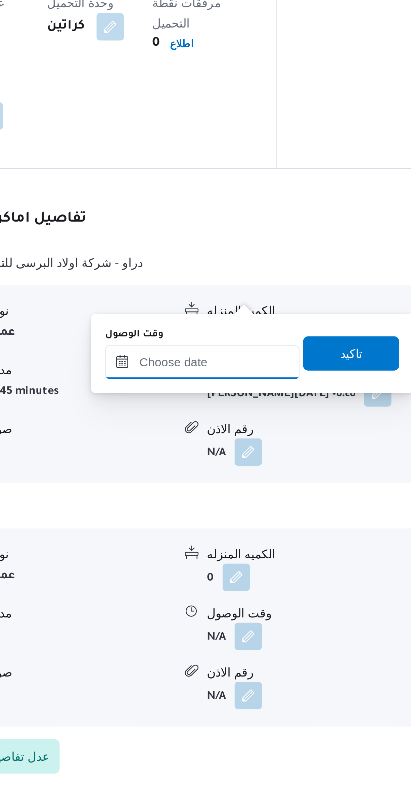
click at [216, 567] on input "وقت الوصول" at bounding box center [216, 565] width 76 height 13
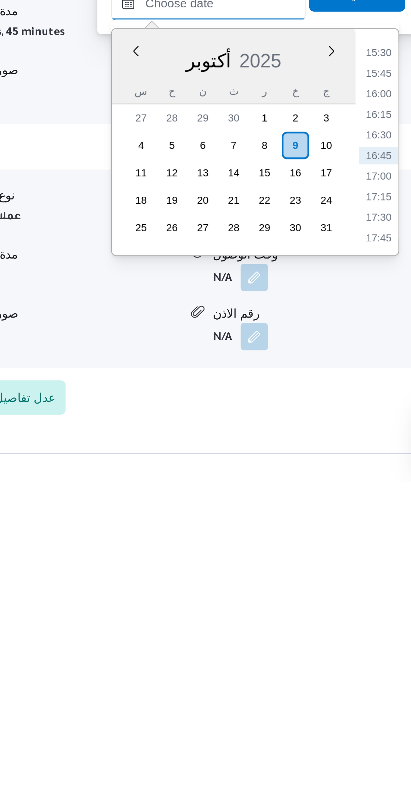
scroll to position [190, 0]
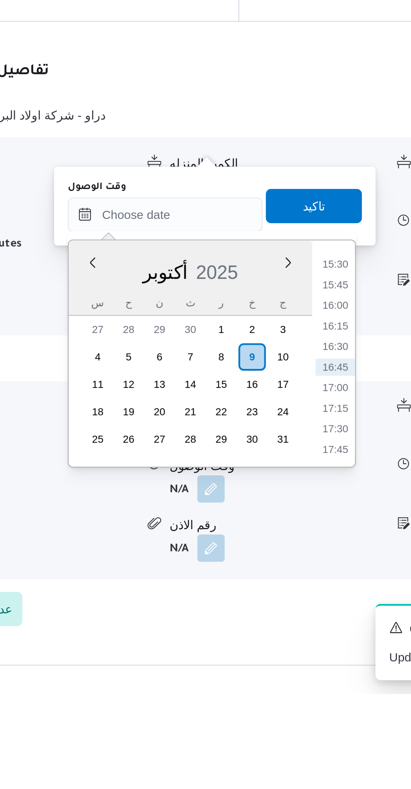
click at [283, 620] on li "15:30" at bounding box center [282, 621] width 15 height 7
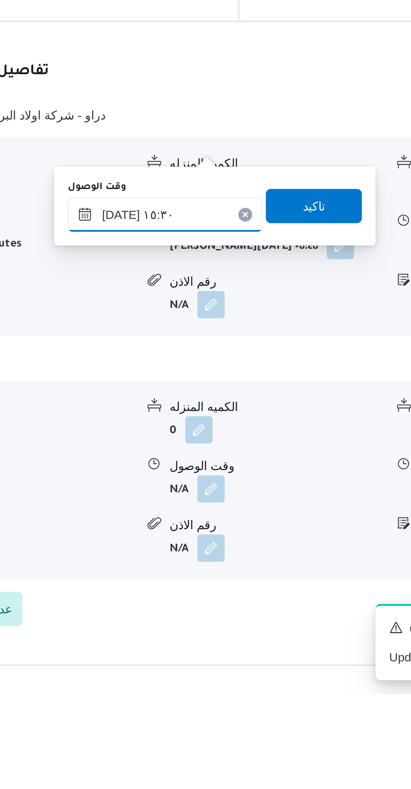
click at [194, 604] on input "٠٩/١٠/٢٠٢٥ ١٥:٣٠" at bounding box center [216, 601] width 76 height 13
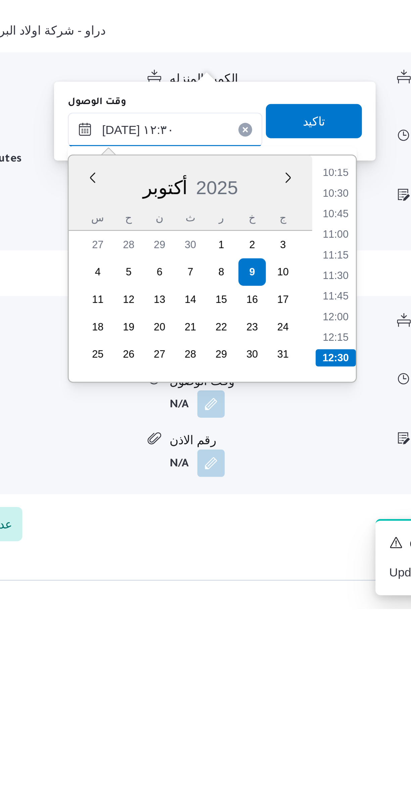
type input "٠٩/١٠/٢٠٢٥ ١٢:٣٠"
click at [285, 688] on li "12:30" at bounding box center [283, 690] width 16 height 7
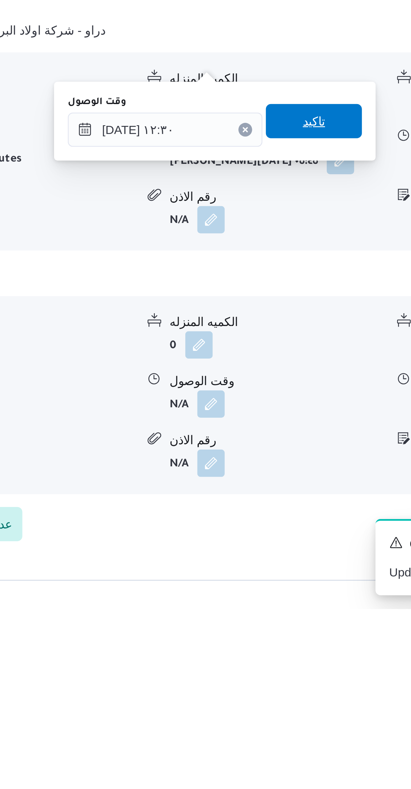
click at [282, 597] on span "تاكيد" at bounding box center [274, 597] width 38 height 13
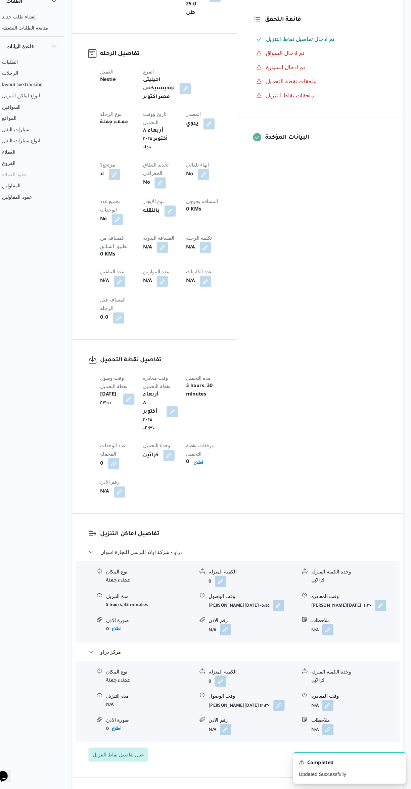
click at [168, 266] on button "button" at bounding box center [173, 271] width 11 height 11
click at [111, 245] on input "المسافه اليدويه" at bounding box center [115, 244] width 67 height 13
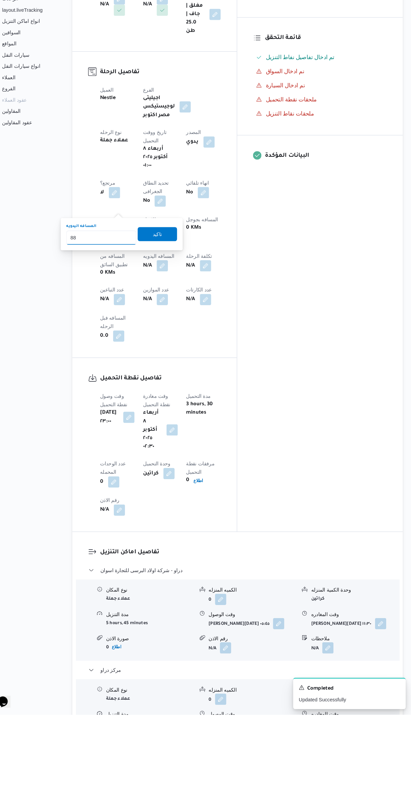
type input "885"
click at [151, 332] on span "تاكيد" at bounding box center [169, 329] width 38 height 13
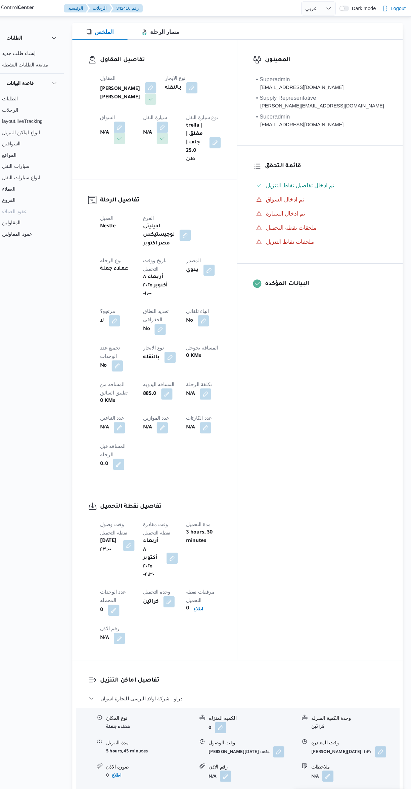
scroll to position [0, 0]
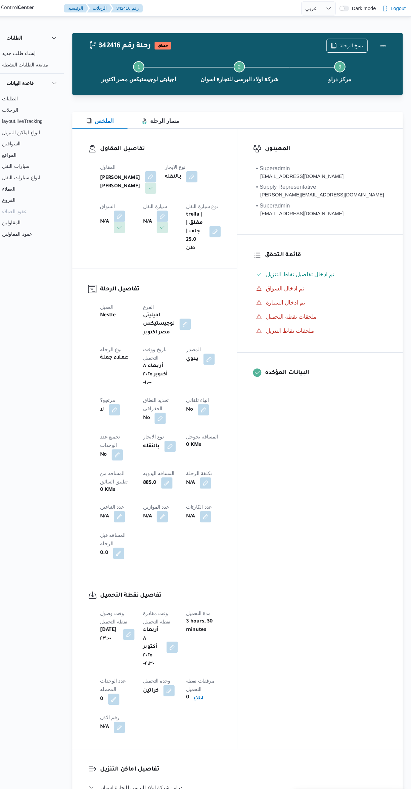
select select "ar"
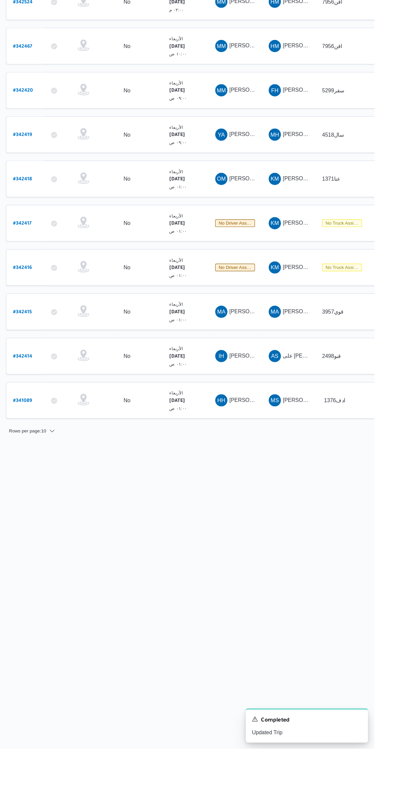
click at [103, 403] on b "# 342415" at bounding box center [102, 405] width 16 height 5
select select "ar"
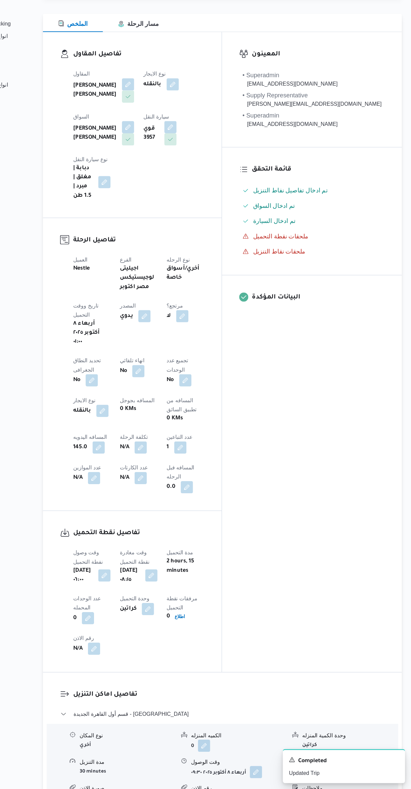
scroll to position [7, 0]
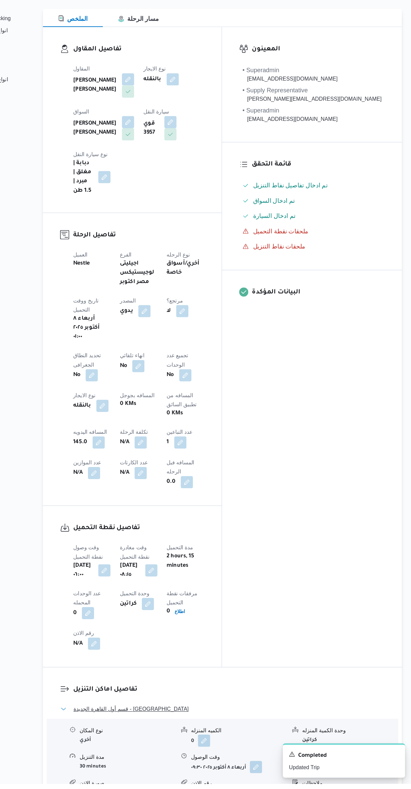
click at [295, 719] on button "قسم أول القاهرة الجديدة - الهدايا" at bounding box center [245, 723] width 285 height 8
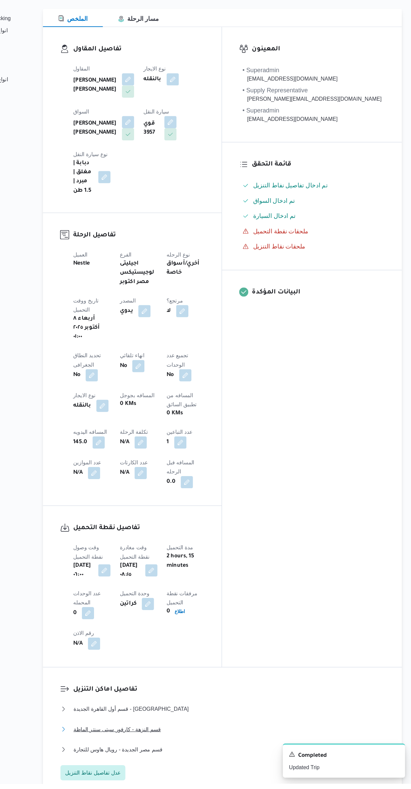
click at [263, 737] on button "قسم النزهة - كارفور سيتى سنتر الماظة" at bounding box center [245, 741] width 285 height 8
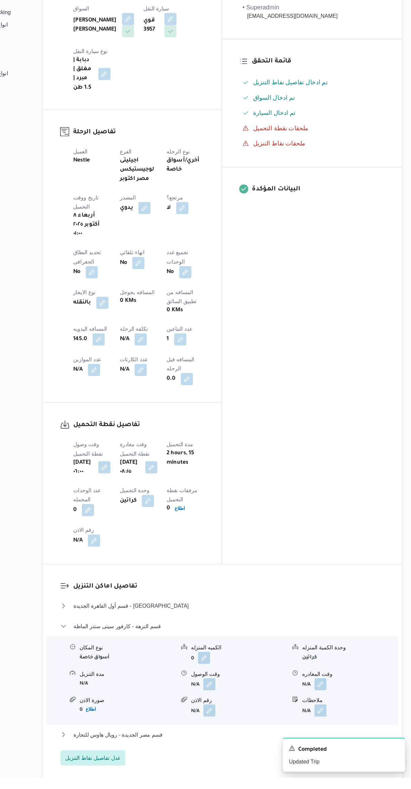
scroll to position [104, 0]
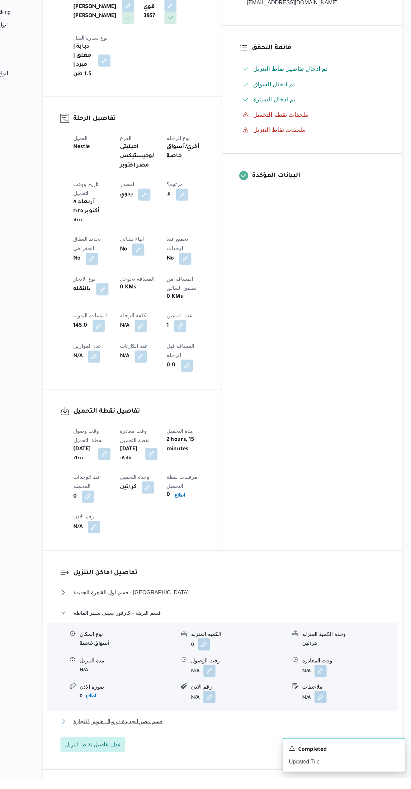
click at [270, 735] on button "قسم مصر الجديدة - رويال هاوس للتجارة" at bounding box center [245, 739] width 285 height 8
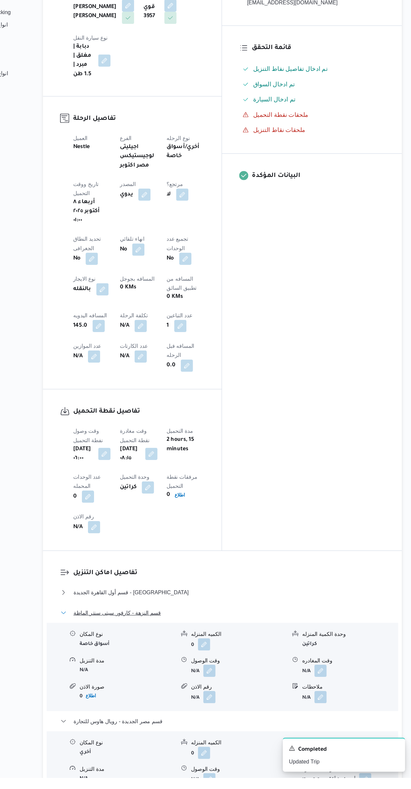
click at [137, 640] on span "قسم النزهة - كارفور سيتى سنتر الماظة" at bounding box center [152, 644] width 77 height 8
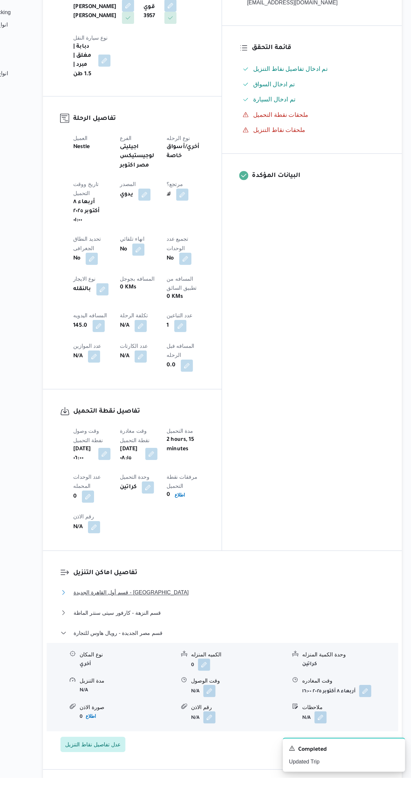
click at [130, 622] on span "قسم أول القاهرة الجديدة - الهدايا" at bounding box center [164, 626] width 101 height 8
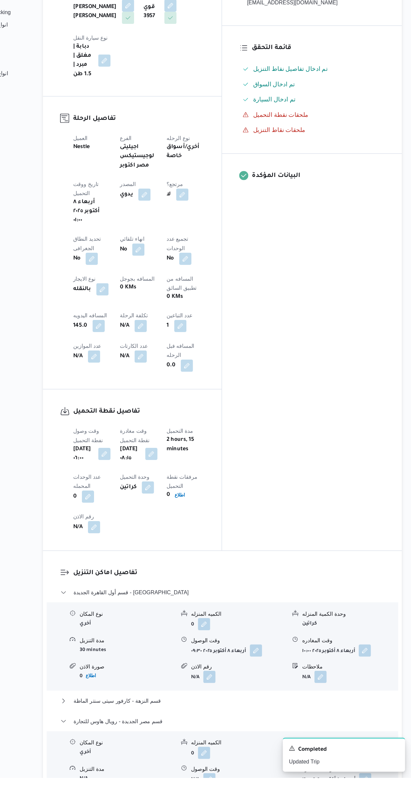
click at [322, 750] on input "ملاحظات" at bounding box center [313, 748] width 67 height 13
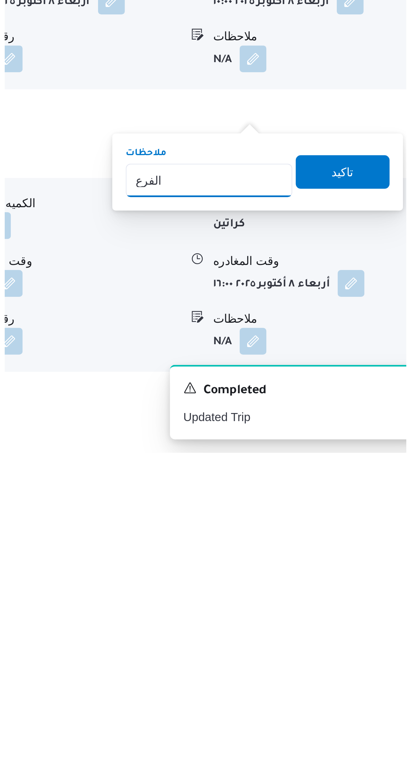
scroll to position [174, 0]
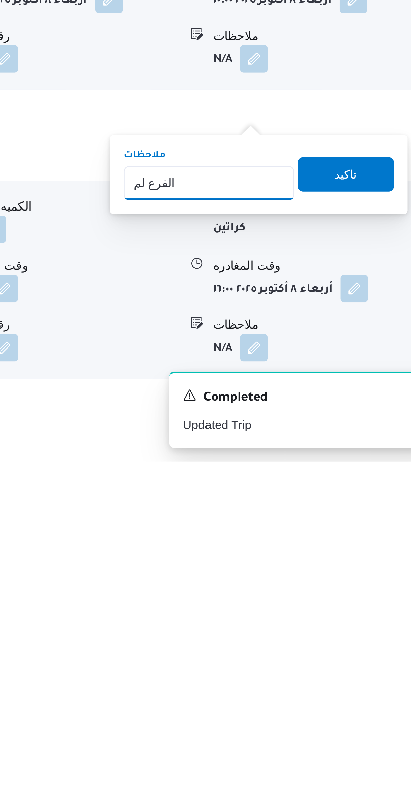
type input "الفرع لم يسلم"
click at [368, 677] on span "تاكيد" at bounding box center [368, 676] width 38 height 13
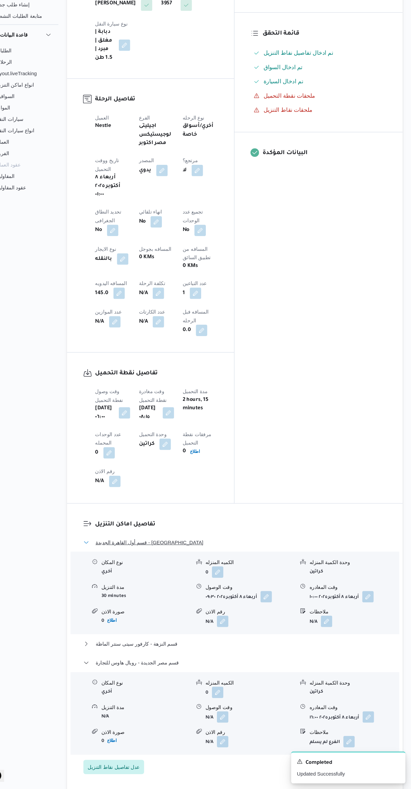
click at [273, 553] on button "قسم أول القاهرة الجديدة - الهدايا" at bounding box center [245, 557] width 285 height 8
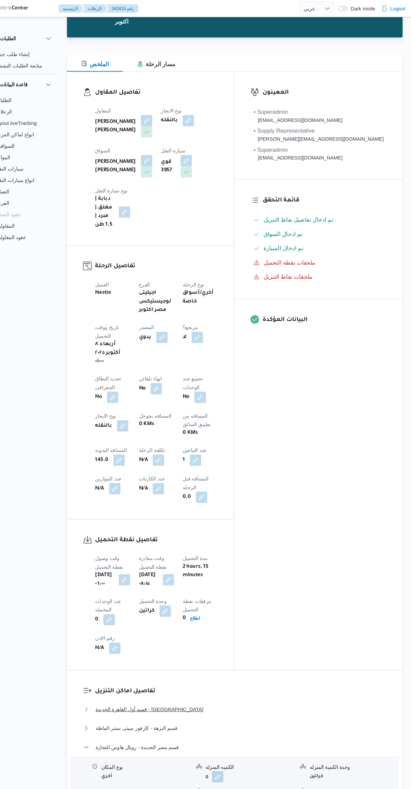
scroll to position [0, 0]
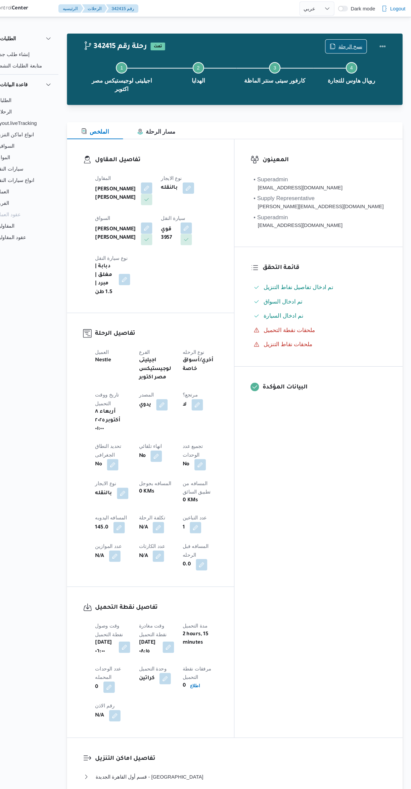
click at [354, 45] on span "نسخ الرحلة" at bounding box center [354, 44] width 22 height 8
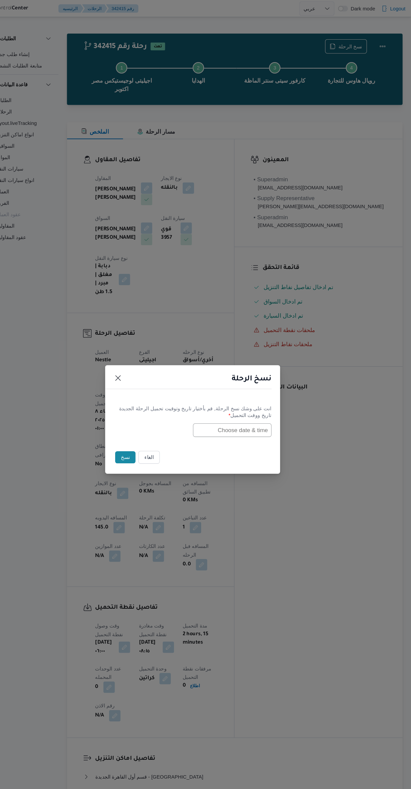
click at [255, 401] on input "text" at bounding box center [243, 404] width 74 height 13
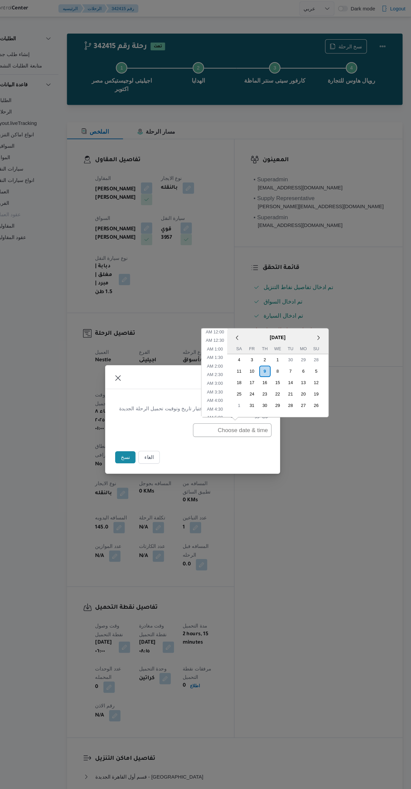
scroll to position [228, 0]
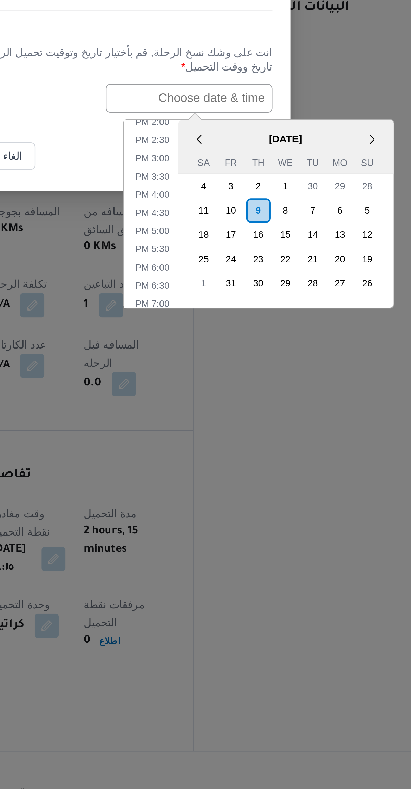
click at [272, 453] on div "9" at bounding box center [273, 454] width 11 height 11
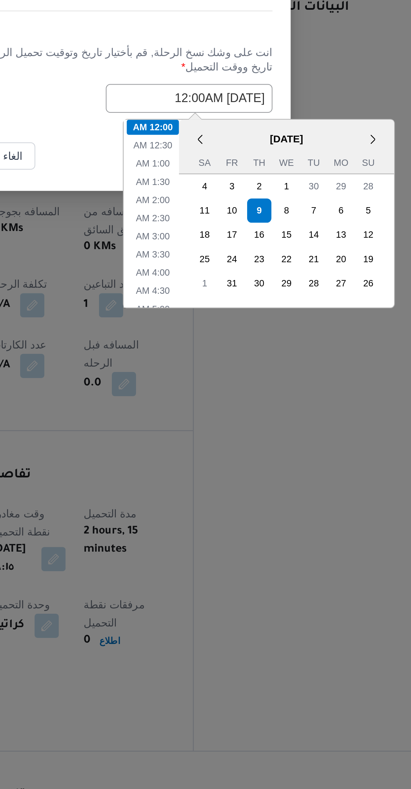
click at [190, 398] on div "09/10/2025 12:00AM < October 2025 > Su Mo Tu We Th Fr Sa 28 29 30 1 2 3 4 5 6 7…" at bounding box center [205, 404] width 148 height 13
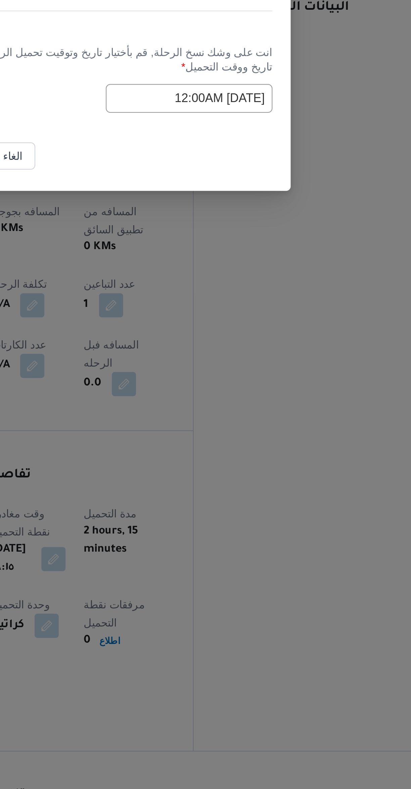
click at [217, 404] on input "09/10/2025 12:00AM" at bounding box center [243, 404] width 74 height 13
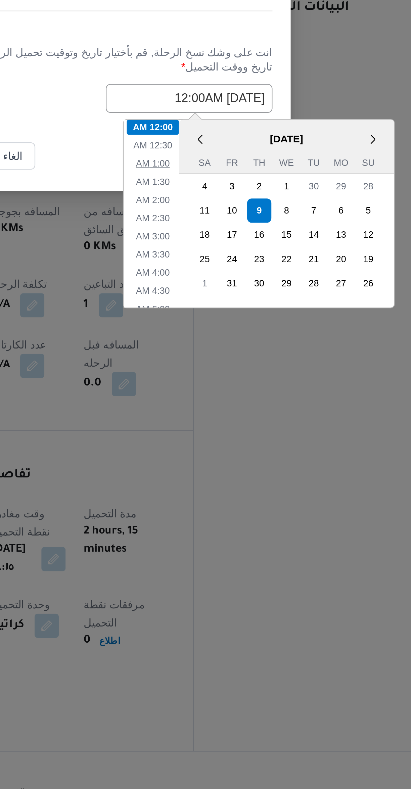
click at [221, 432] on li "1:00 AM" at bounding box center [227, 433] width 20 height 7
type input "09/10/2025 1:00AM"
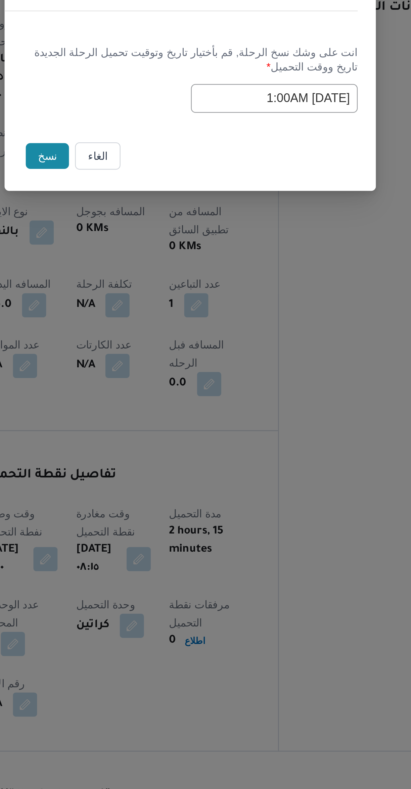
click at [137, 431] on button "نسخ" at bounding box center [142, 429] width 19 height 11
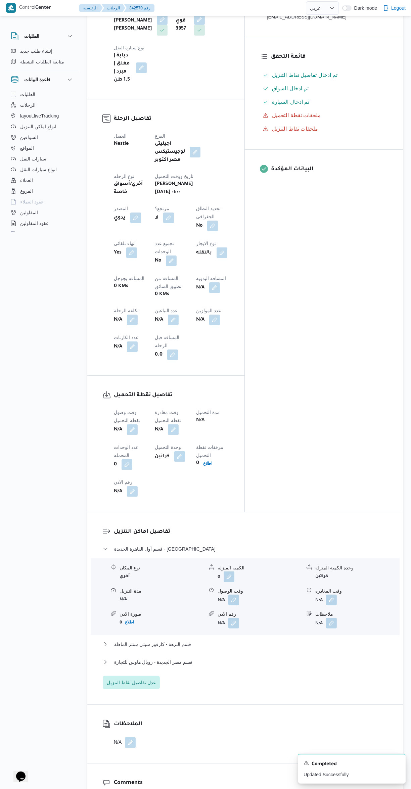
scroll to position [265, 0]
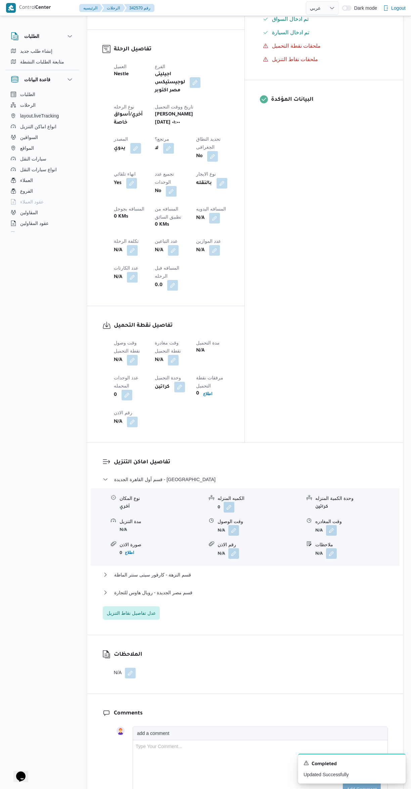
click at [131, 355] on button "button" at bounding box center [132, 360] width 11 height 11
click at [118, 286] on input "وقت وصول نفطة التحميل" at bounding box center [115, 284] width 76 height 13
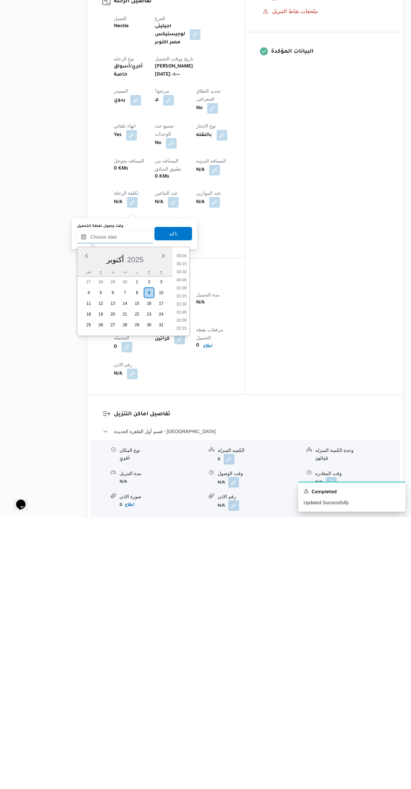
scroll to position [41, 0]
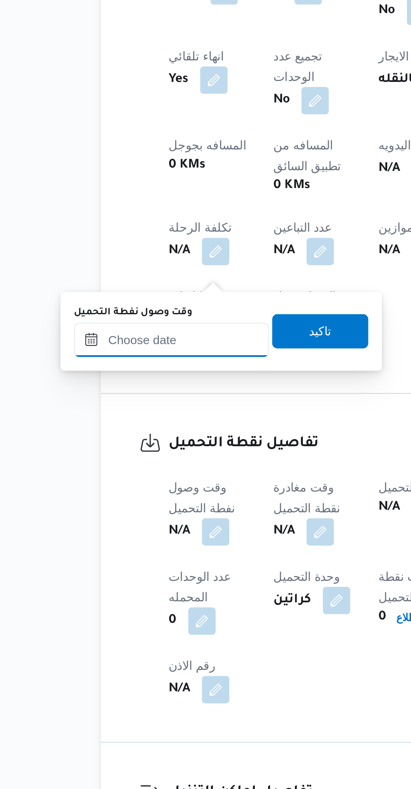
click at [123, 514] on input "وقت وصول نفطة التحميل" at bounding box center [115, 508] width 76 height 13
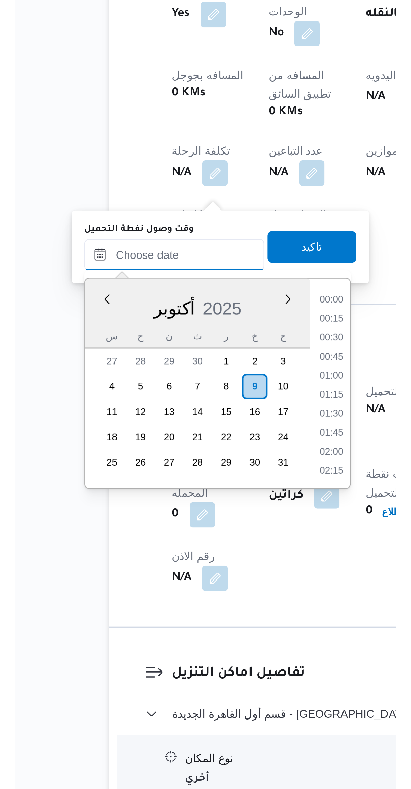
scroll to position [499, 0]
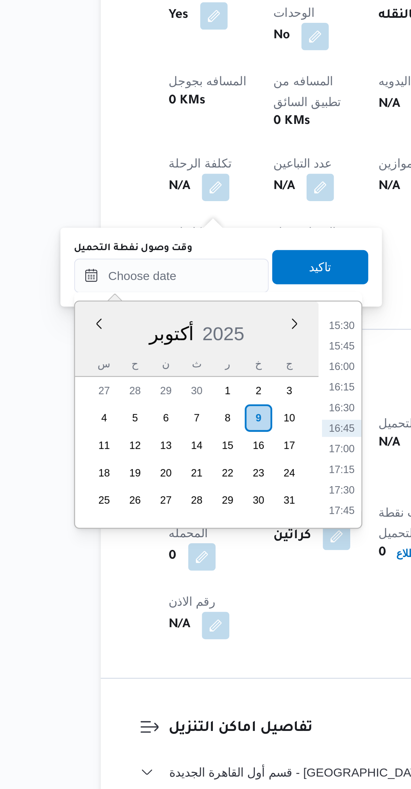
click at [182, 531] on li "15:30" at bounding box center [181, 532] width 15 height 7
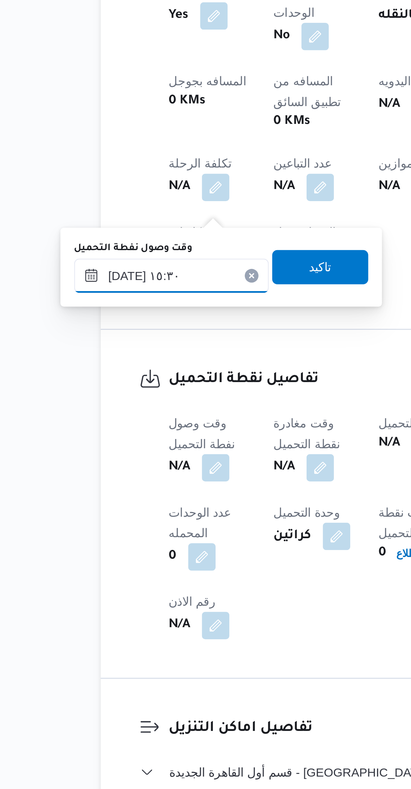
click at [92, 512] on input "٠٩/١٠/٢٠٢٥ ١٥:٣٠" at bounding box center [115, 512] width 76 height 13
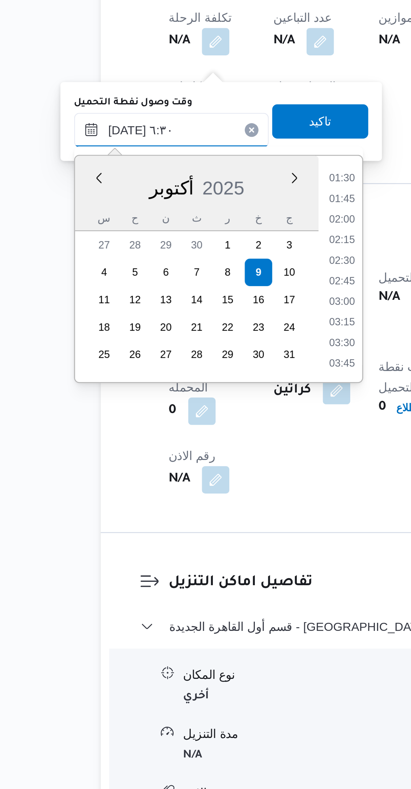
scroll to position [139, 0]
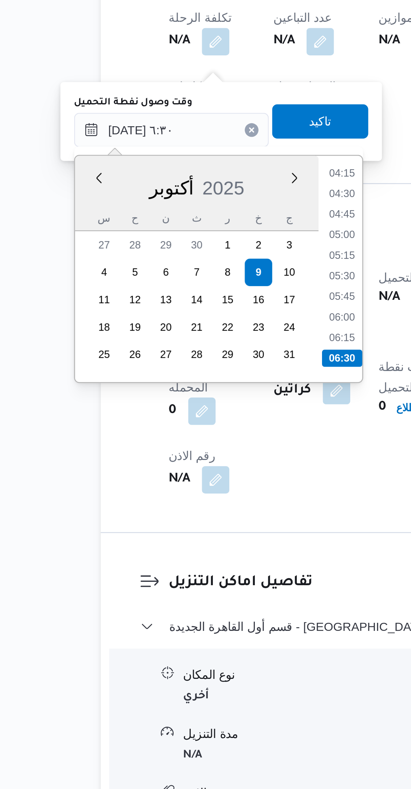
click at [182, 600] on li "06:30" at bounding box center [182, 602] width 16 height 7
type input "٠٩/١٠/٢٠٢٥ ٠٦:٣٠"
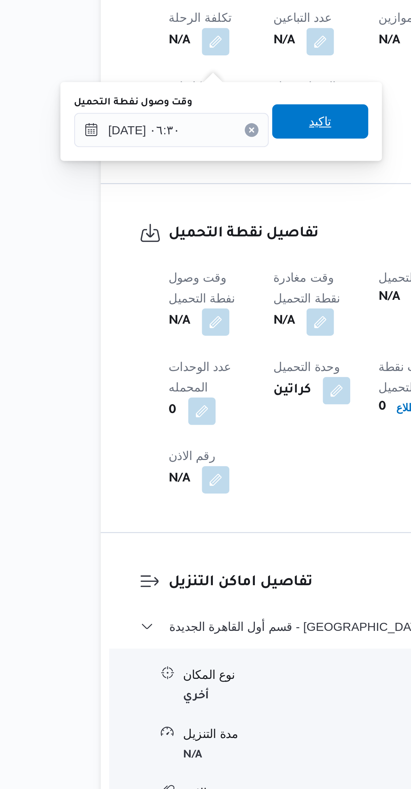
click at [172, 511] on span "تاكيد" at bounding box center [173, 509] width 38 height 13
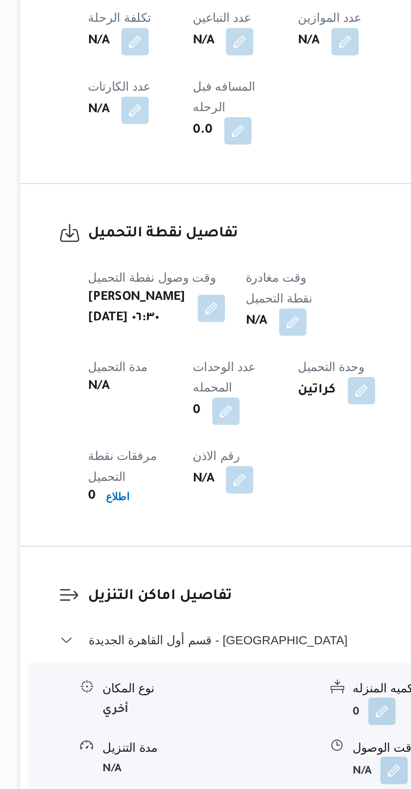
click at [190, 583] on button "button" at bounding box center [194, 588] width 11 height 11
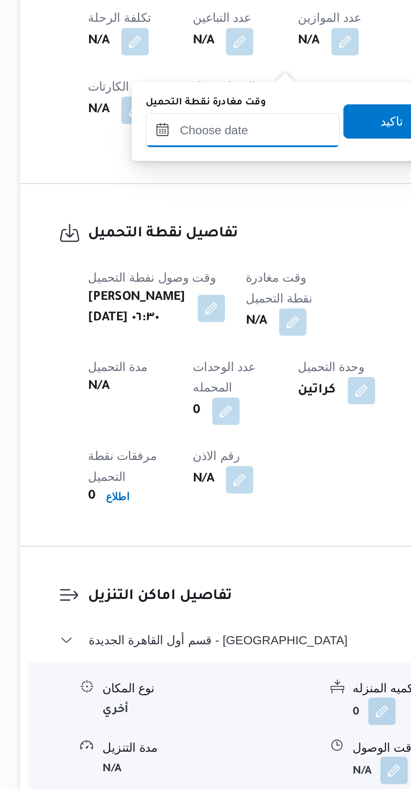
click at [173, 511] on input "وقت مغادرة نقطة التحميل" at bounding box center [174, 512] width 76 height 13
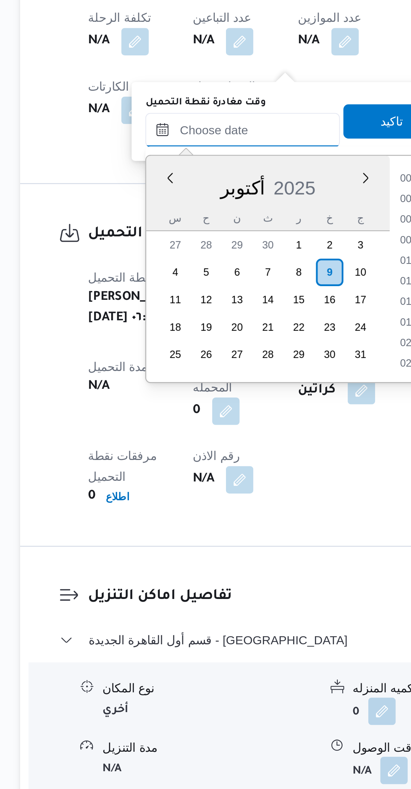
scroll to position [499, 0]
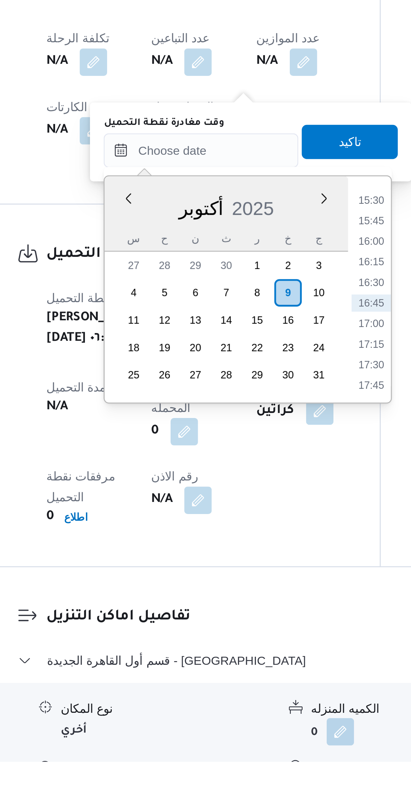
click at [240, 570] on li "15:30" at bounding box center [240, 569] width 15 height 7
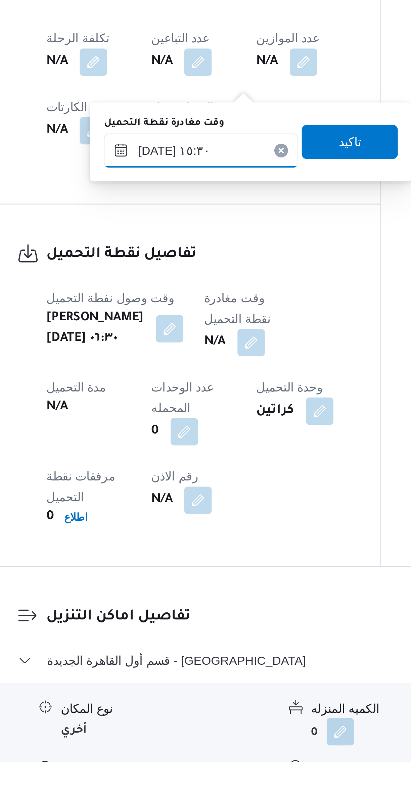
click at [152, 553] on input "٠٩/١٠/٢٠٢٥ ١٥:٣٠" at bounding box center [174, 549] width 76 height 13
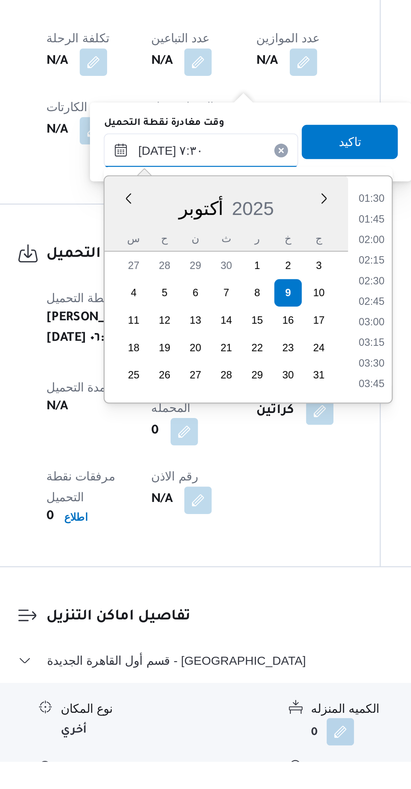
scroll to position [171, 0]
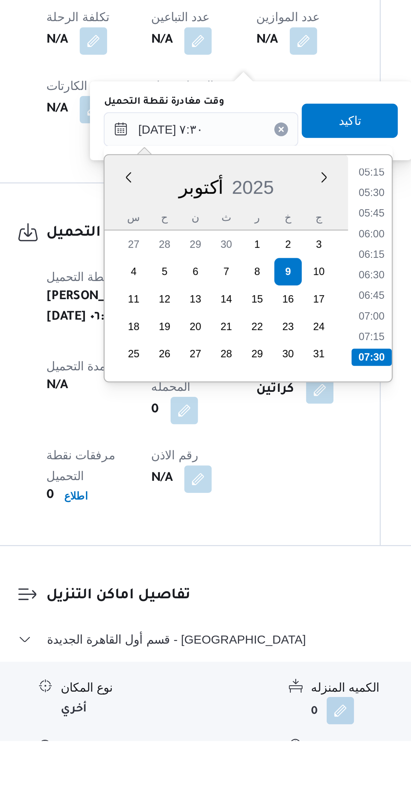
click at [244, 636] on li "07:30" at bounding box center [241, 639] width 16 height 7
type input "٠٩/١٠/٢٠٢٥ ٠٧:٣٠"
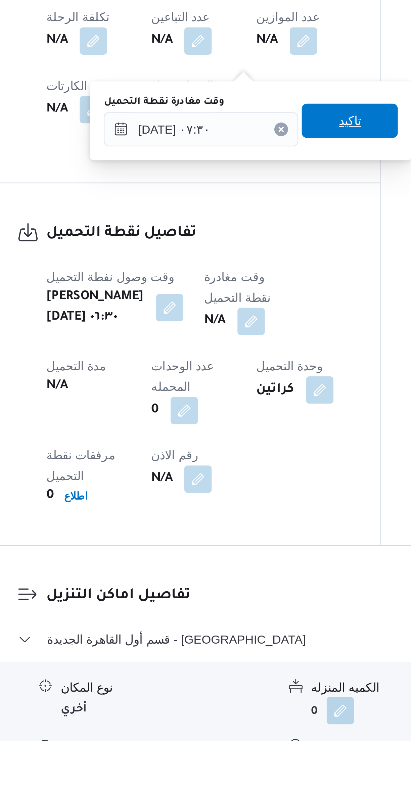
click at [236, 551] on span "تاكيد" at bounding box center [233, 546] width 38 height 13
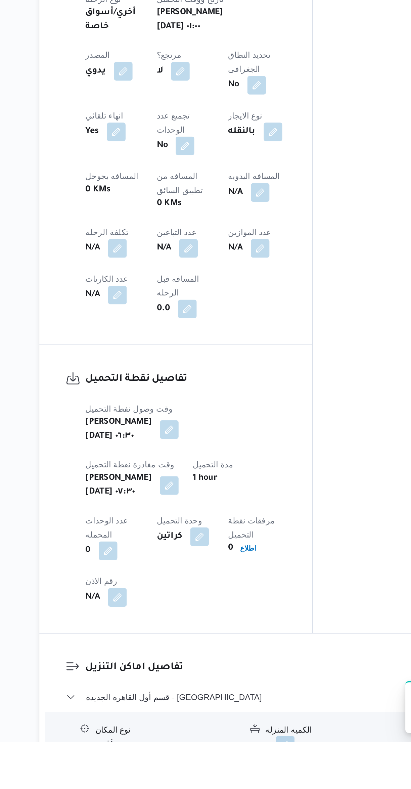
scroll to position [11, 0]
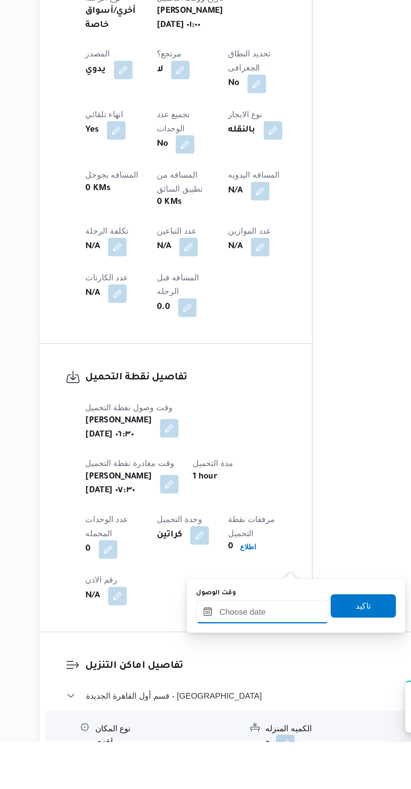
click at [222, 711] on input "وقت الوصول" at bounding box center [216, 714] width 76 height 13
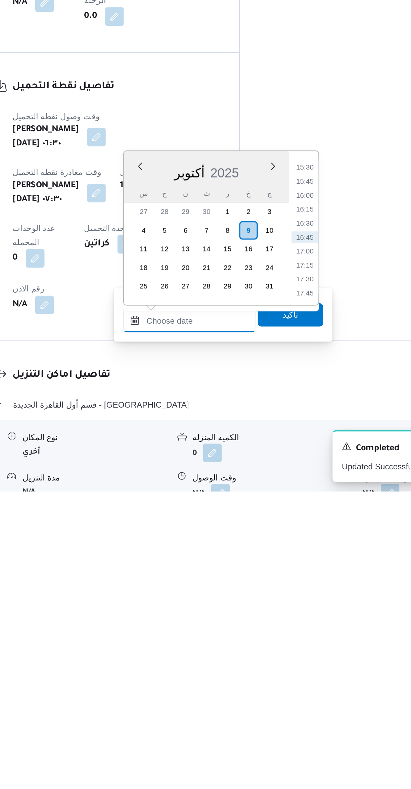
scroll to position [35, 0]
click at [277, 601] on li "15:30" at bounding box center [282, 602] width 15 height 7
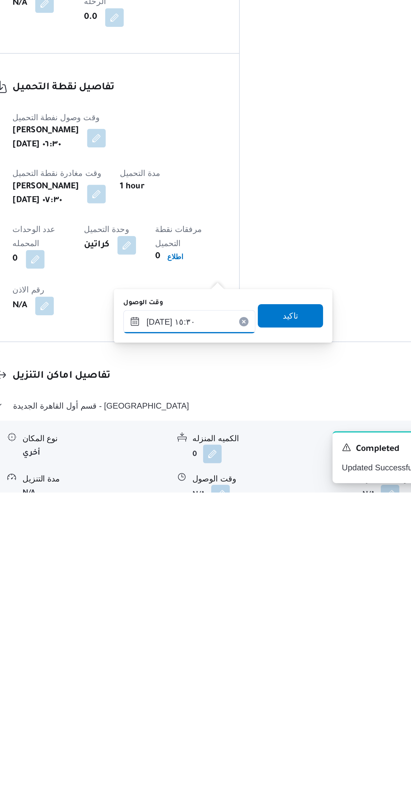
click at [195, 691] on input "٠٩/١٠/٢٠٢٥ ١٥:٣٠" at bounding box center [216, 690] width 76 height 13
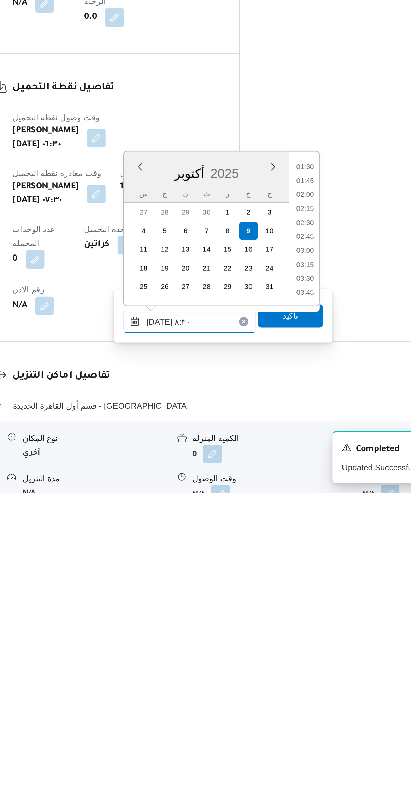
scroll to position [203, 0]
click at [280, 671] on li "08:30" at bounding box center [283, 672] width 16 height 7
type input "٠٩/١٠/٢٠٢٥ ٠٨:٣٠"
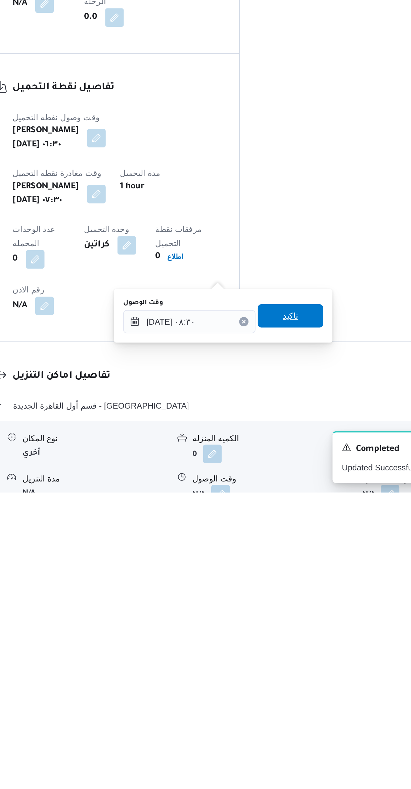
click at [278, 689] on span "تاكيد" at bounding box center [274, 687] width 38 height 13
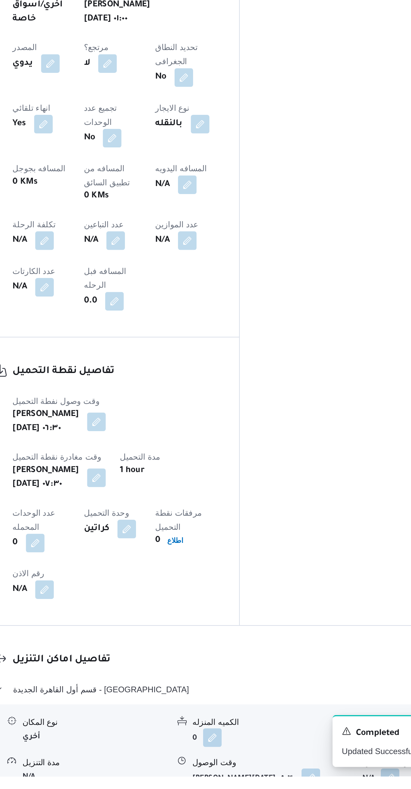
scroll to position [95, 0]
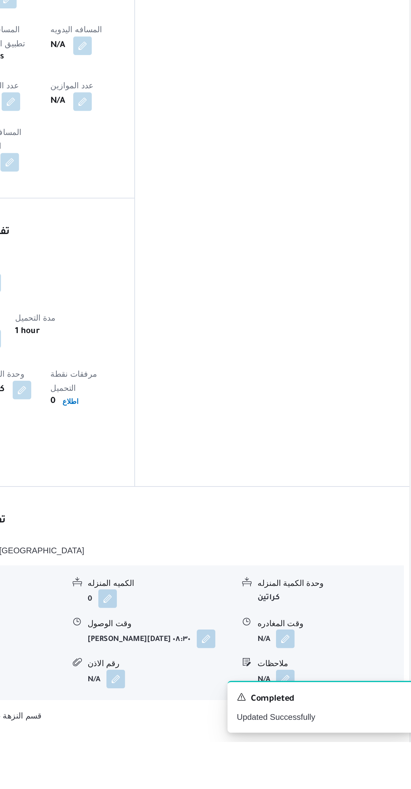
click at [336, 724] on button "button" at bounding box center [331, 729] width 11 height 11
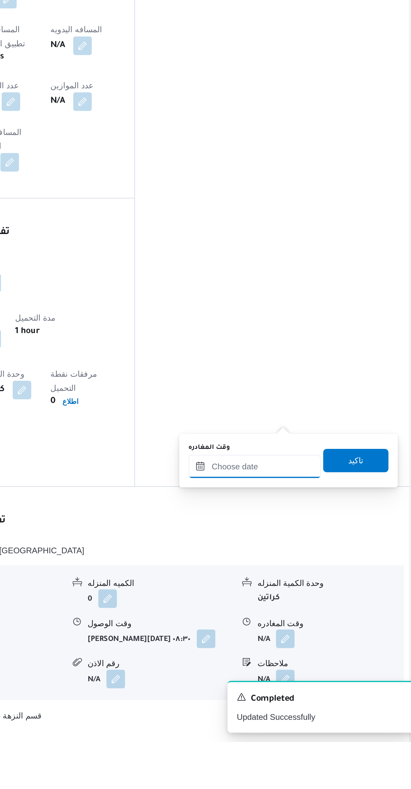
click at [309, 632] on input "وقت المغادره" at bounding box center [314, 630] width 76 height 13
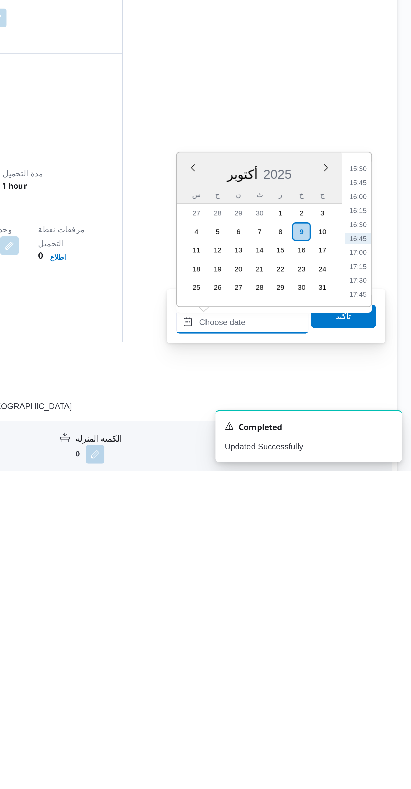
scroll to position [21, 0]
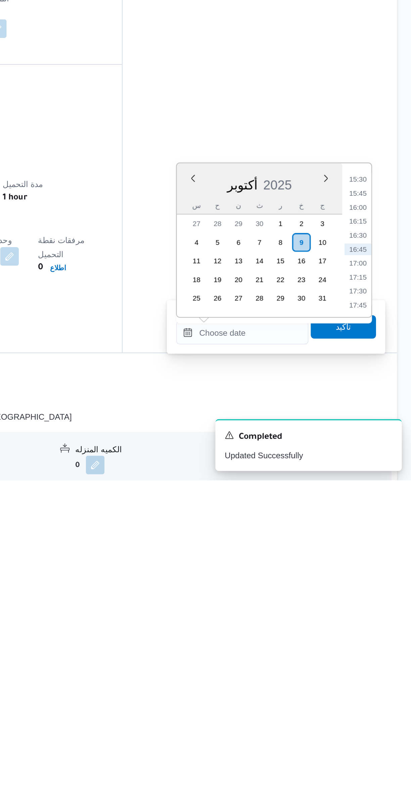
click at [380, 615] on li "15:30" at bounding box center [380, 616] width 15 height 7
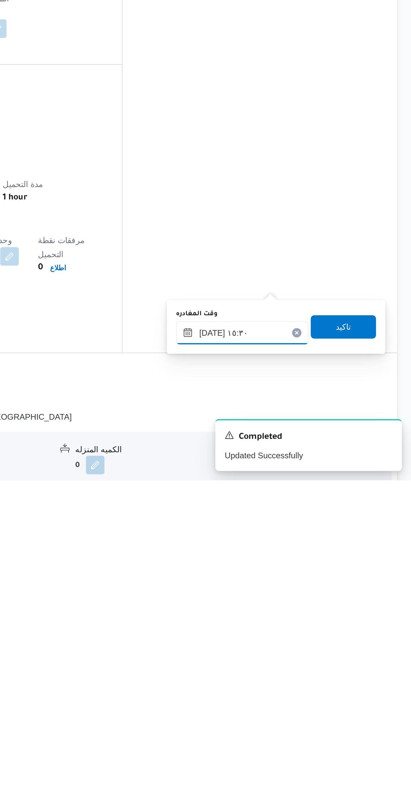
click at [293, 705] on input "٠٩/١٠/٢٠٢٥ ١٥:٣٠" at bounding box center [314, 703] width 76 height 13
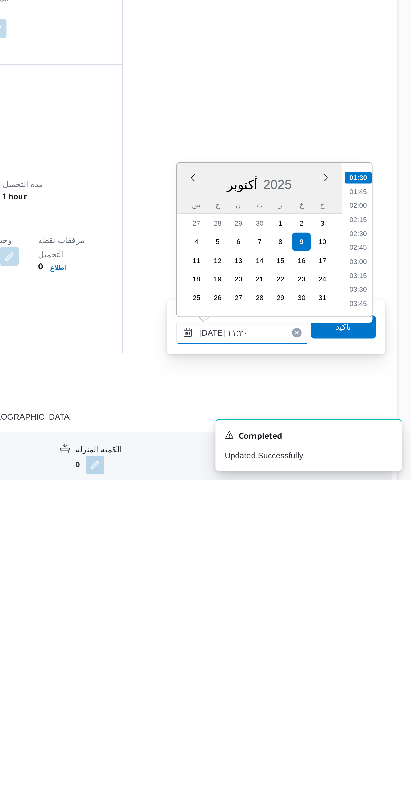
scroll to position [300, 0]
click at [382, 674] on li "11:15" at bounding box center [380, 677] width 15 height 7
type input "٠٩/١٠/٢٠٢٥ ١١:١٥"
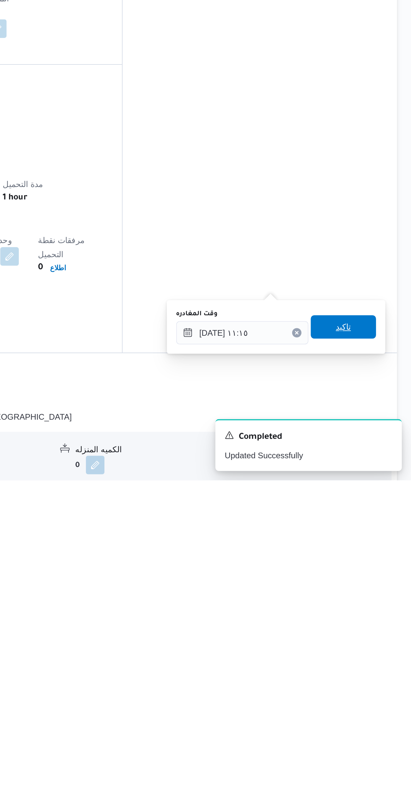
click at [370, 698] on span "تاكيد" at bounding box center [372, 700] width 38 height 13
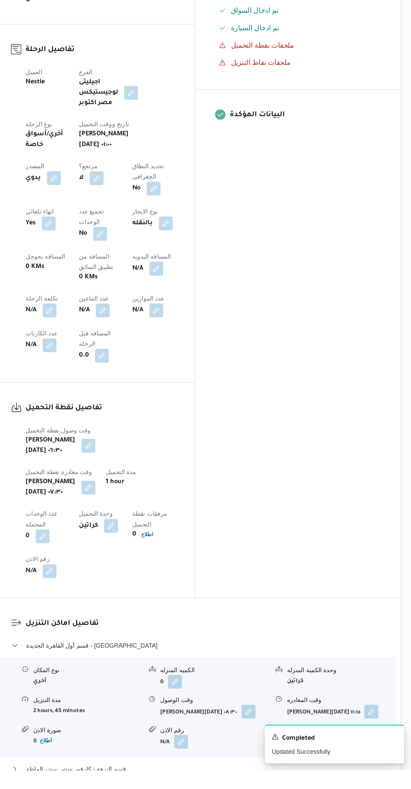
scroll to position [82, 0]
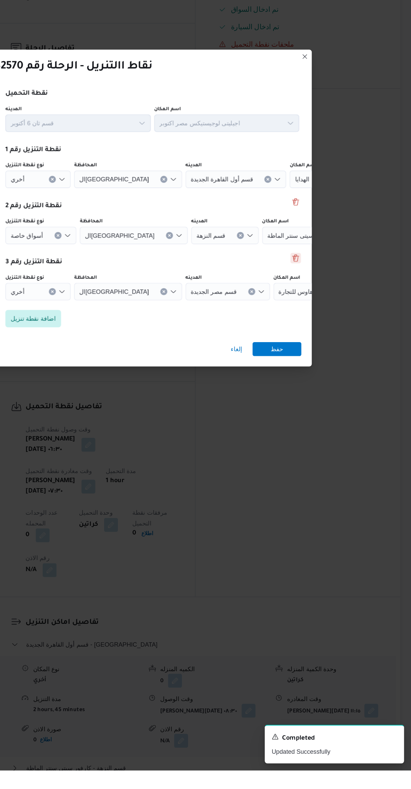
click at [323, 398] on button "Delete" at bounding box center [322, 394] width 8 height 8
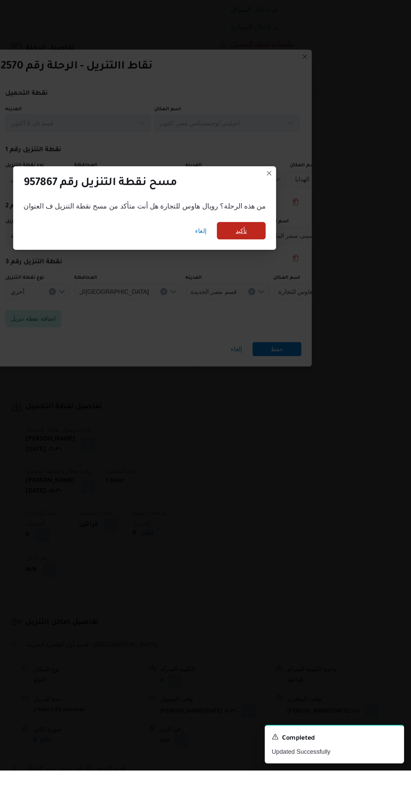
click at [277, 379] on span "تأكيد" at bounding box center [280, 372] width 38 height 13
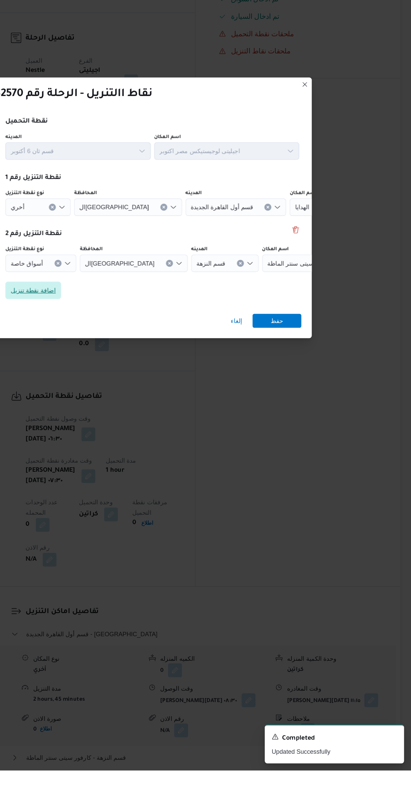
scroll to position [74, 0]
click at [322, 376] on button "Delete" at bounding box center [322, 372] width 8 height 8
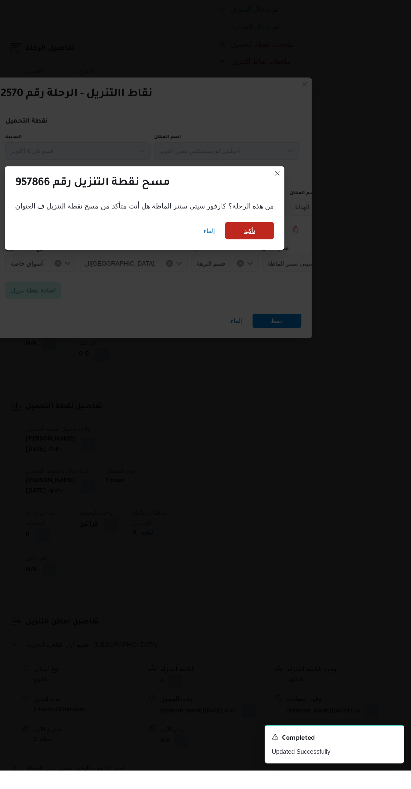
click at [281, 379] on span "تأكيد" at bounding box center [287, 372] width 38 height 13
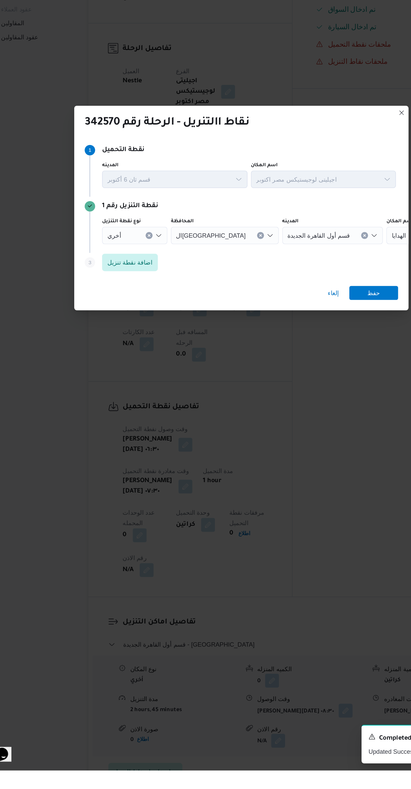
click at [125, 383] on div "أخري" at bounding box center [123, 376] width 50 height 13
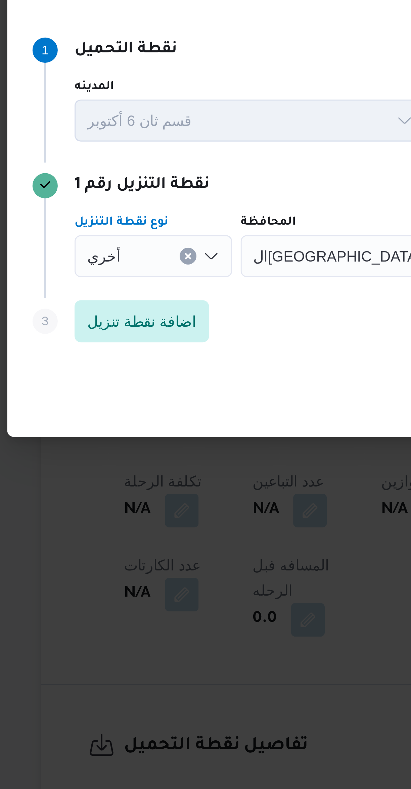
scroll to position [49, 0]
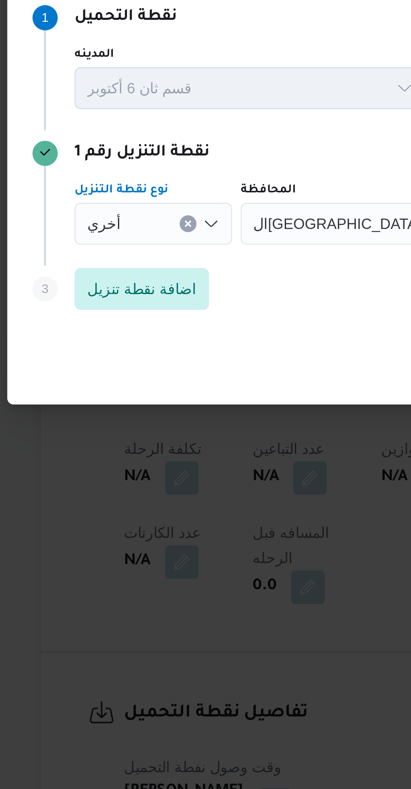
click at [134, 375] on icon "Clear input" at bounding box center [134, 376] width 2 height 2
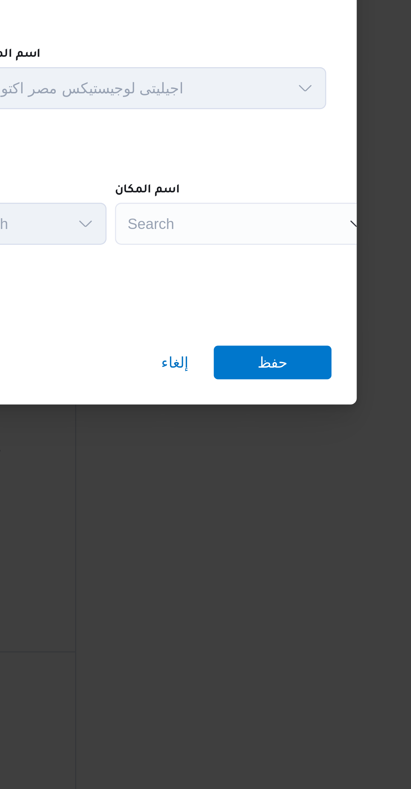
click at [303, 373] on div "Search" at bounding box center [299, 376] width 84 height 13
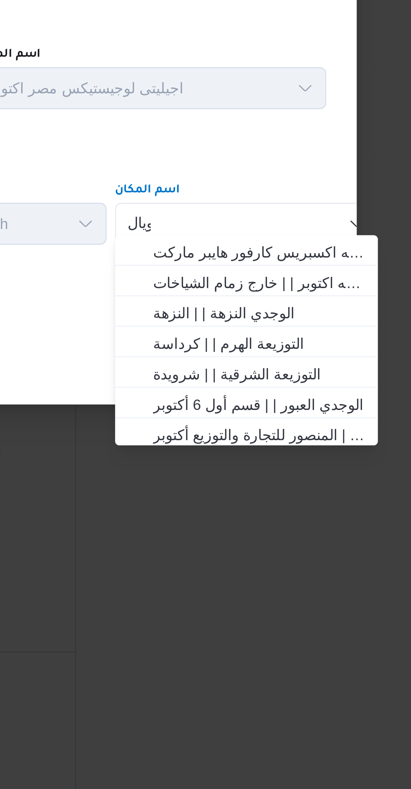
scroll to position [0, 0]
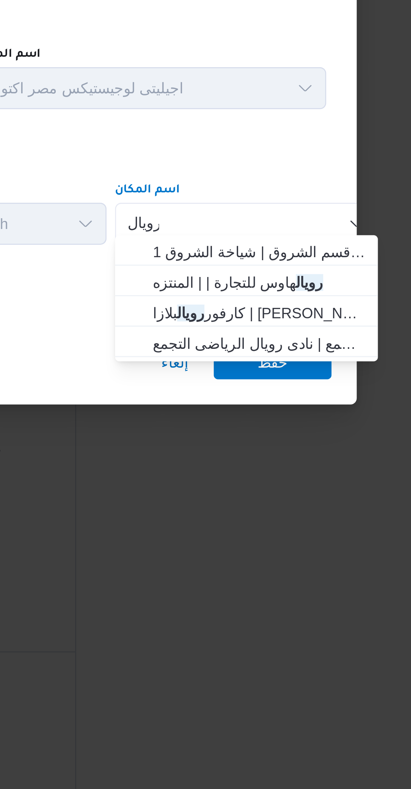
type input "رويال"
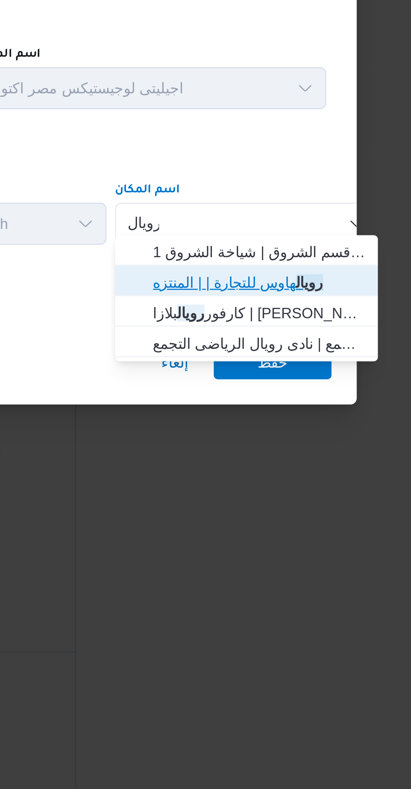
click at [271, 394] on span "رويال هاوس للتجارة | | المنتزه" at bounding box center [303, 395] width 68 height 8
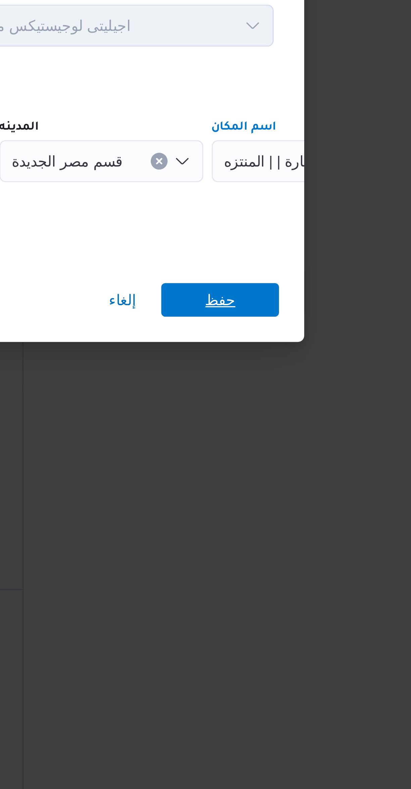
click at [299, 419] on span "حفظ" at bounding box center [308, 420] width 38 height 11
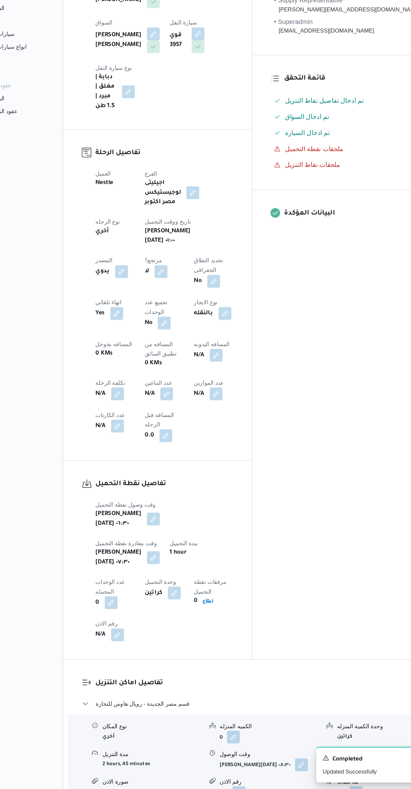
scroll to position [52, 0]
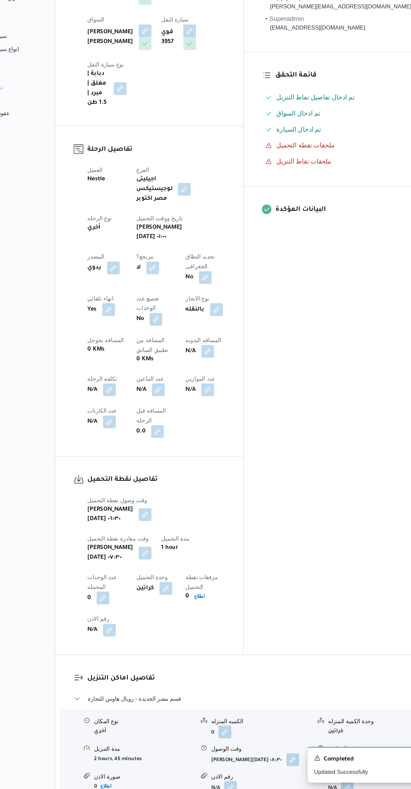
click at [209, 417] on button "button" at bounding box center [214, 422] width 11 height 11
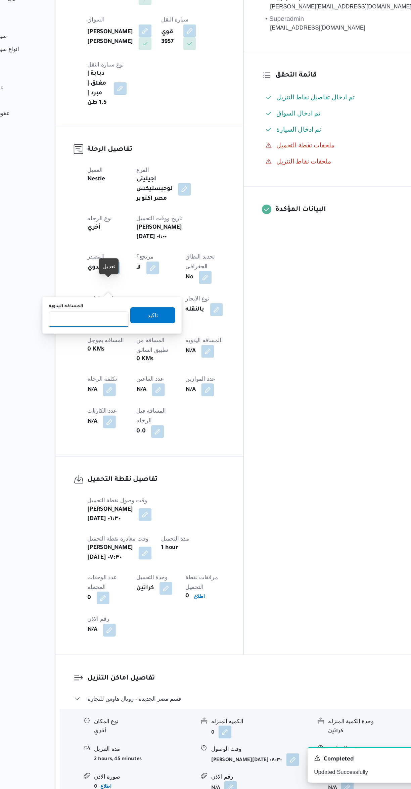
click at [105, 394] on input "المسافه اليدويه" at bounding box center [115, 395] width 67 height 13
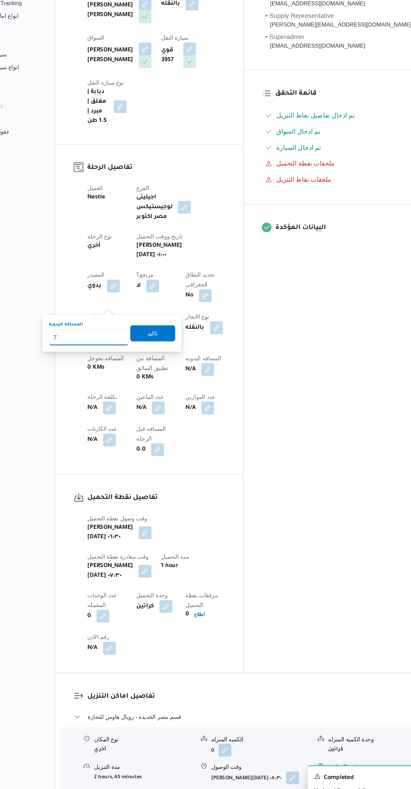
type input "78"
click at [151, 389] on span "تاكيد" at bounding box center [169, 392] width 38 height 13
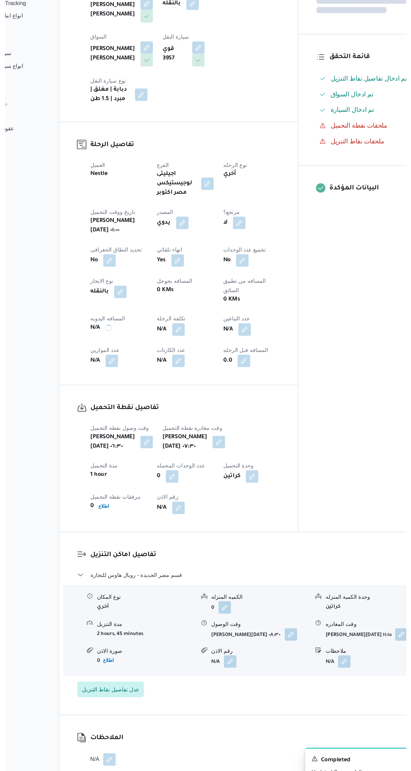
scroll to position [52, 0]
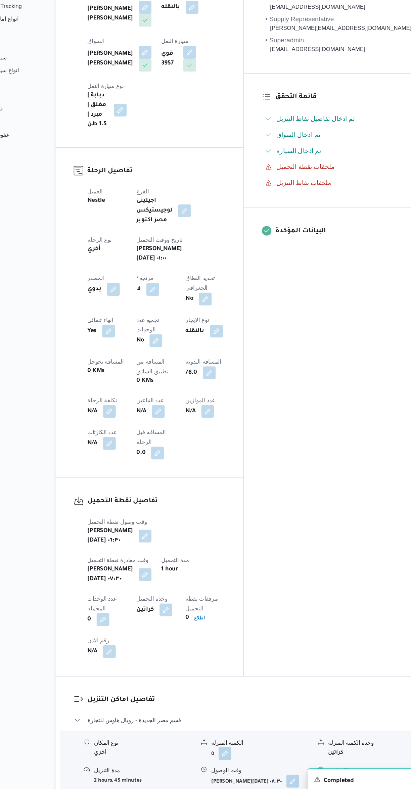
click at [179, 450] on button "button" at bounding box center [173, 455] width 11 height 11
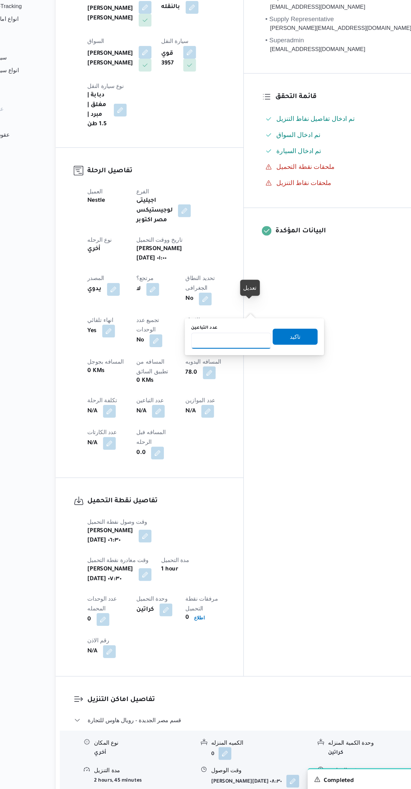
click at [220, 397] on input "عدد التباعين" at bounding box center [234, 395] width 67 height 13
type input "1"
click at [300, 392] on span "تاكيد" at bounding box center [288, 392] width 38 height 13
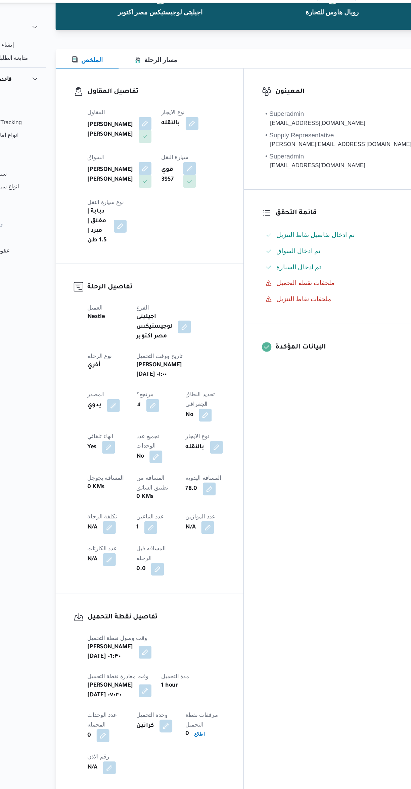
scroll to position [0, 0]
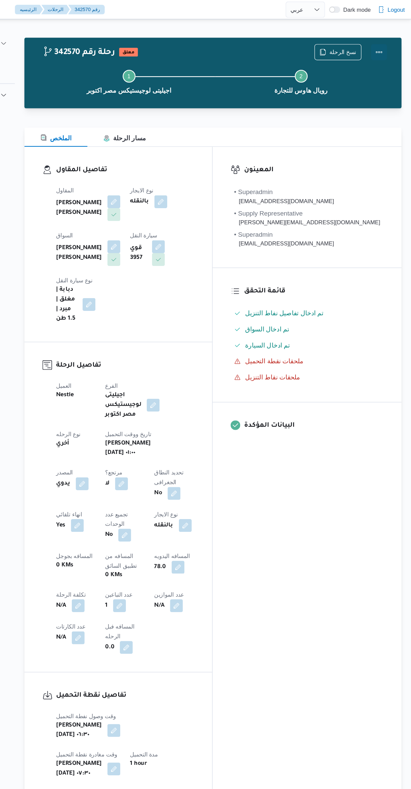
click at [385, 44] on button "Actions" at bounding box center [383, 43] width 13 height 13
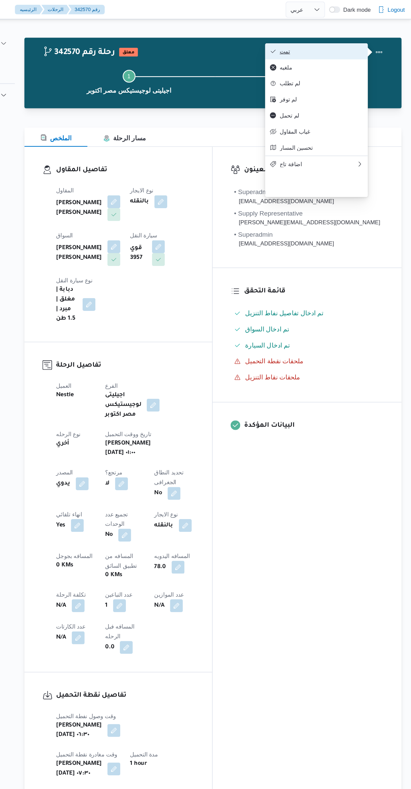
click at [354, 43] on span "تمت" at bounding box center [336, 42] width 70 height 5
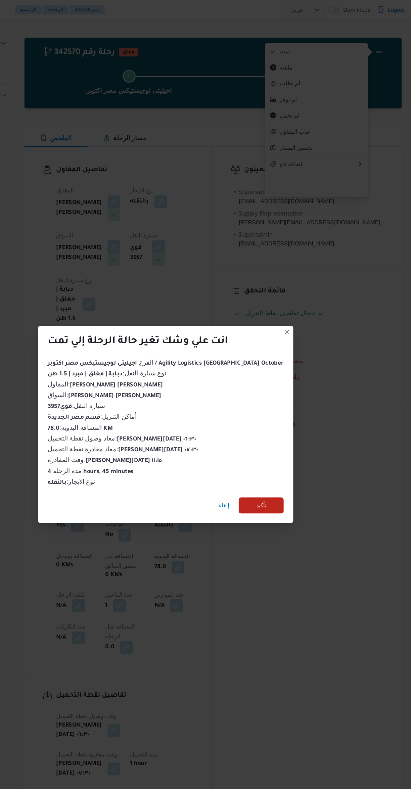
click at [281, 420] on span "تأكيد" at bounding box center [286, 422] width 38 height 13
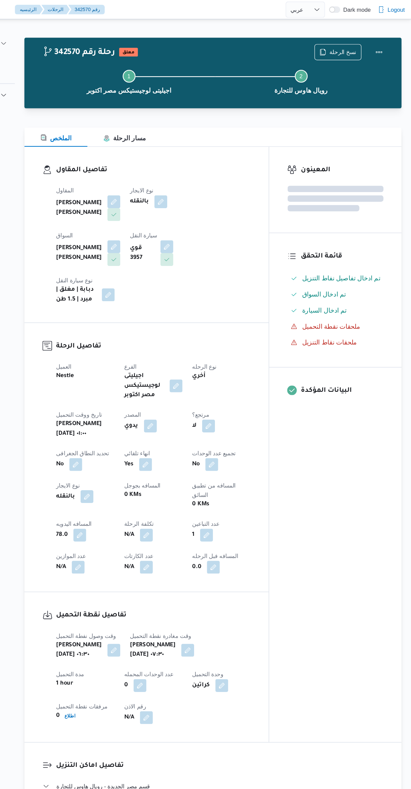
click at [345, 469] on div "المعينون قائمة التحقق تم ادخال تفاصيل نفاط التنزيل تم ادخال السواق تم ادخال الس…" at bounding box center [347, 372] width 111 height 498
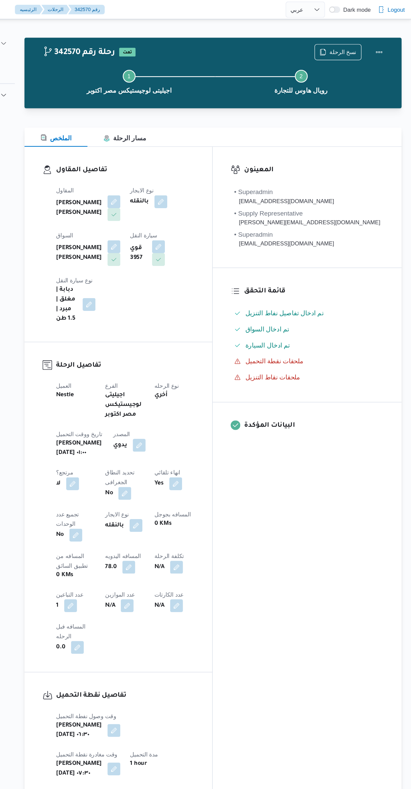
select select "ar"
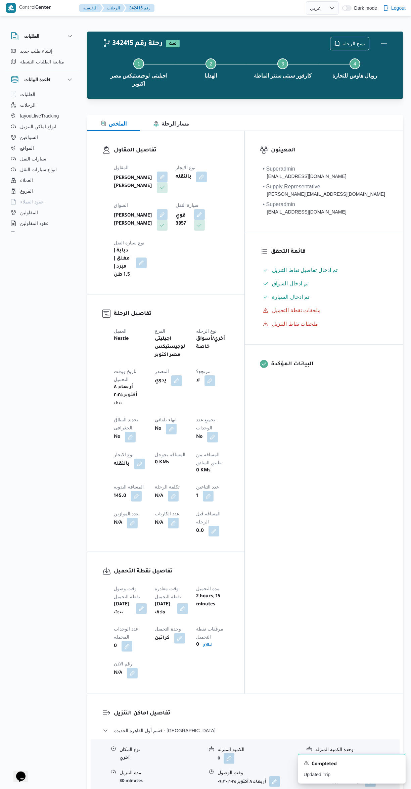
select select "ar"
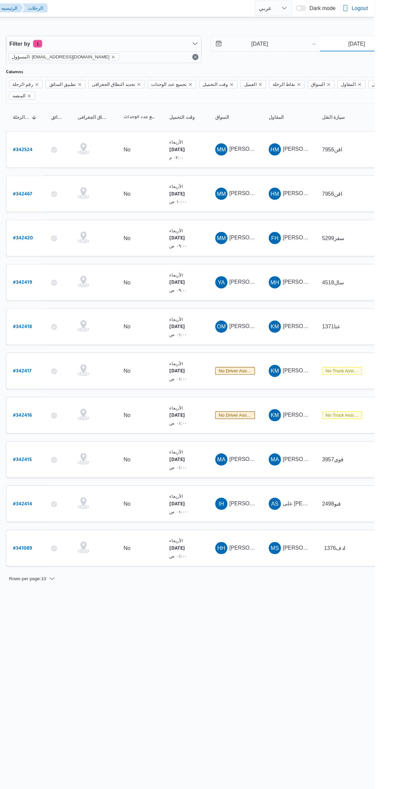
click at [395, 39] on input "[DATE]" at bounding box center [395, 39] width 67 height 13
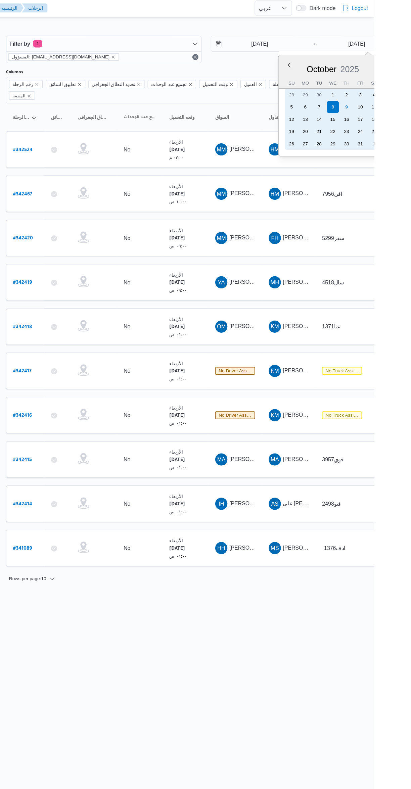
click at [387, 94] on div "9" at bounding box center [386, 95] width 11 height 11
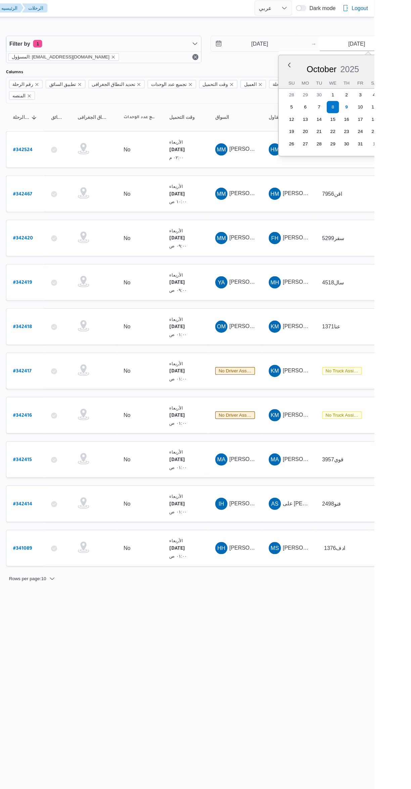
type input "9/10/2025"
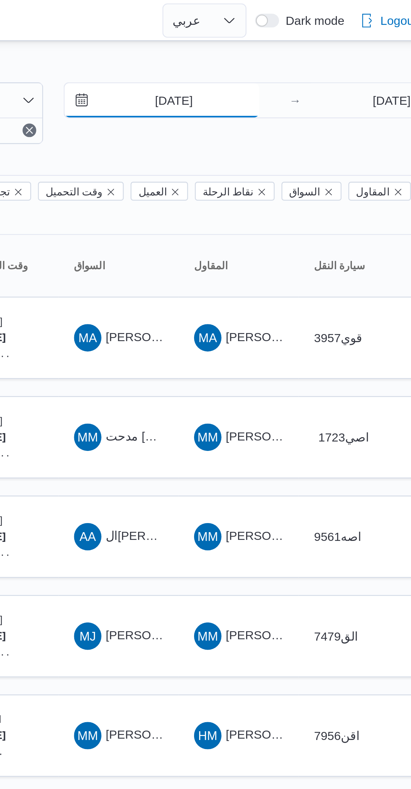
click at [311, 40] on input "[DATE]" at bounding box center [306, 39] width 76 height 13
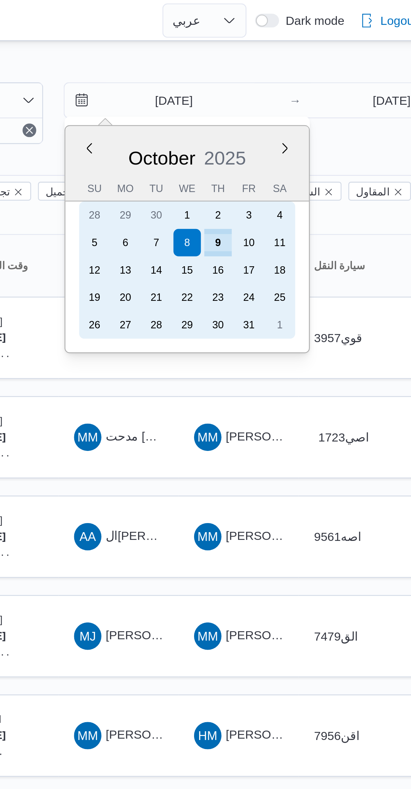
click at [327, 94] on div "9" at bounding box center [327, 95] width 11 height 11
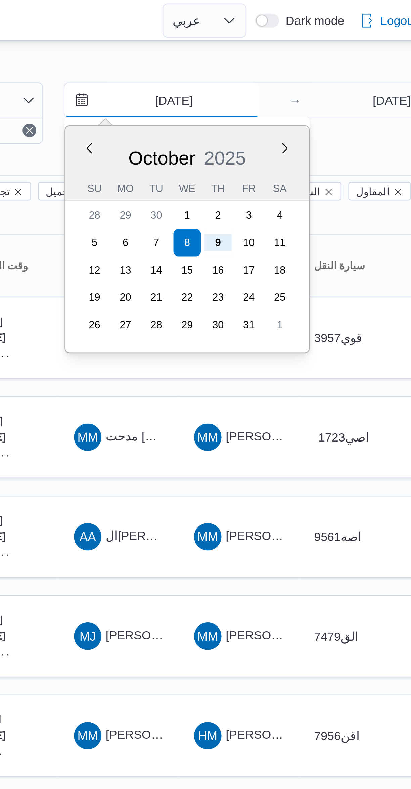
type input "9/10/2025"
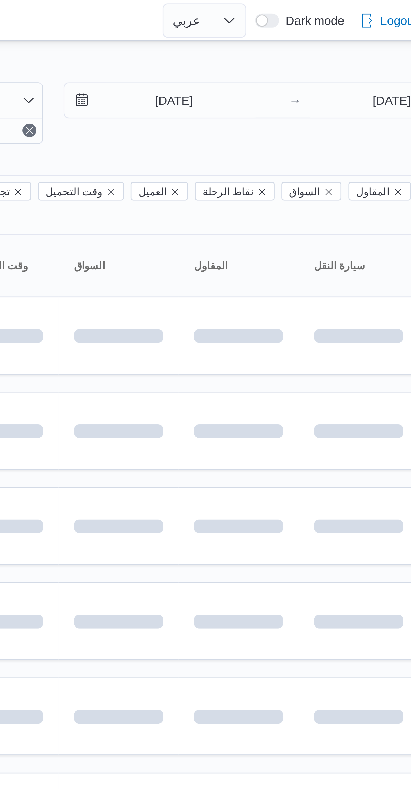
click at [344, 22] on div at bounding box center [288, 26] width 403 height 11
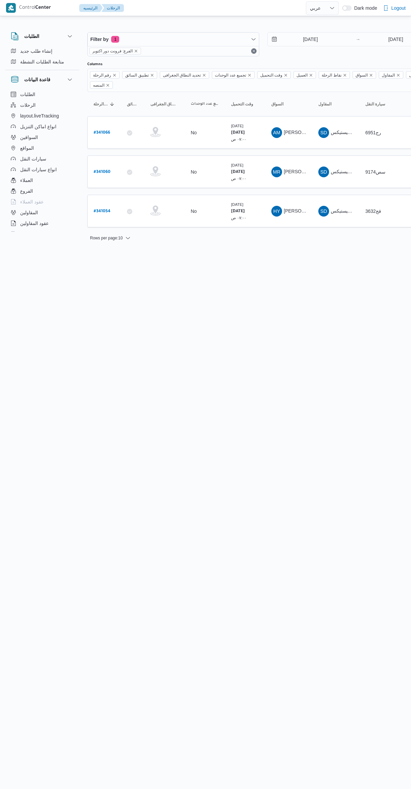
select select "ar"
